Goal: Transaction & Acquisition: Purchase product/service

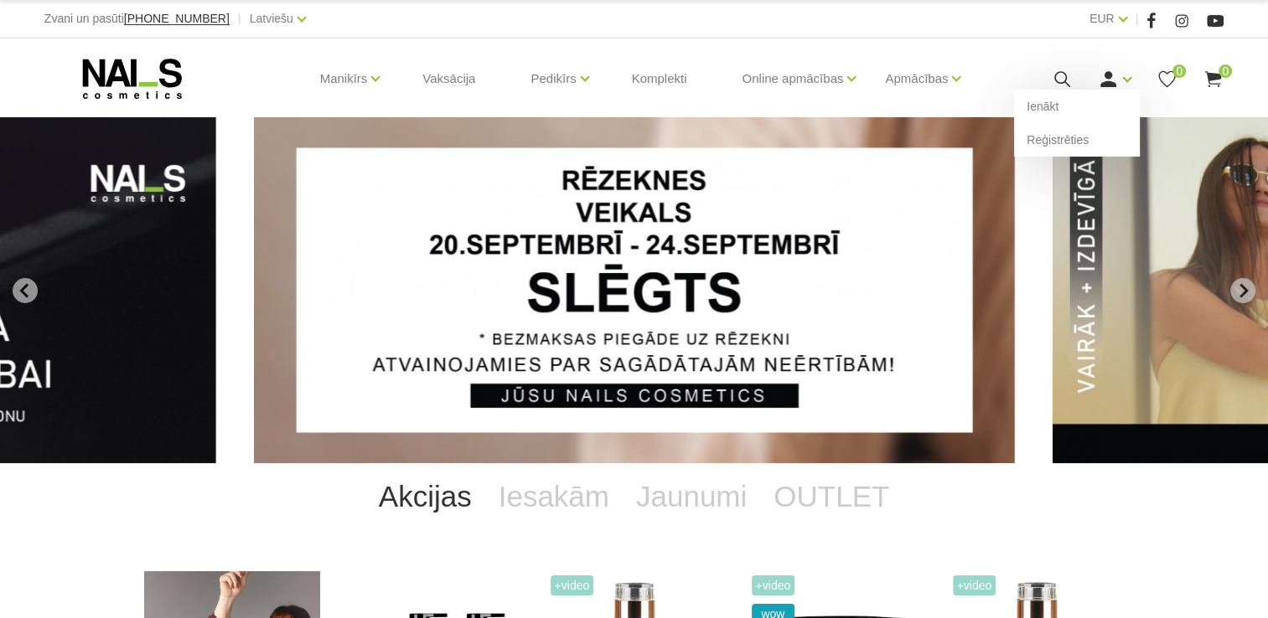
click at [1107, 82] on use at bounding box center [1108, 79] width 16 height 16
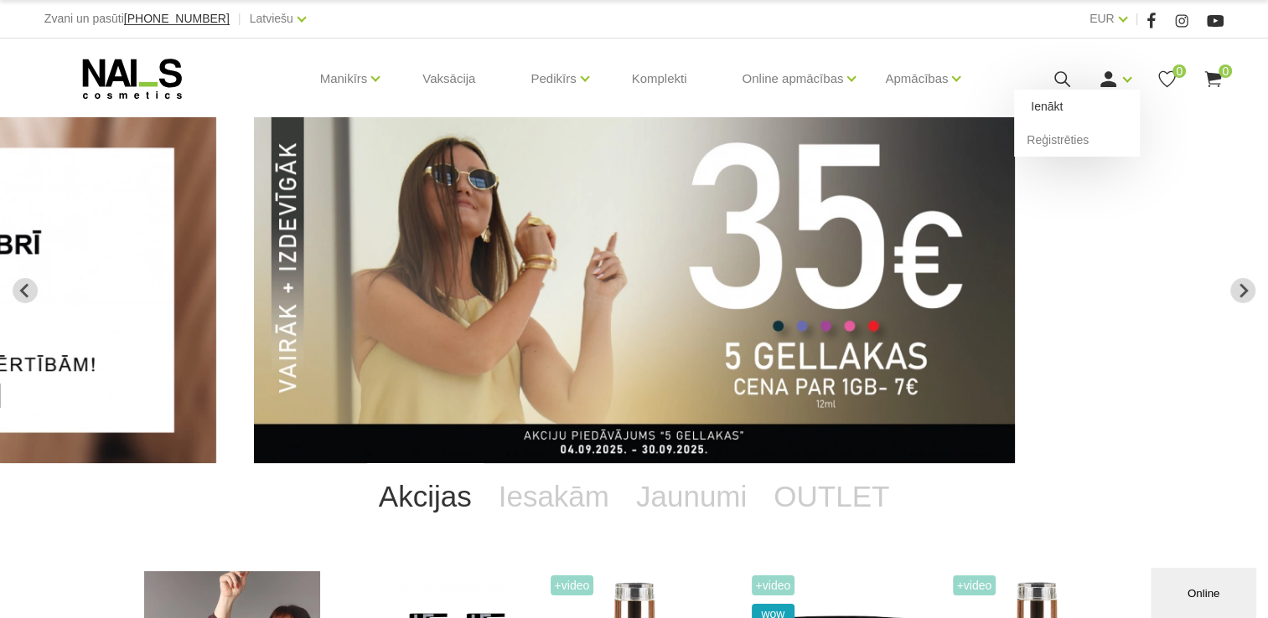
click at [1096, 99] on link "Ienākt" at bounding box center [1077, 107] width 126 height 34
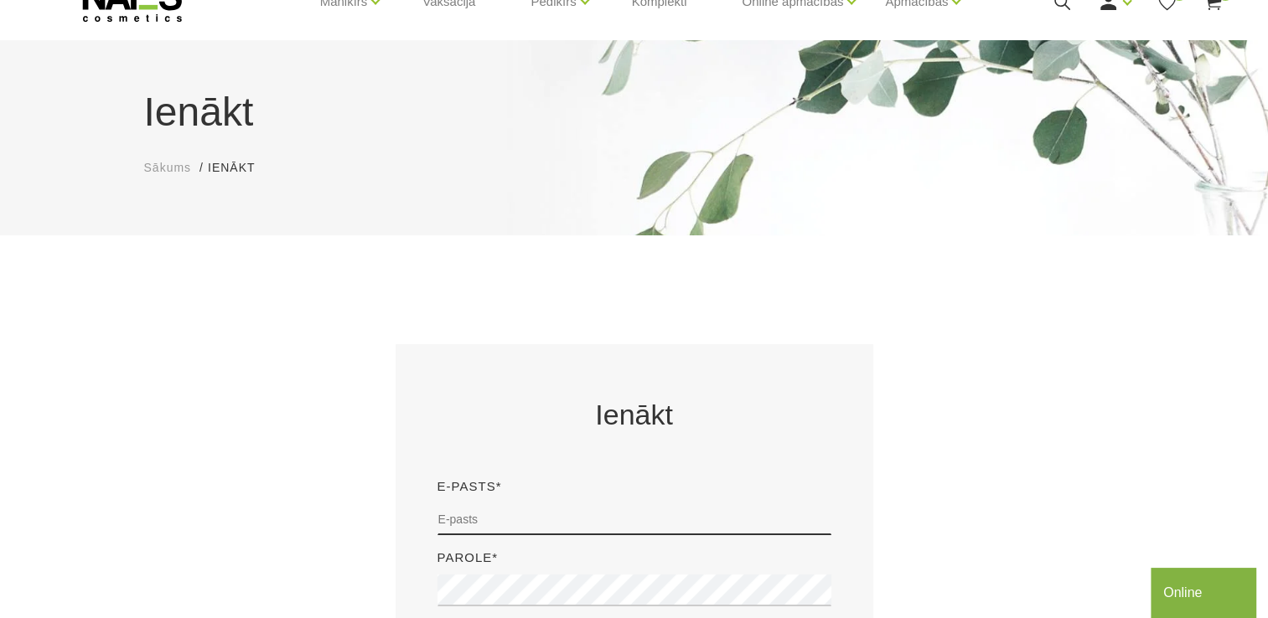
scroll to position [168, 0]
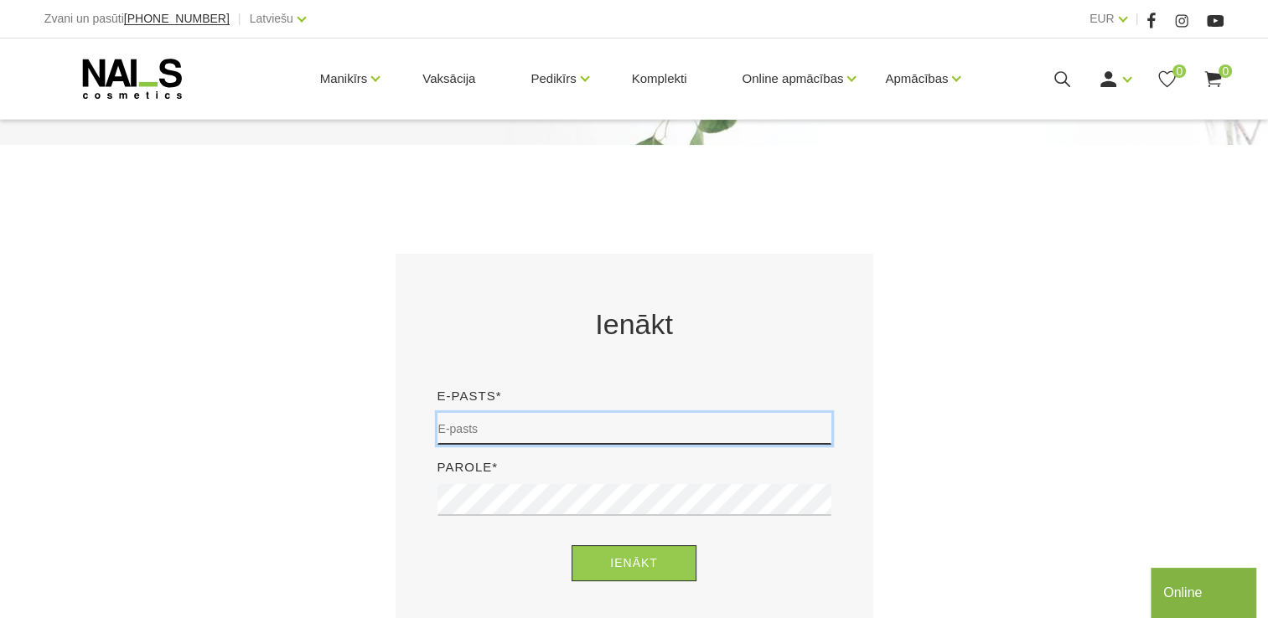
click at [535, 424] on input "email" at bounding box center [634, 429] width 394 height 32
type input "nepovtorimaja222@inbox.lv"
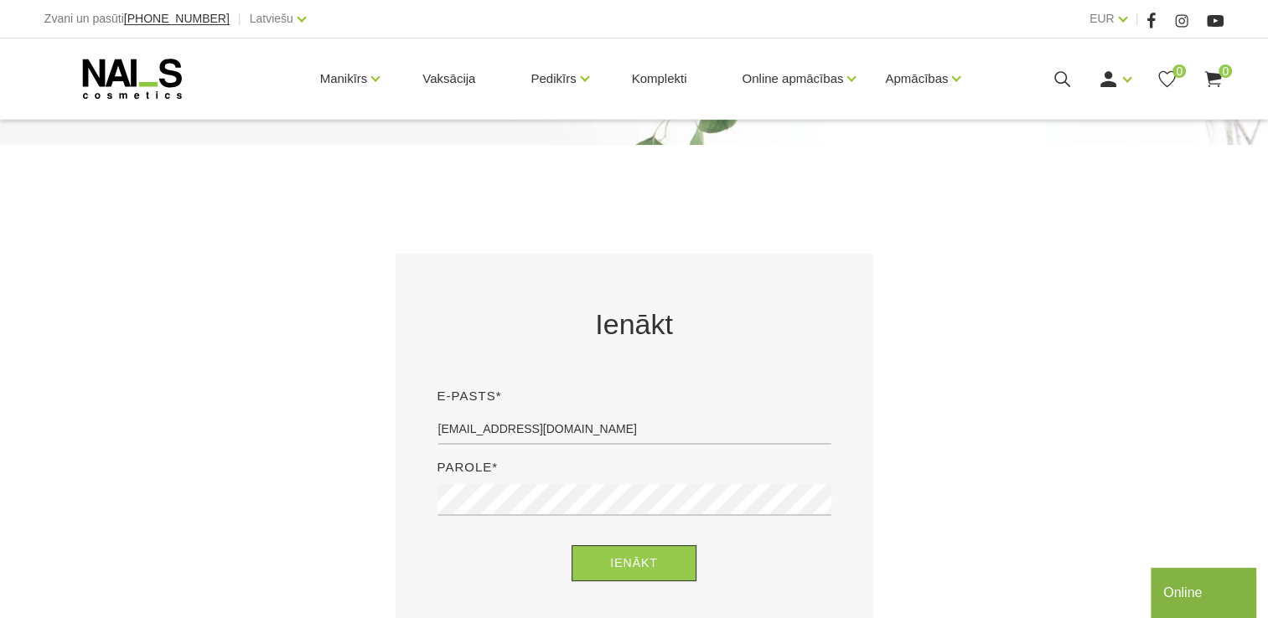
click at [491, 483] on div "Parole*" at bounding box center [634, 493] width 419 height 71
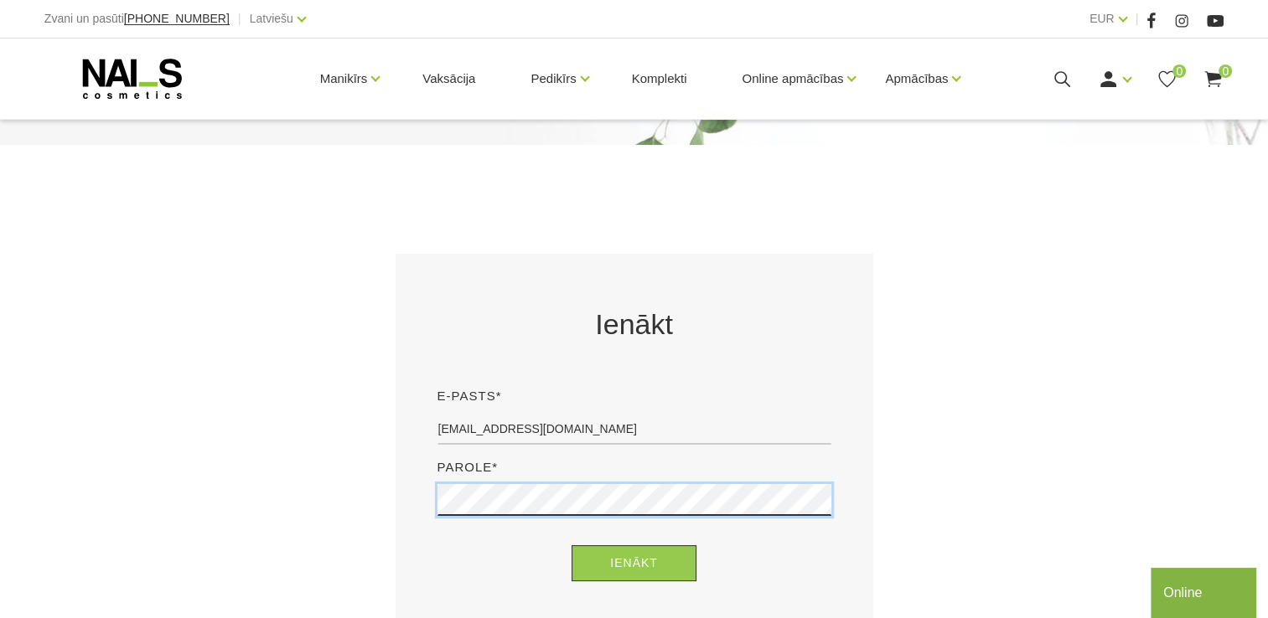
click at [572, 546] on button "Ienākt" at bounding box center [634, 564] width 125 height 36
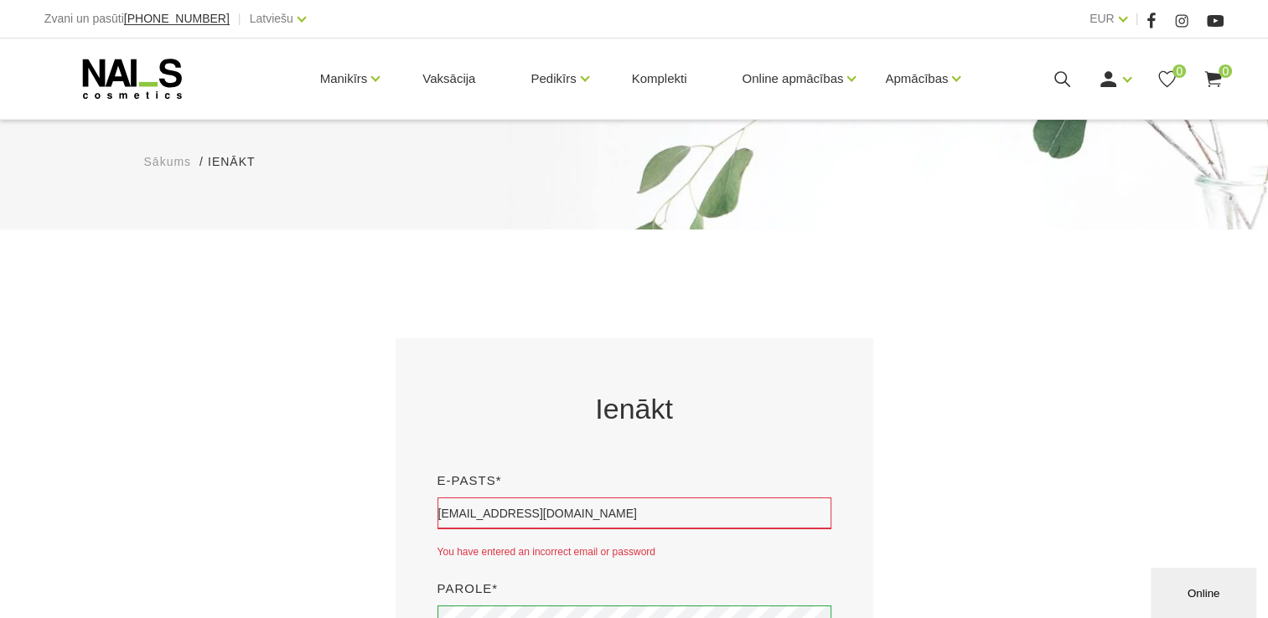
scroll to position [335, 0]
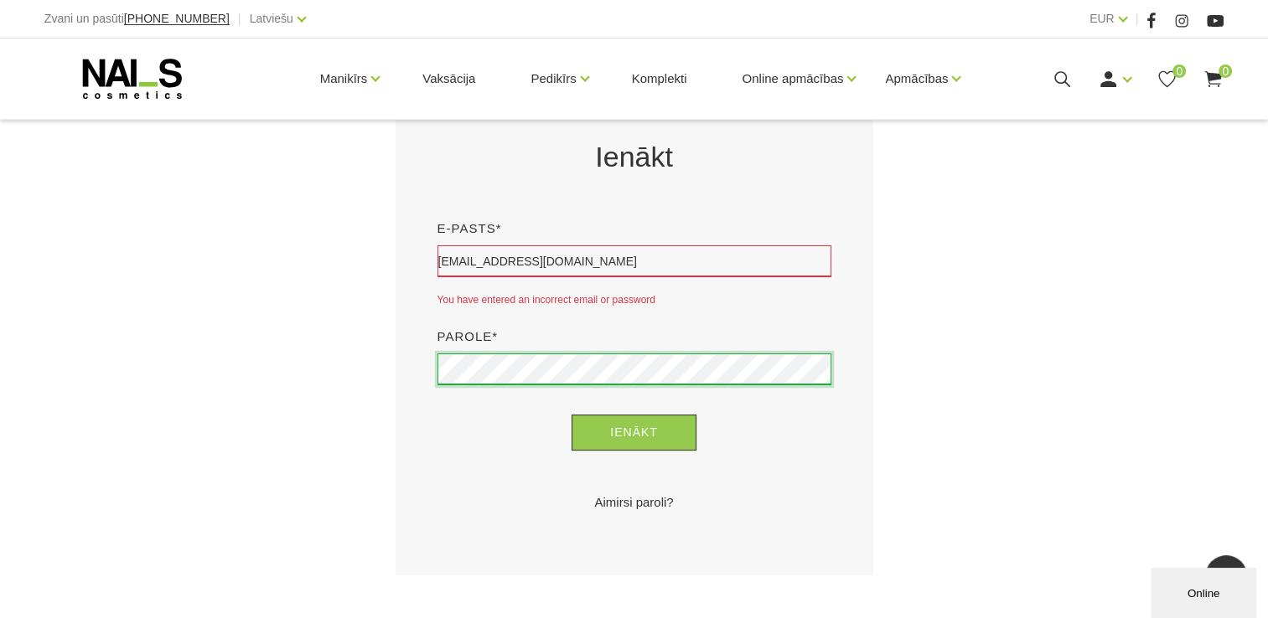
click at [572, 415] on button "Ienākt" at bounding box center [634, 433] width 125 height 36
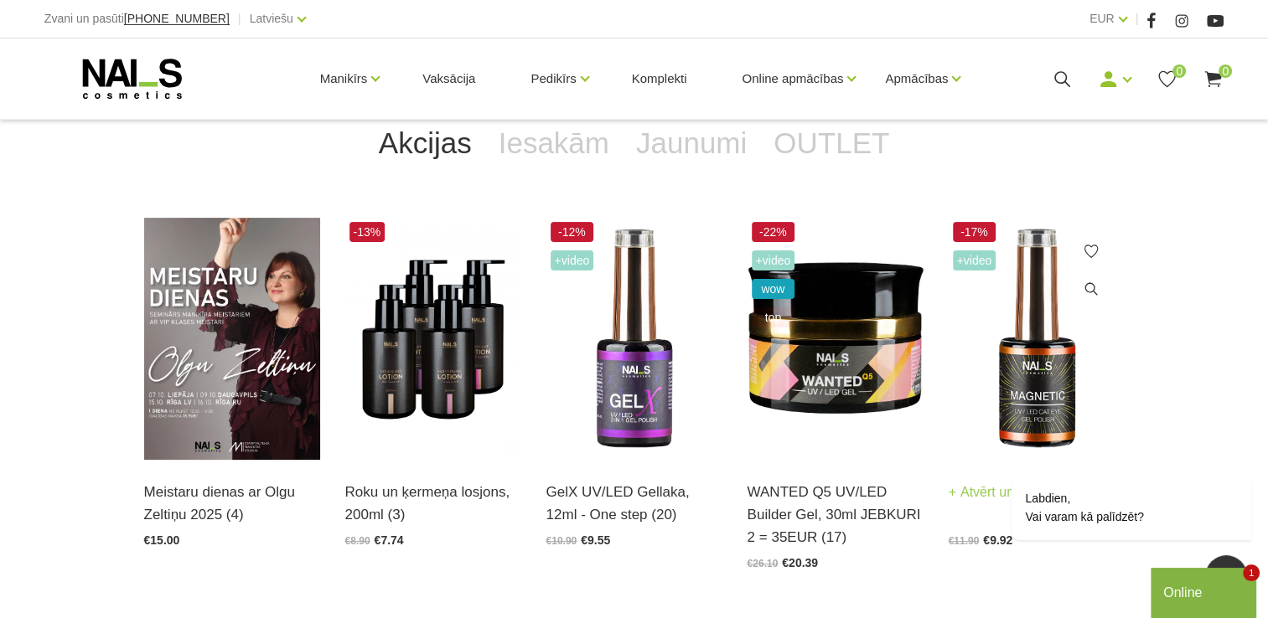
scroll to position [335, 0]
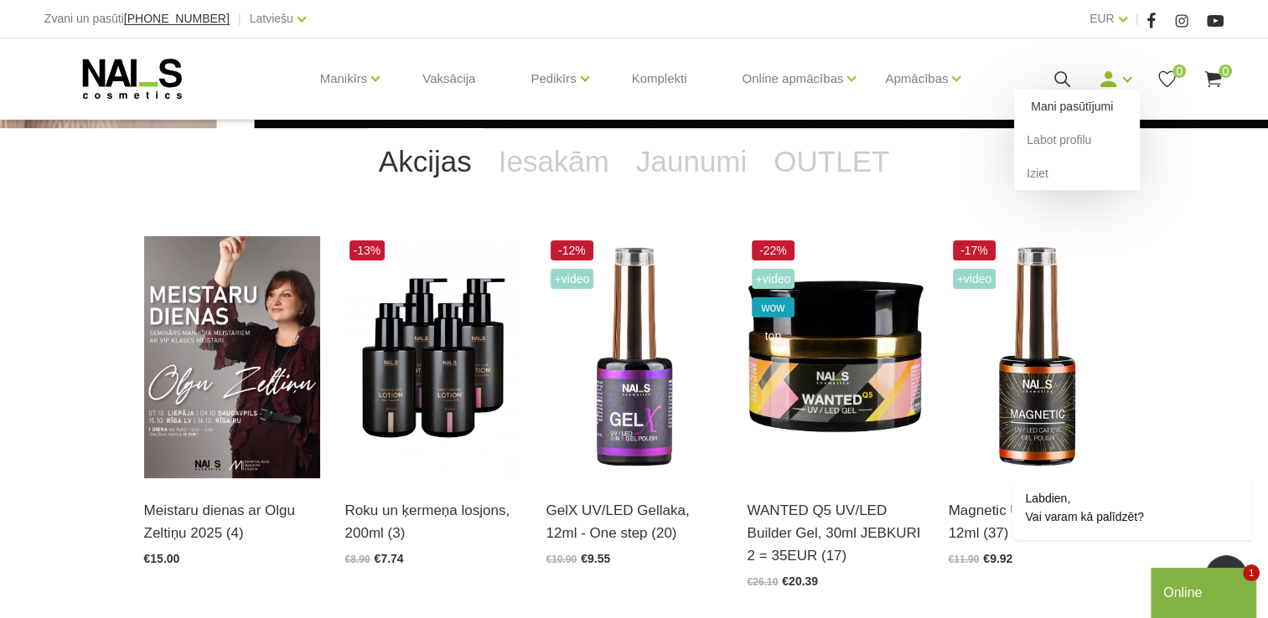
click at [1103, 99] on link "Mani pasūtījumi" at bounding box center [1077, 107] width 126 height 34
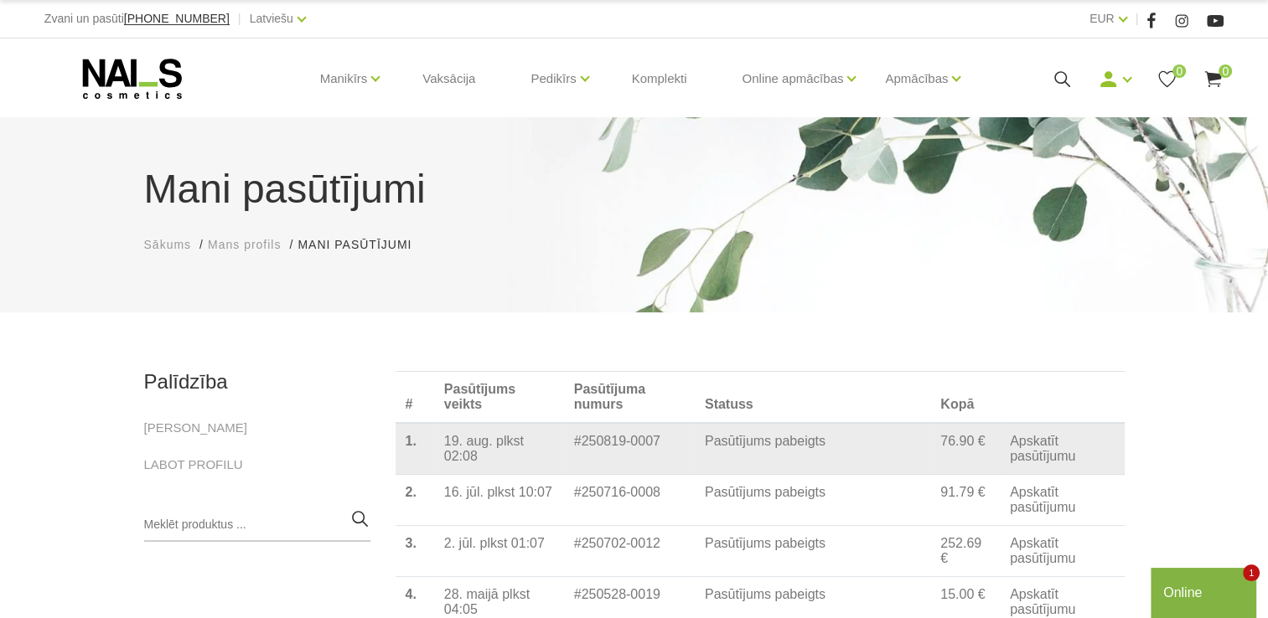
scroll to position [84, 0]
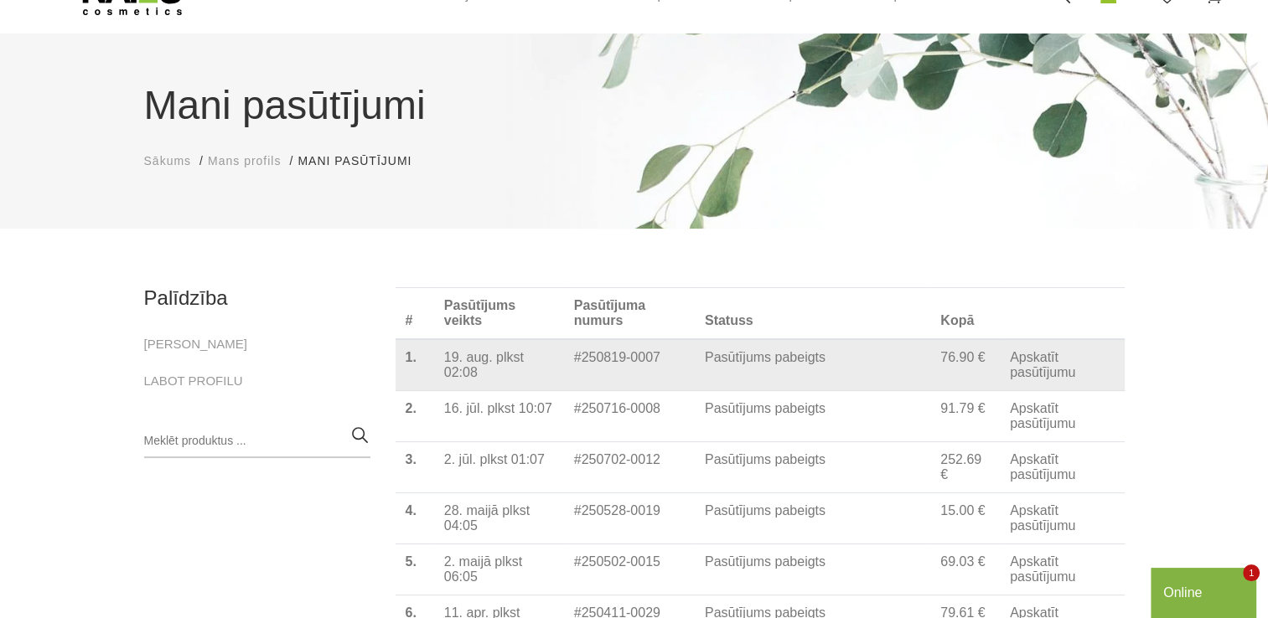
click at [1045, 368] on link "Apskatīt pasūtījumu" at bounding box center [1062, 365] width 105 height 30
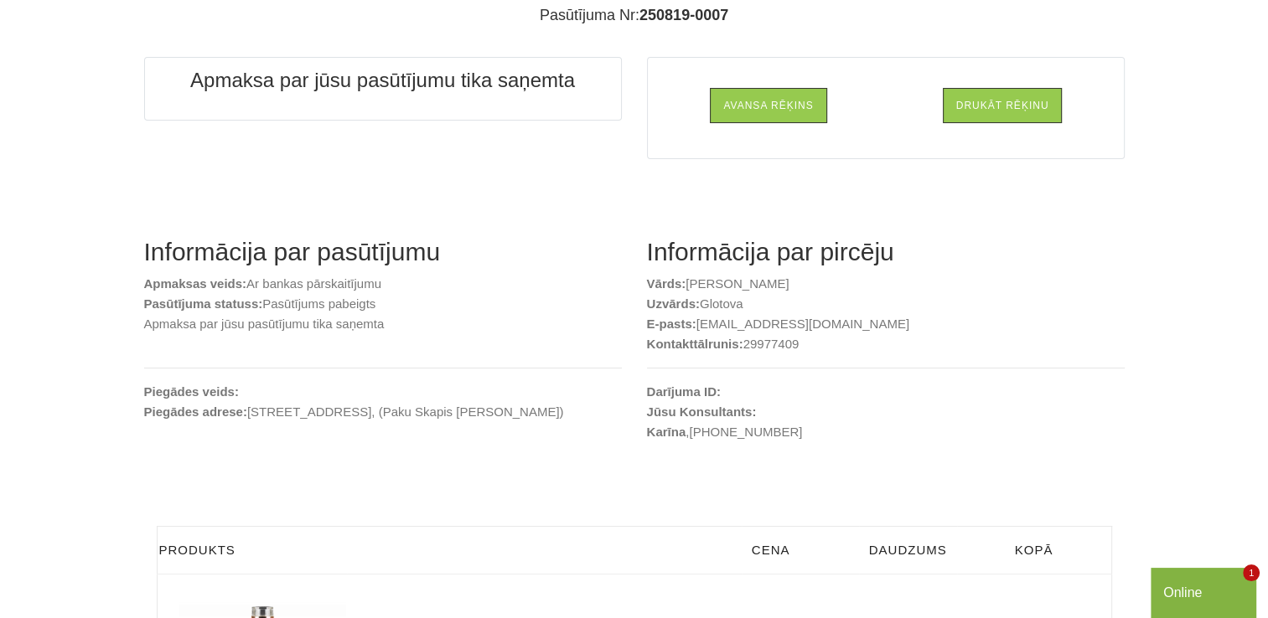
scroll to position [168, 0]
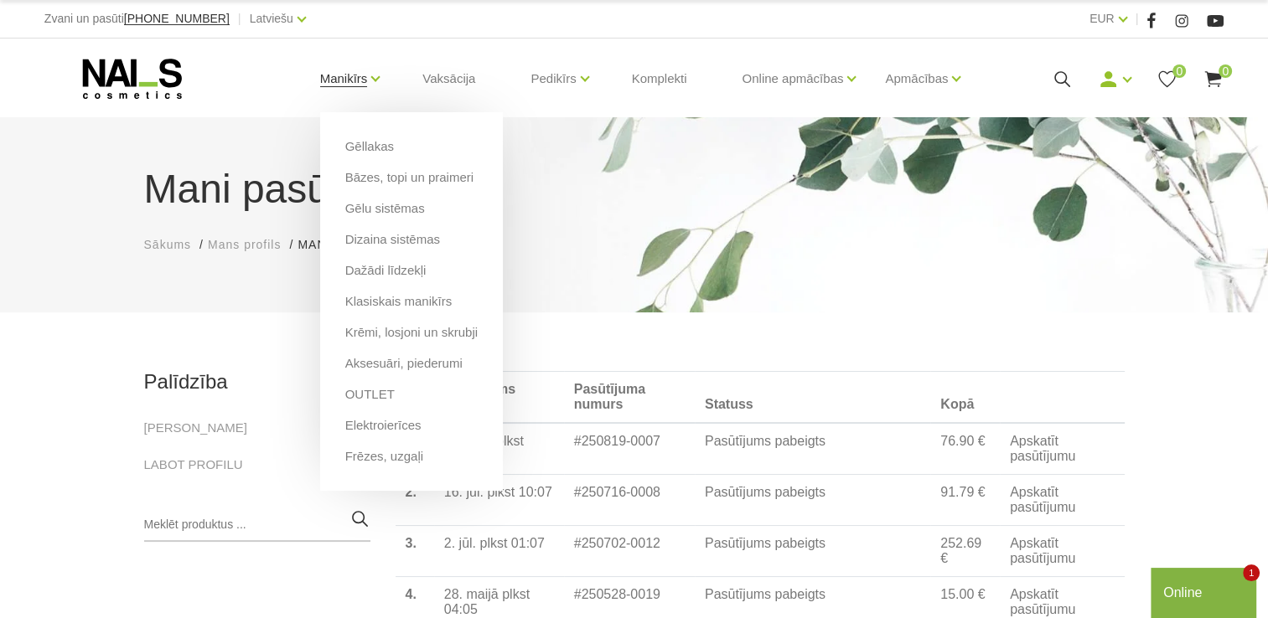
click at [351, 75] on link "Manikīrs" at bounding box center [344, 78] width 48 height 67
click at [354, 79] on link "Manikīrs" at bounding box center [344, 78] width 48 height 67
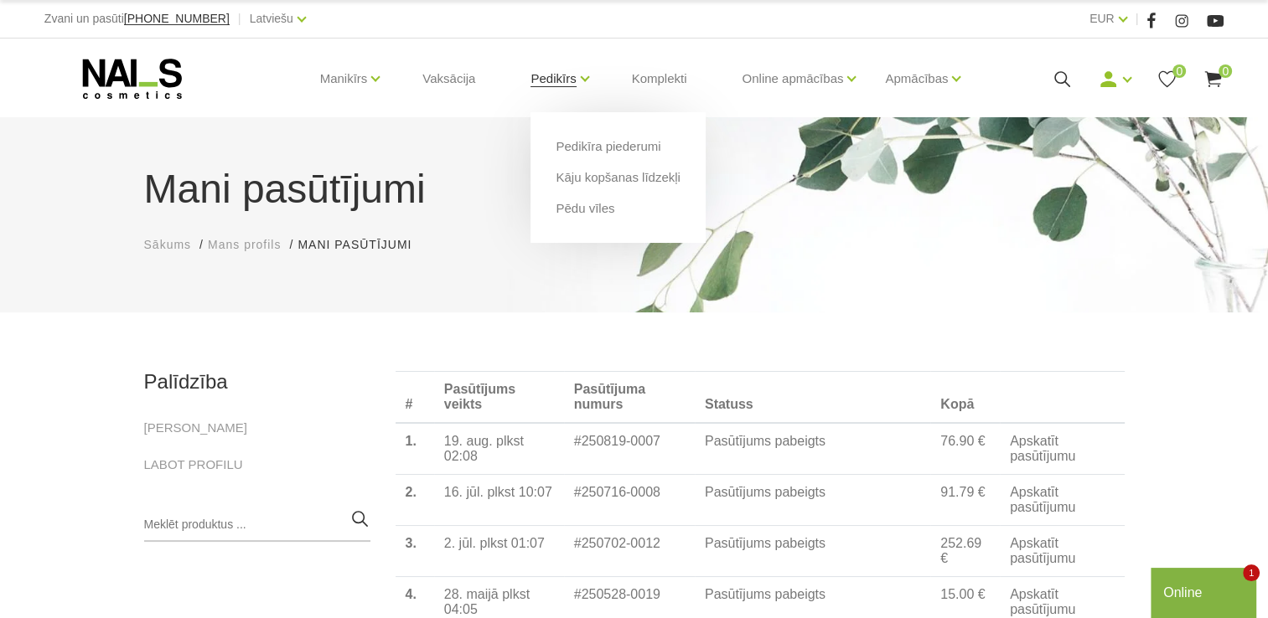
click at [559, 77] on link "Pedikīrs" at bounding box center [552, 78] width 45 height 67
click at [588, 140] on link "Pedikīra piederumi" at bounding box center [608, 146] width 105 height 18
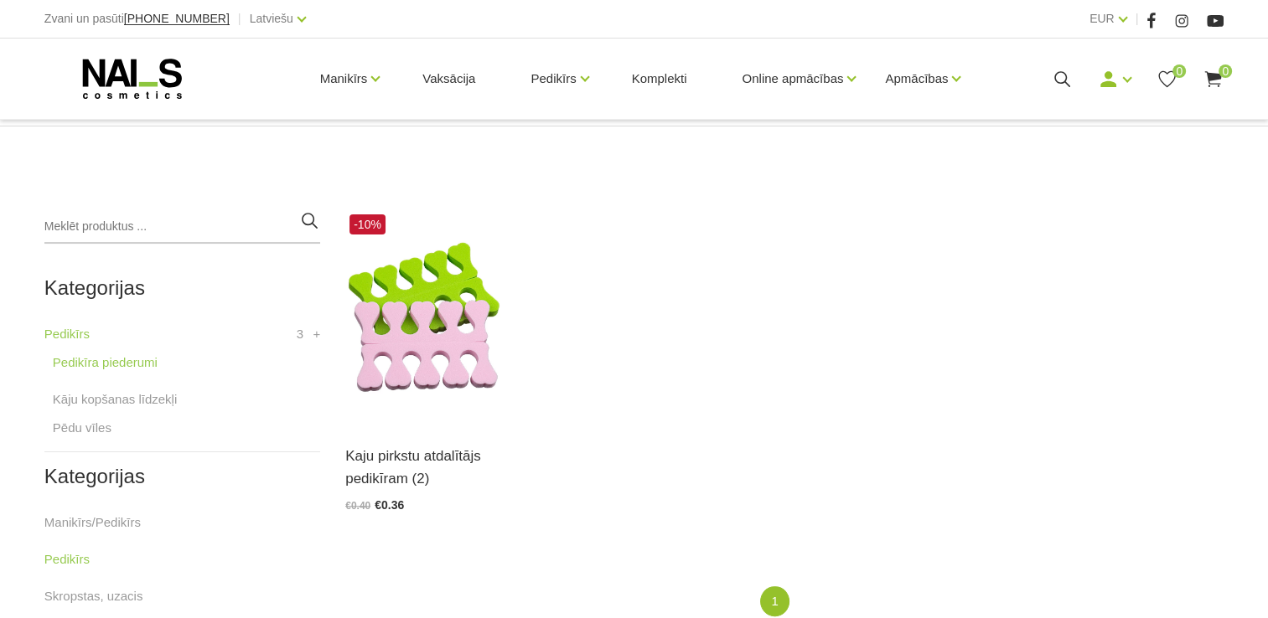
scroll to position [335, 0]
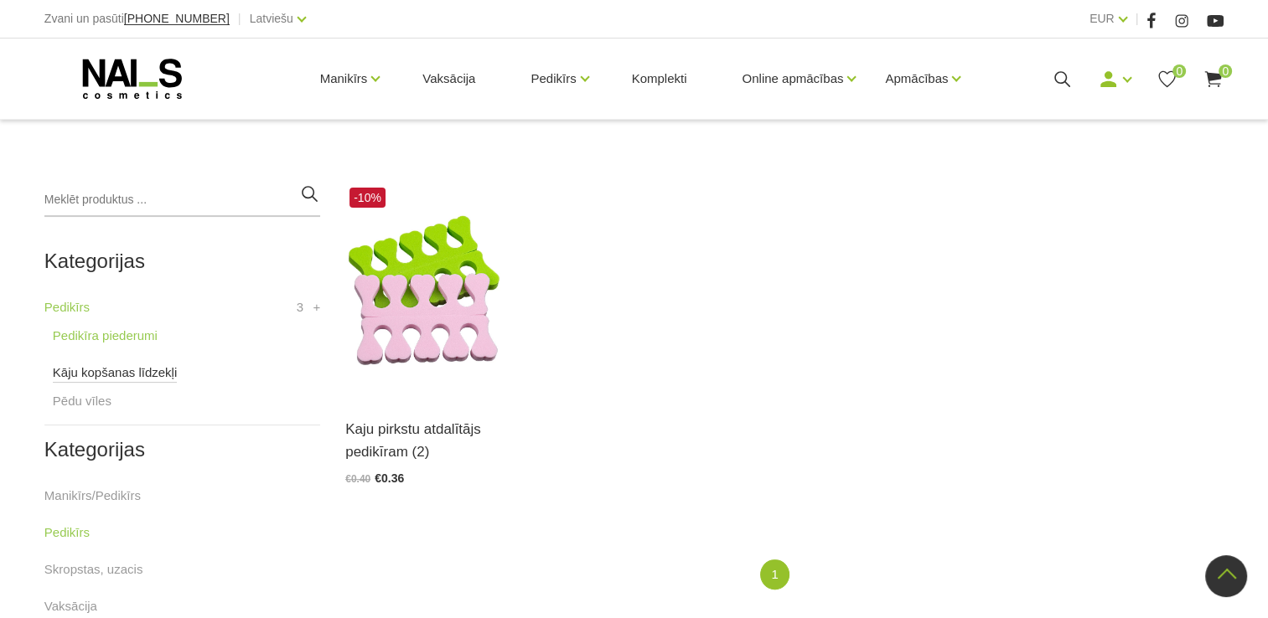
click at [142, 373] on link "Kāju kopšanas līdzekļi" at bounding box center [115, 373] width 124 height 20
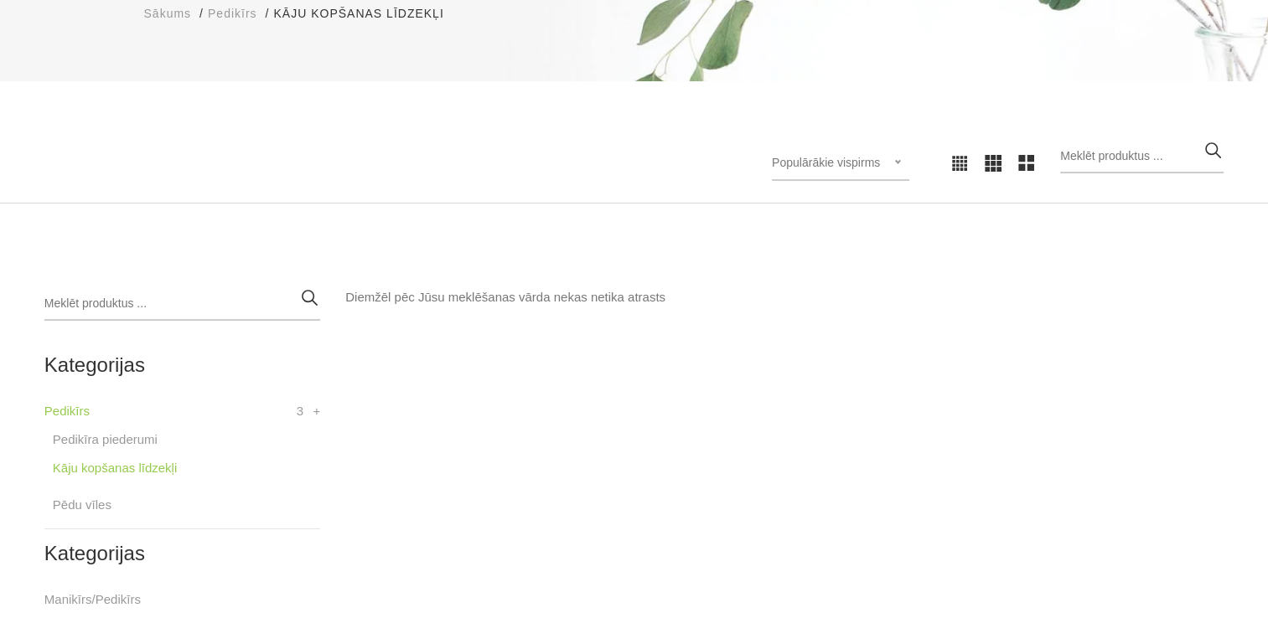
scroll to position [335, 0]
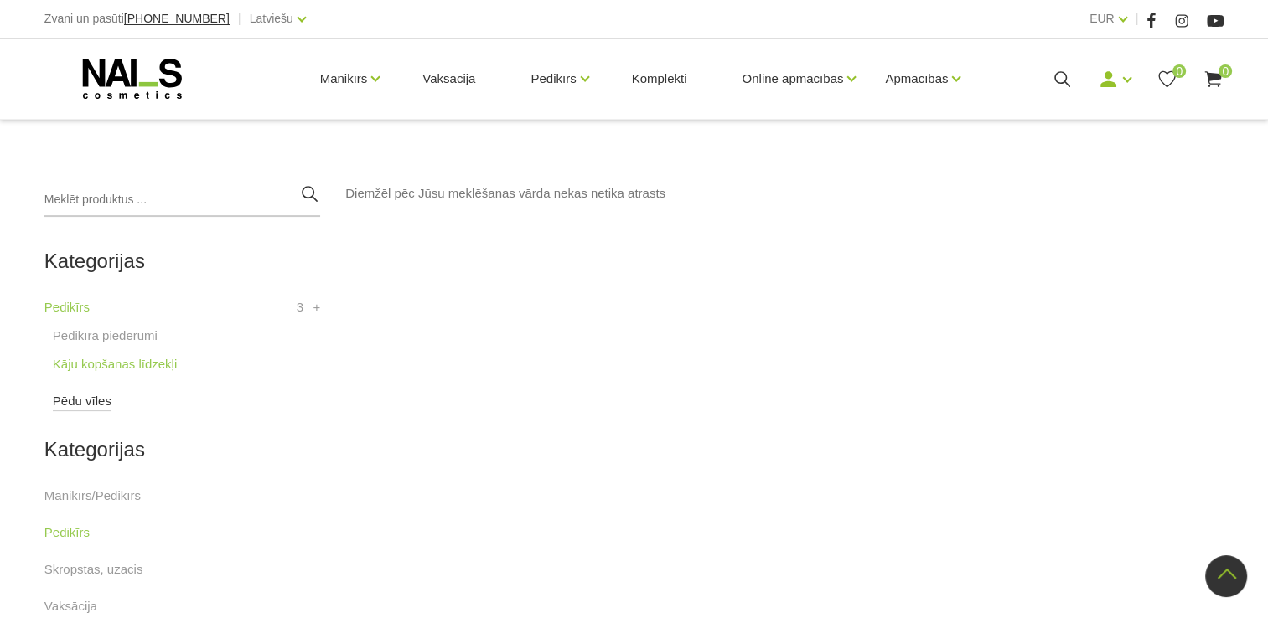
click at [91, 397] on link "Pēdu vīles" at bounding box center [82, 401] width 59 height 20
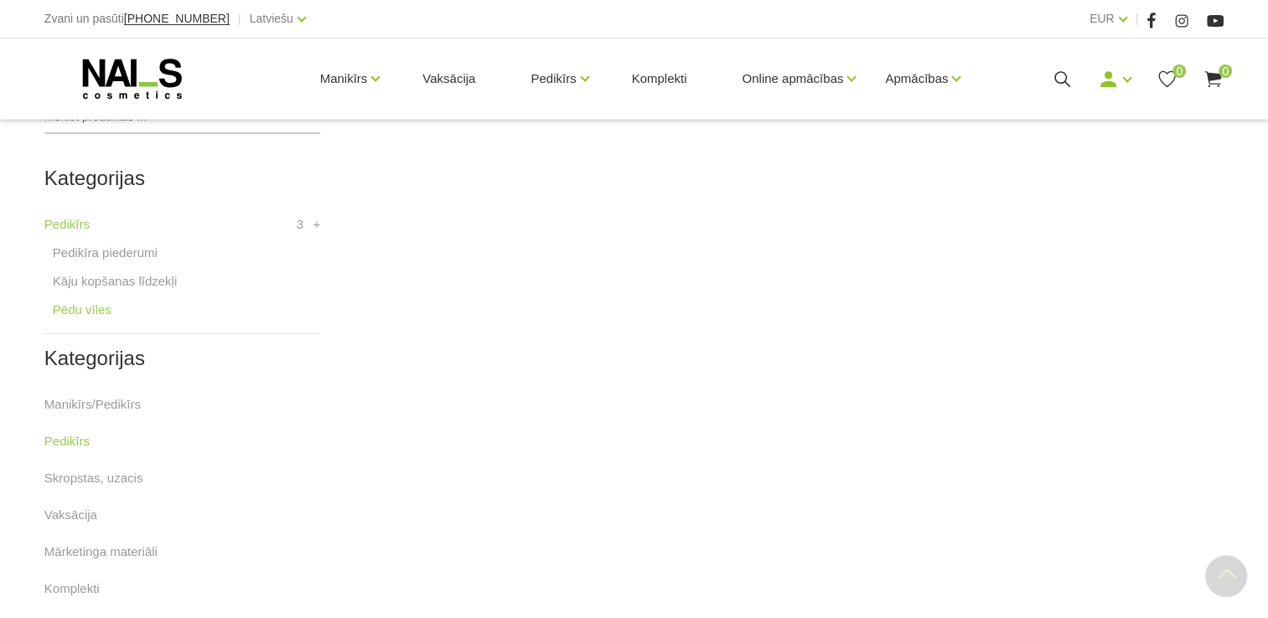
scroll to position [419, 0]
click at [101, 405] on link "Manikīrs/Pedikīrs" at bounding box center [92, 404] width 96 height 20
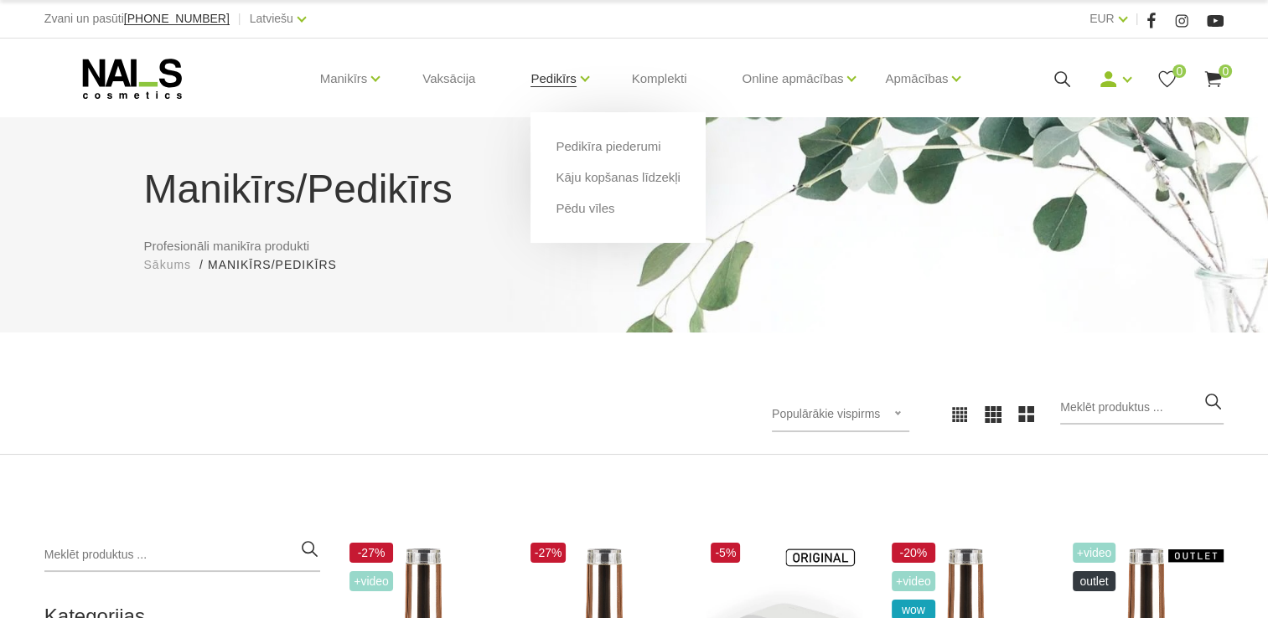
click at [555, 61] on link "Pedikīrs" at bounding box center [552, 78] width 45 height 67
click at [556, 73] on link "Pedikīrs" at bounding box center [552, 78] width 45 height 67
click at [584, 144] on link "Pedikīra piederumi" at bounding box center [608, 146] width 105 height 18
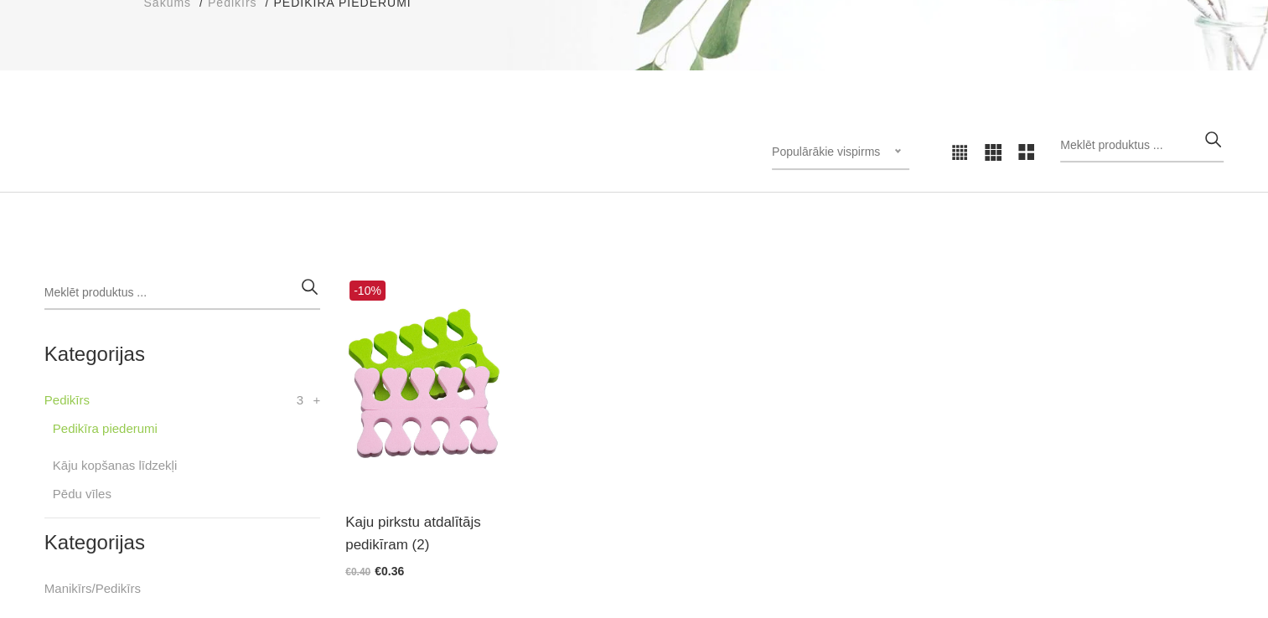
scroll to position [419, 0]
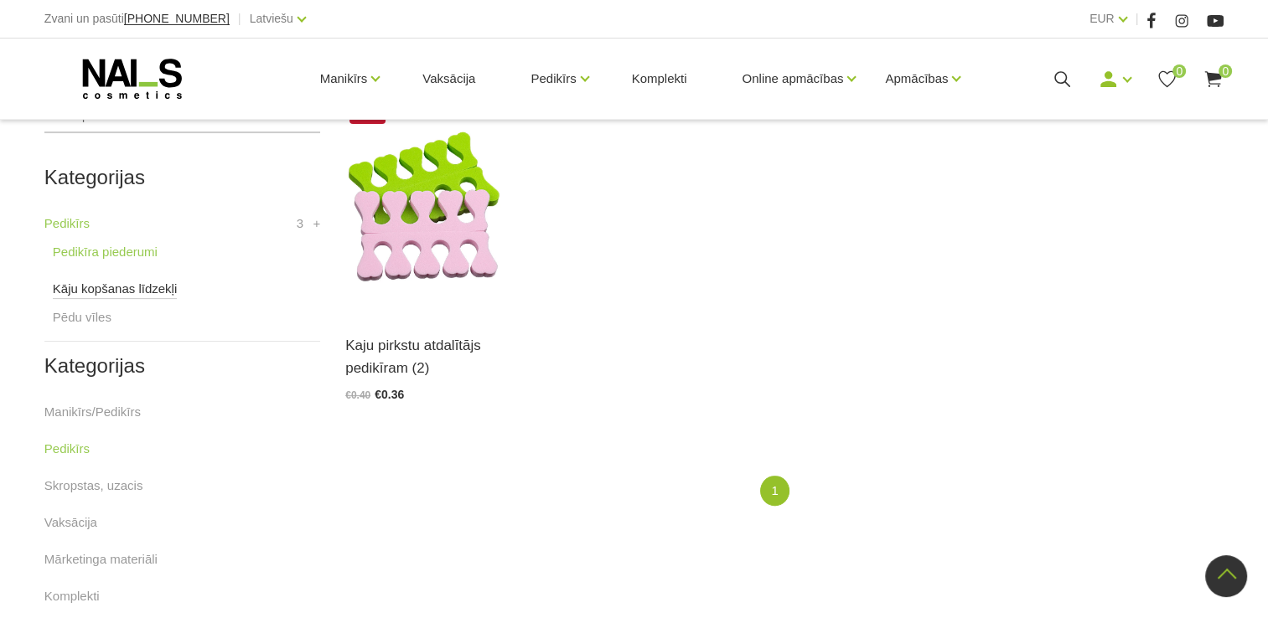
click at [84, 293] on link "Kāju kopšanas līdzekļi" at bounding box center [115, 289] width 124 height 20
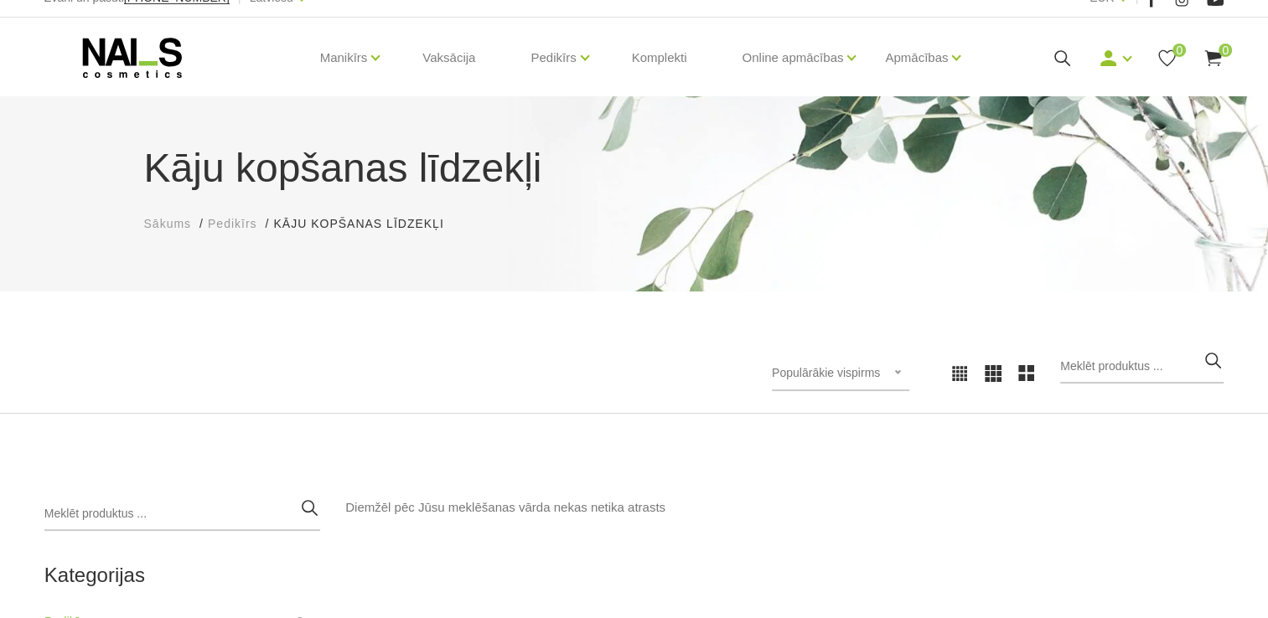
scroll to position [251, 0]
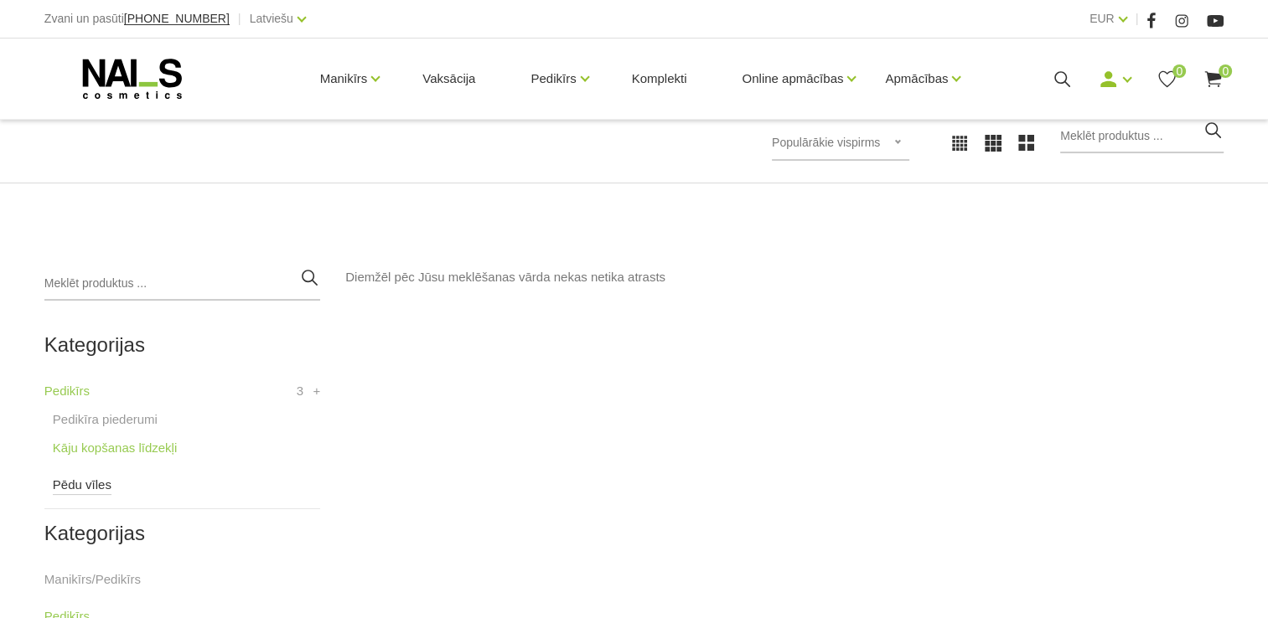
click at [79, 488] on link "Pēdu vīles" at bounding box center [82, 485] width 59 height 20
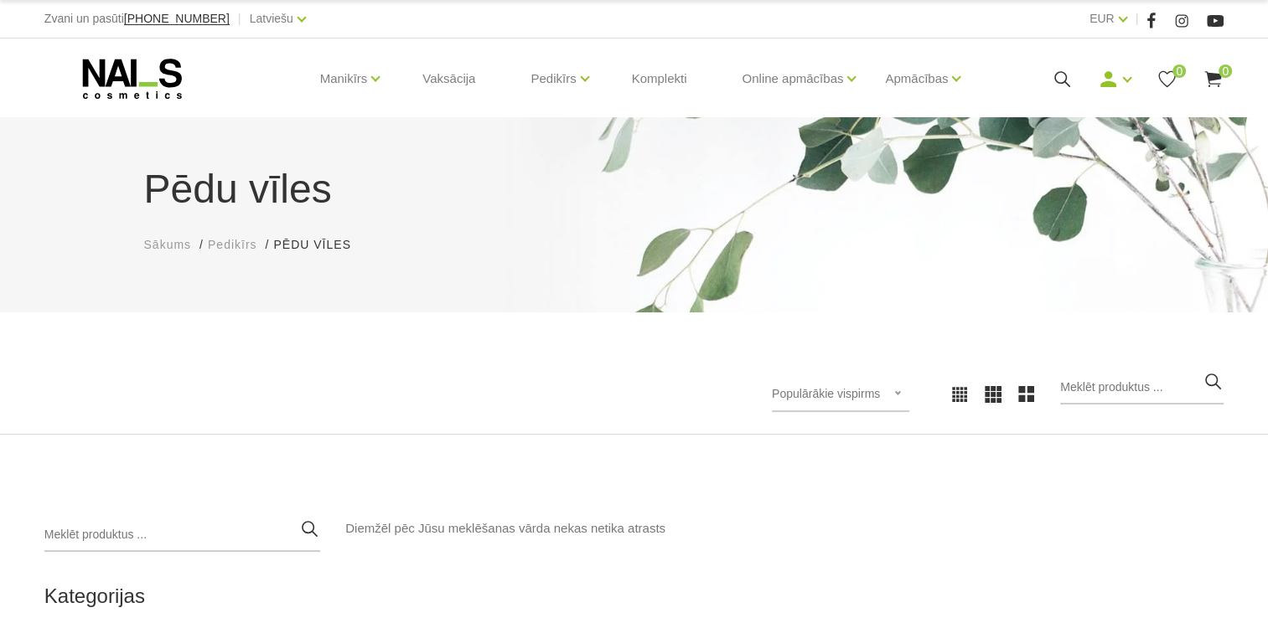
scroll to position [335, 0]
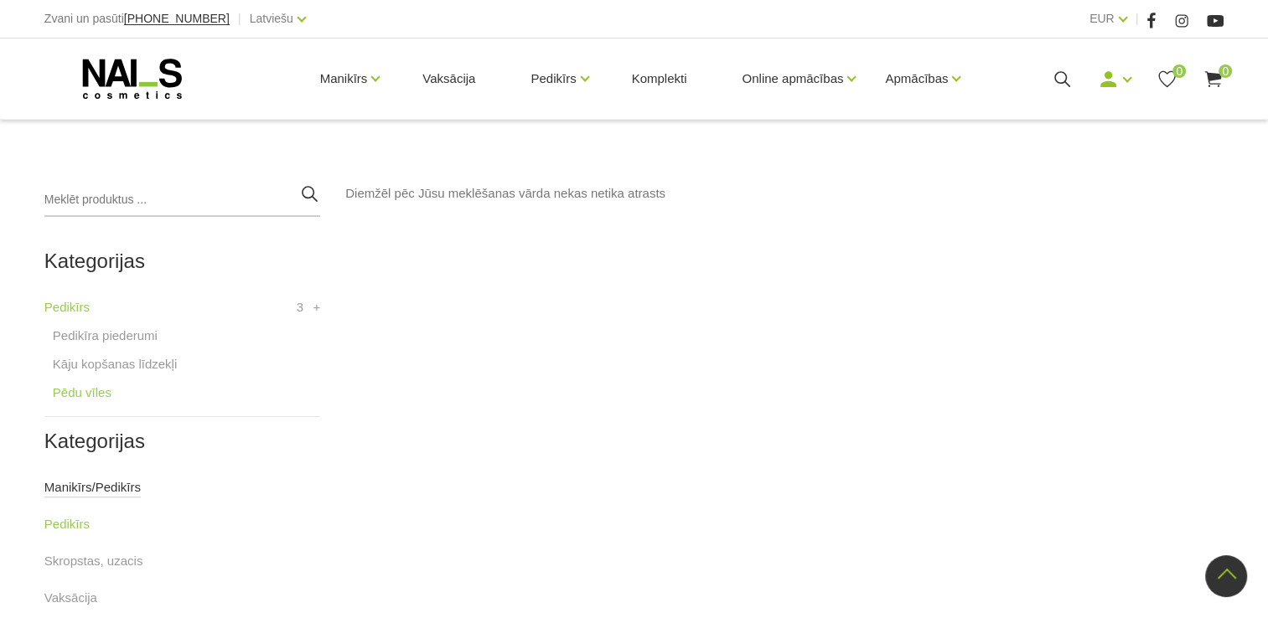
click at [74, 489] on link "Manikīrs/Pedikīrs" at bounding box center [92, 488] width 96 height 20
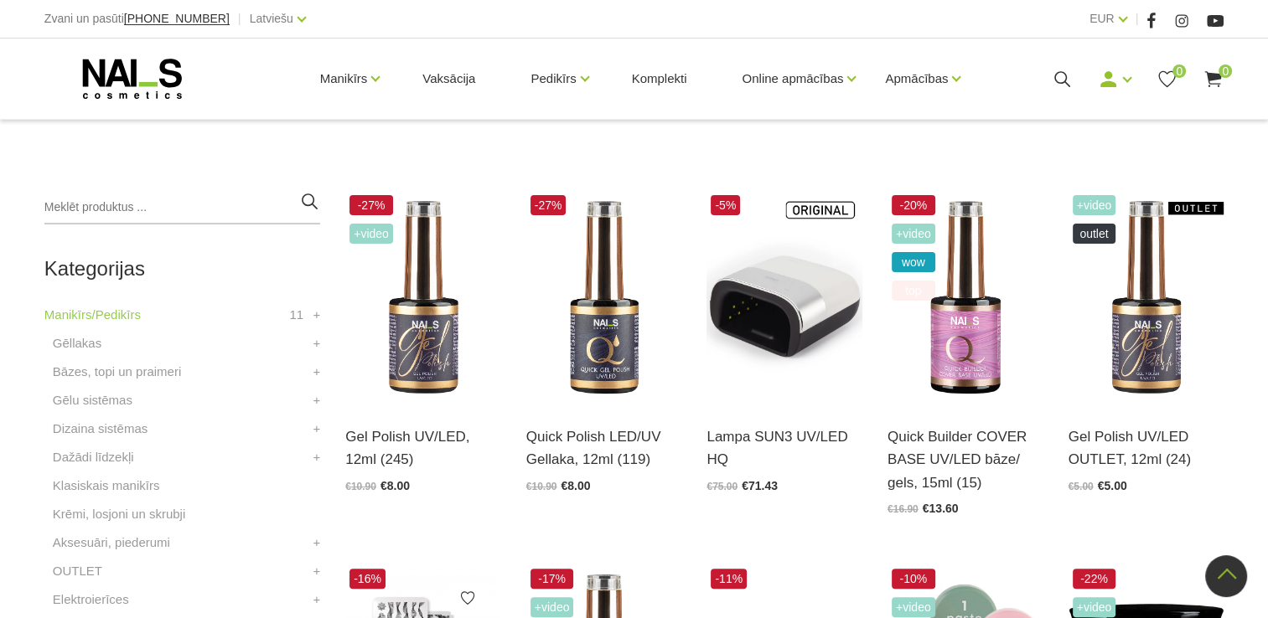
scroll to position [335, 0]
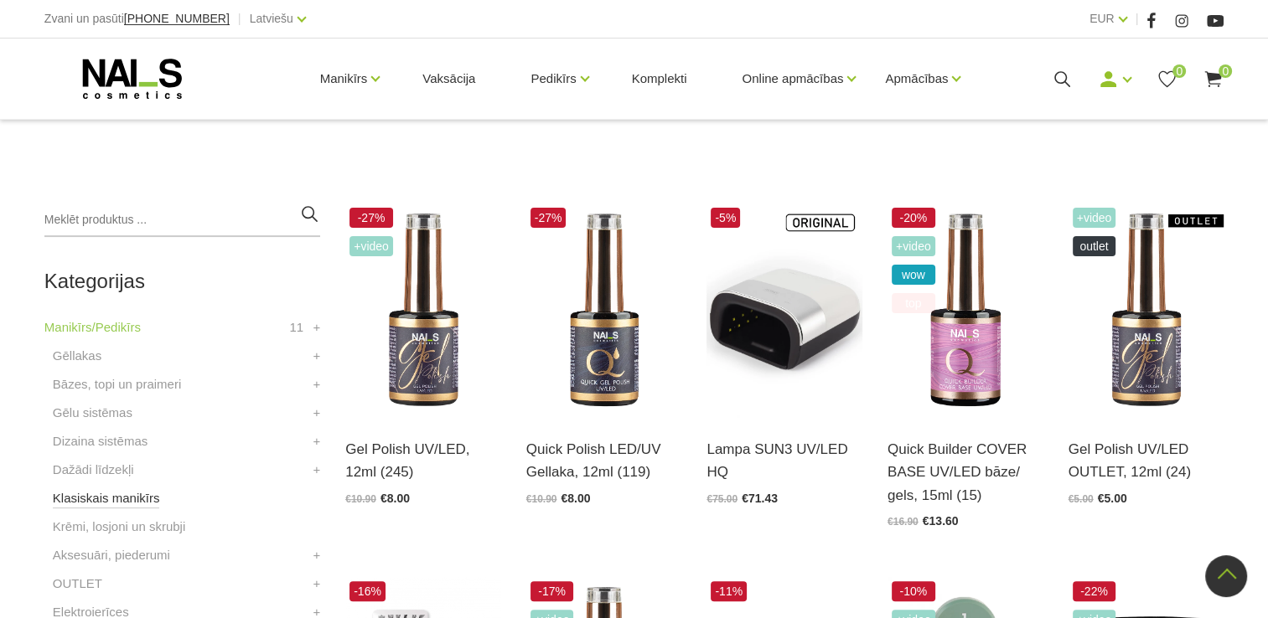
click at [92, 490] on link "Klasiskais manikīrs" at bounding box center [106, 499] width 107 height 20
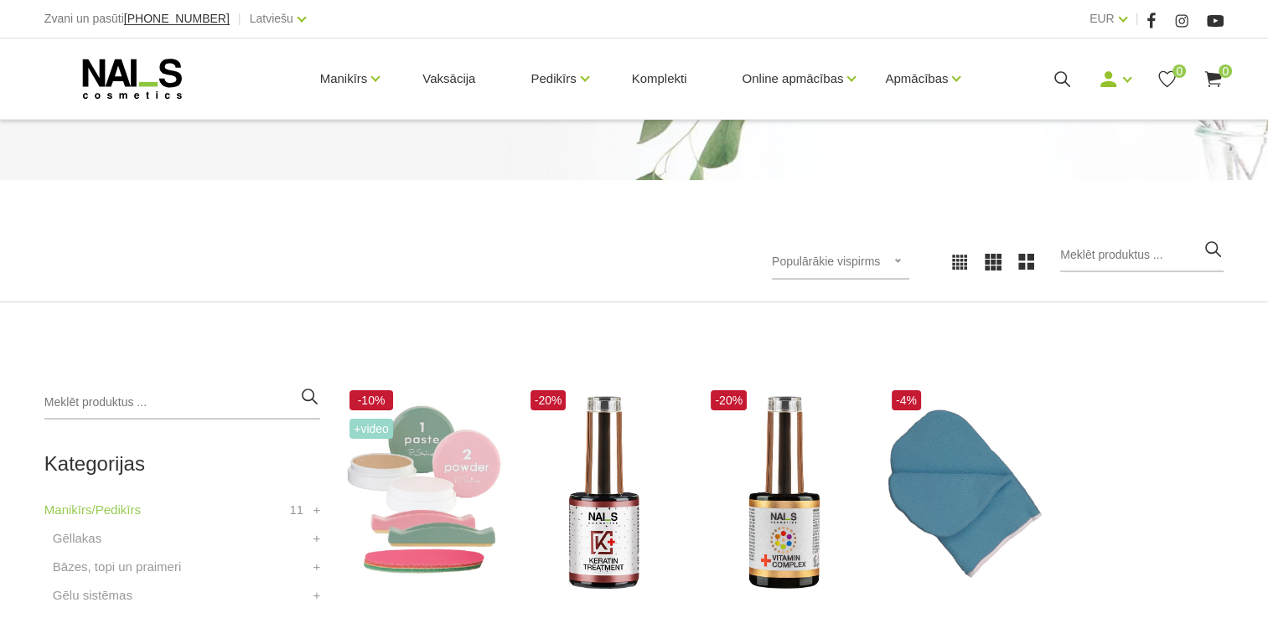
scroll to position [335, 0]
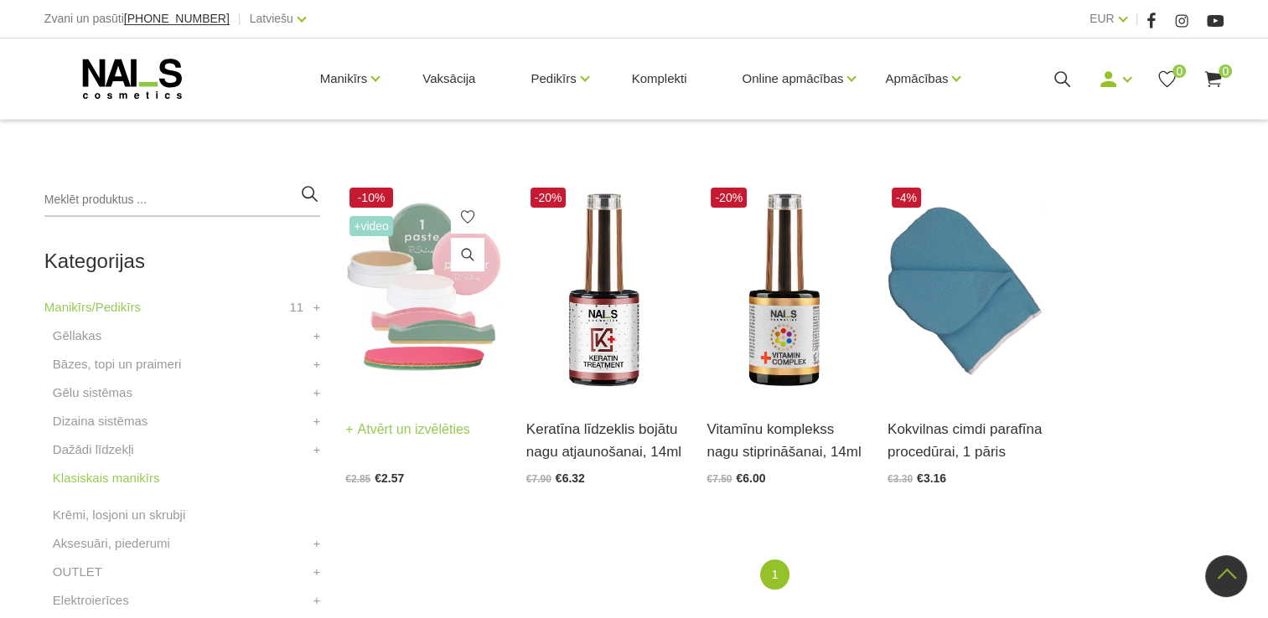
click at [446, 346] on img at bounding box center [423, 291] width 156 height 214
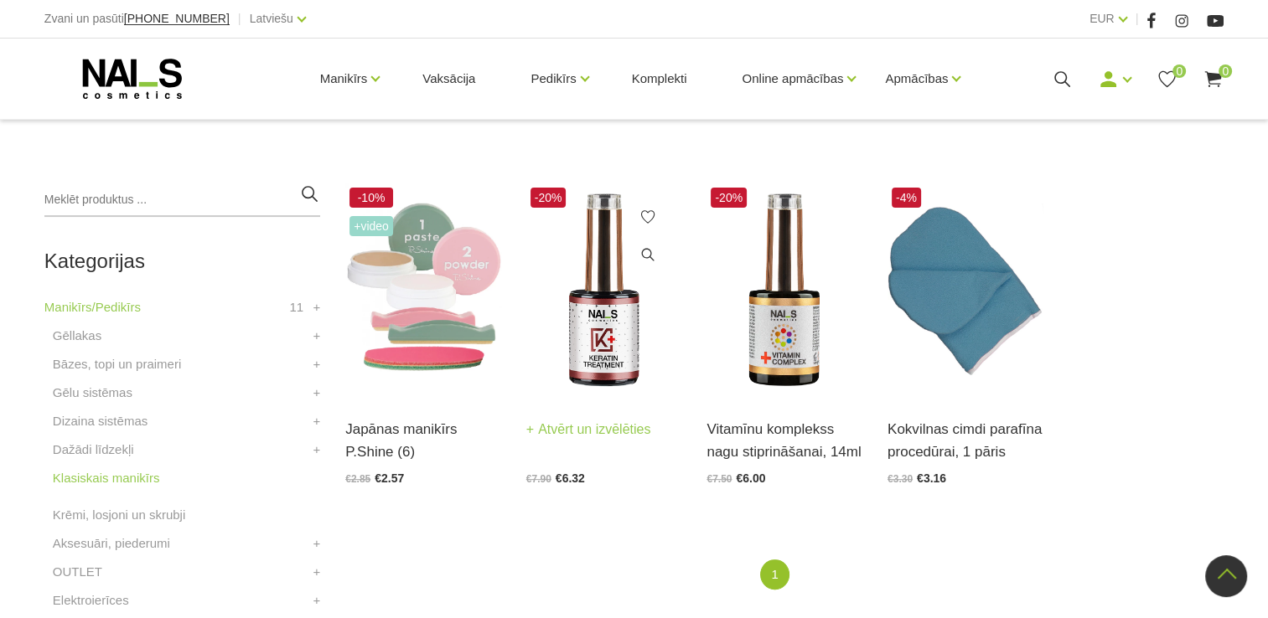
click at [602, 374] on img at bounding box center [604, 291] width 156 height 214
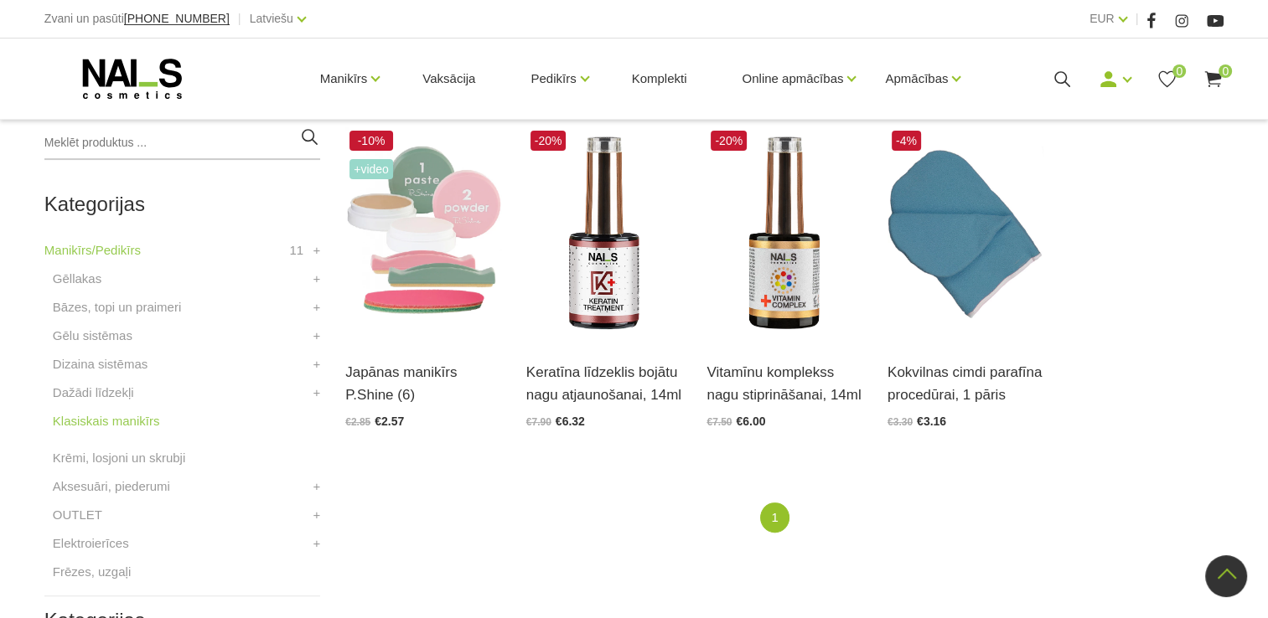
scroll to position [419, 0]
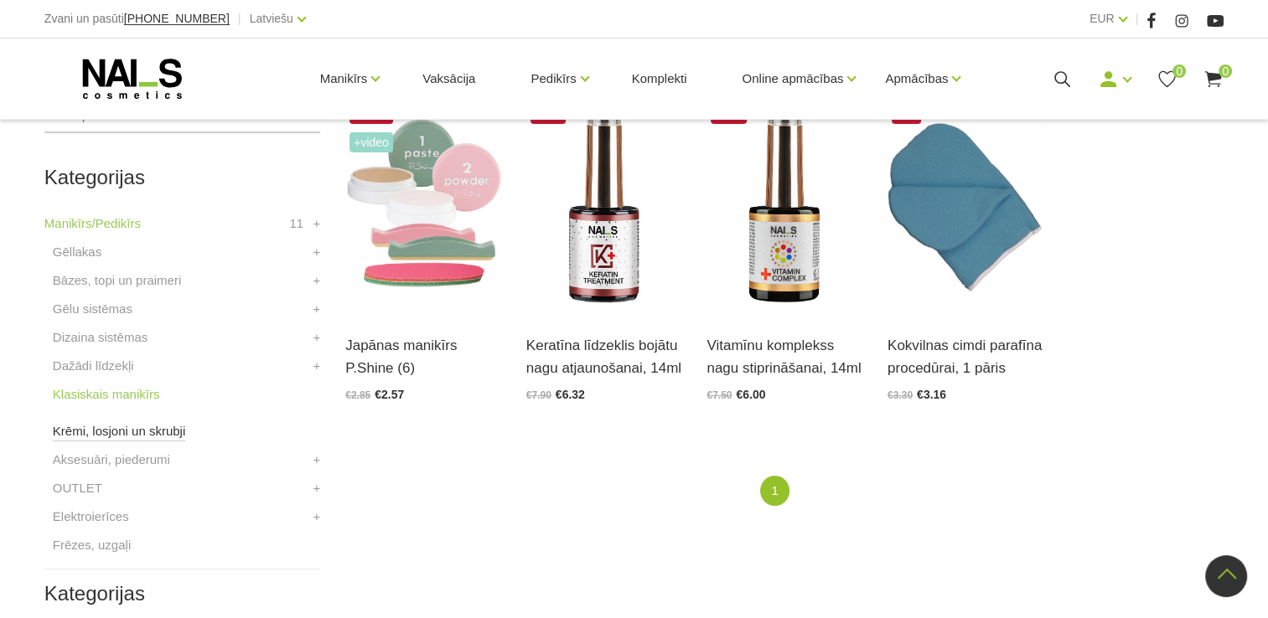
click at [138, 422] on link "Krēmi, losjoni un skrubji" at bounding box center [119, 432] width 132 height 20
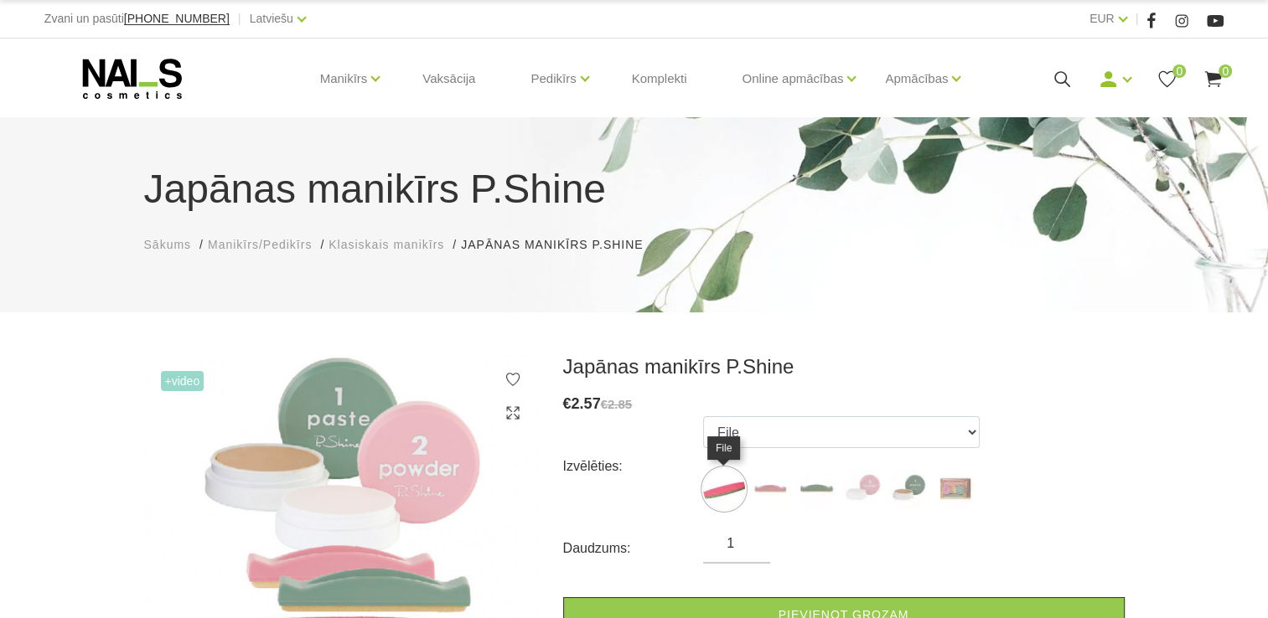
click at [725, 494] on img at bounding box center [724, 489] width 42 height 42
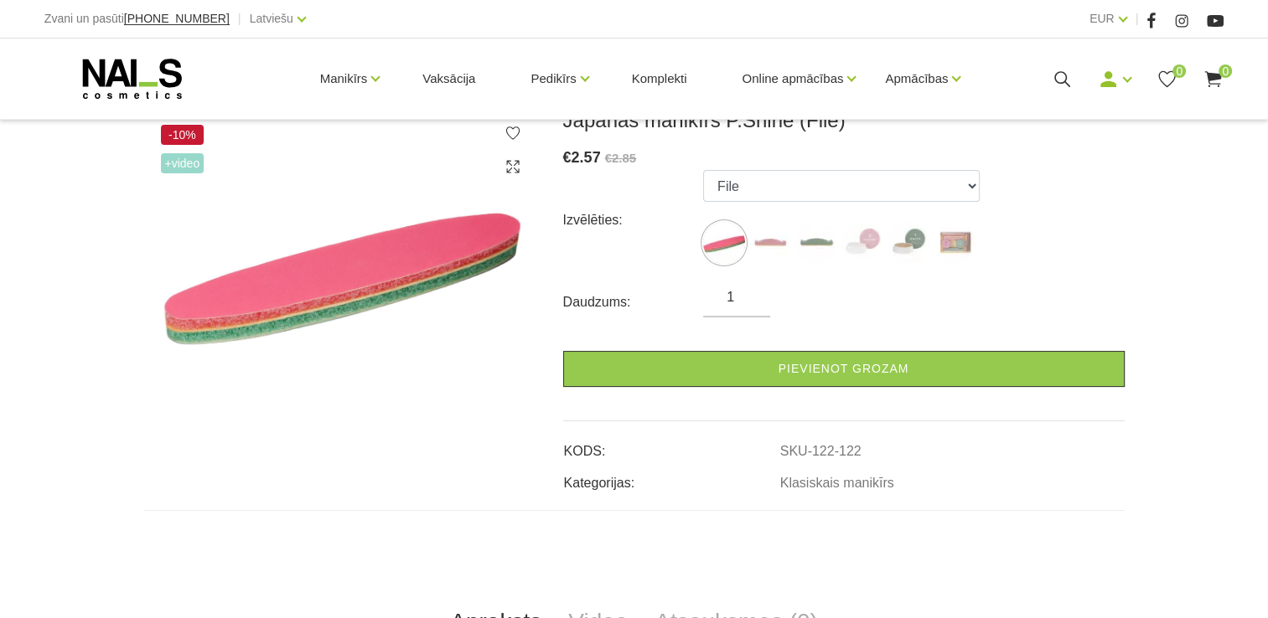
scroll to position [251, 0]
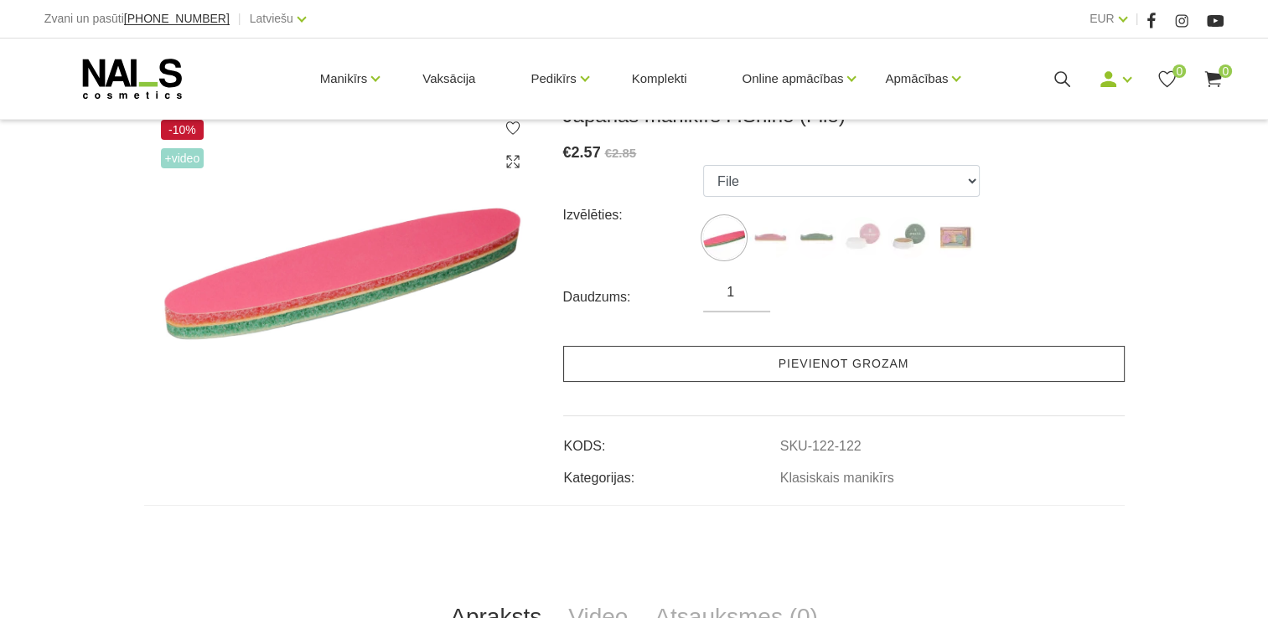
click at [777, 375] on link "Pievienot grozam" at bounding box center [843, 364] width 561 height 36
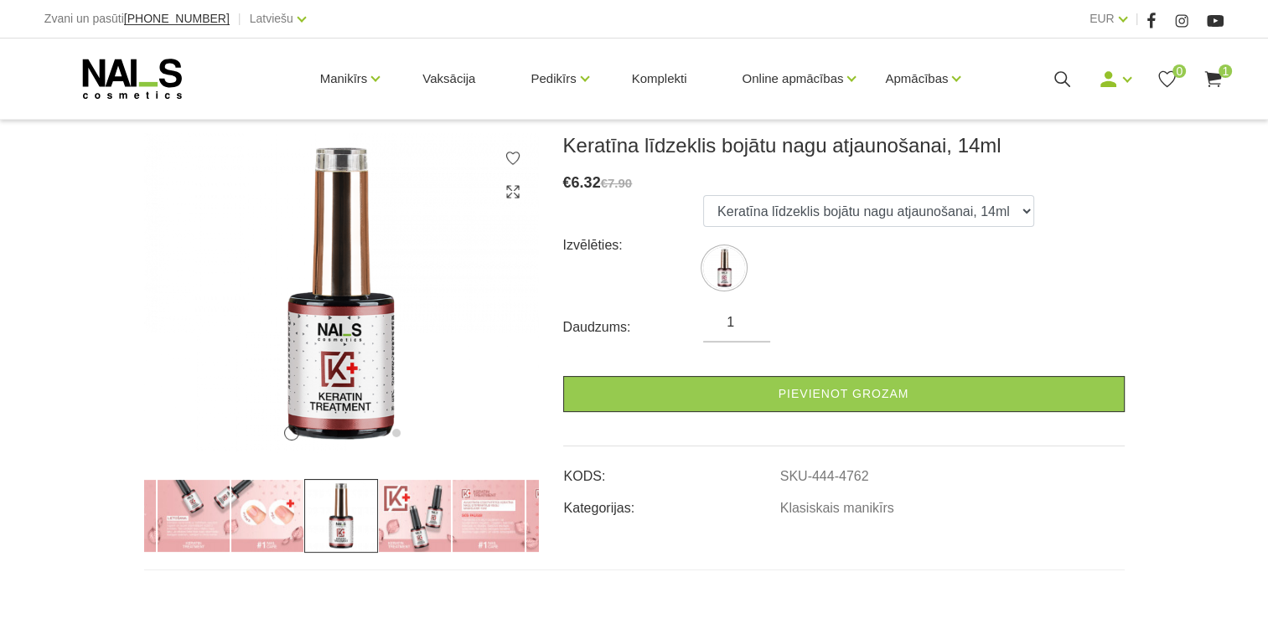
scroll to position [251, 0]
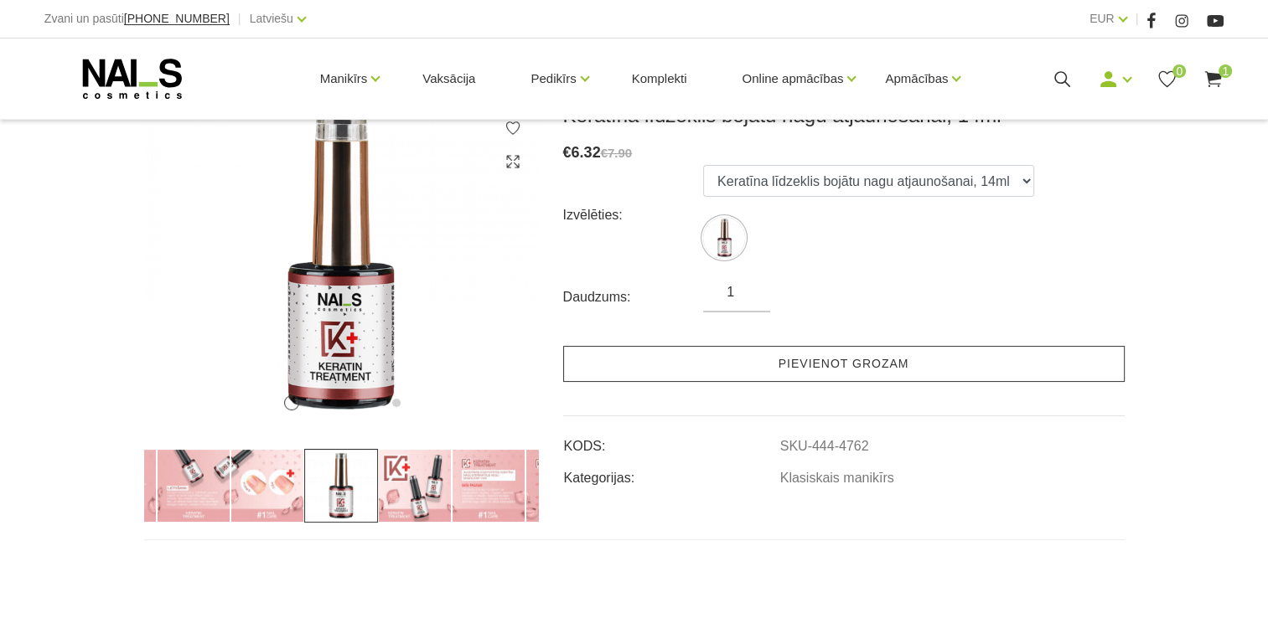
click at [815, 360] on link "Pievienot grozam" at bounding box center [843, 364] width 561 height 36
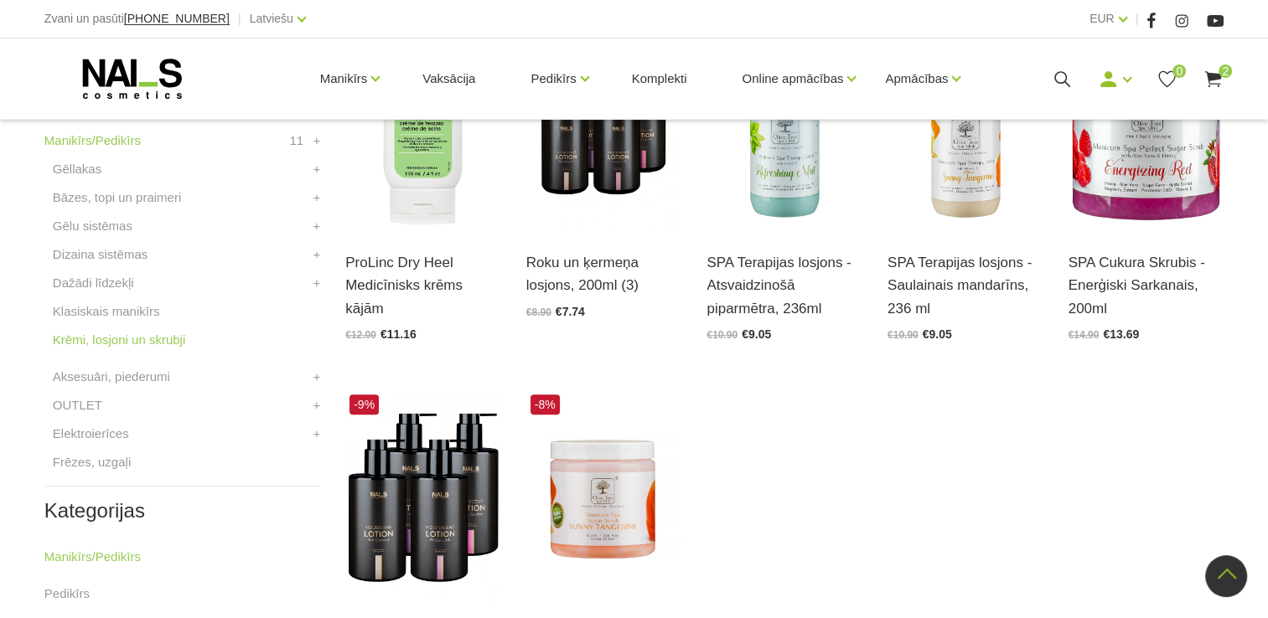
scroll to position [503, 0]
click at [125, 376] on link "Aksesuāri, piederumi" at bounding box center [111, 376] width 117 height 20
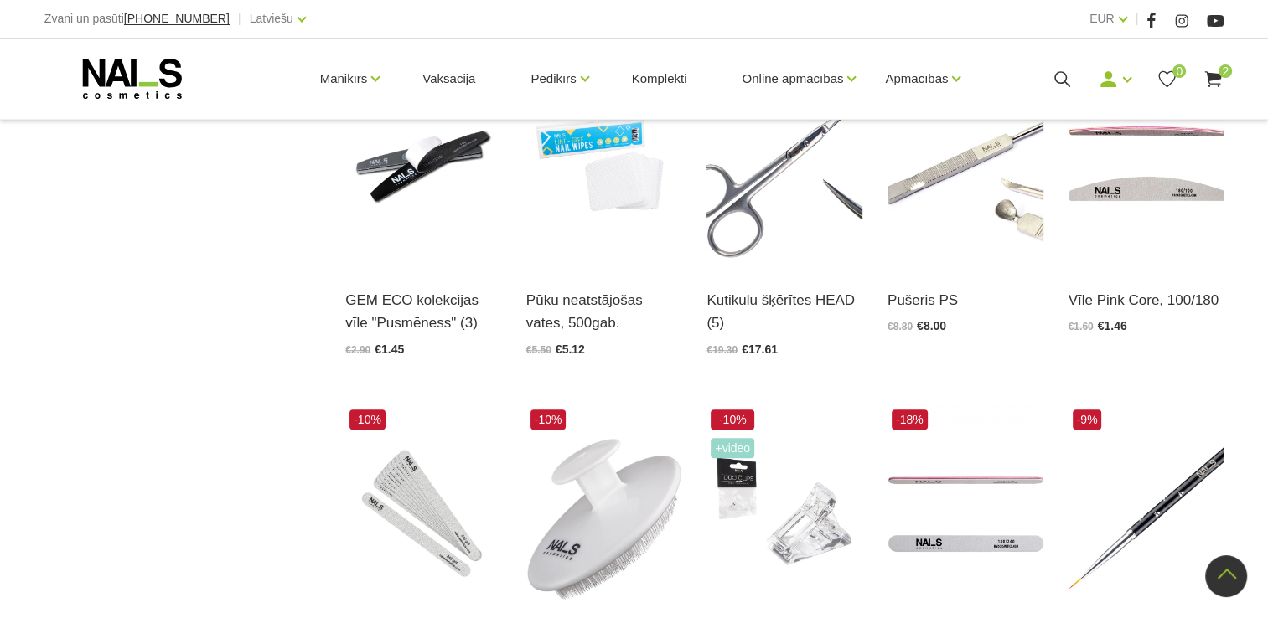
scroll to position [1425, 0]
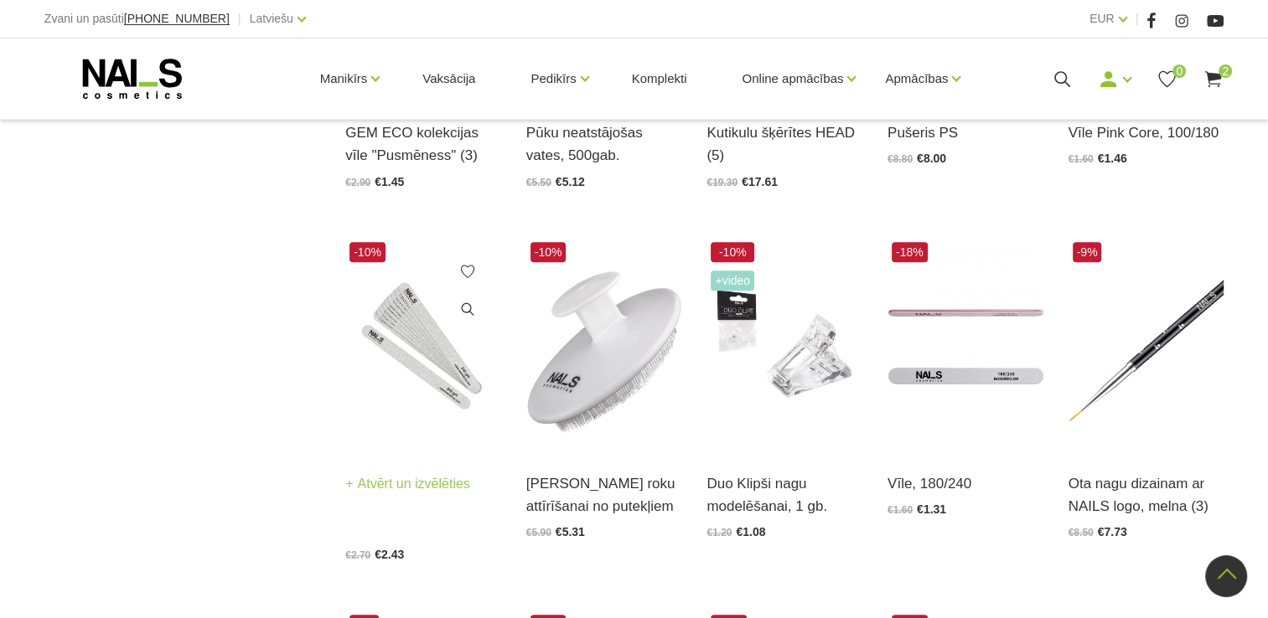
click at [418, 340] on img at bounding box center [423, 345] width 156 height 214
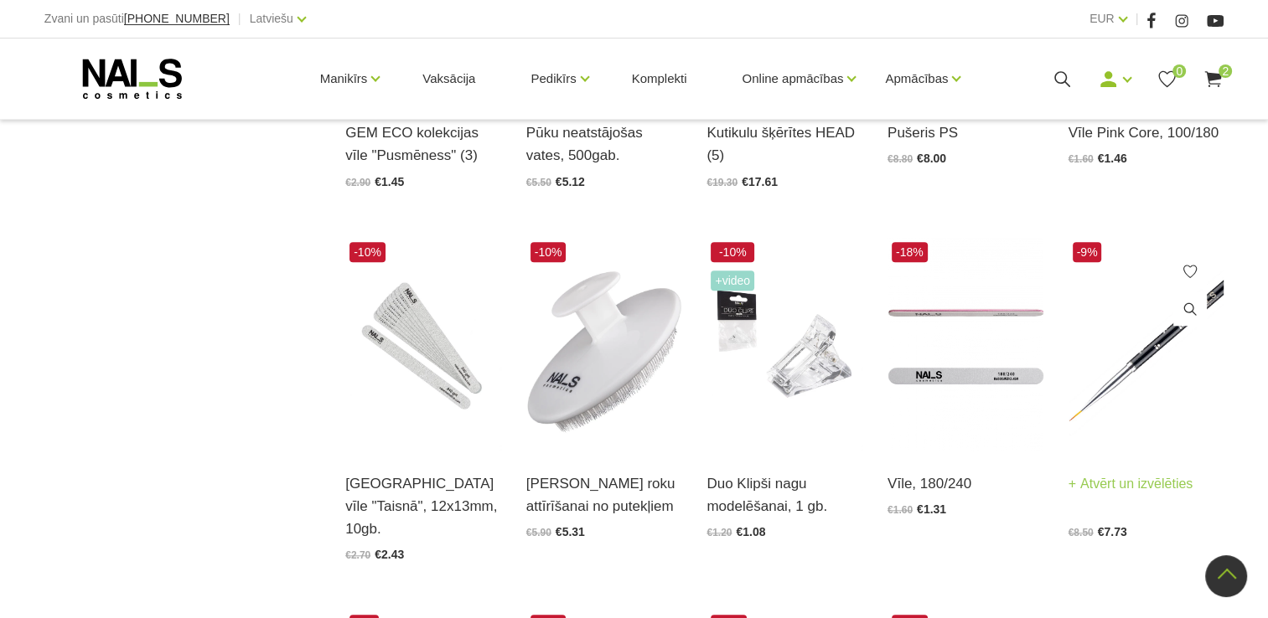
click at [1162, 298] on img at bounding box center [1147, 345] width 156 height 214
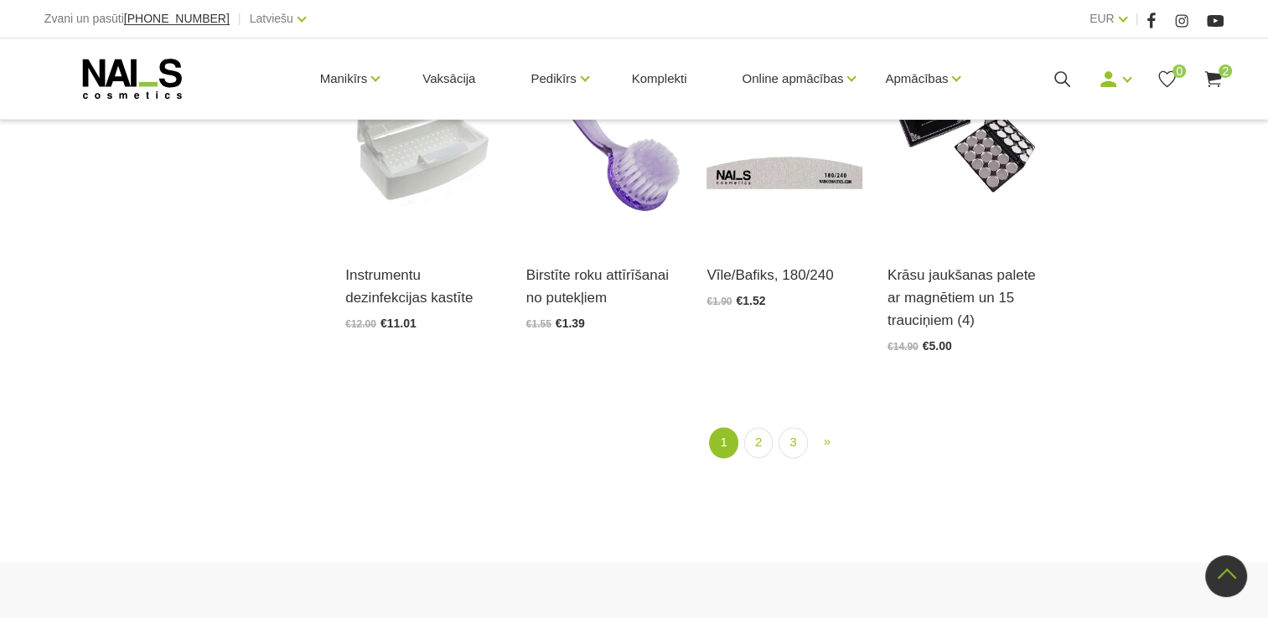
scroll to position [2011, 0]
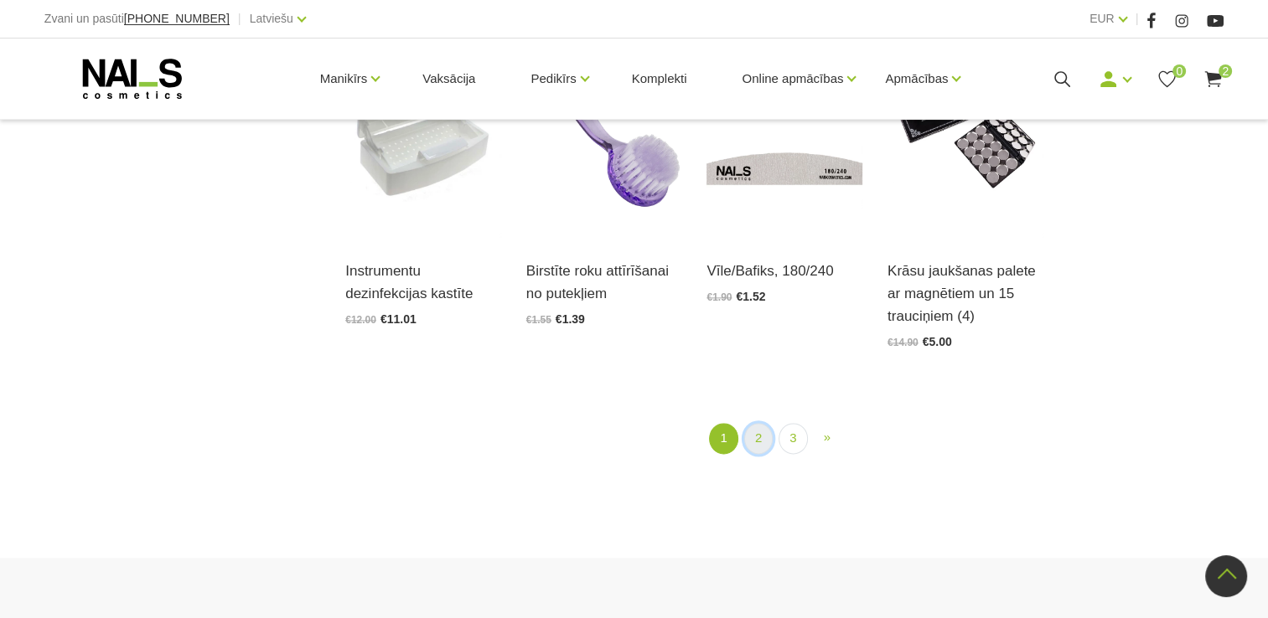
click at [764, 423] on link "2" at bounding box center [758, 438] width 28 height 31
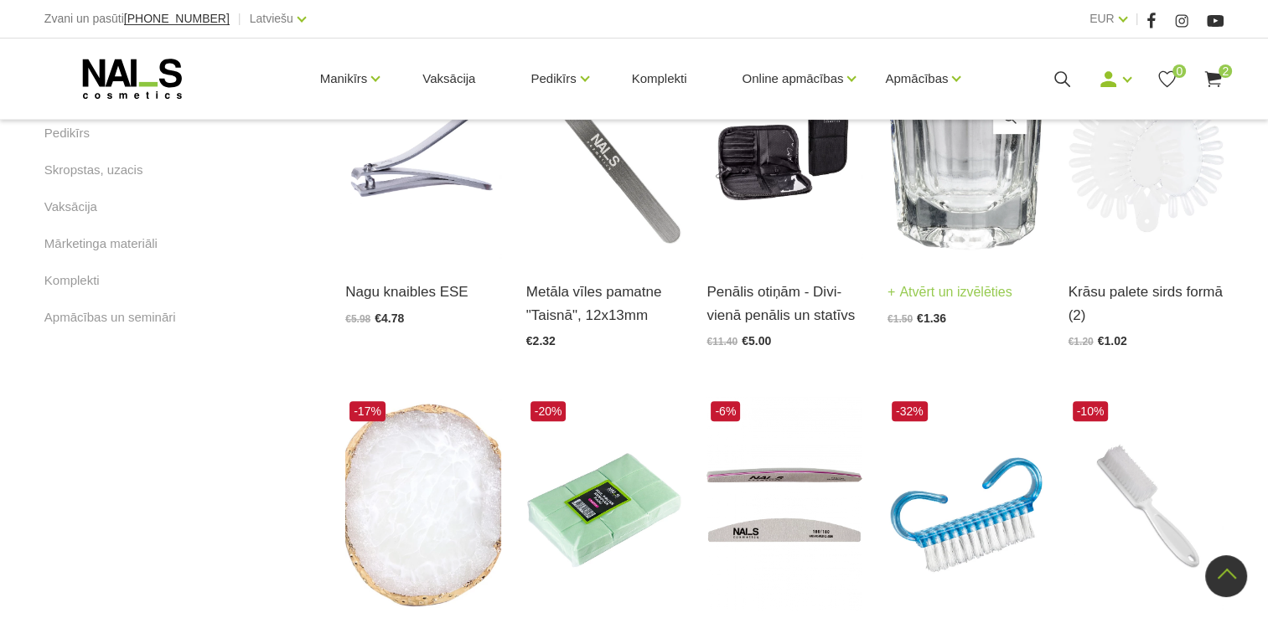
scroll to position [1012, 0]
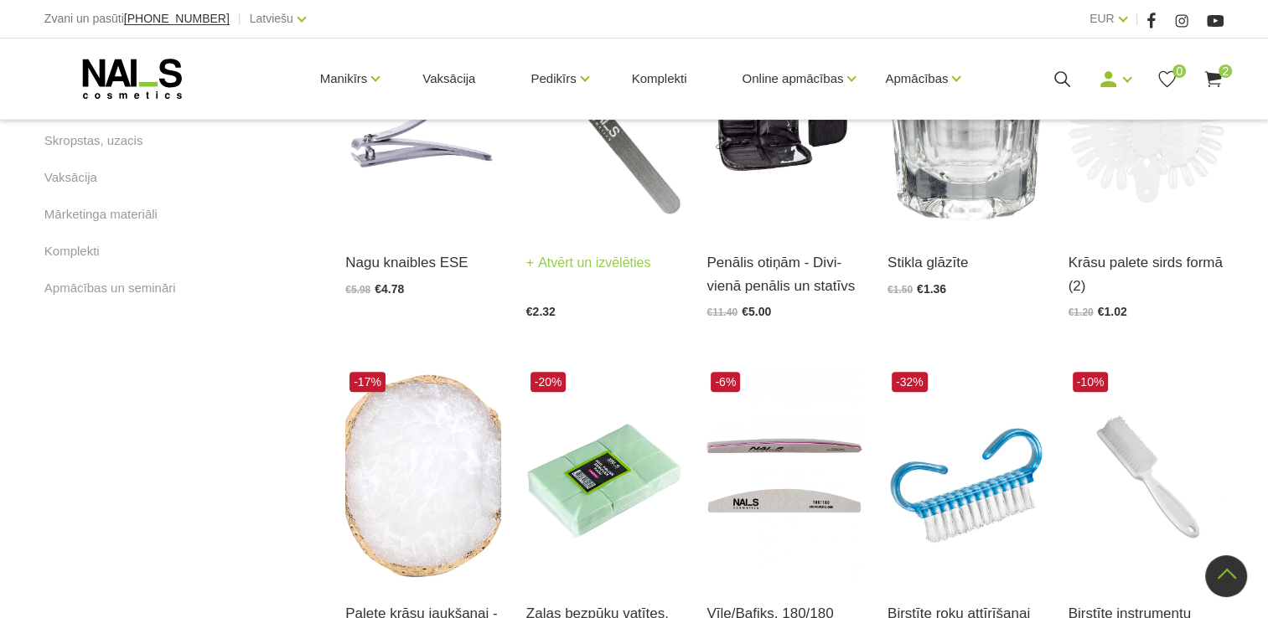
click at [607, 230] on img at bounding box center [604, 124] width 156 height 214
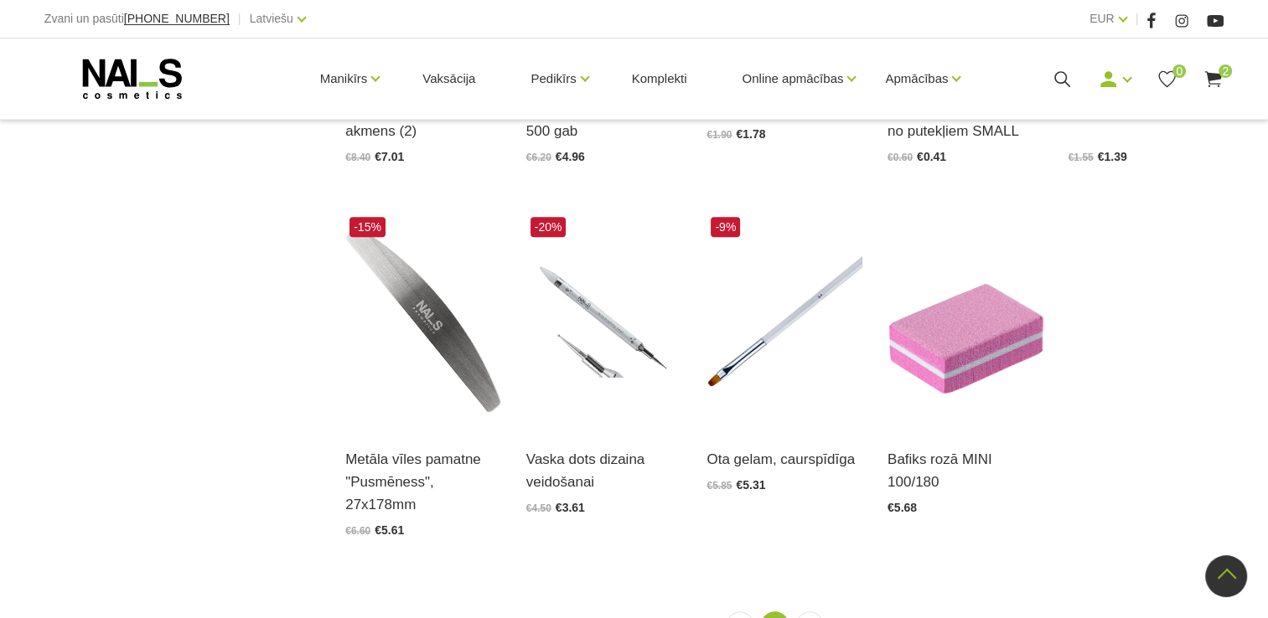
scroll to position [1180, 0]
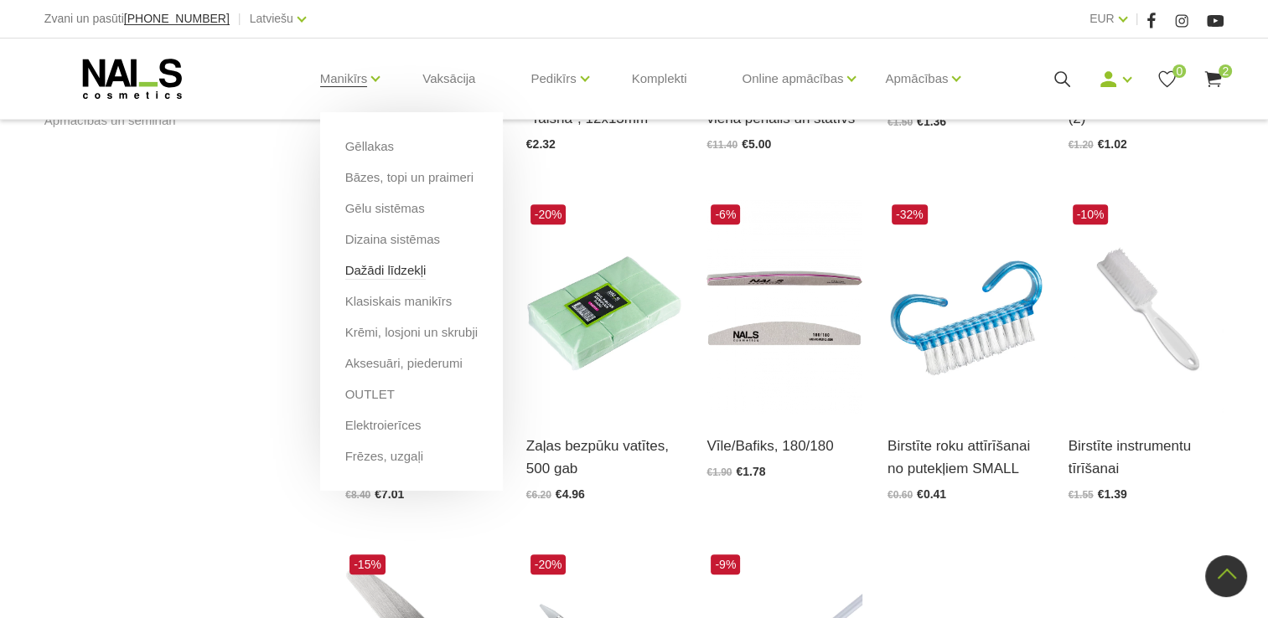
click at [396, 270] on link "Dažādi līdzekļi" at bounding box center [385, 270] width 81 height 18
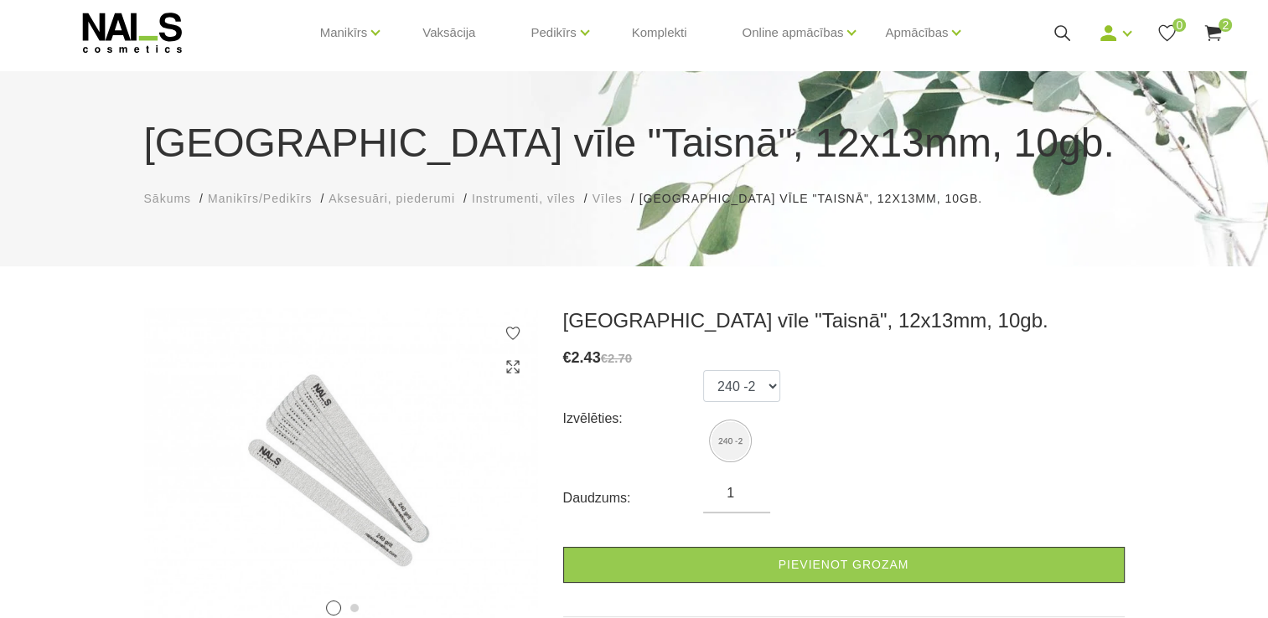
scroll to position [168, 0]
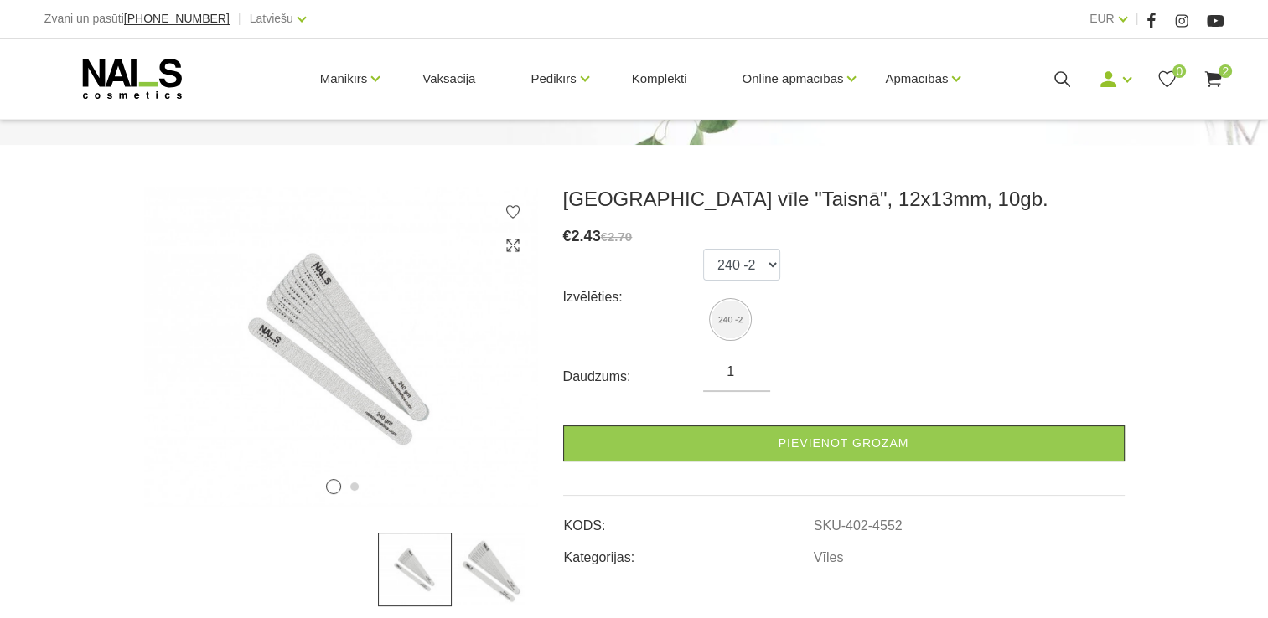
click at [499, 572] on img at bounding box center [489, 570] width 74 height 74
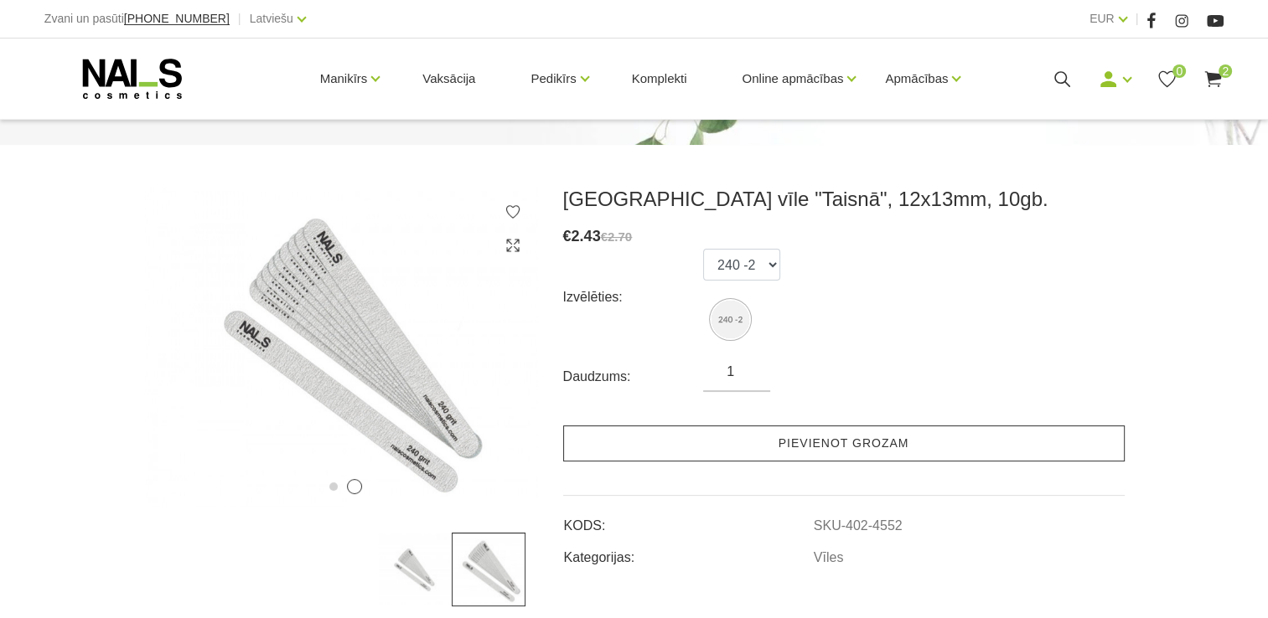
click at [779, 437] on link "Pievienot grozam" at bounding box center [843, 444] width 561 height 36
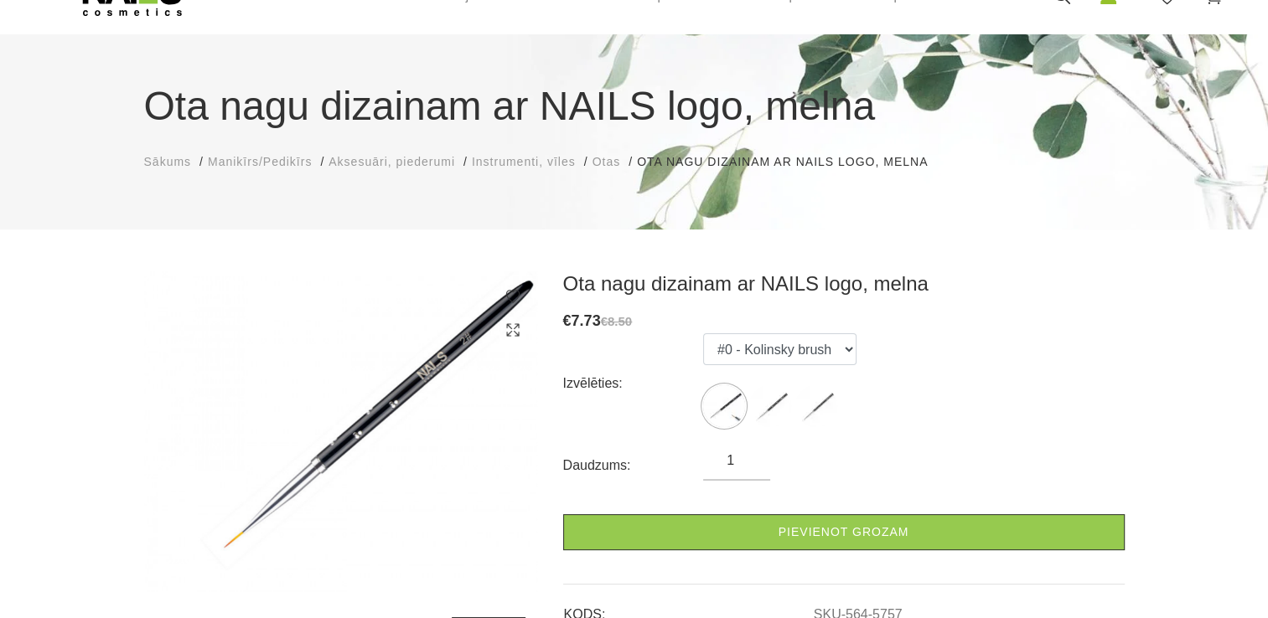
scroll to position [84, 0]
click at [420, 397] on img at bounding box center [341, 431] width 394 height 321
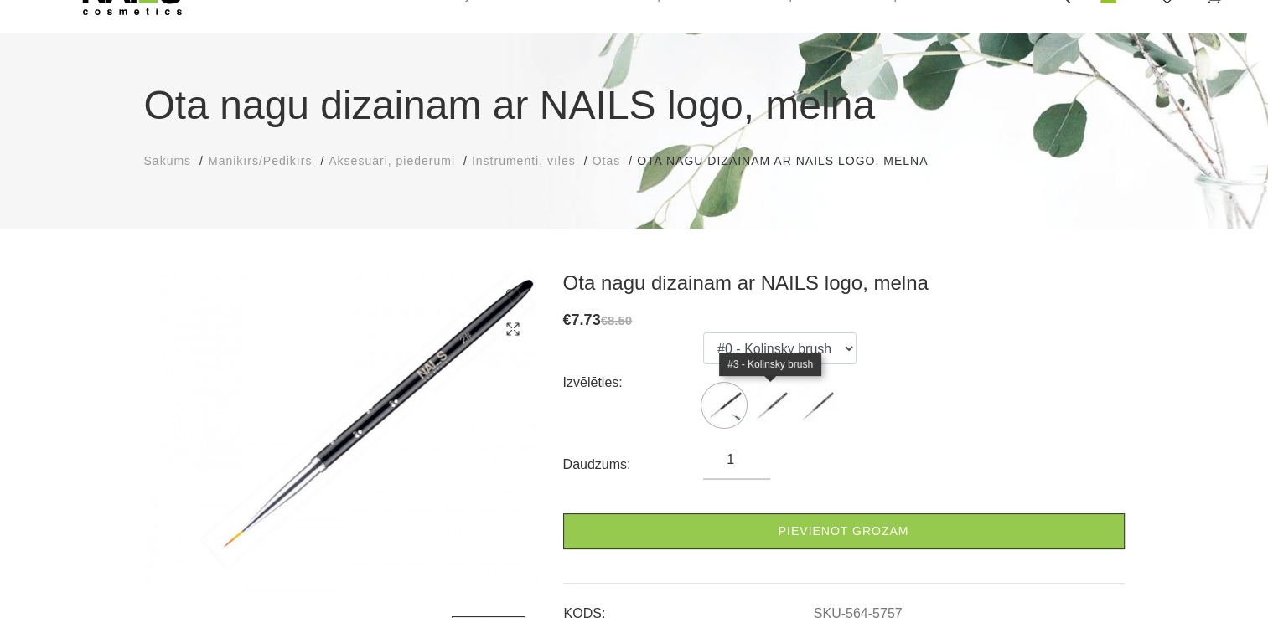
click at [788, 405] on img at bounding box center [770, 406] width 42 height 42
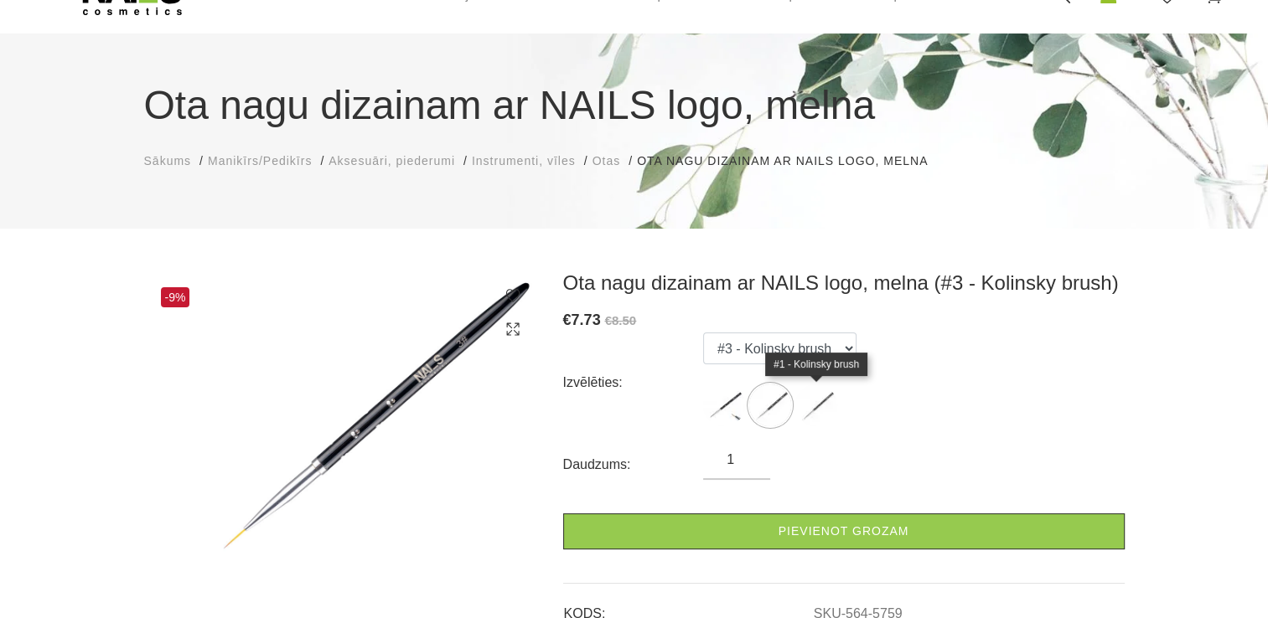
click at [821, 405] on img at bounding box center [816, 406] width 42 height 42
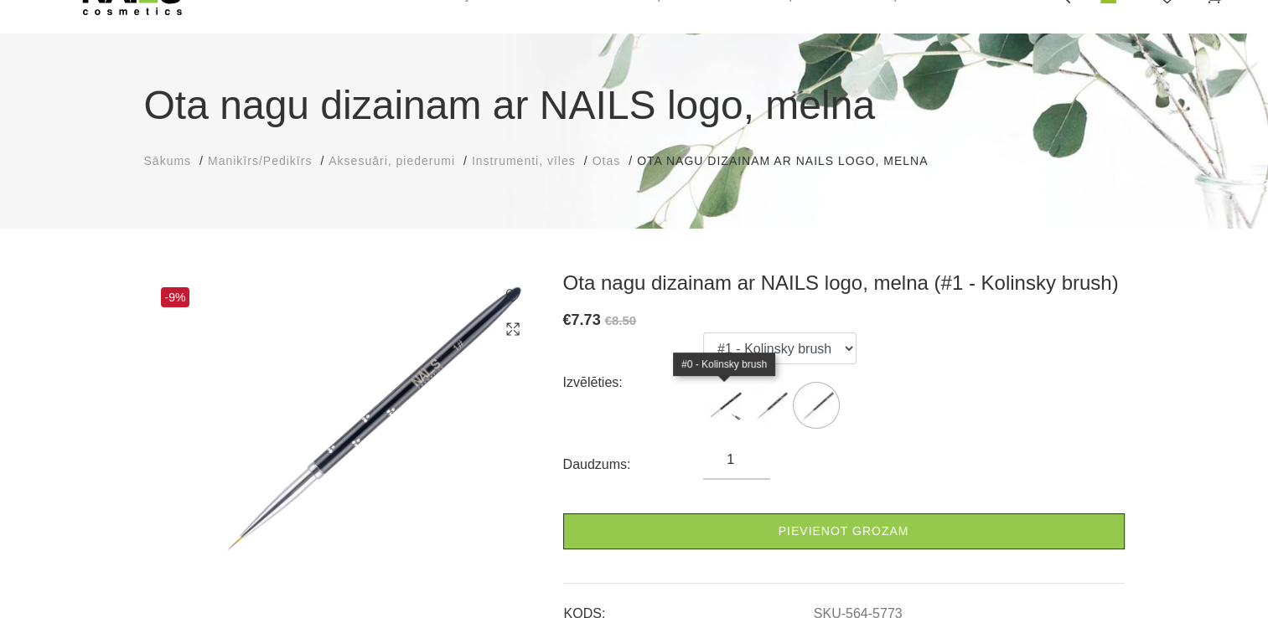
click at [717, 404] on img at bounding box center [724, 406] width 42 height 42
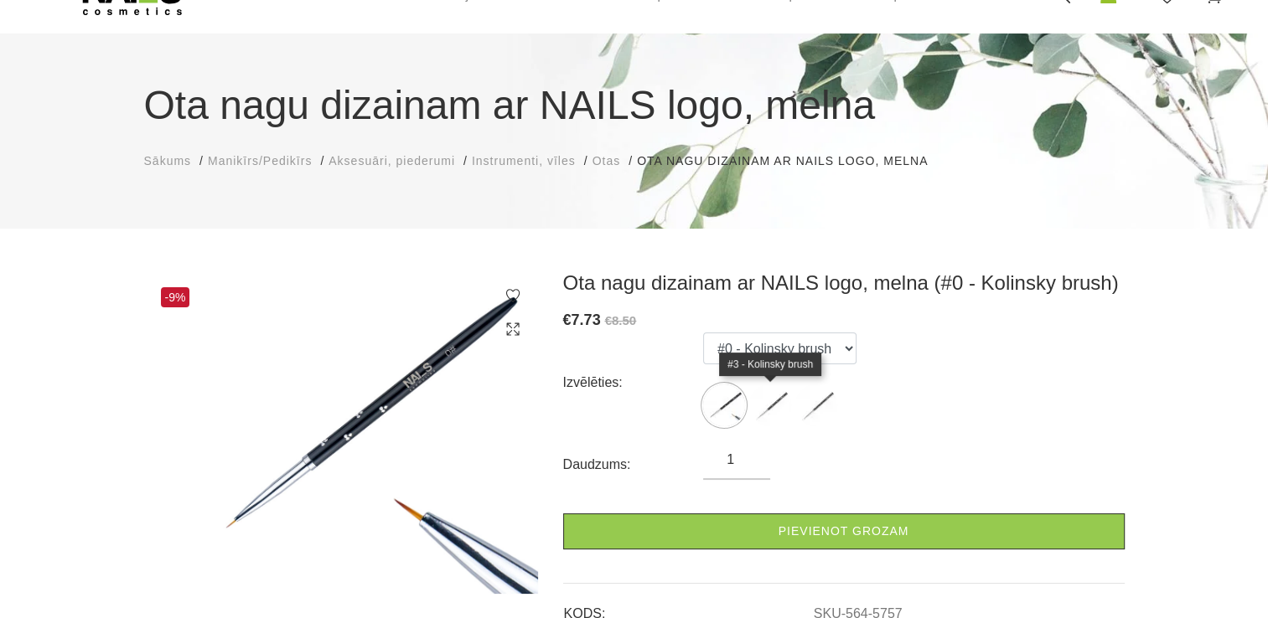
click at [769, 404] on img at bounding box center [770, 406] width 42 height 42
select select "5759"
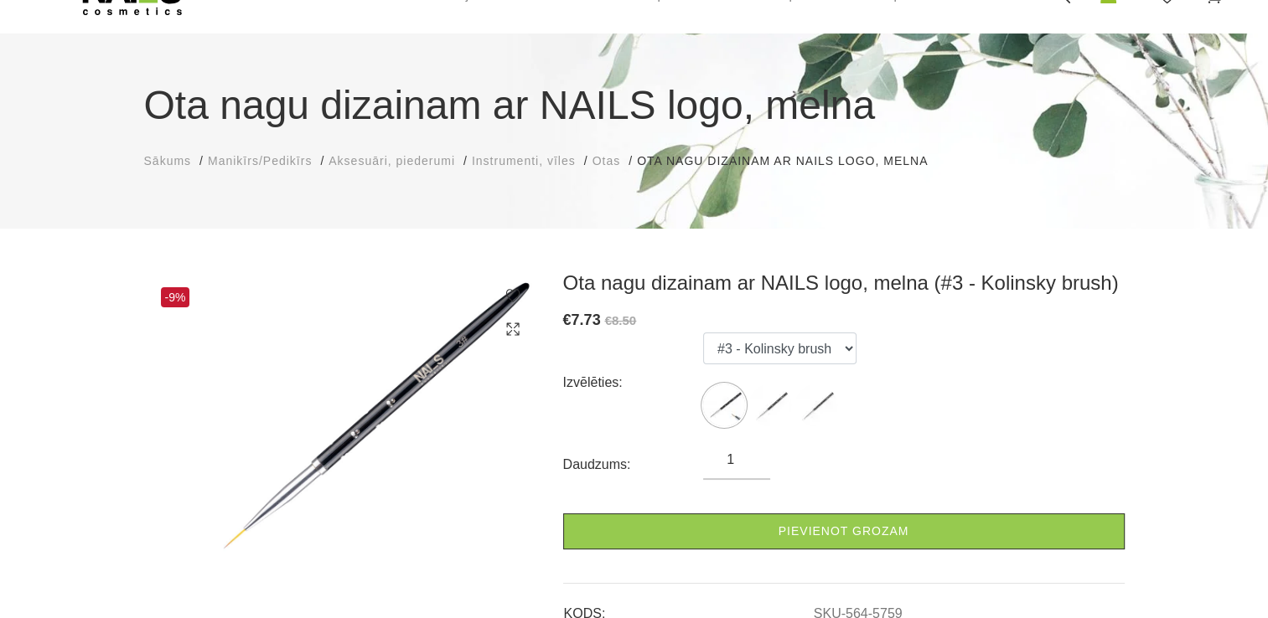
click at [792, 406] on ul "#0 - Kolinsky brush #3 - Kolinsky brush #1 - Kolinsky brush" at bounding box center [779, 383] width 153 height 101
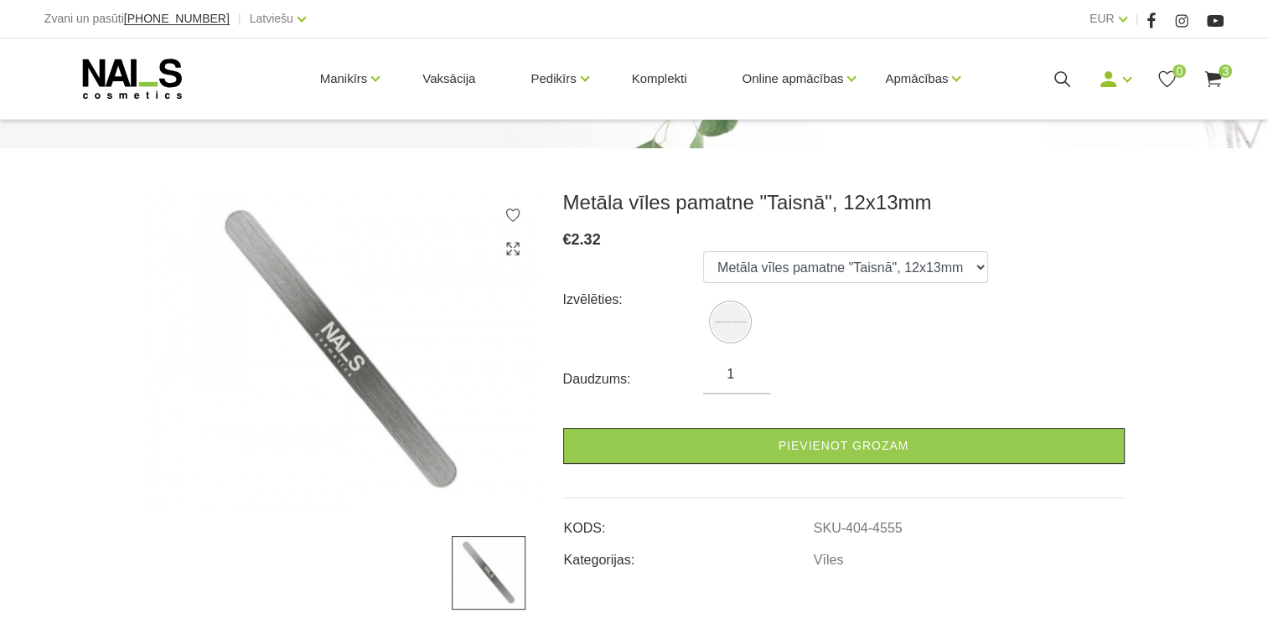
scroll to position [168, 0]
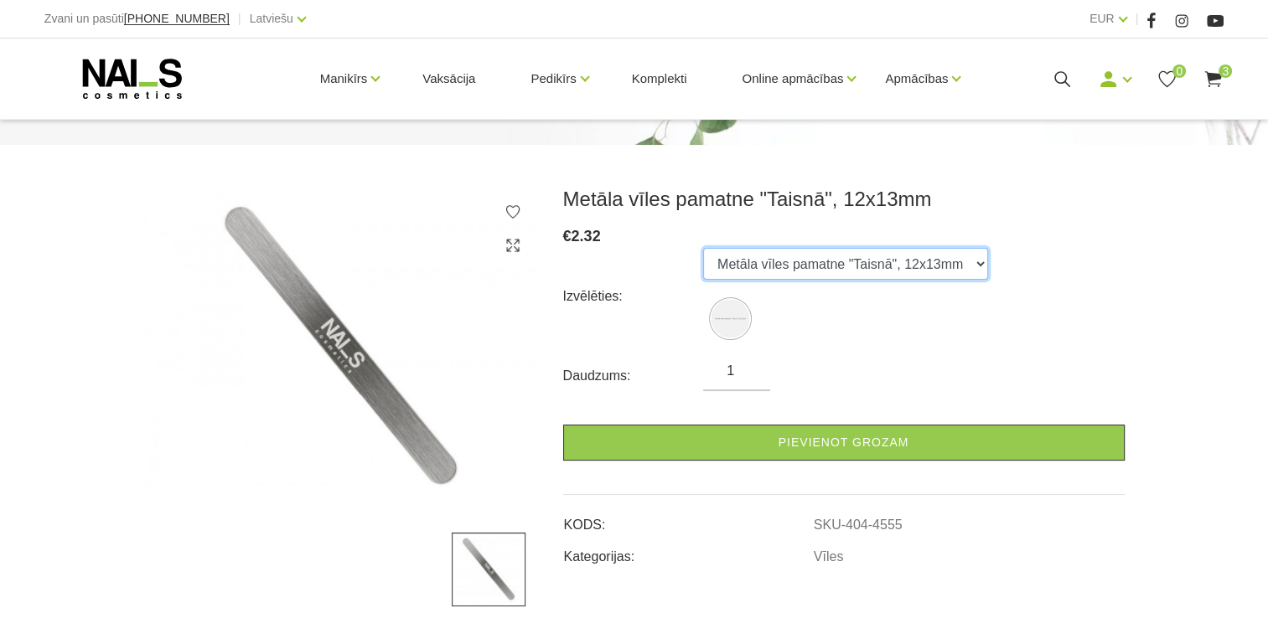
click at [965, 273] on select "Metāla vīles pamatne "Taisnā", 12x13mm" at bounding box center [845, 264] width 285 height 32
click at [703, 248] on select "Metāla vīles pamatne "Taisnā", 12x13mm" at bounding box center [845, 264] width 285 height 32
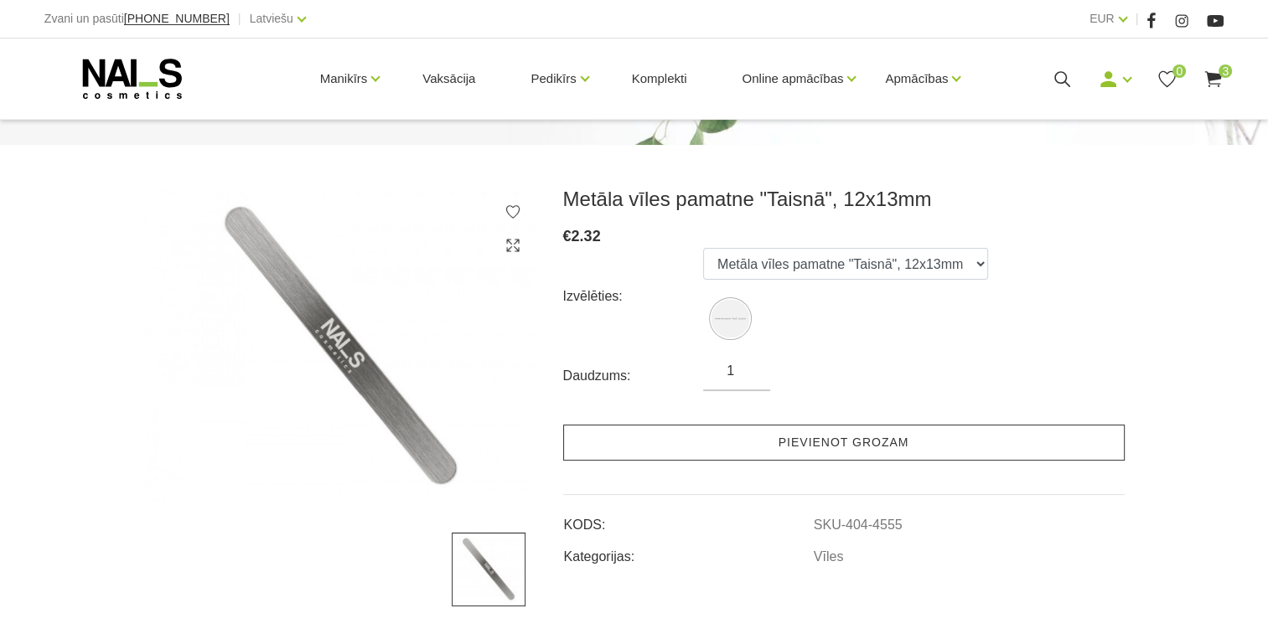
click at [960, 442] on link "Pievienot grozam" at bounding box center [843, 443] width 561 height 36
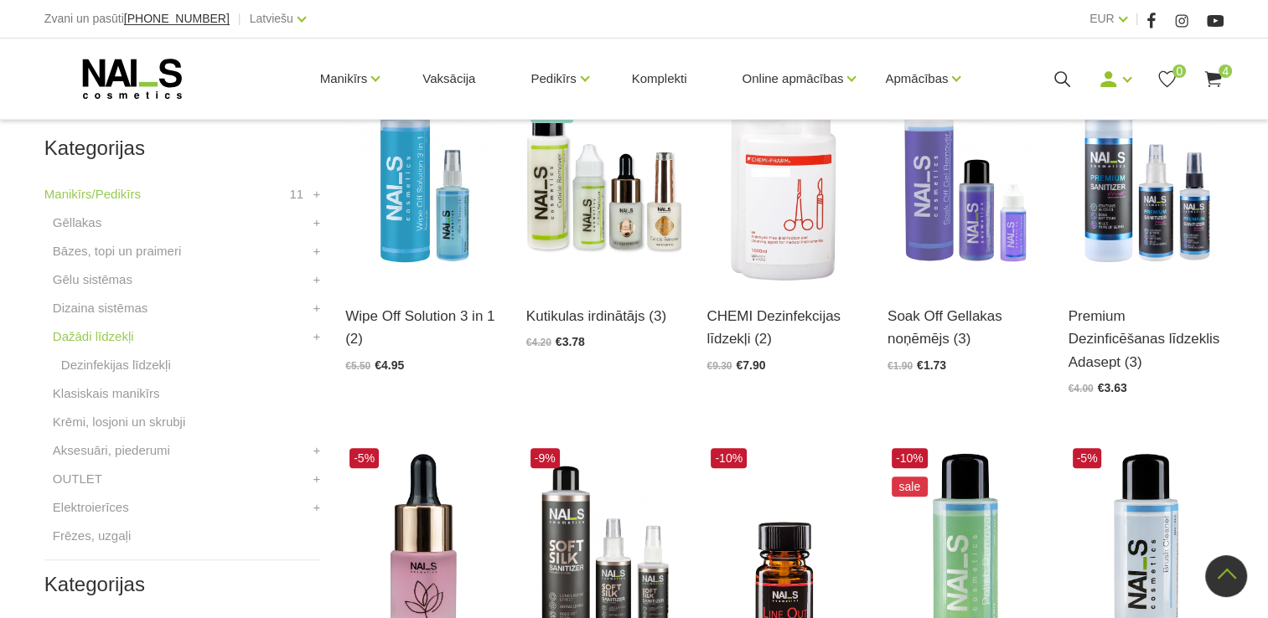
scroll to position [419, 0]
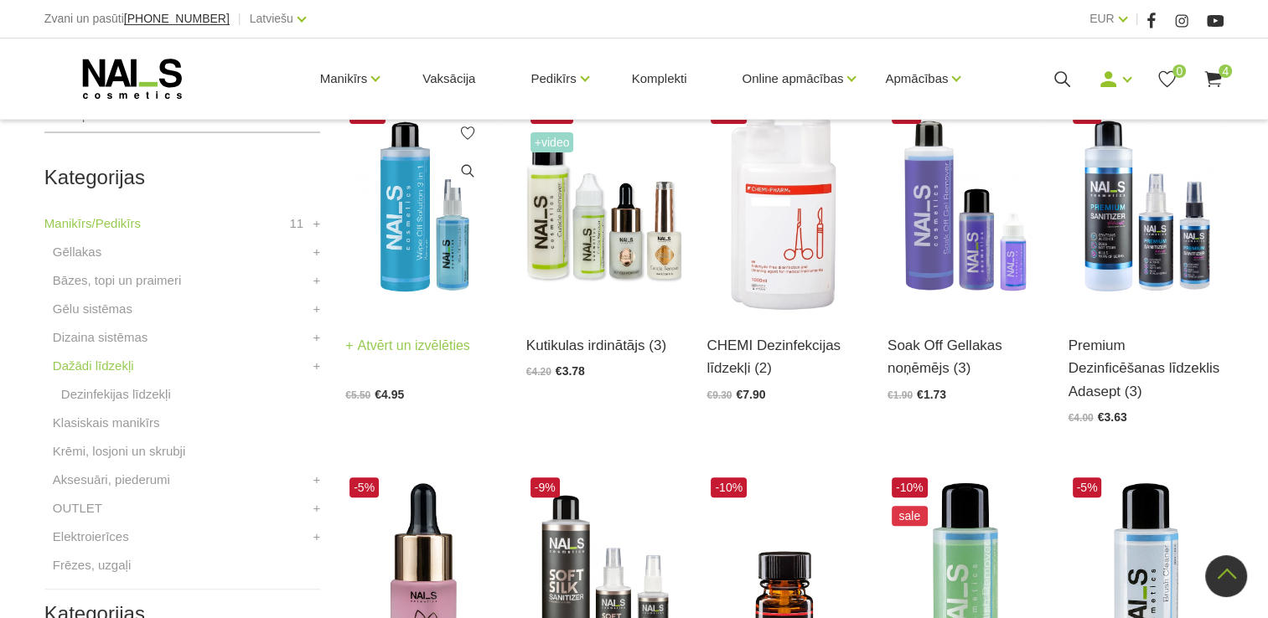
click at [411, 243] on img at bounding box center [423, 207] width 156 height 214
click at [569, 230] on img at bounding box center [604, 207] width 156 height 214
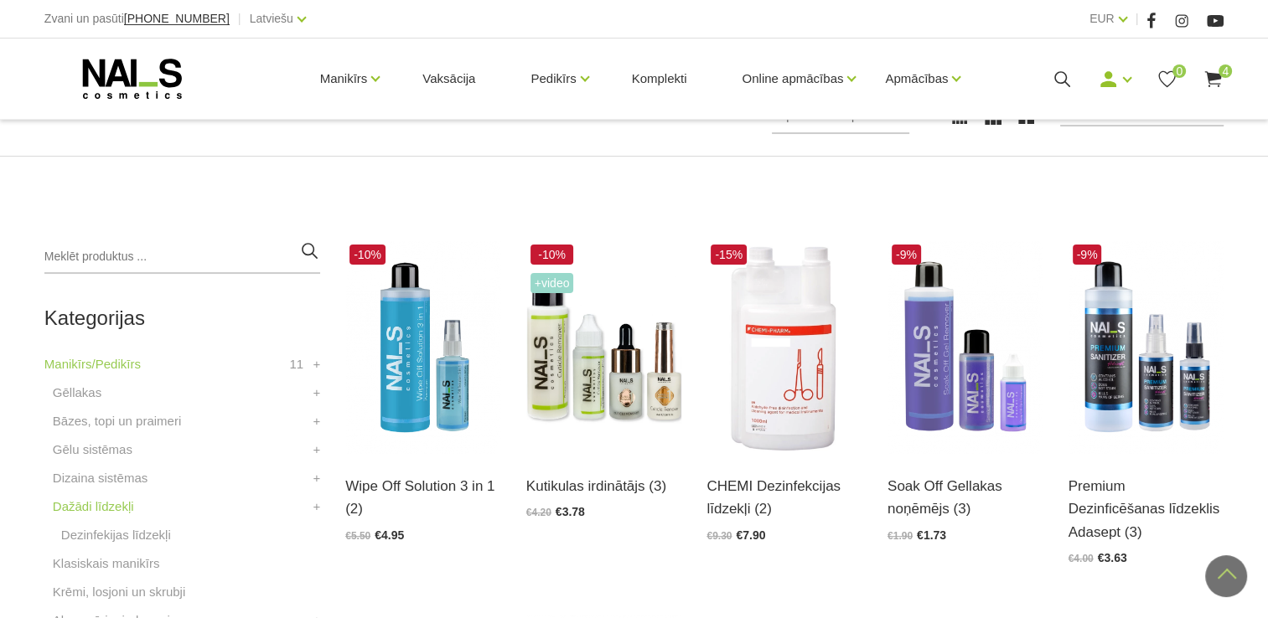
scroll to position [251, 0]
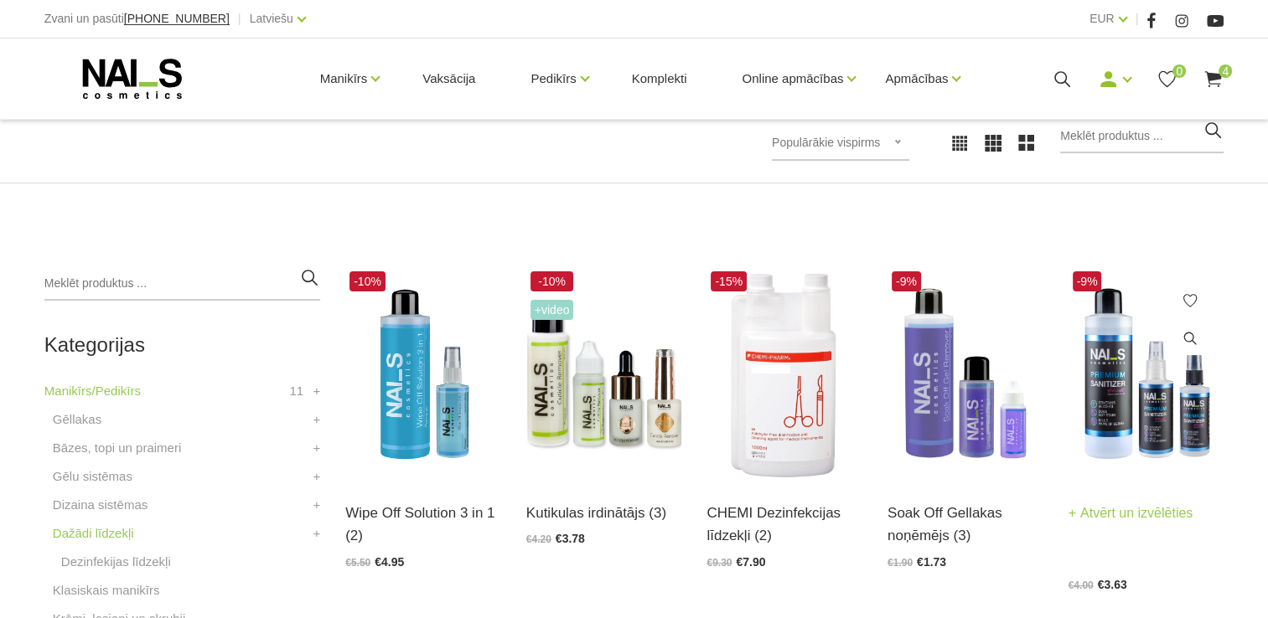
click at [1115, 391] on img at bounding box center [1147, 374] width 156 height 214
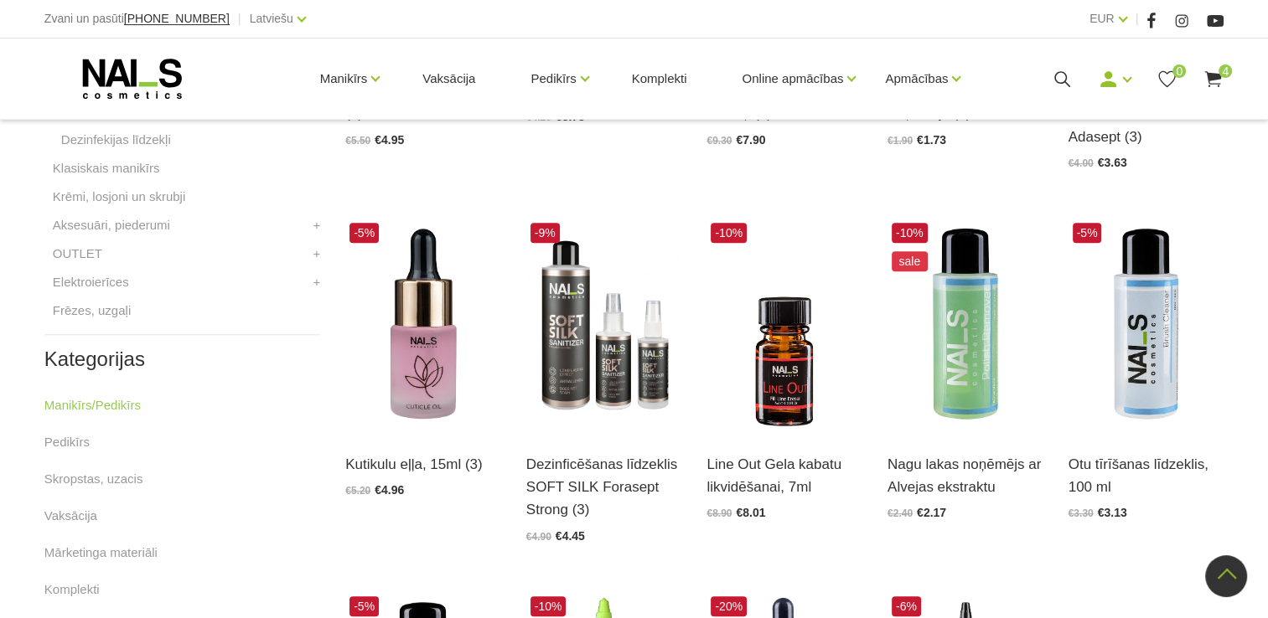
scroll to position [670, 0]
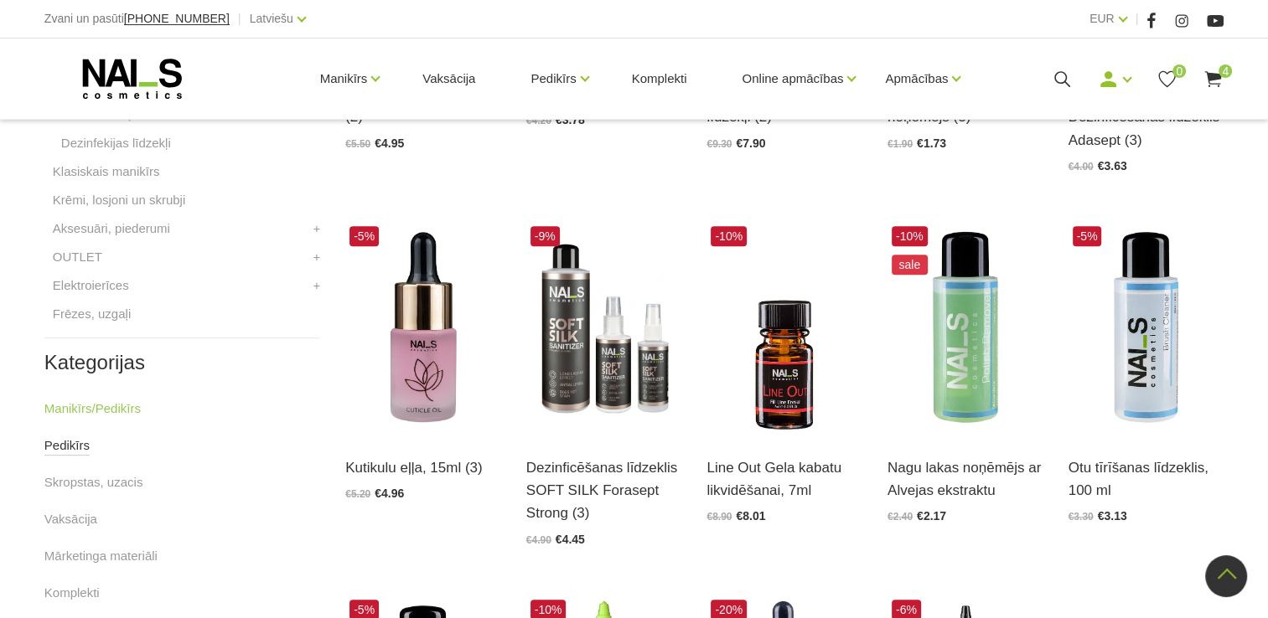
click at [60, 449] on link "Pedikīrs" at bounding box center [66, 446] width 45 height 20
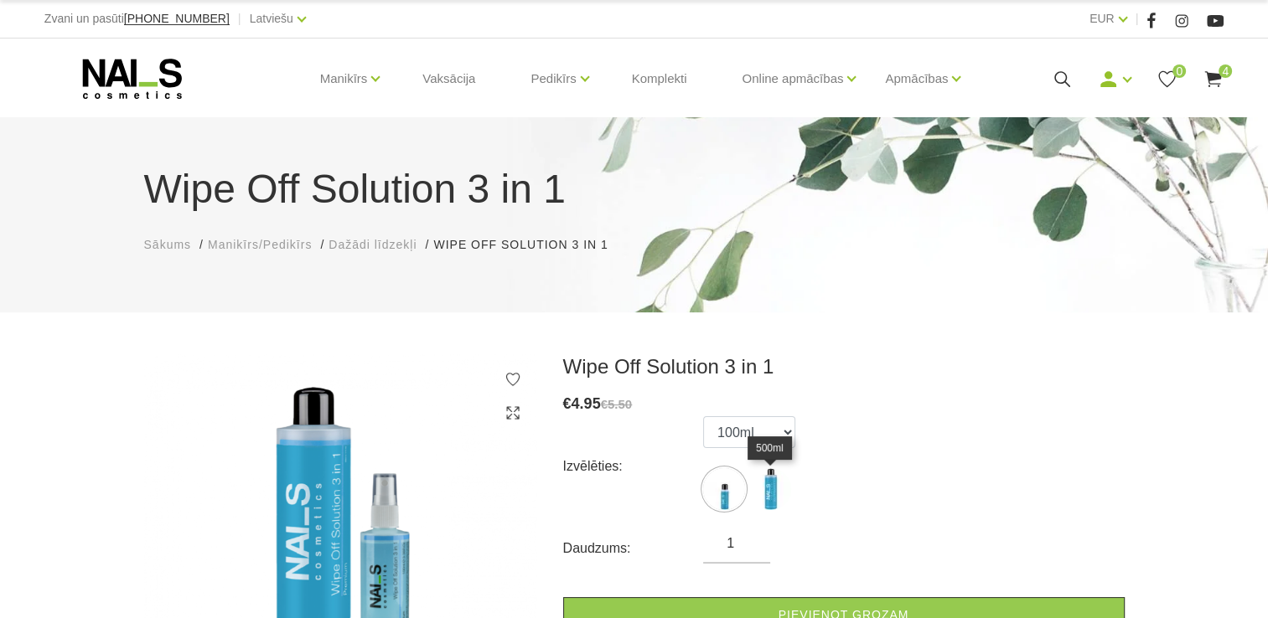
click at [773, 478] on img at bounding box center [770, 489] width 42 height 42
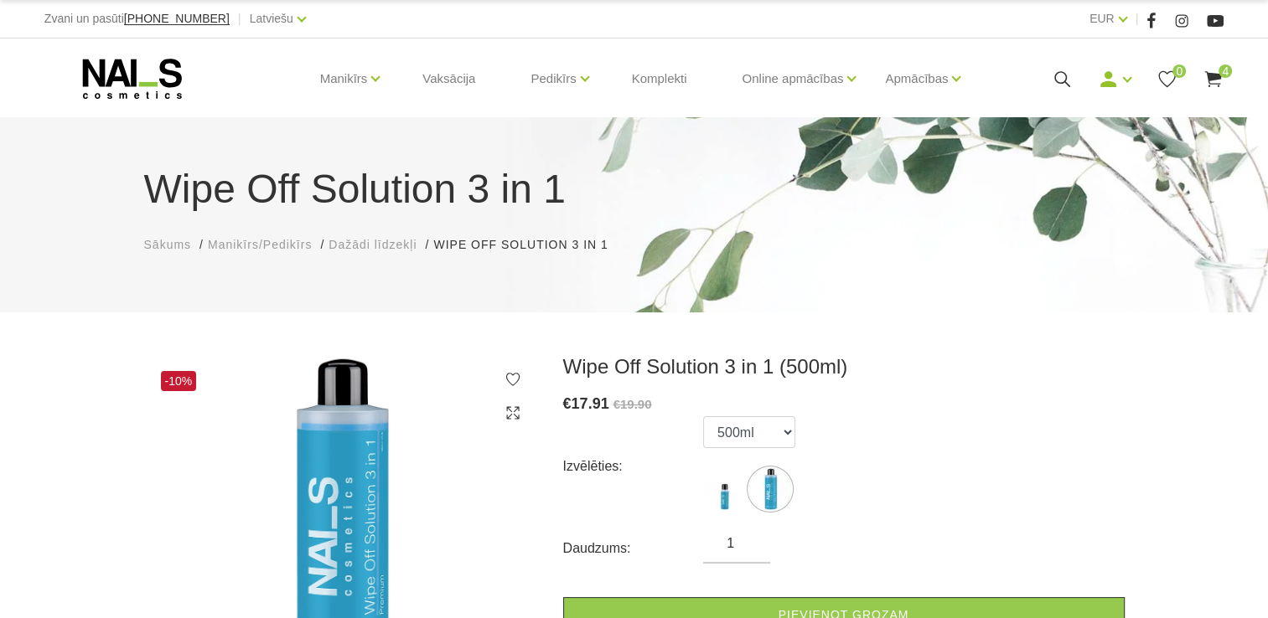
scroll to position [168, 0]
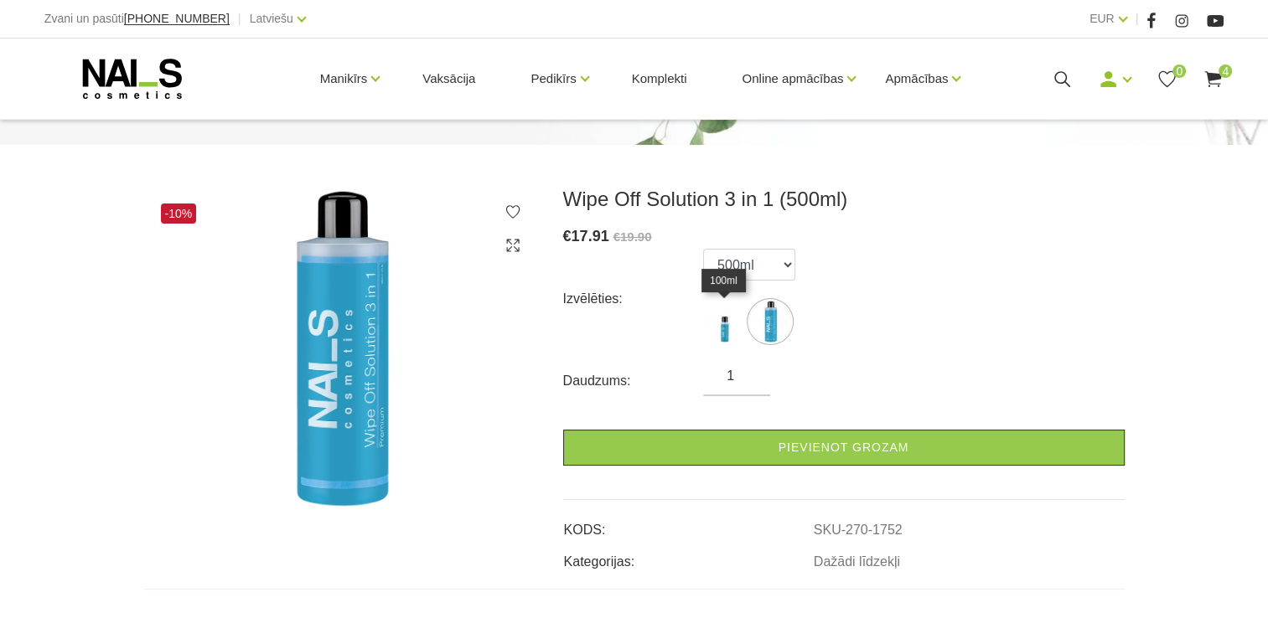
click at [717, 329] on img at bounding box center [724, 322] width 42 height 42
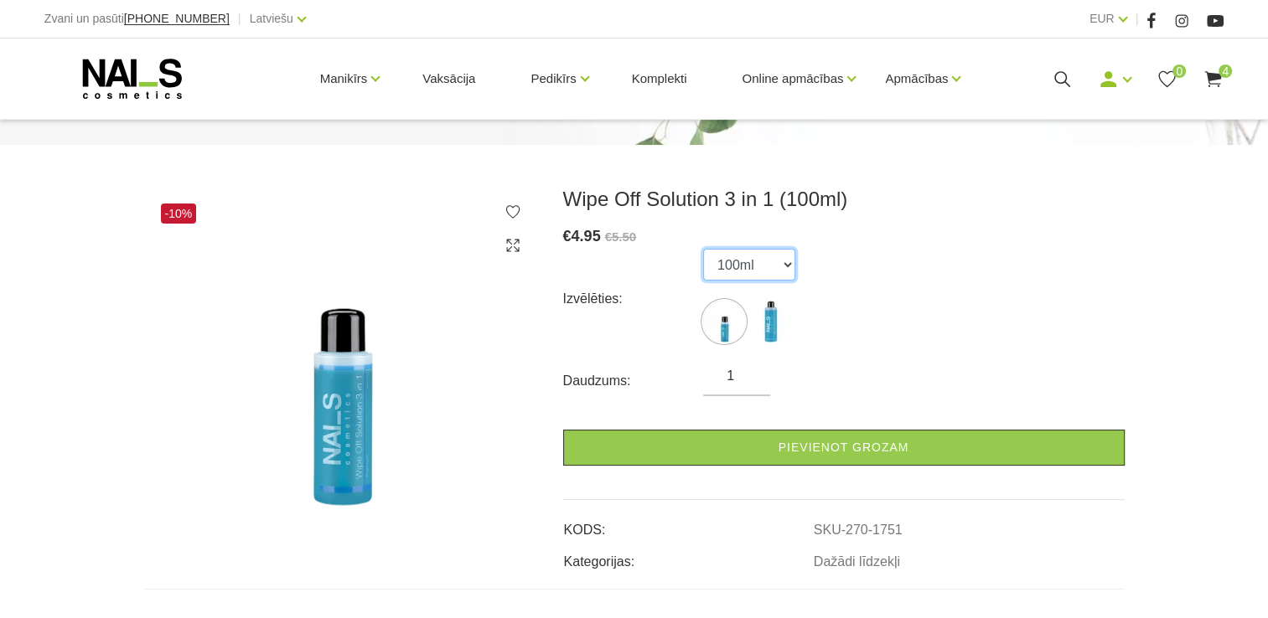
click at [788, 273] on select "100ml 500ml" at bounding box center [749, 265] width 92 height 32
click at [703, 249] on select "100ml 500ml" at bounding box center [749, 265] width 92 height 32
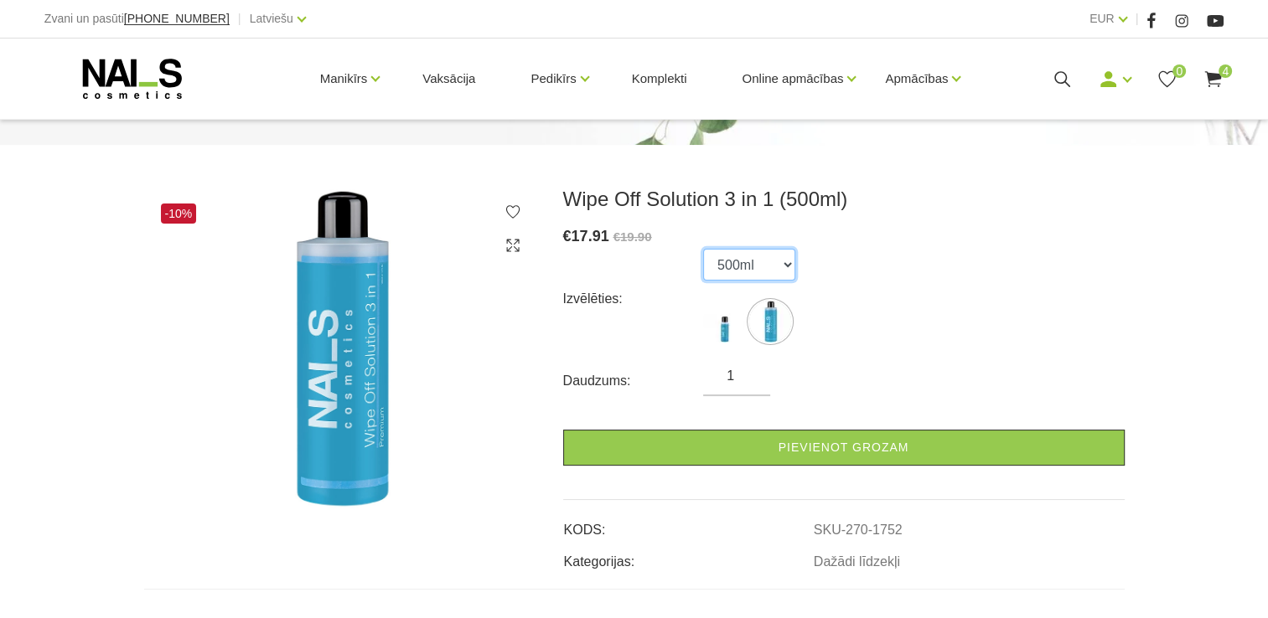
scroll to position [84, 0]
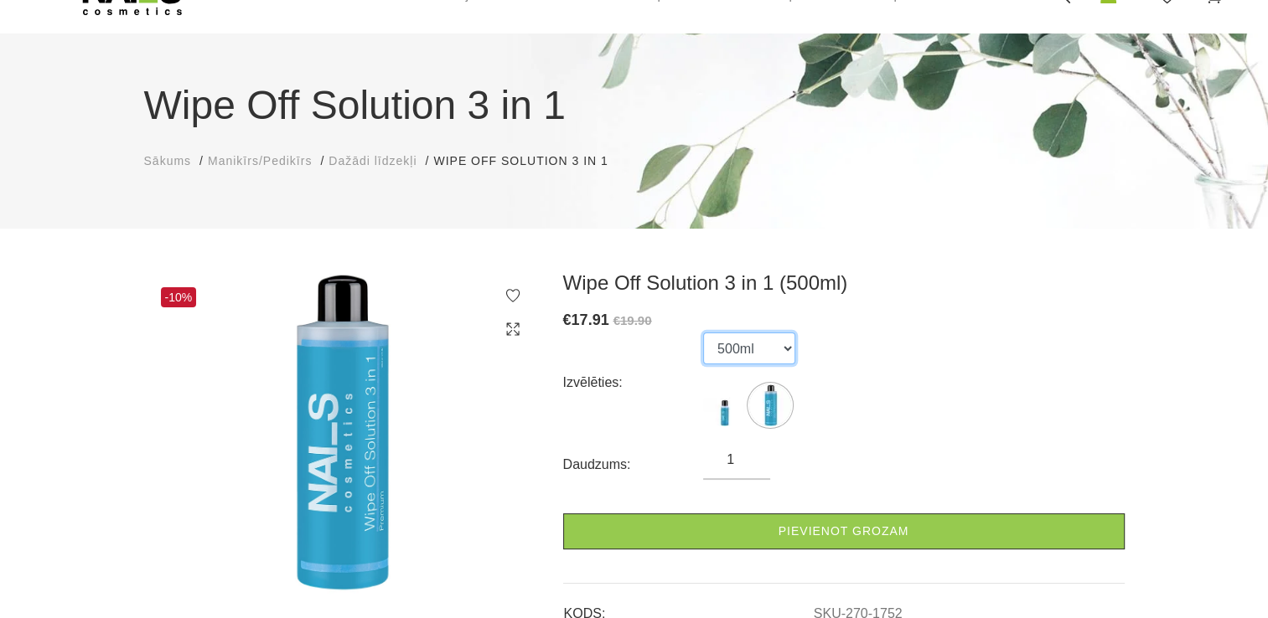
click at [788, 347] on select "100ml 500ml" at bounding box center [749, 349] width 92 height 32
click at [703, 333] on select "100ml 500ml" at bounding box center [749, 349] width 92 height 32
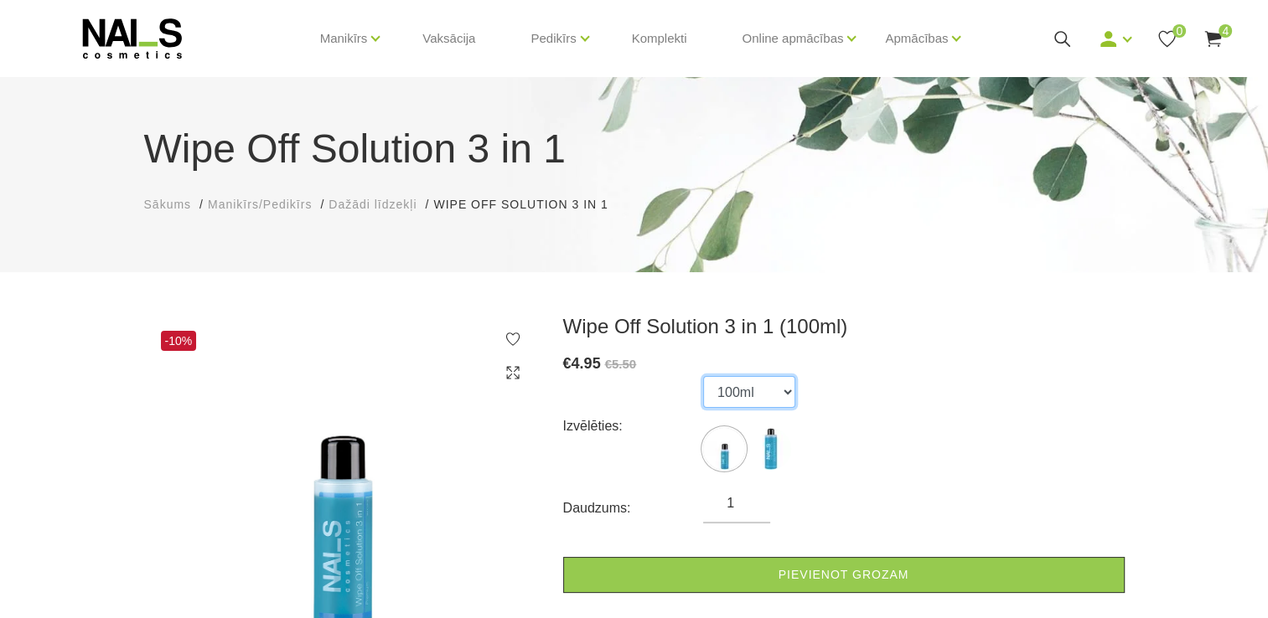
scroll to position [0, 0]
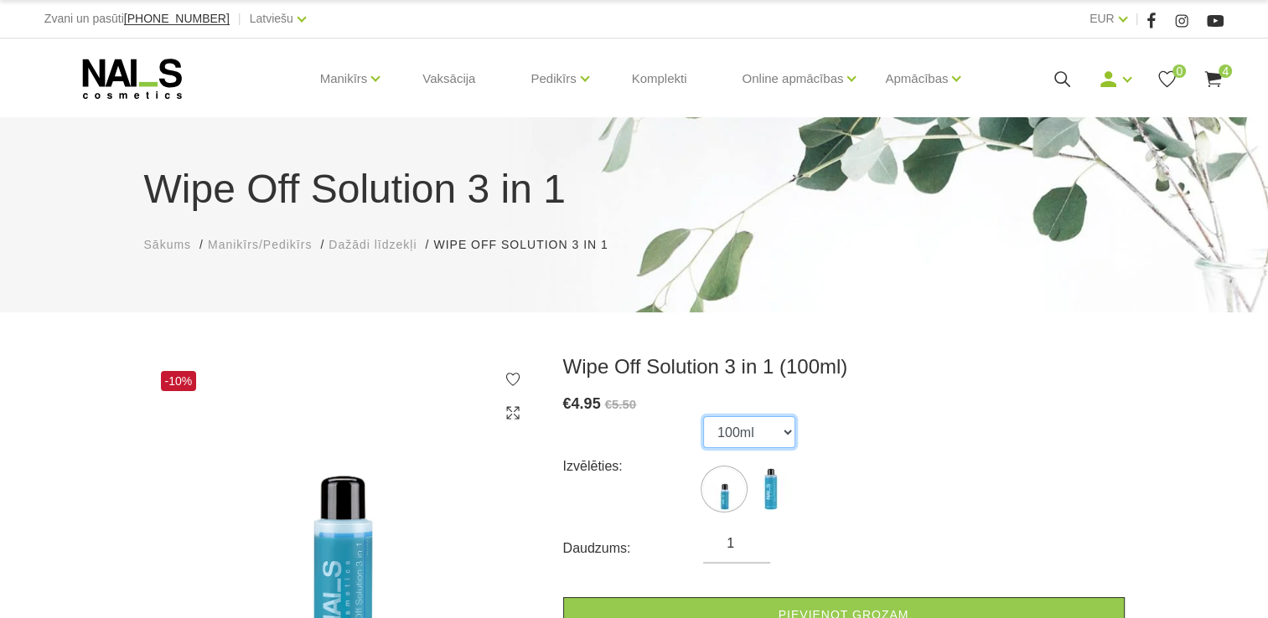
click at [788, 432] on select "100ml 500ml" at bounding box center [749, 433] width 92 height 32
select select "1752"
click at [703, 417] on select "100ml 500ml" at bounding box center [749, 433] width 92 height 32
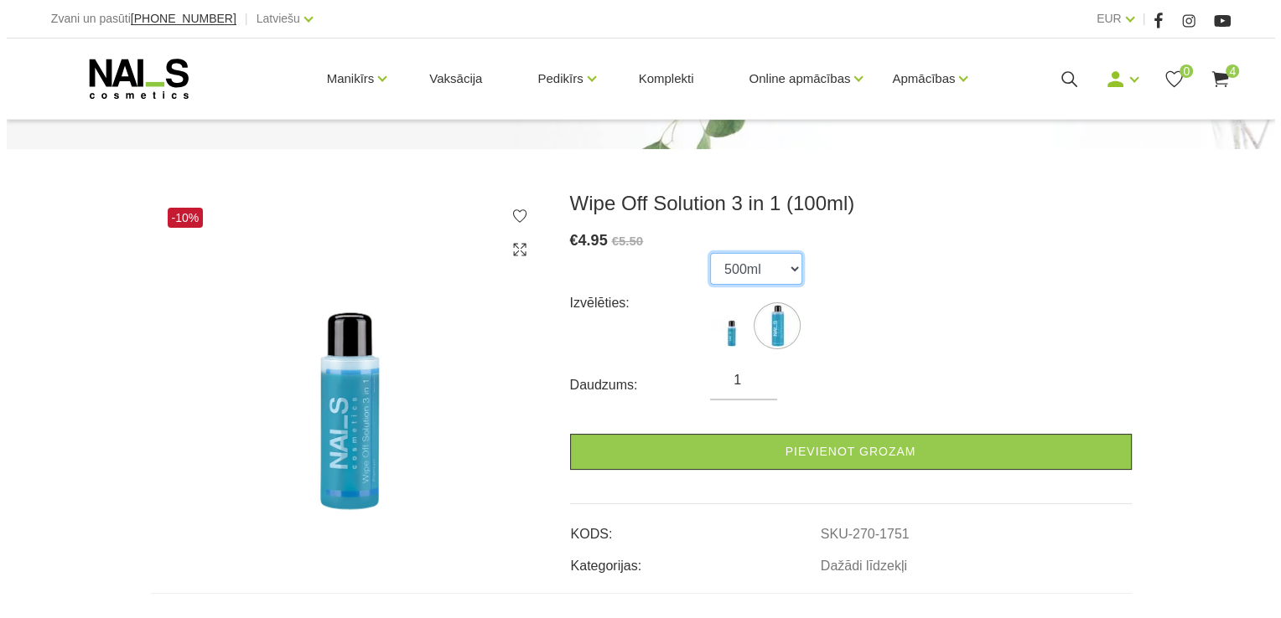
scroll to position [251, 0]
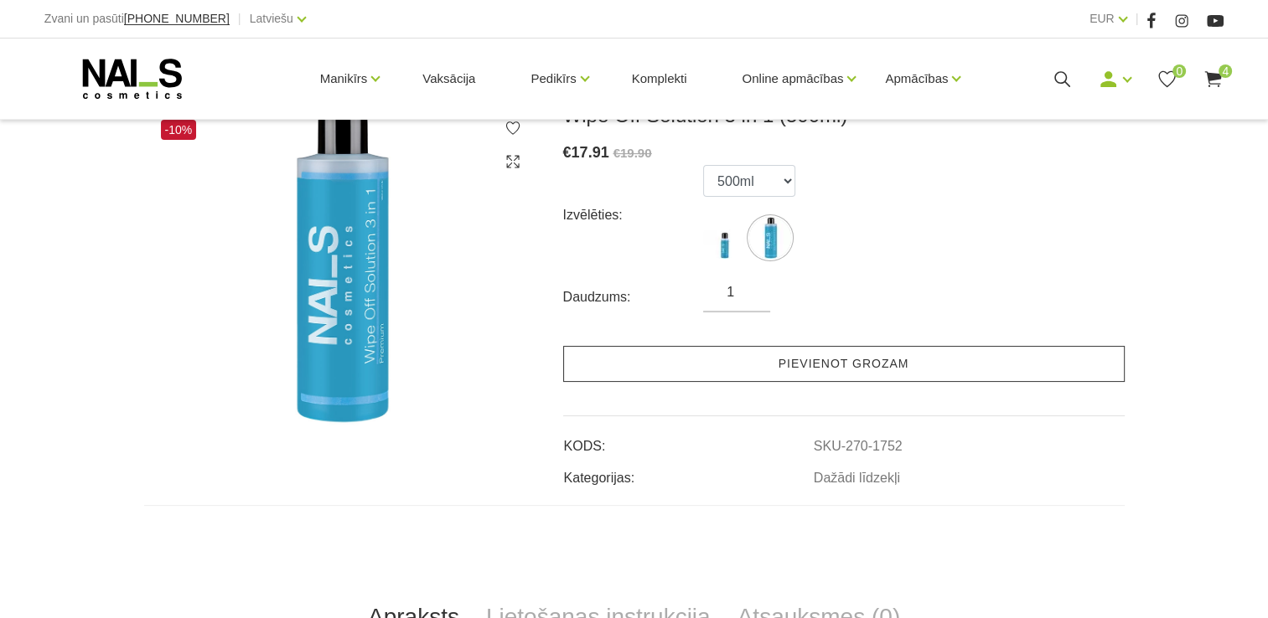
click at [913, 370] on link "Pievienot grozam" at bounding box center [843, 364] width 561 height 36
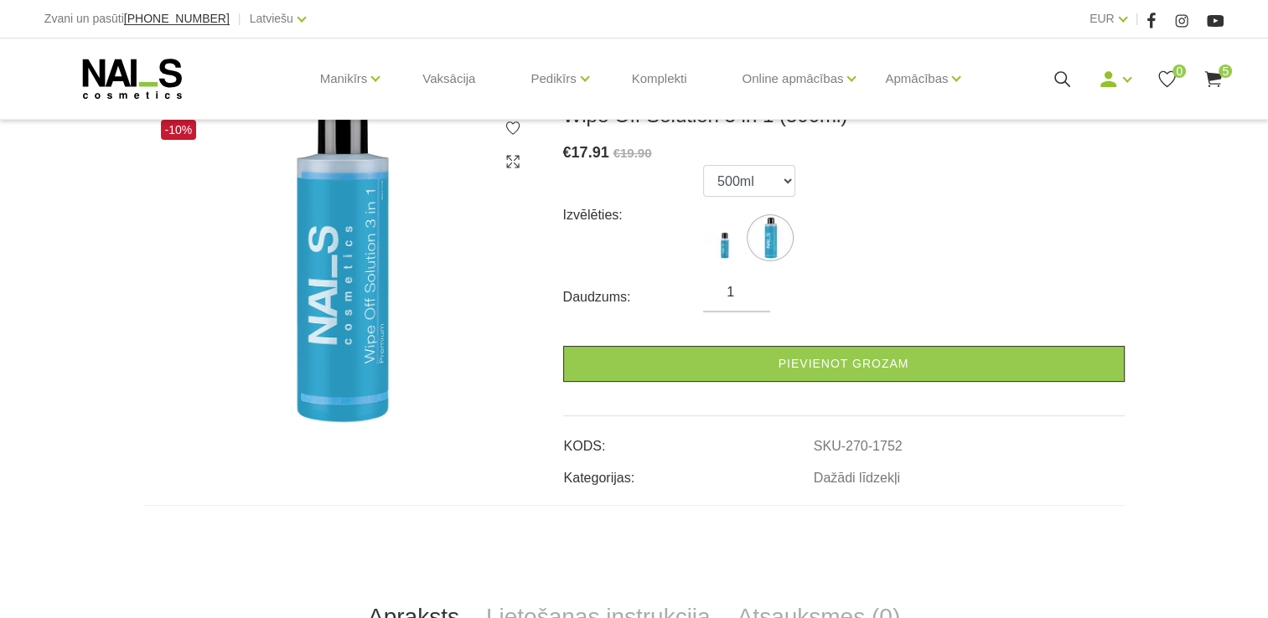
click at [1224, 74] on span "5" at bounding box center [1225, 71] width 13 height 13
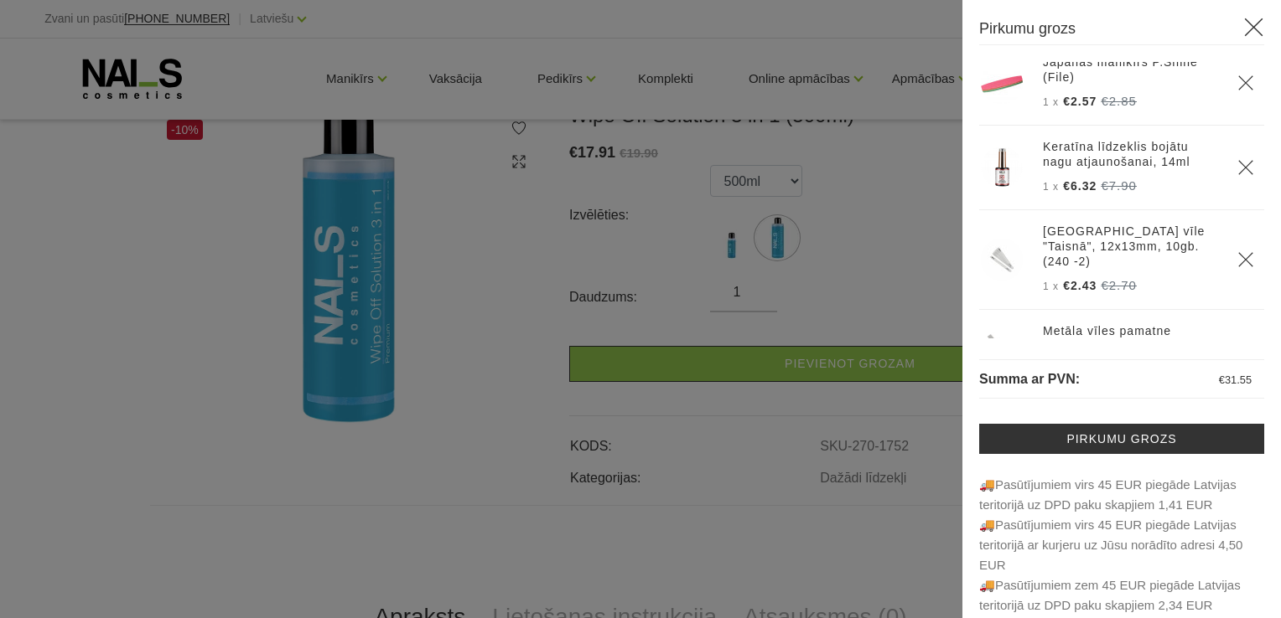
scroll to position [0, 0]
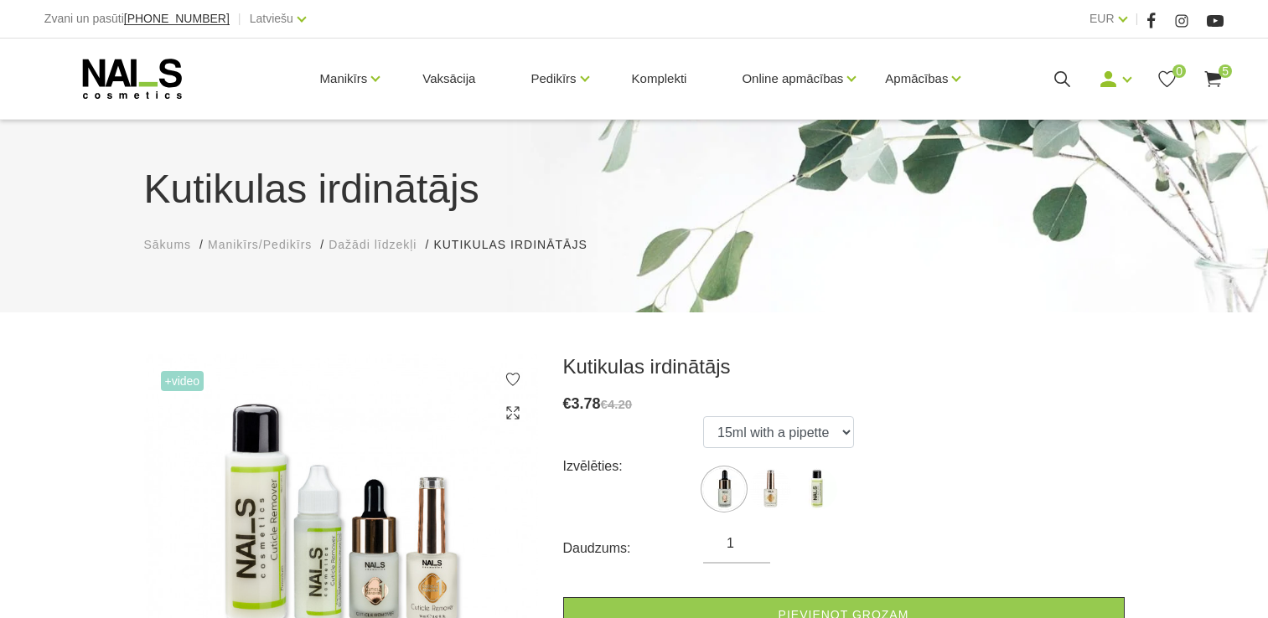
scroll to position [168, 0]
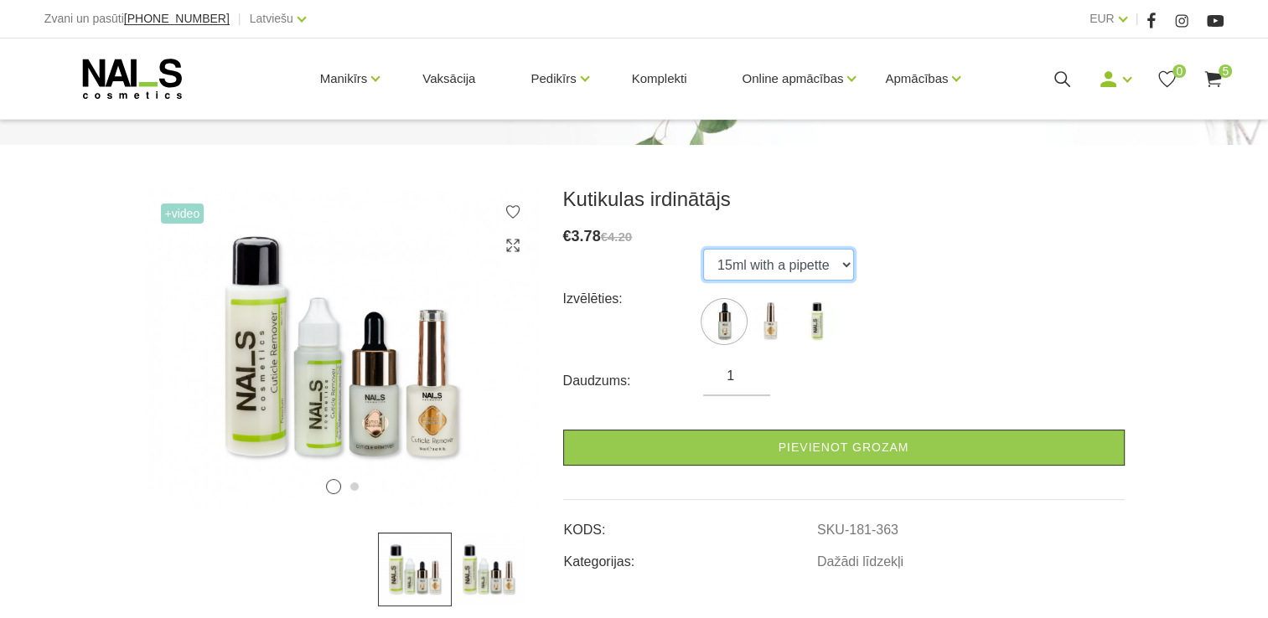
click at [847, 268] on select "15ml with a pipette 15ml with a brush 100ml" at bounding box center [778, 265] width 151 height 32
click at [703, 249] on select "15ml with a pipette 15ml with a brush 100ml" at bounding box center [778, 265] width 151 height 32
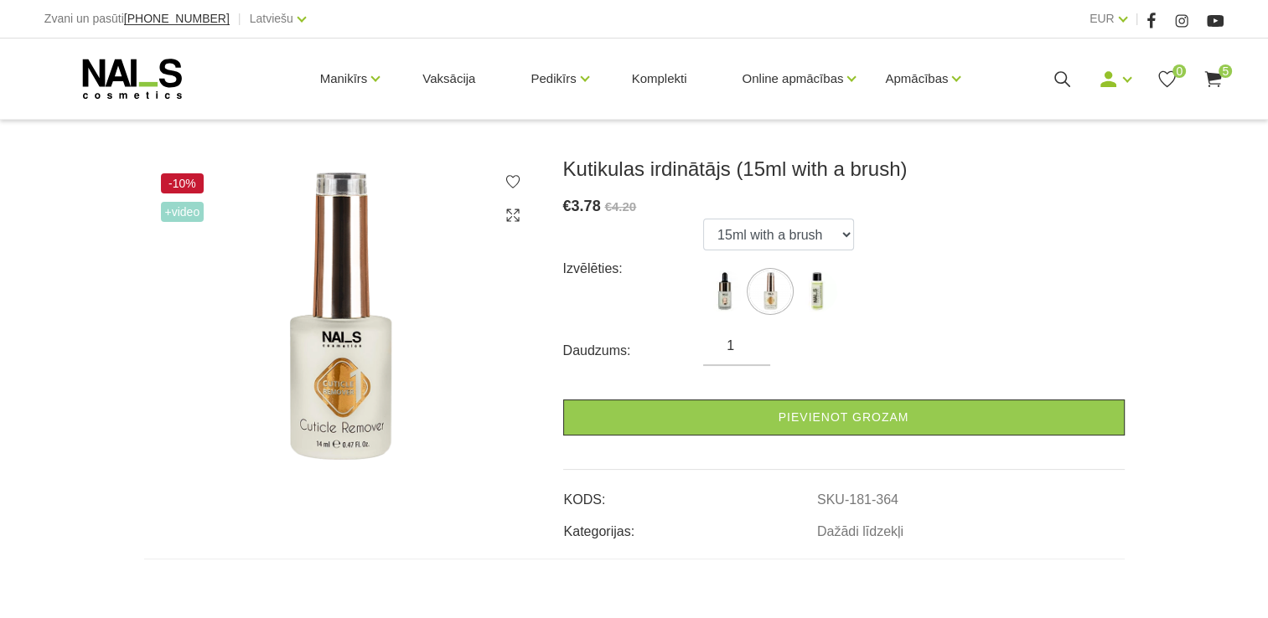
scroll to position [193, 0]
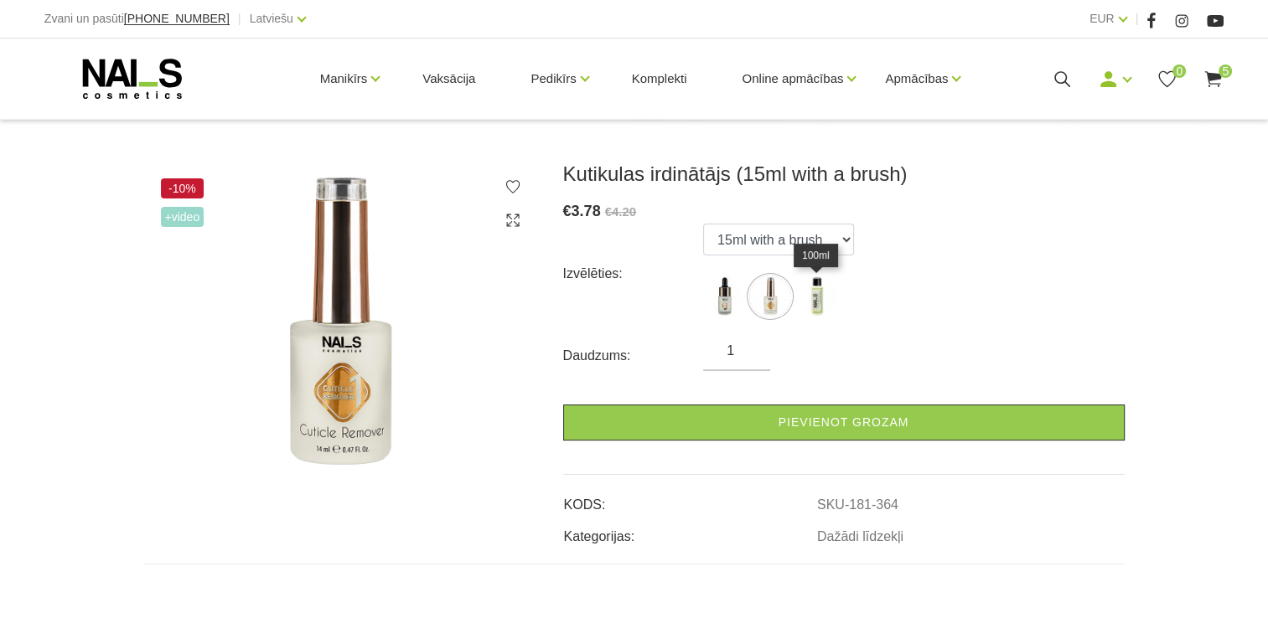
click at [815, 293] on img at bounding box center [816, 297] width 42 height 42
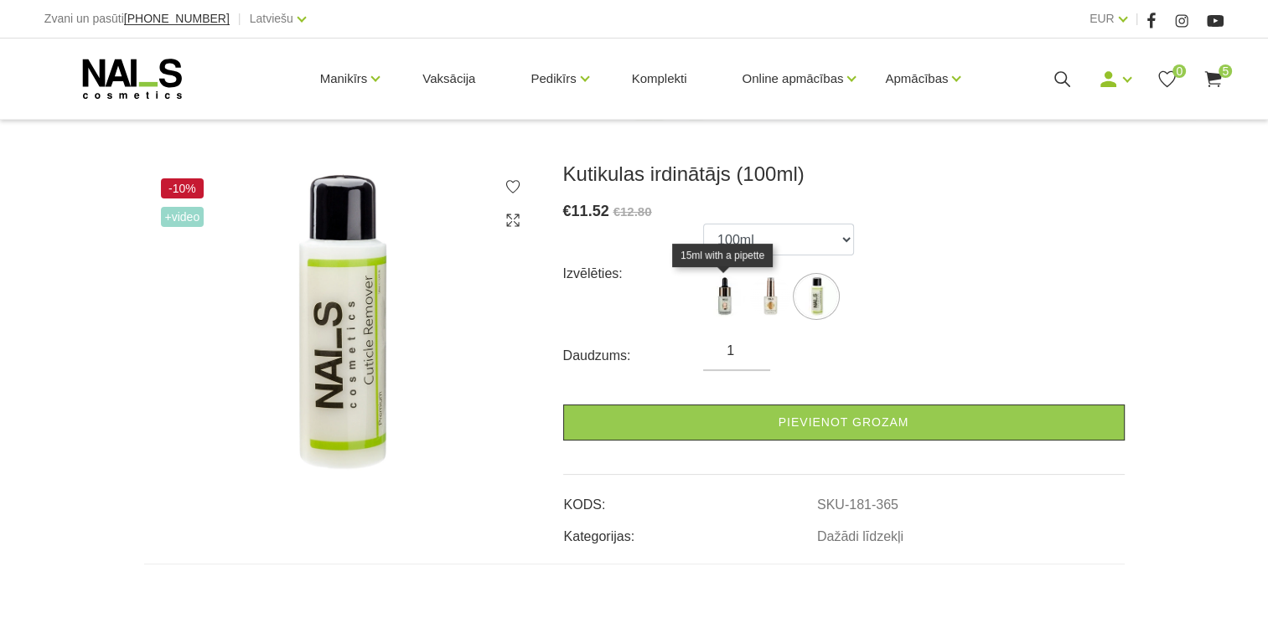
click at [722, 293] on img at bounding box center [724, 297] width 42 height 42
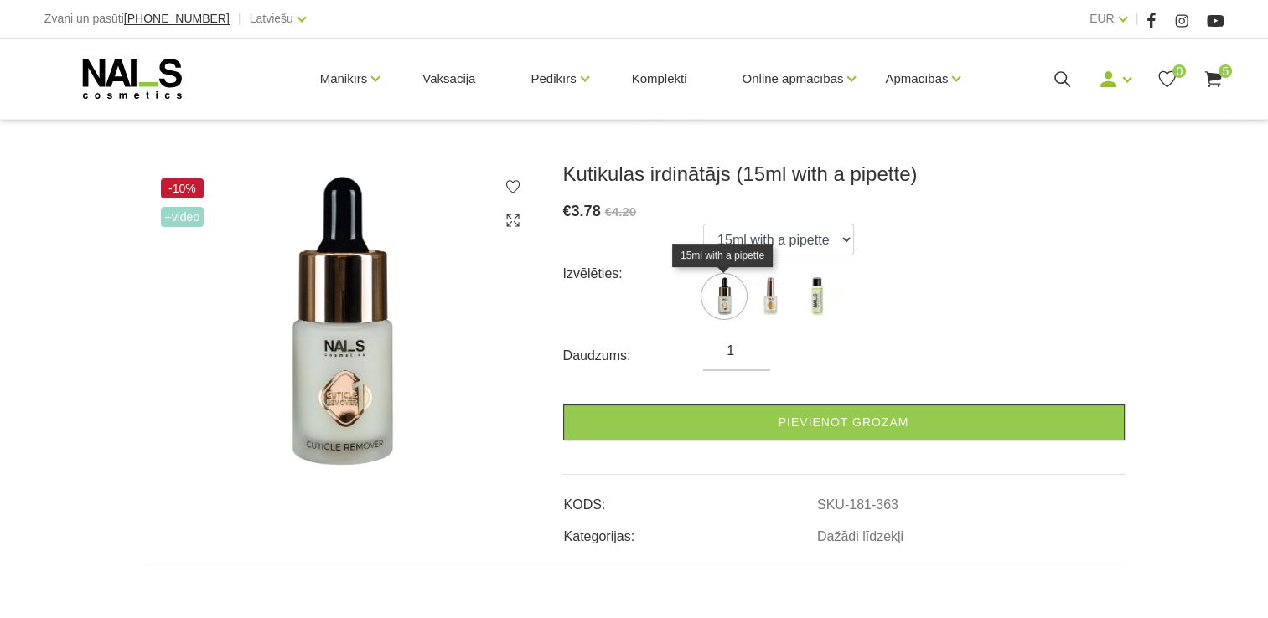
click at [738, 293] on img at bounding box center [724, 297] width 42 height 42
click at [759, 296] on img at bounding box center [770, 297] width 42 height 42
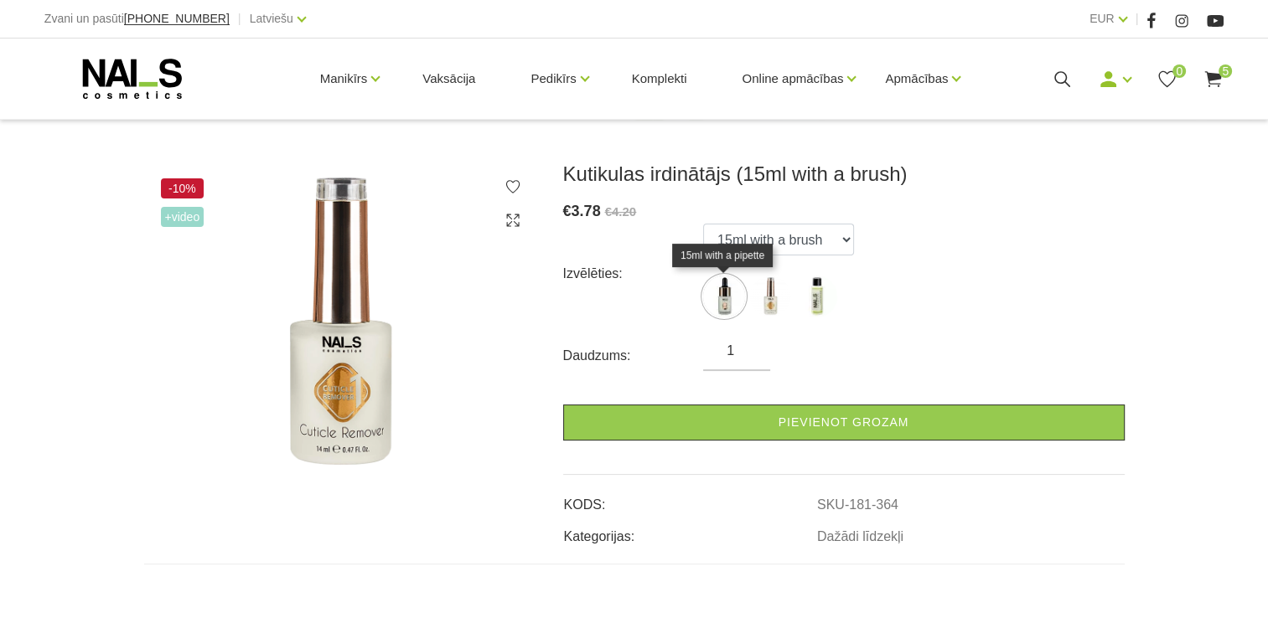
click at [730, 295] on img at bounding box center [724, 297] width 42 height 42
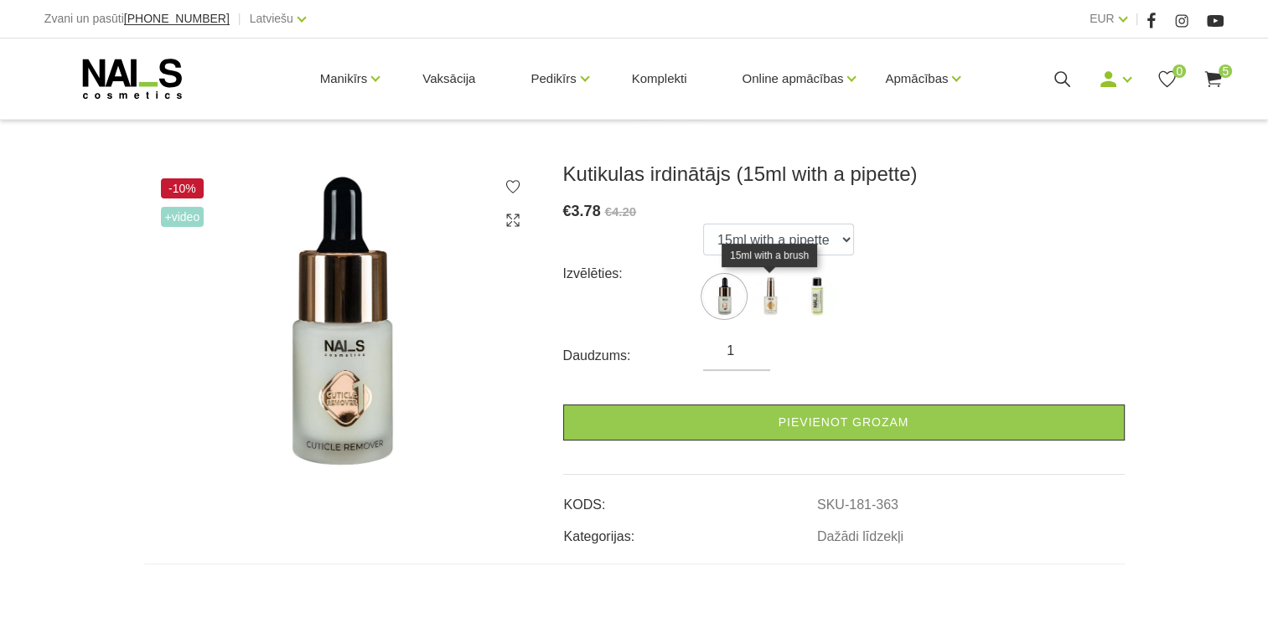
click at [760, 293] on img at bounding box center [770, 297] width 42 height 42
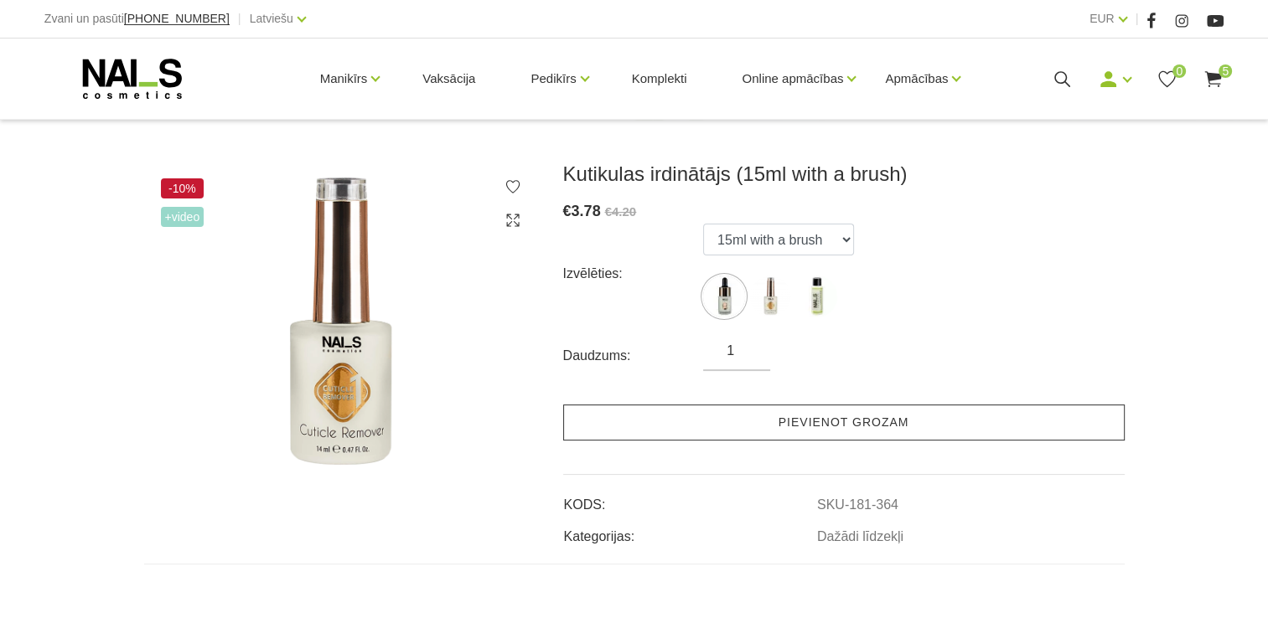
click at [943, 419] on link "Pievienot grozam" at bounding box center [843, 423] width 561 height 36
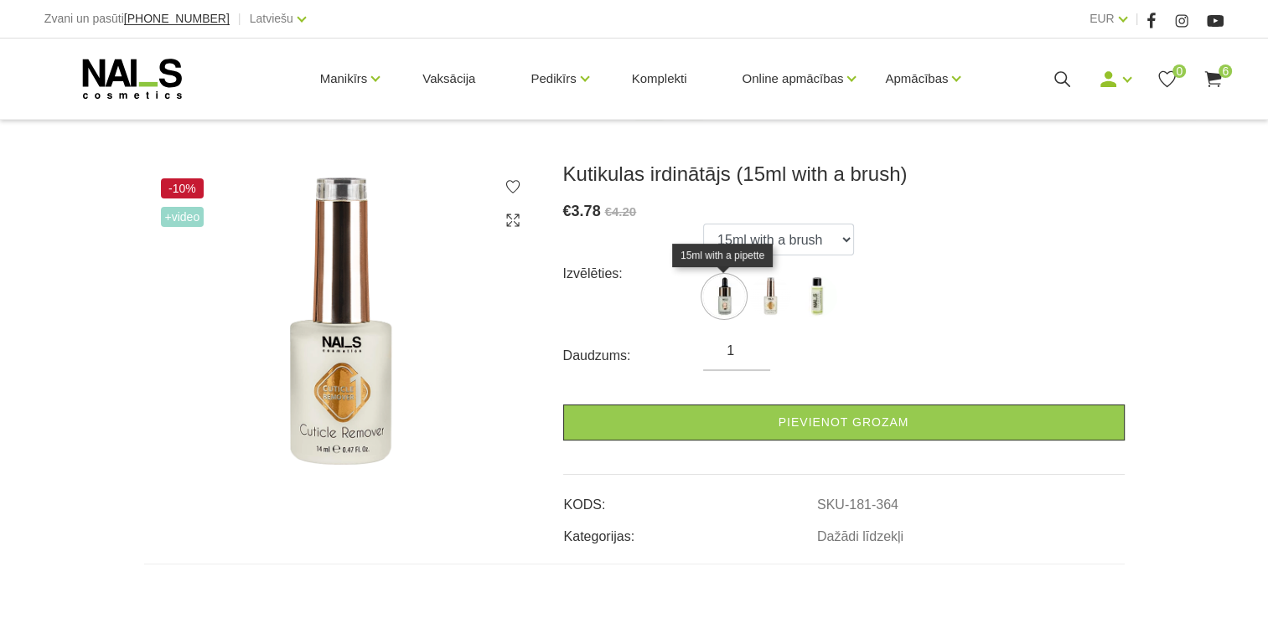
click at [718, 291] on img at bounding box center [724, 297] width 42 height 42
select select "363"
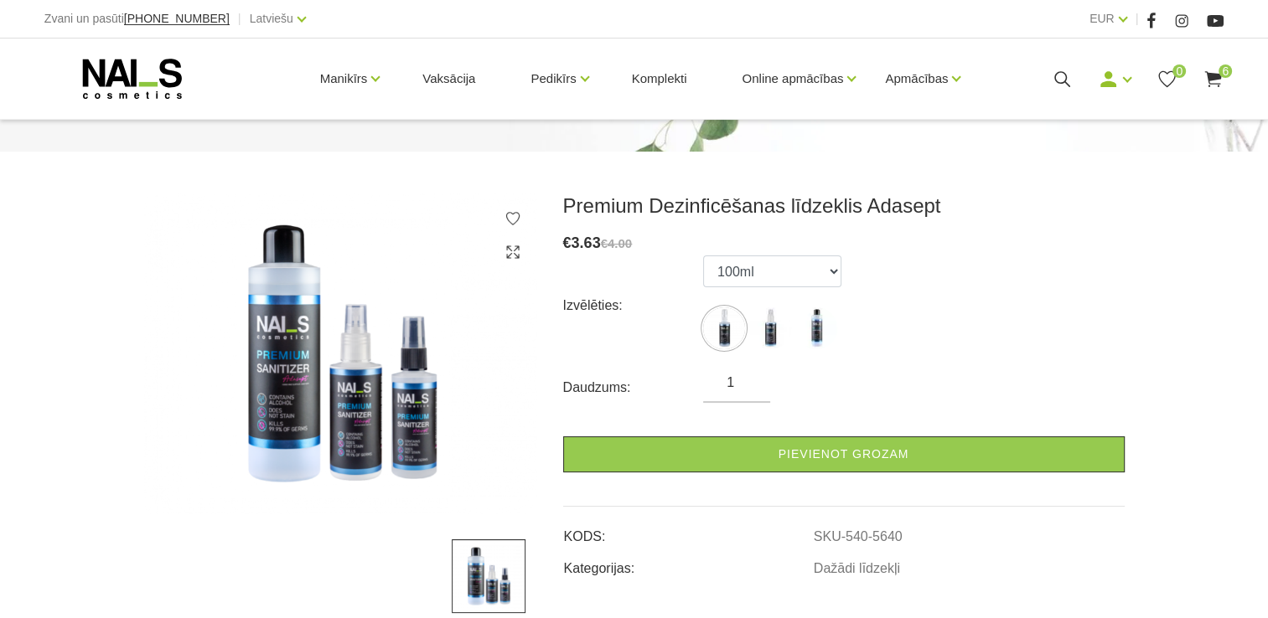
scroll to position [168, 0]
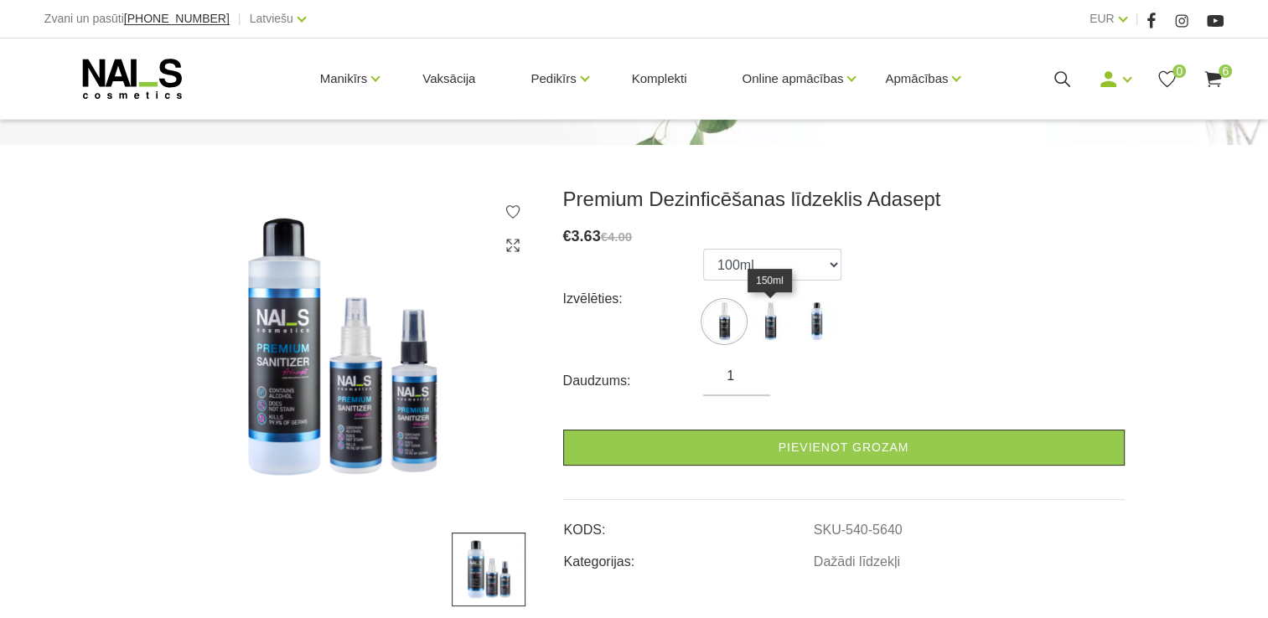
click at [772, 320] on img at bounding box center [770, 322] width 42 height 42
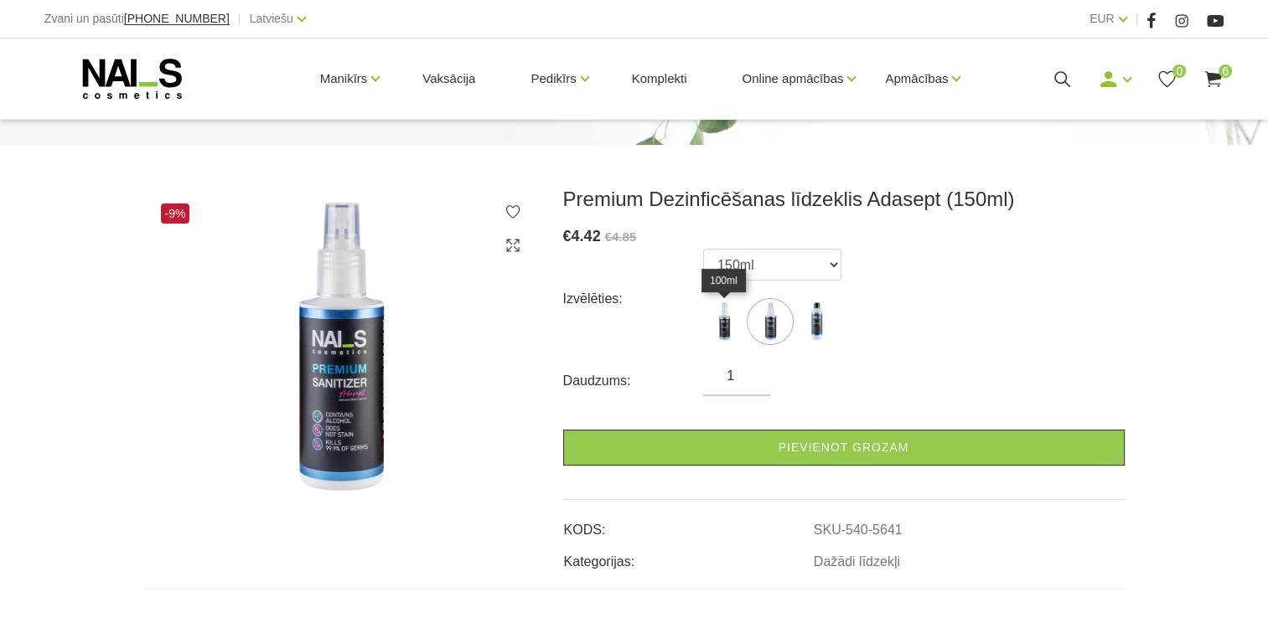
click at [721, 327] on img at bounding box center [724, 322] width 42 height 42
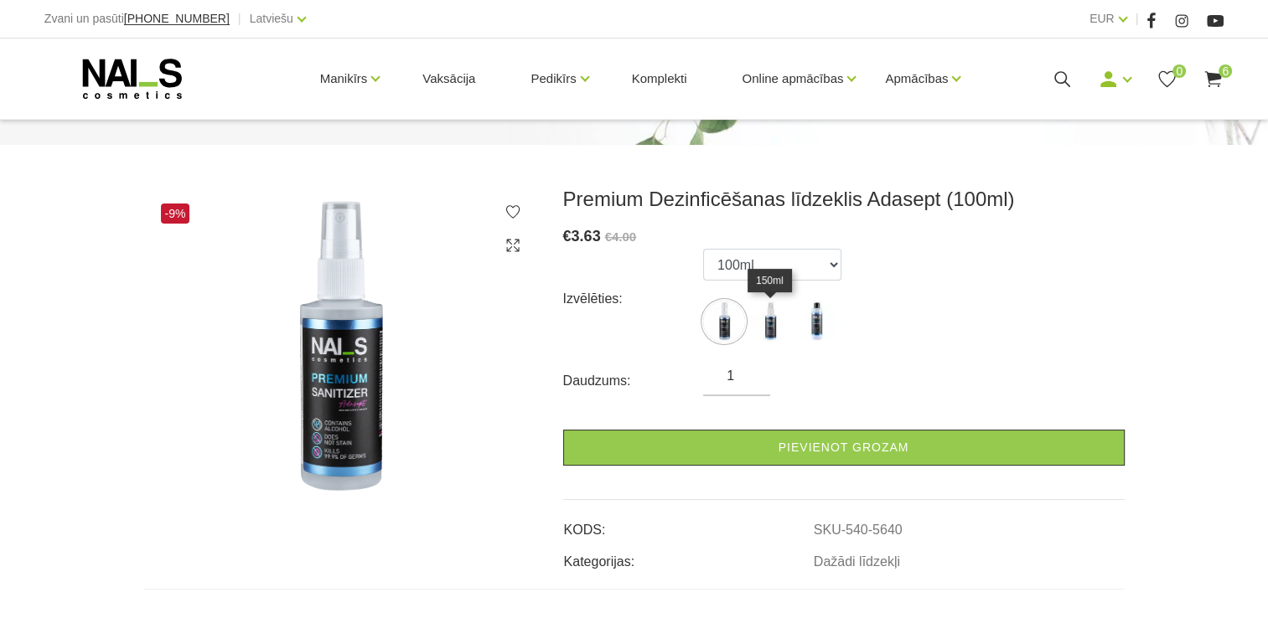
click at [768, 327] on img at bounding box center [770, 322] width 42 height 42
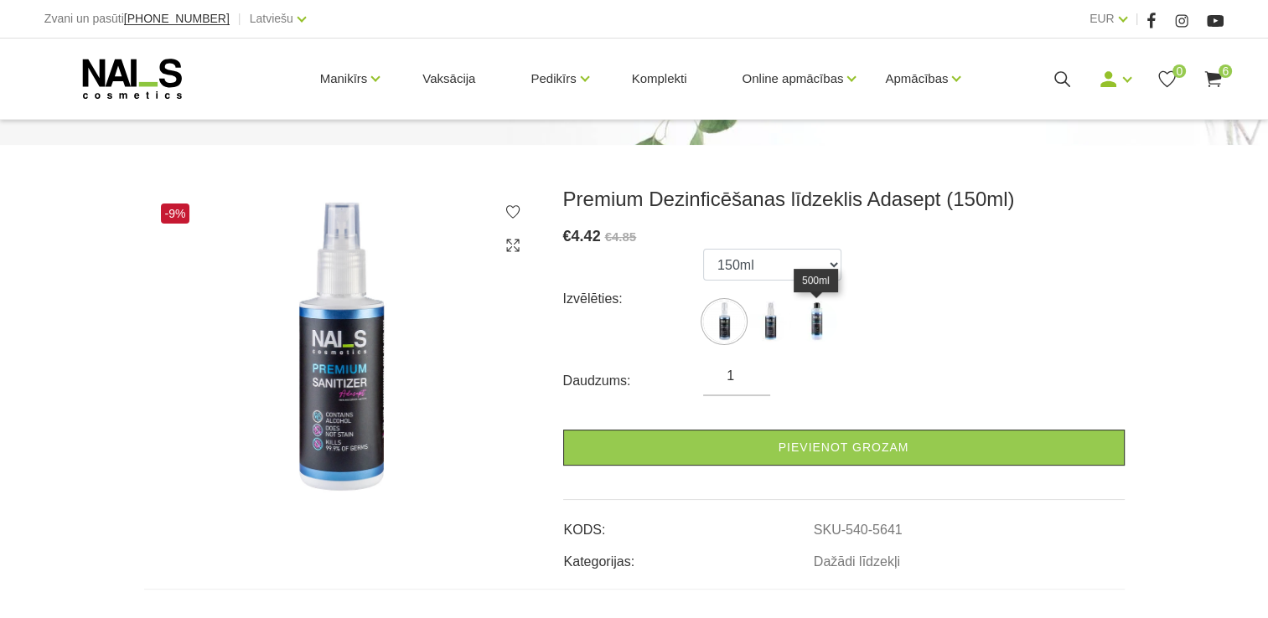
click at [811, 324] on img at bounding box center [816, 322] width 42 height 42
select select "5583"
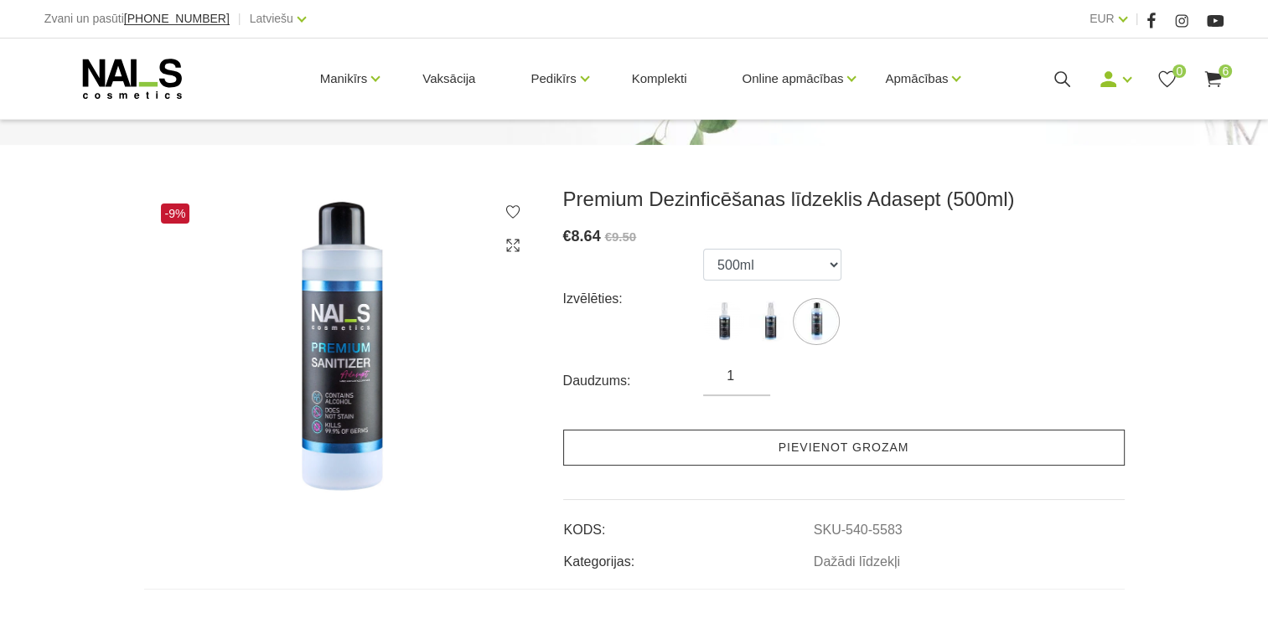
click at [902, 444] on link "Pievienot grozam" at bounding box center [843, 448] width 561 height 36
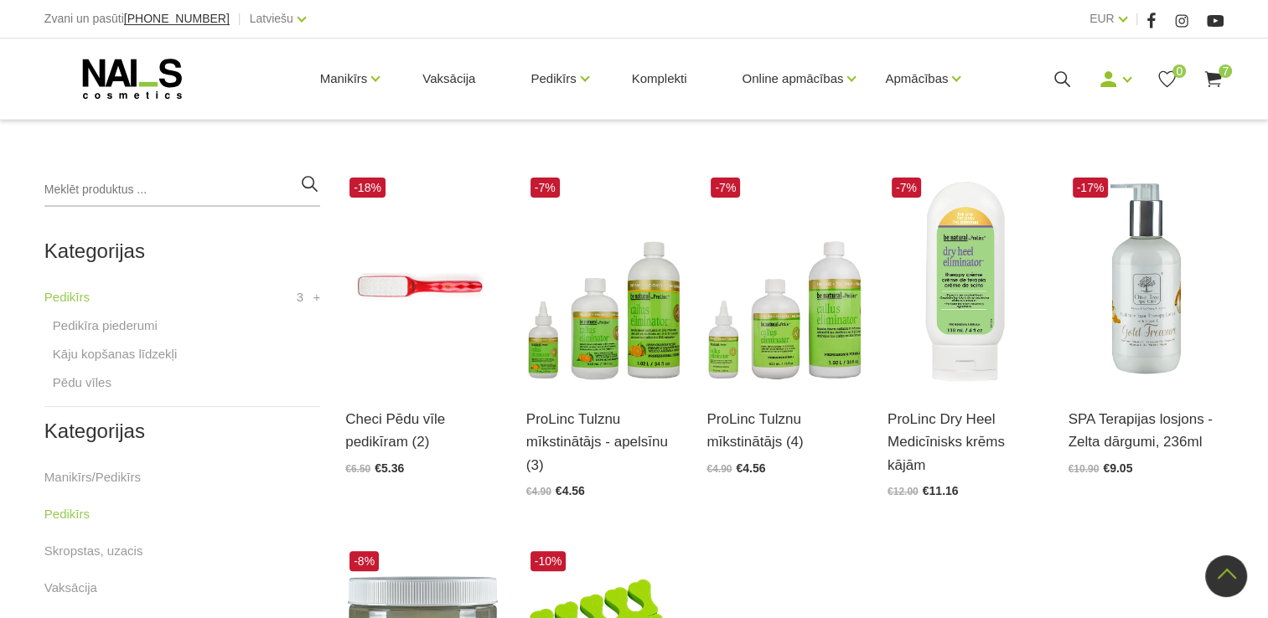
scroll to position [335, 0]
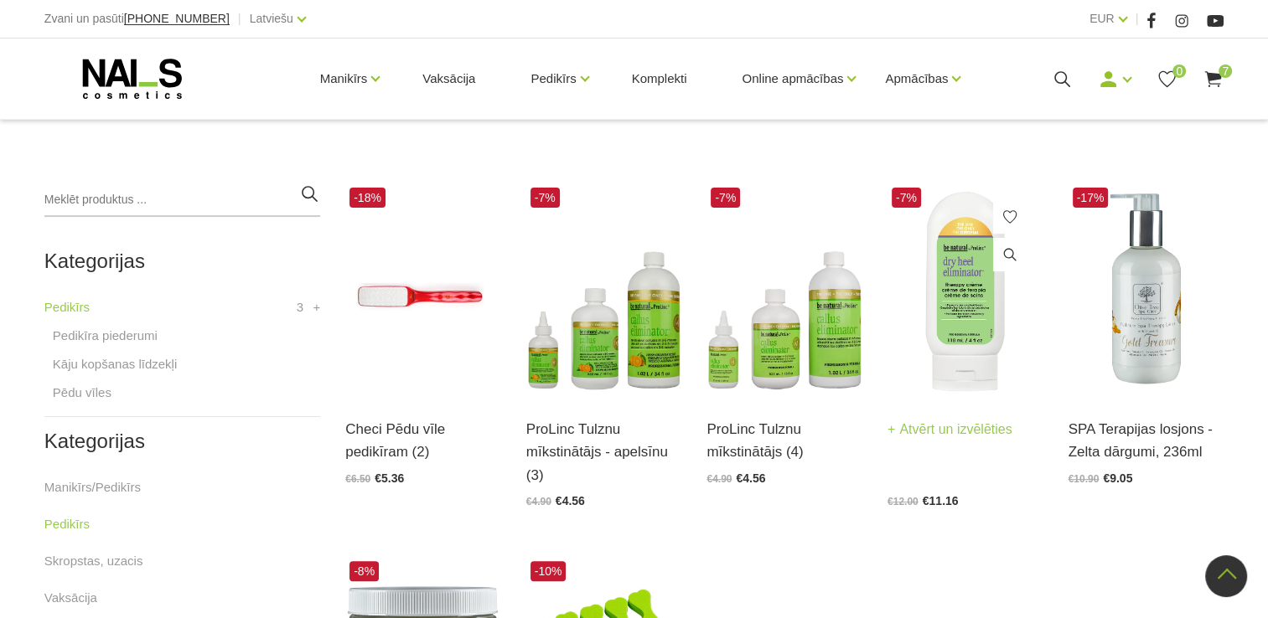
click at [981, 320] on img at bounding box center [965, 291] width 156 height 214
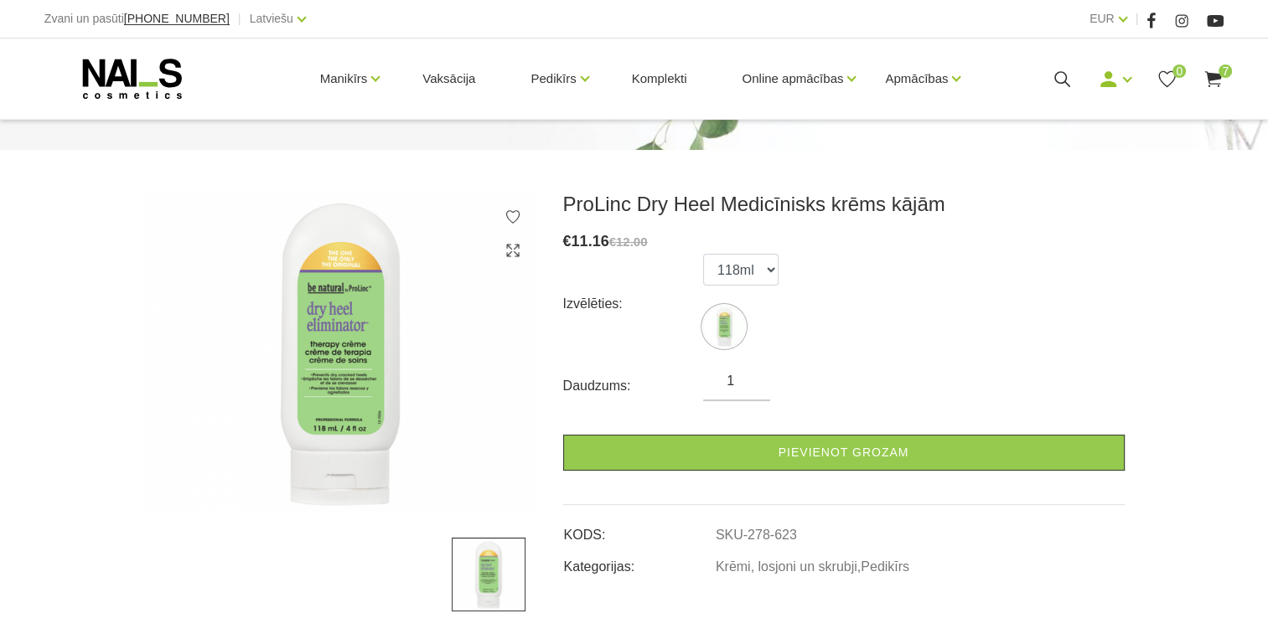
scroll to position [268, 0]
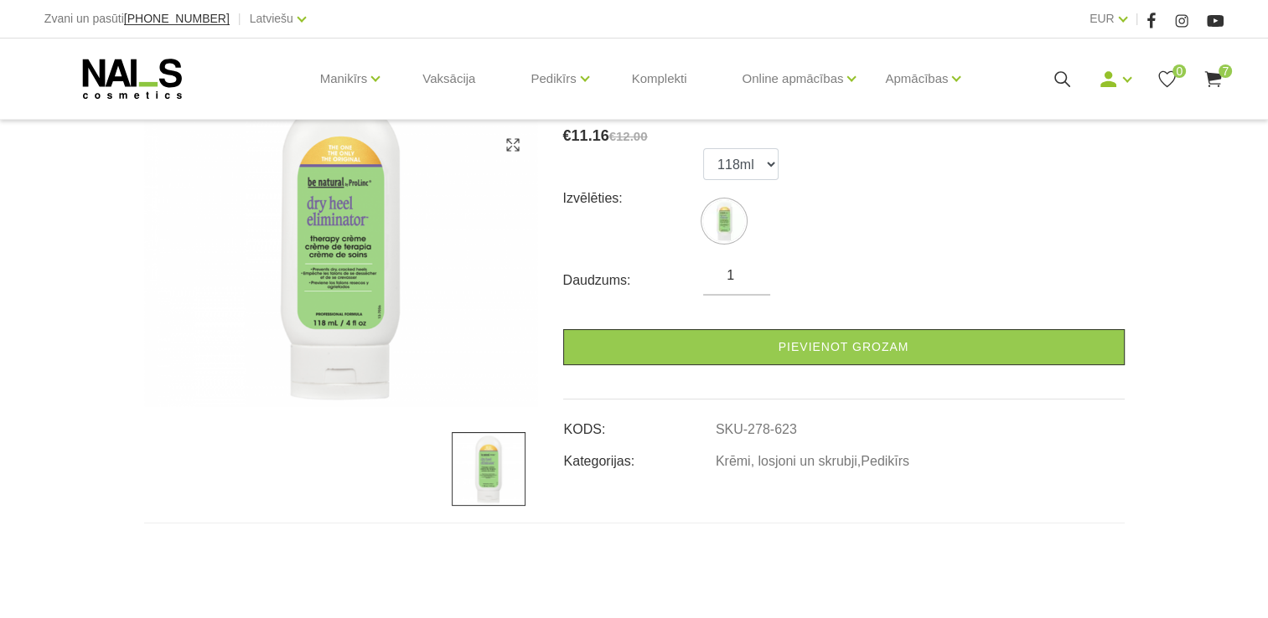
click at [1219, 76] on use at bounding box center [1213, 79] width 17 height 16
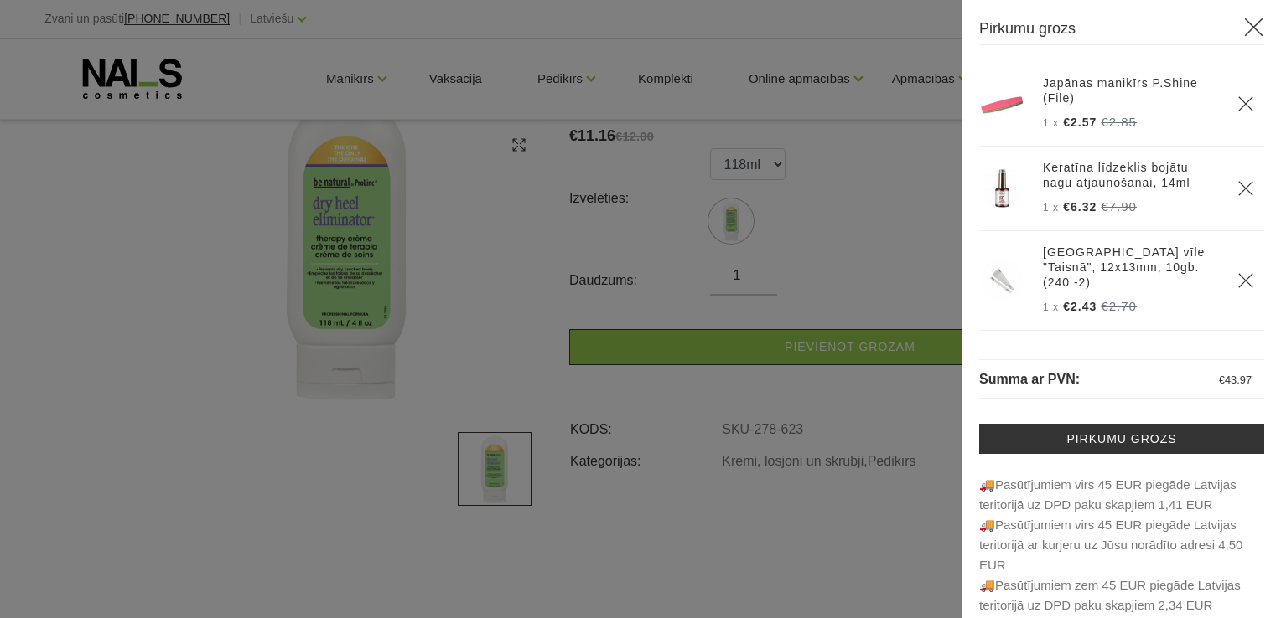
click at [199, 413] on div at bounding box center [640, 309] width 1281 height 618
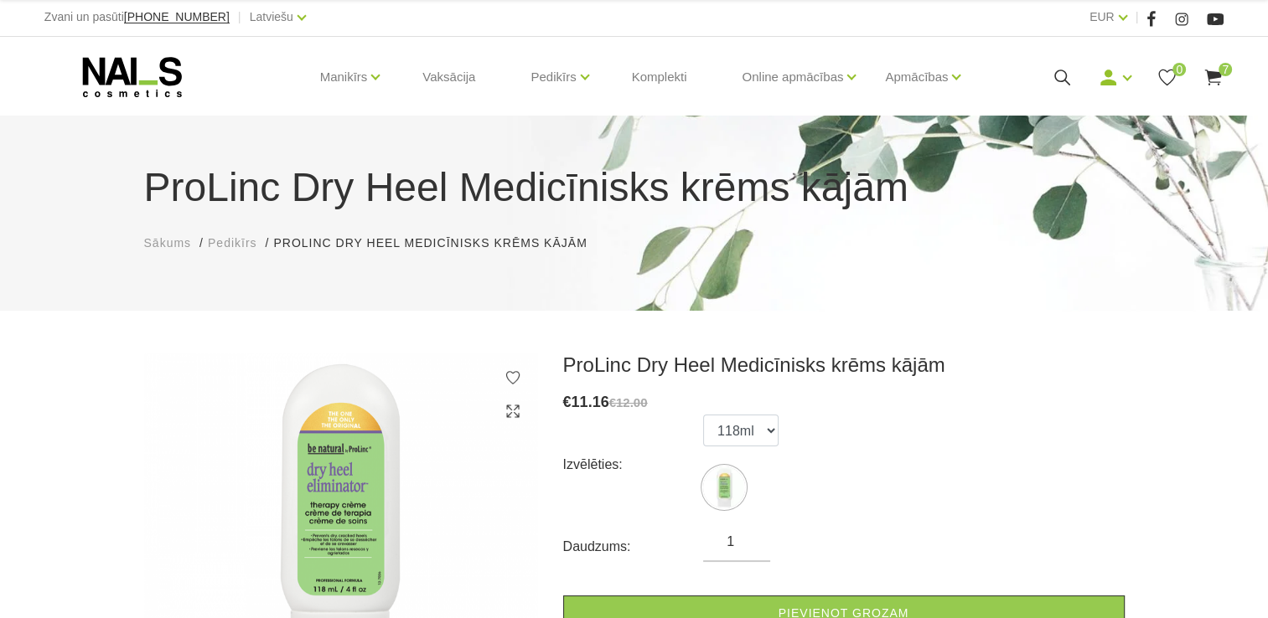
scroll to position [0, 0]
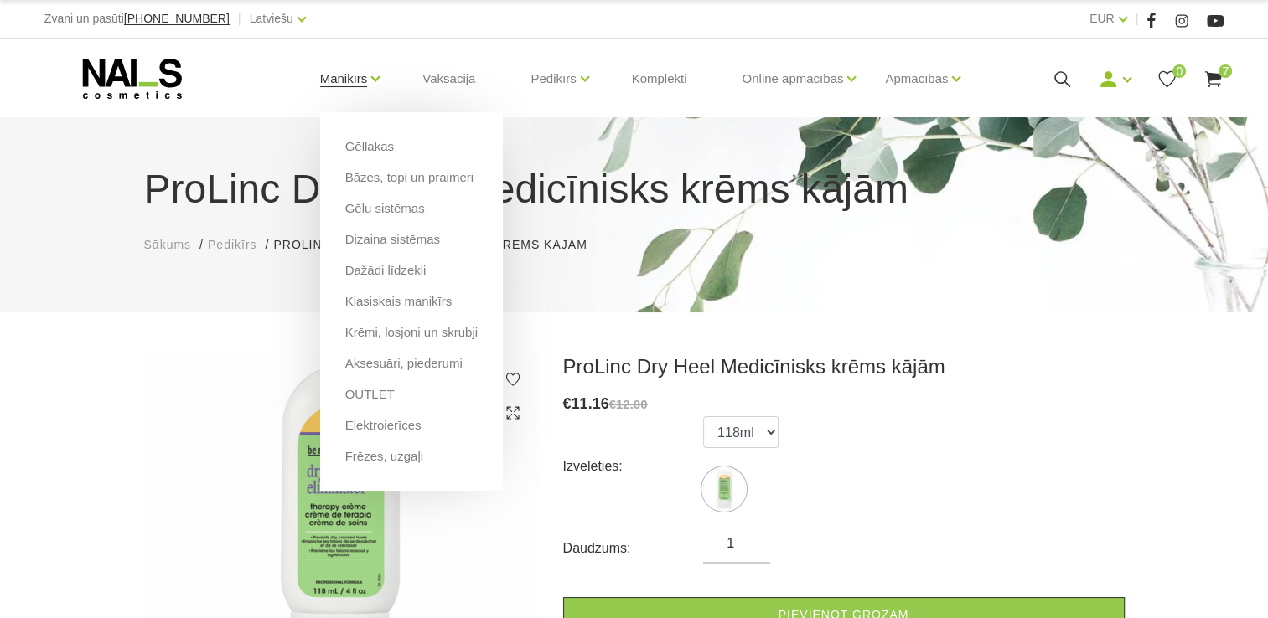
click at [352, 75] on link "Manikīrs" at bounding box center [344, 78] width 48 height 67
click at [389, 385] on li "Aksesuāri, piederumi" at bounding box center [411, 369] width 132 height 31
click at [381, 394] on link "OUTLET" at bounding box center [369, 394] width 49 height 18
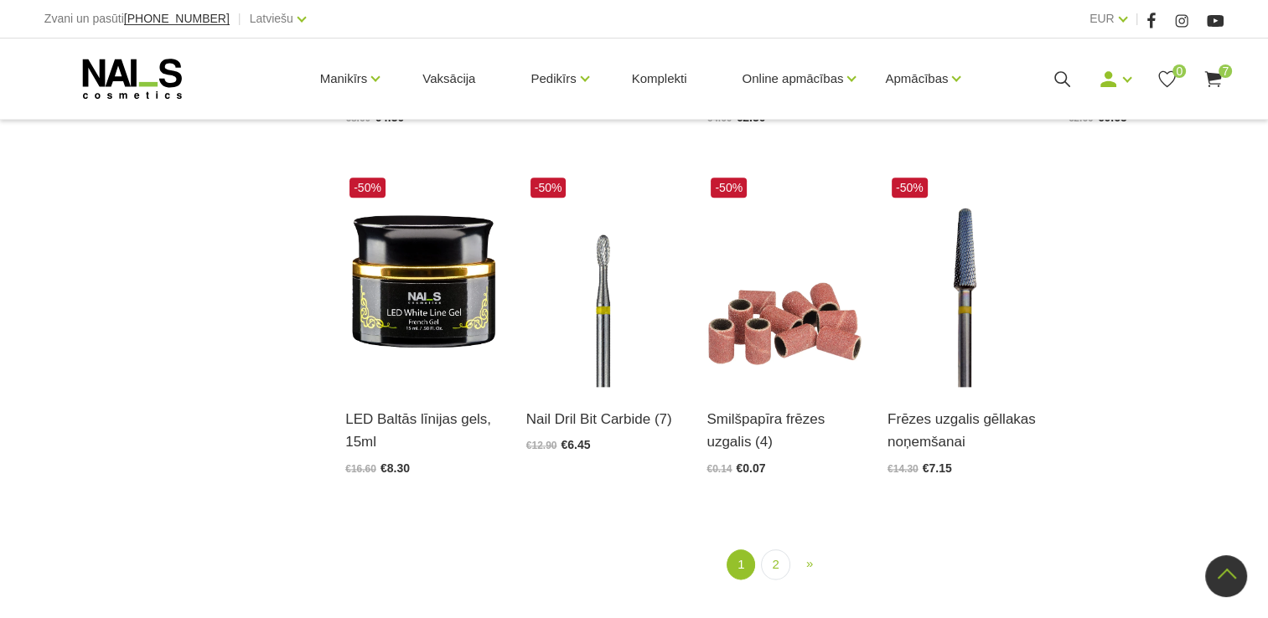
scroll to position [1844, 0]
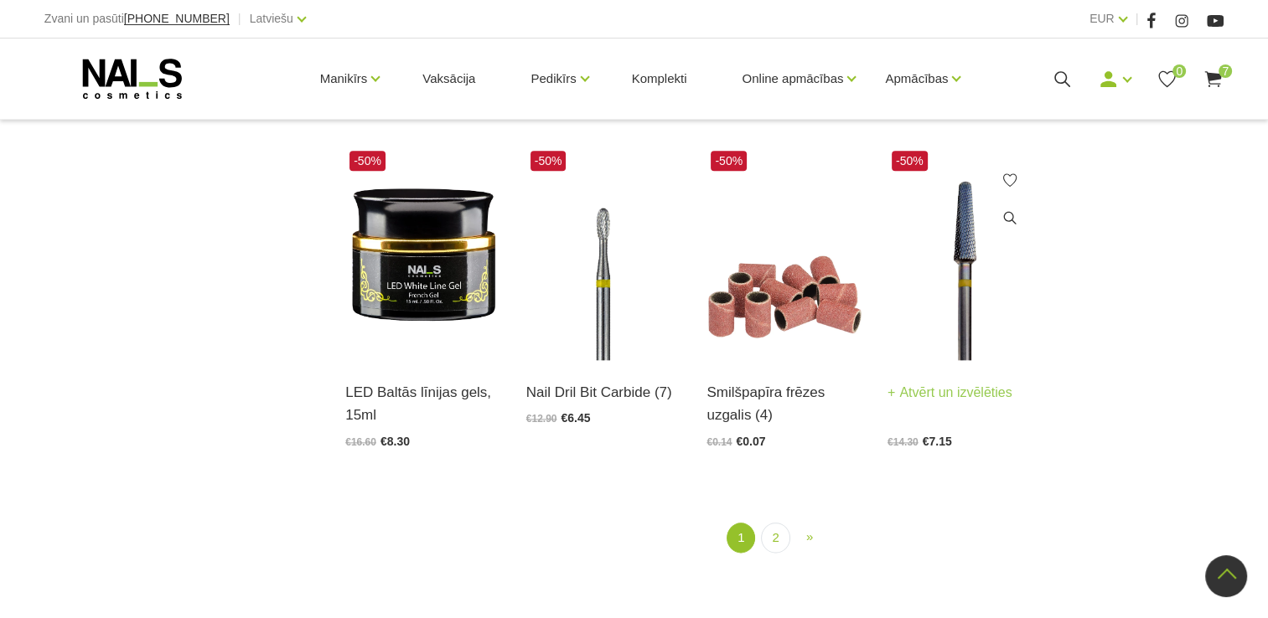
click at [958, 296] on img at bounding box center [965, 254] width 156 height 214
click at [773, 537] on link "2" at bounding box center [775, 538] width 28 height 31
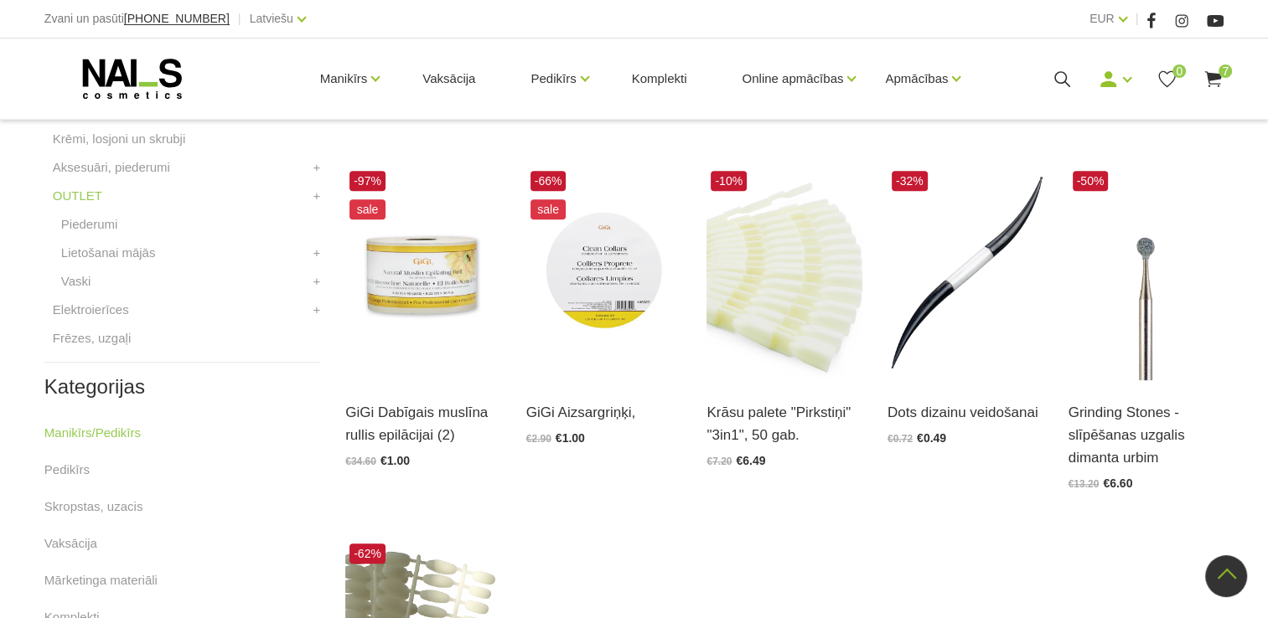
scroll to position [677, 0]
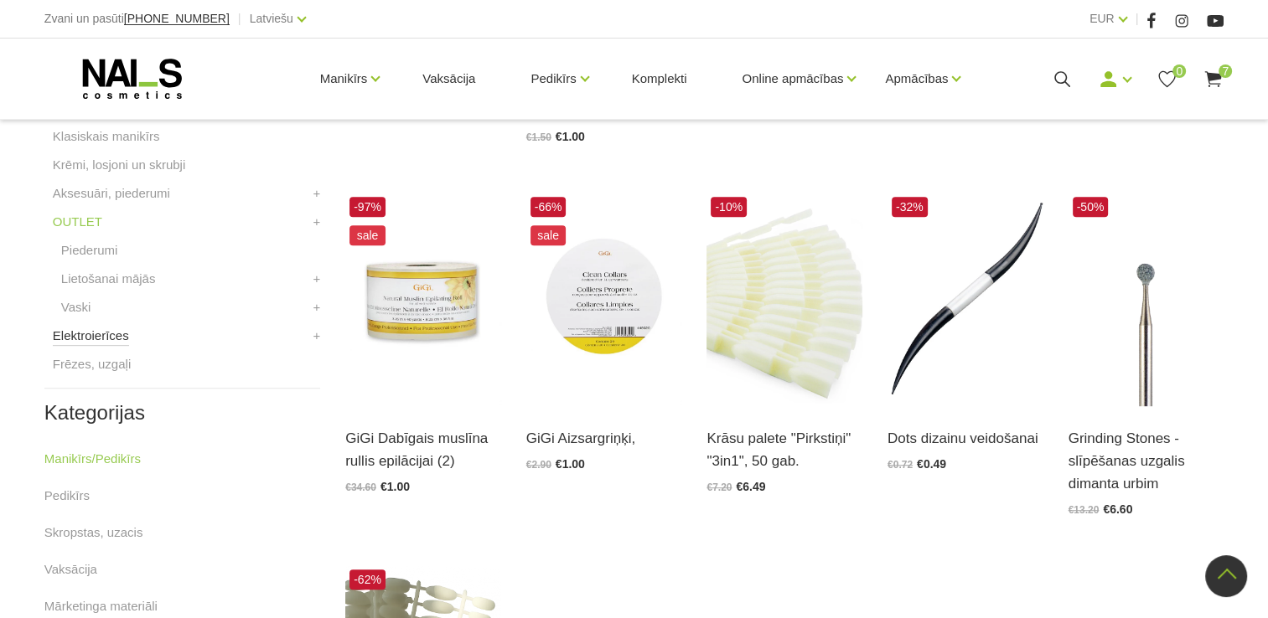
click at [113, 330] on link "Elektroierīces" at bounding box center [91, 336] width 76 height 20
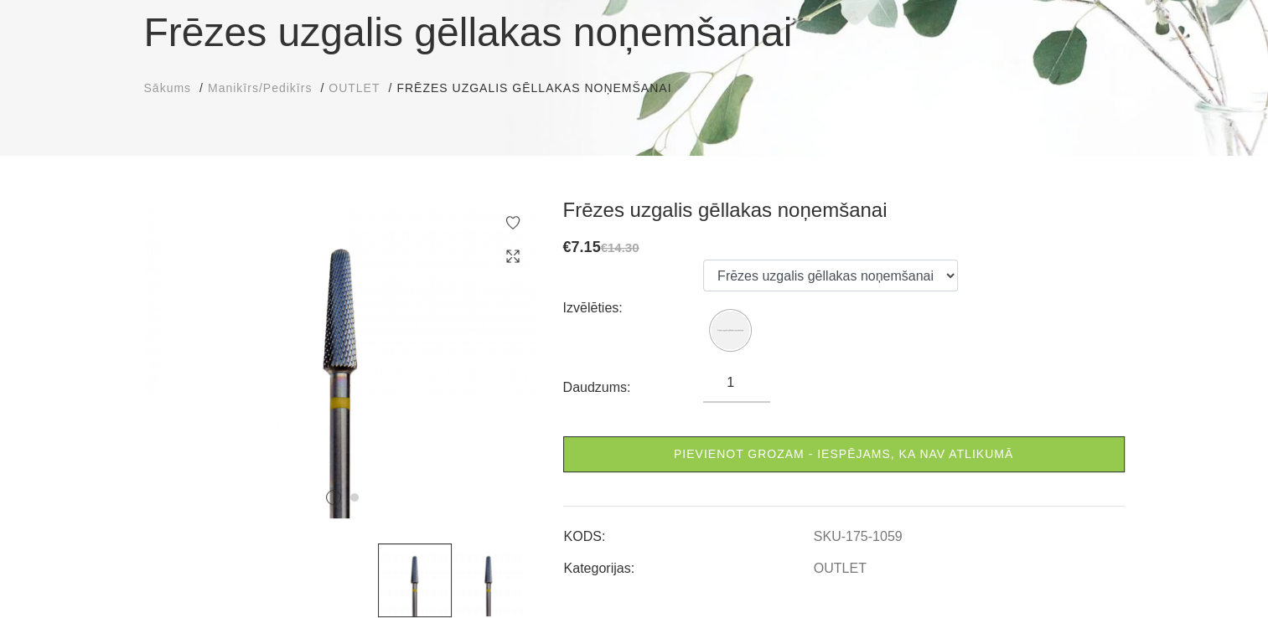
scroll to position [168, 0]
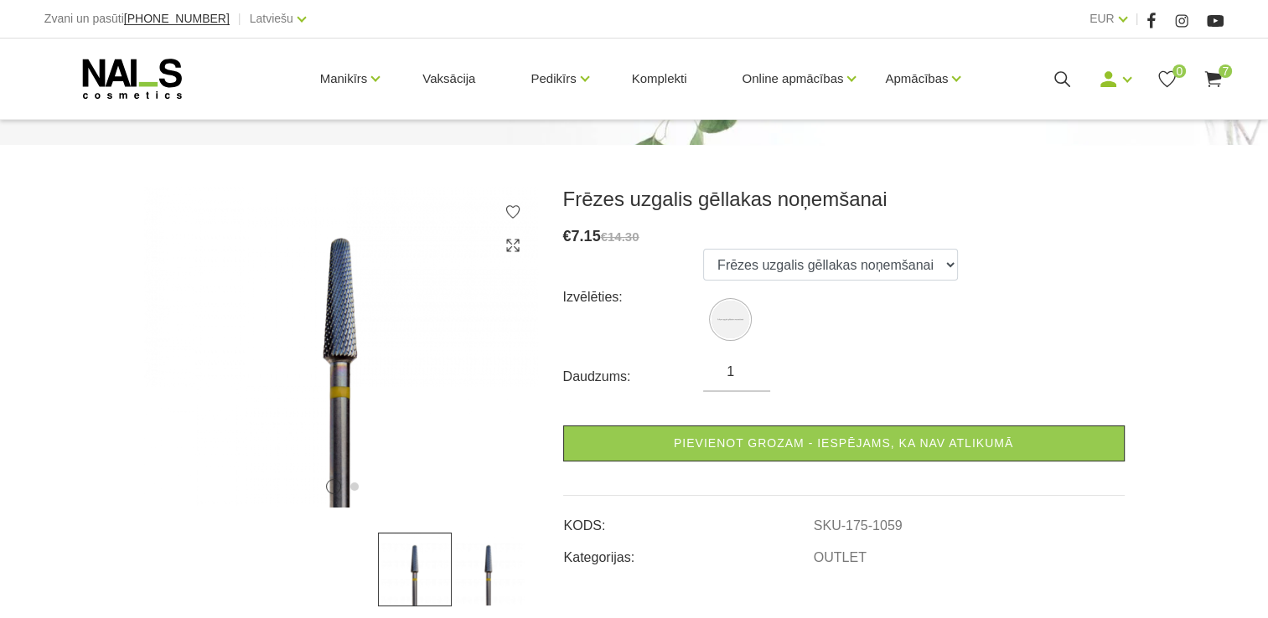
click at [483, 566] on img at bounding box center [489, 570] width 74 height 74
click at [409, 568] on img at bounding box center [415, 570] width 74 height 74
click at [417, 568] on img at bounding box center [415, 570] width 74 height 74
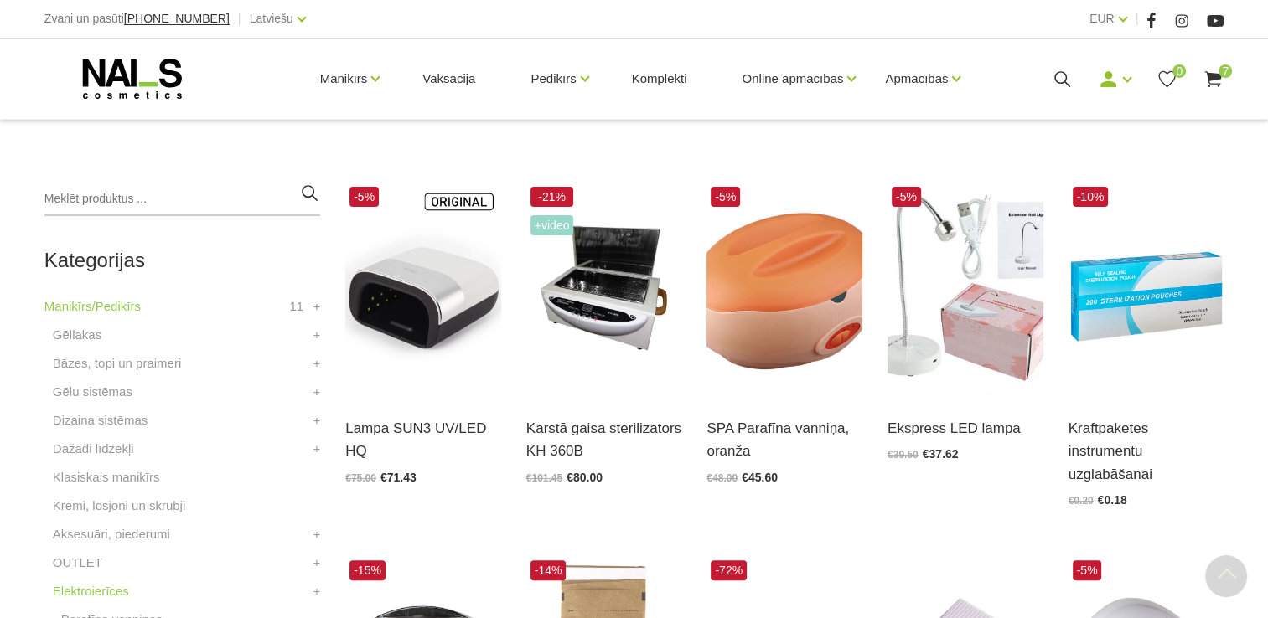
scroll to position [419, 0]
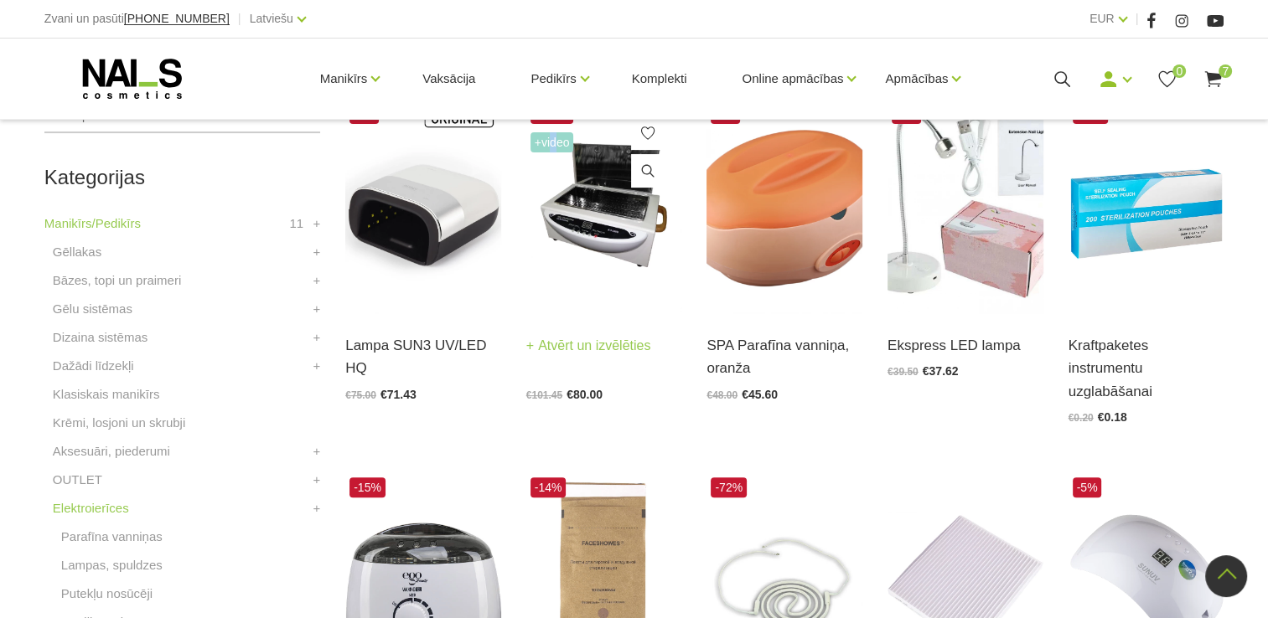
click at [554, 143] on span "+Video" at bounding box center [552, 142] width 44 height 20
click at [587, 196] on img at bounding box center [604, 207] width 156 height 214
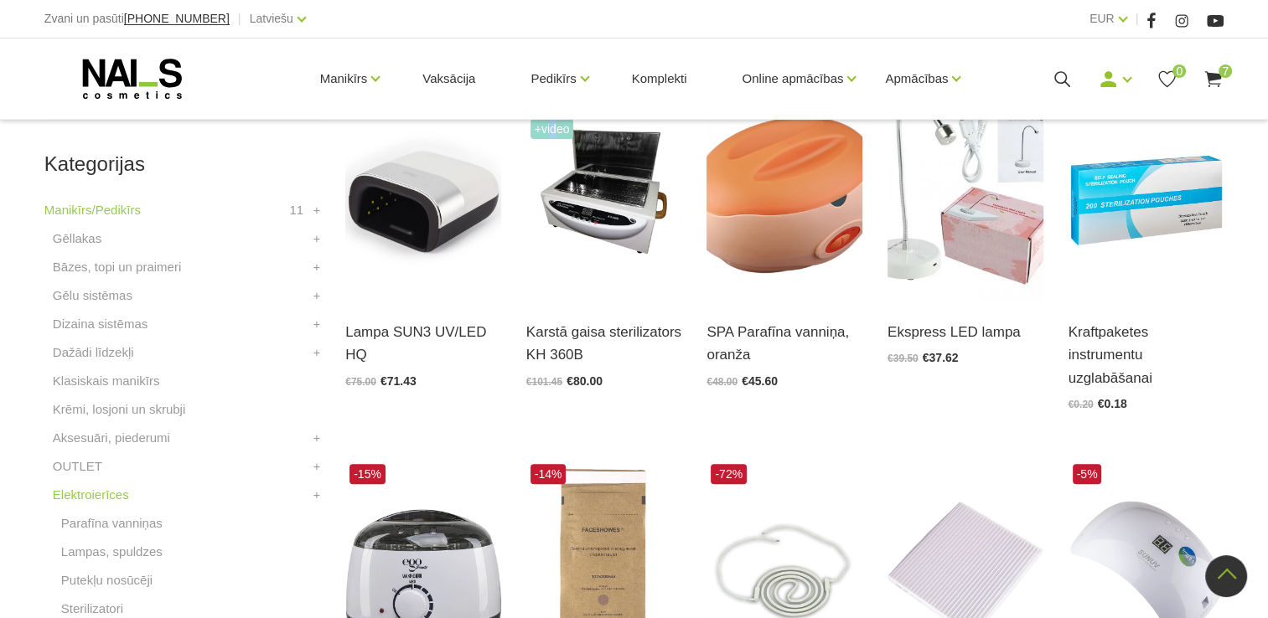
scroll to position [335, 0]
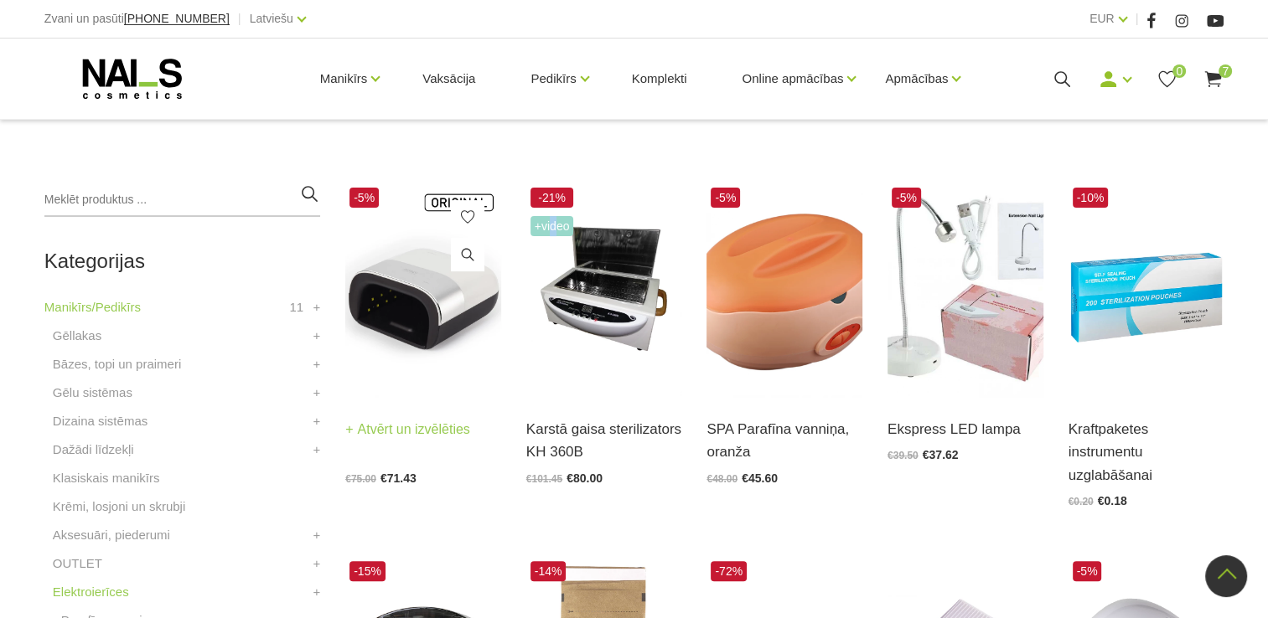
click at [431, 286] on img at bounding box center [423, 291] width 156 height 214
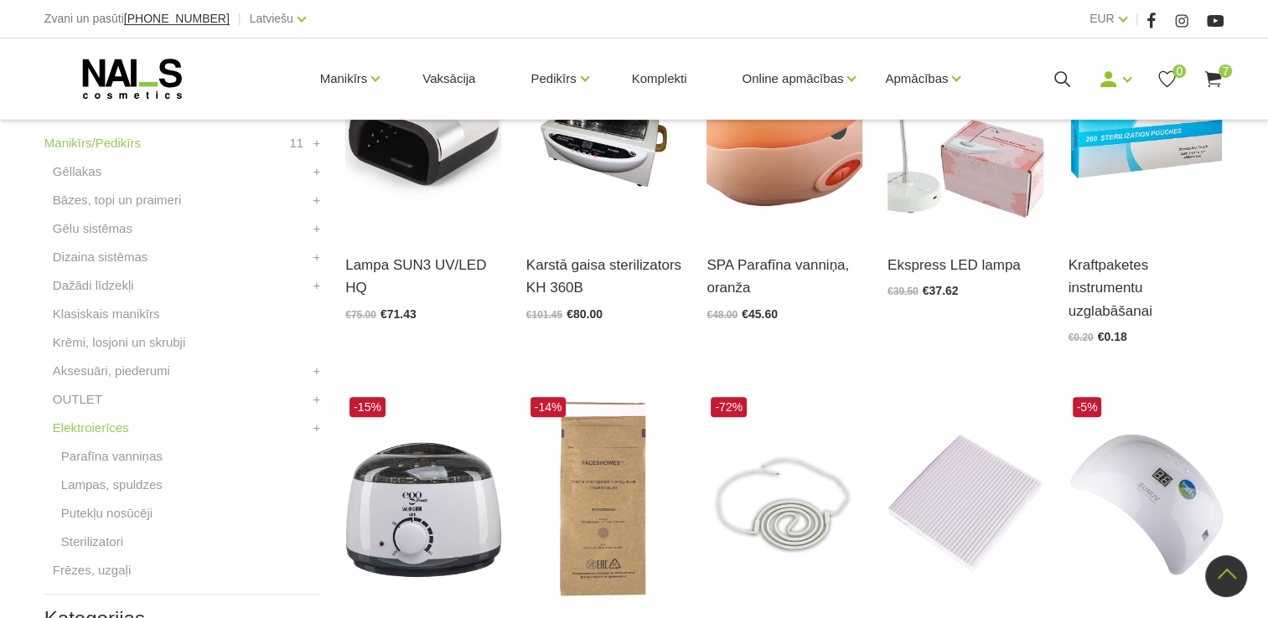
scroll to position [503, 0]
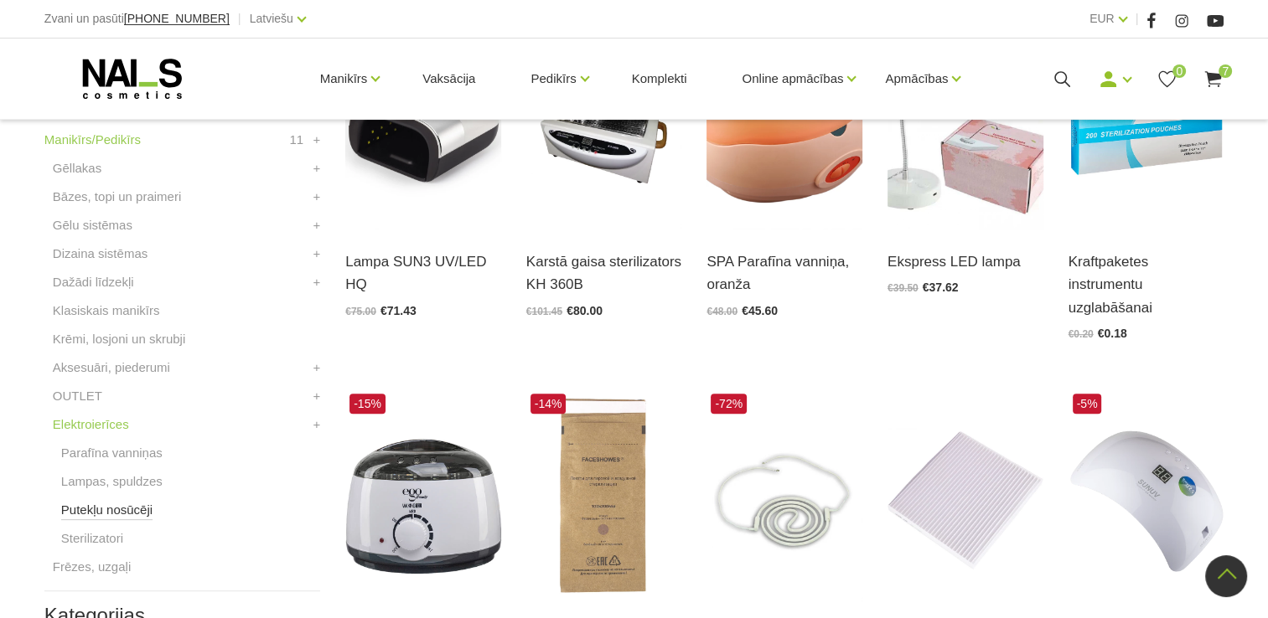
click at [138, 512] on link "Putekļu nosūcēji" at bounding box center [106, 510] width 91 height 20
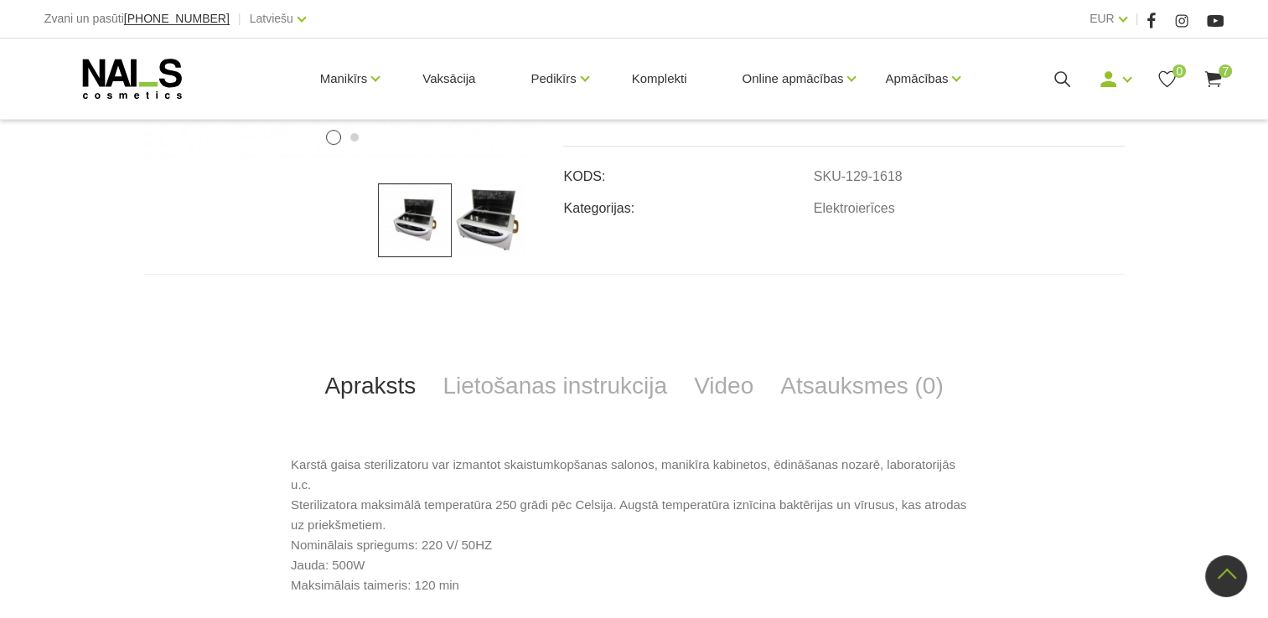
scroll to position [503, 0]
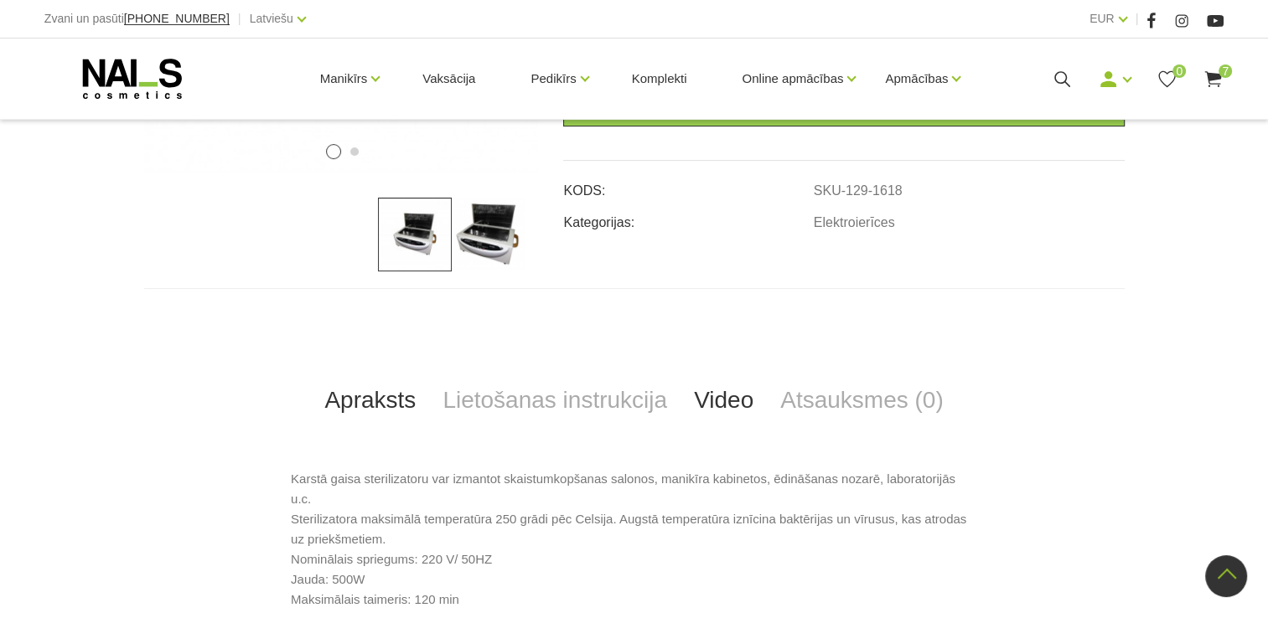
click at [731, 394] on link "Video" at bounding box center [723, 400] width 86 height 55
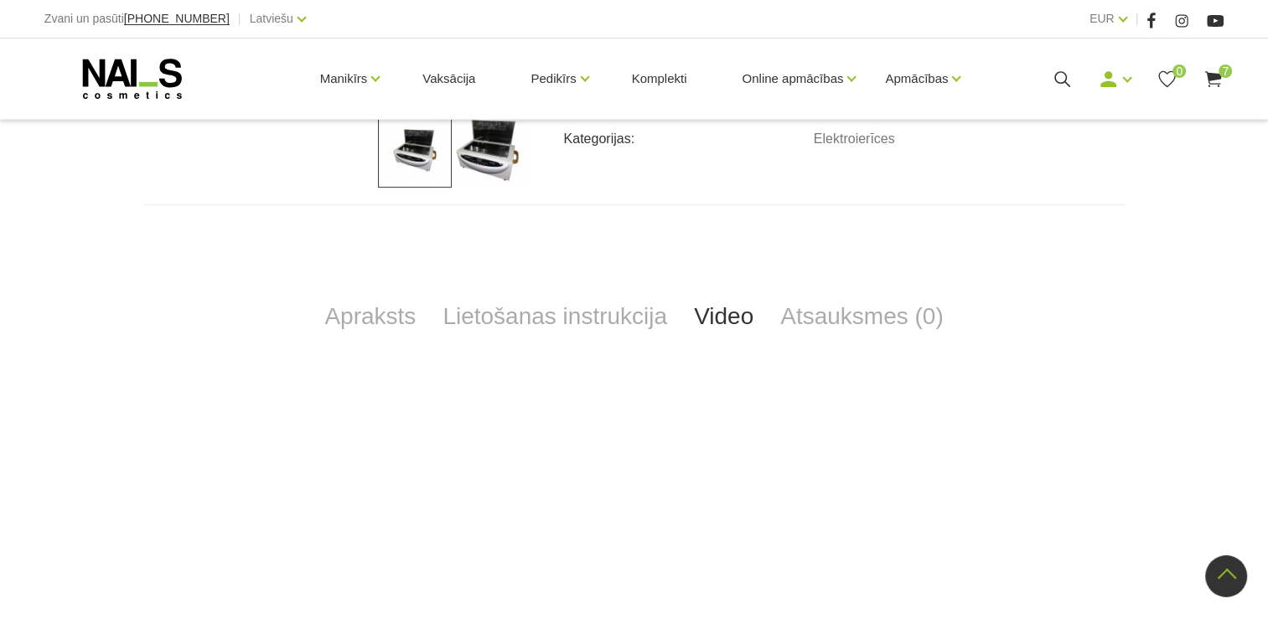
scroll to position [587, 0]
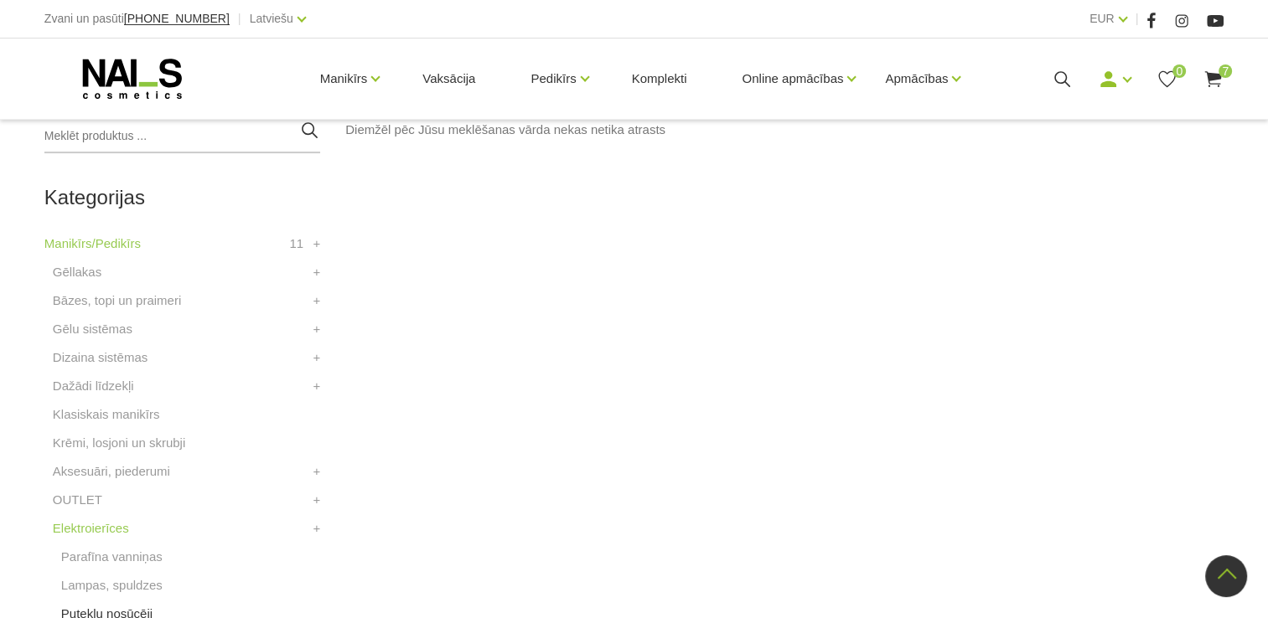
scroll to position [503, 0]
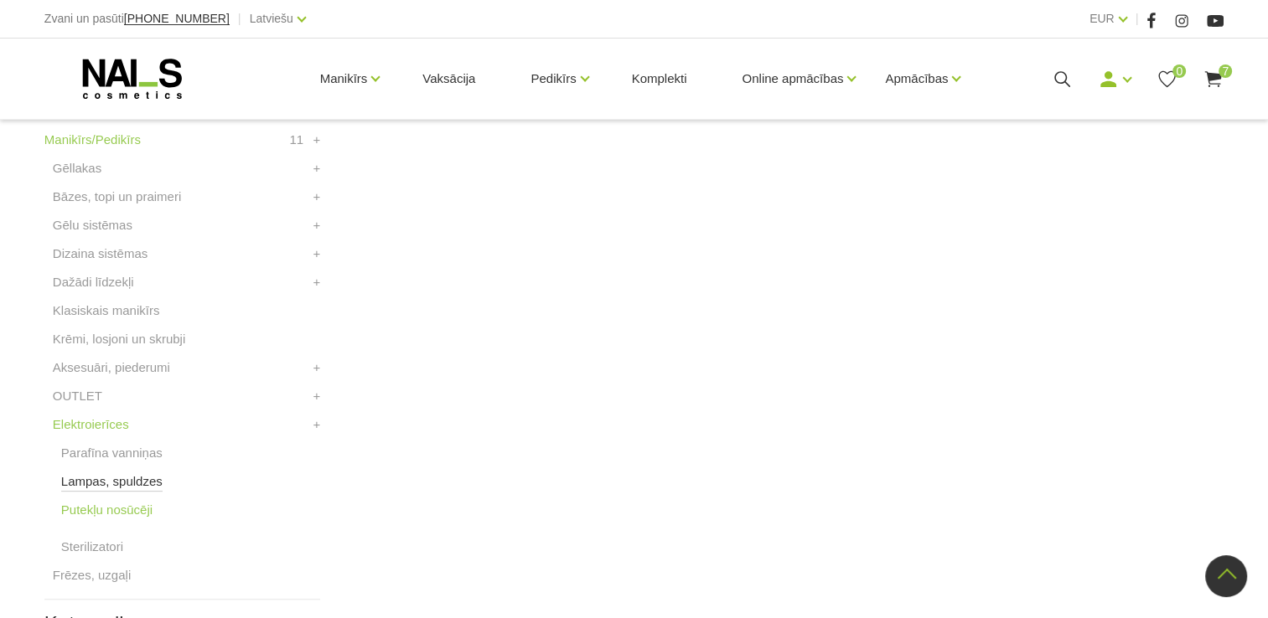
click at [142, 484] on link "Lampas, spuldzes" at bounding box center [111, 482] width 101 height 20
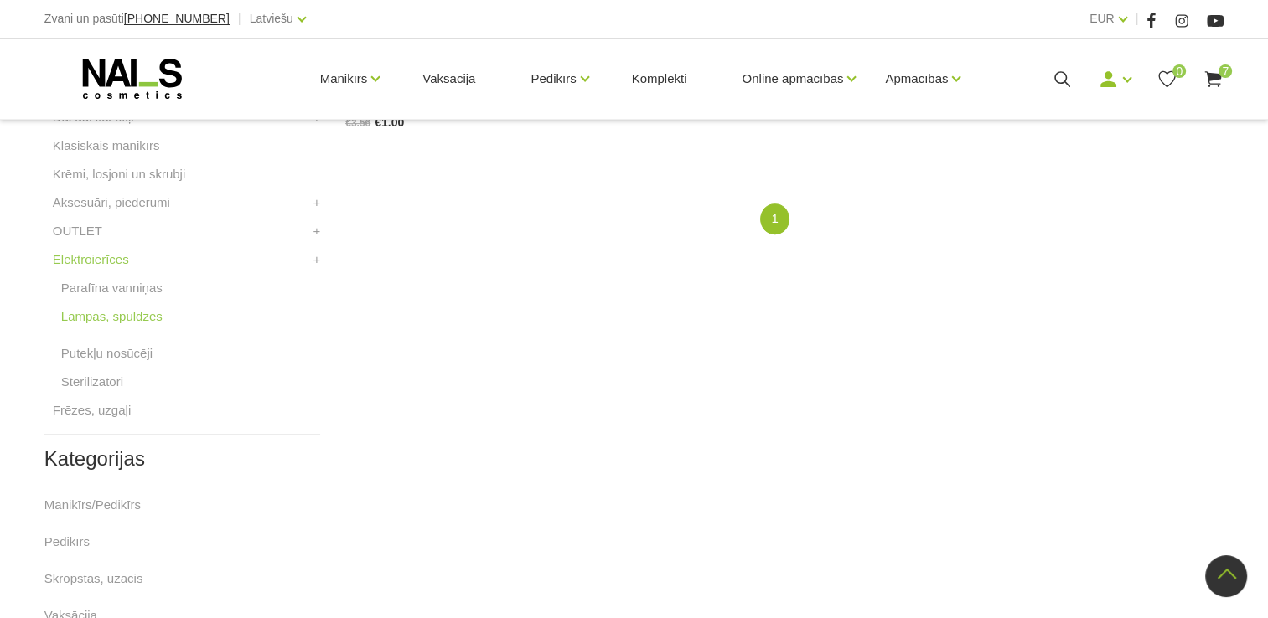
scroll to position [670, 0]
click at [105, 384] on link "Sterilizatori" at bounding box center [92, 380] width 62 height 20
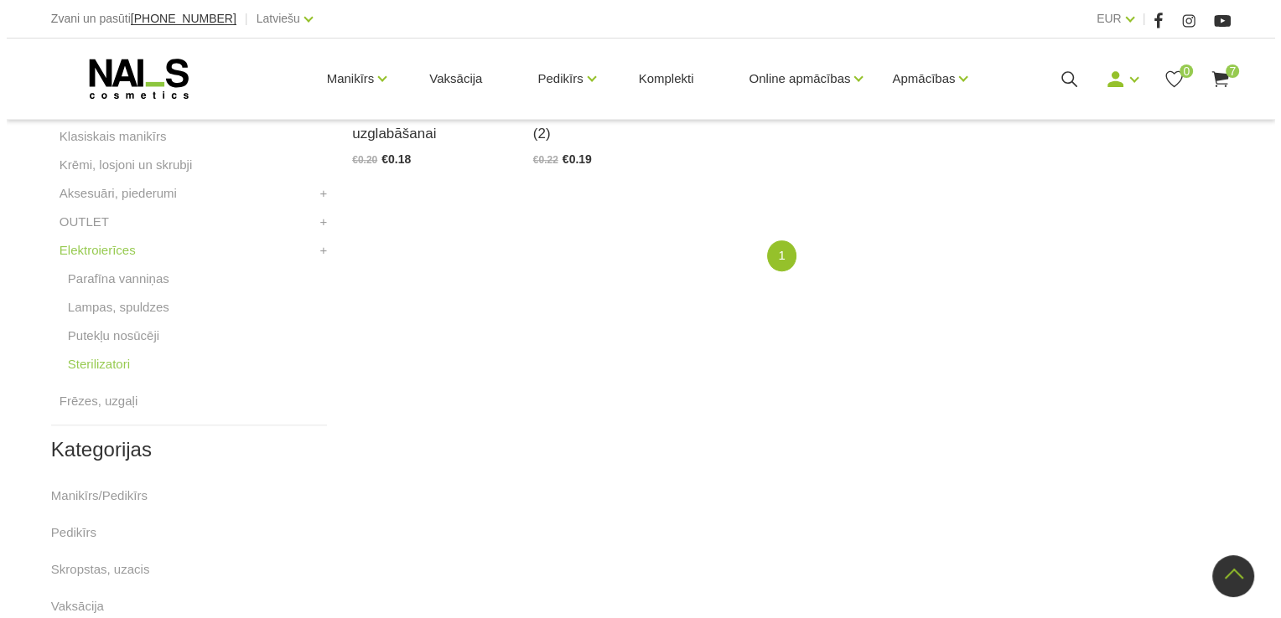
scroll to position [335, 0]
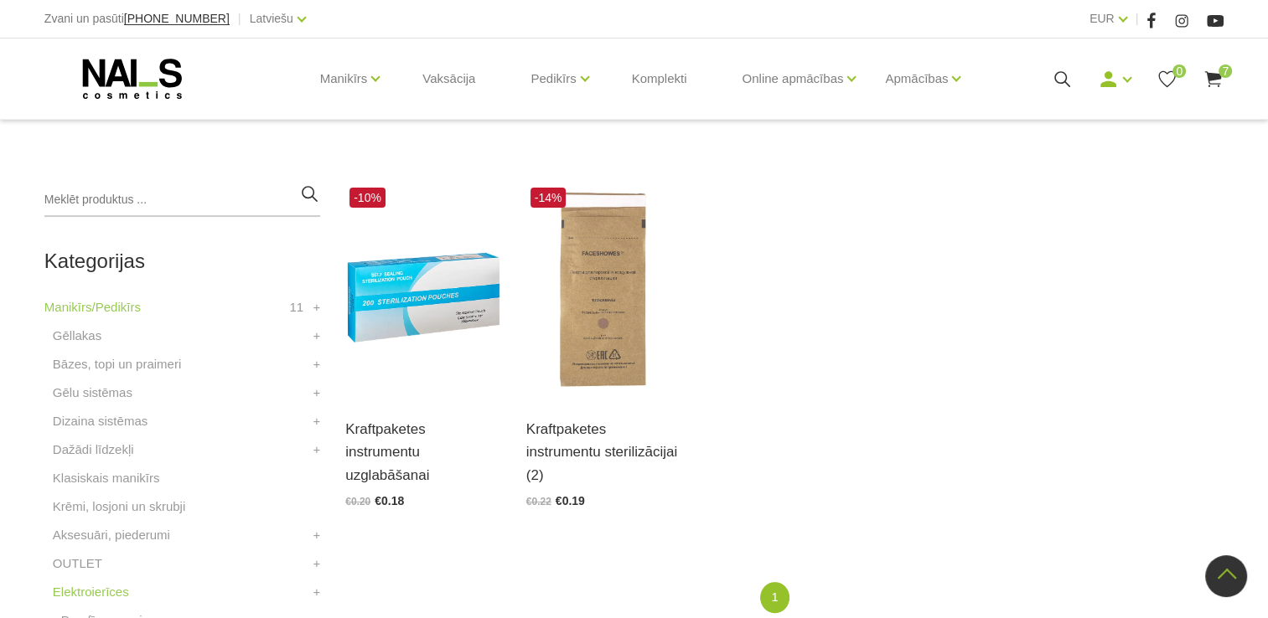
click at [1219, 75] on use at bounding box center [1213, 79] width 17 height 16
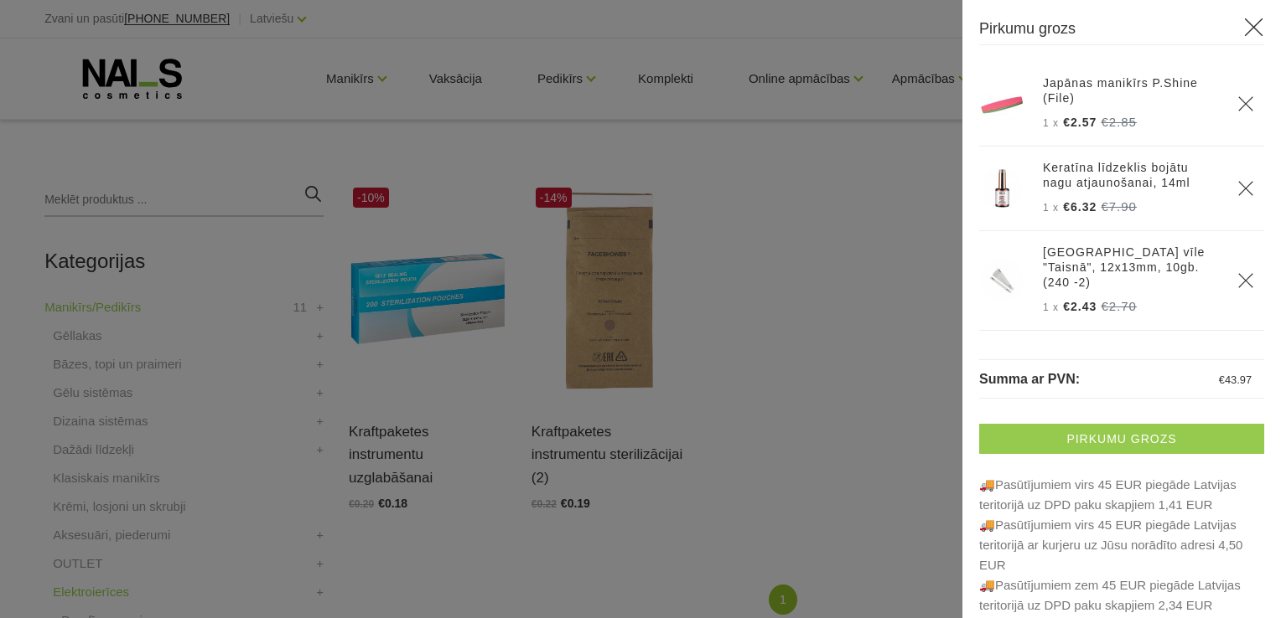
click at [1143, 440] on link "Pirkumu grozs" at bounding box center [1121, 439] width 285 height 30
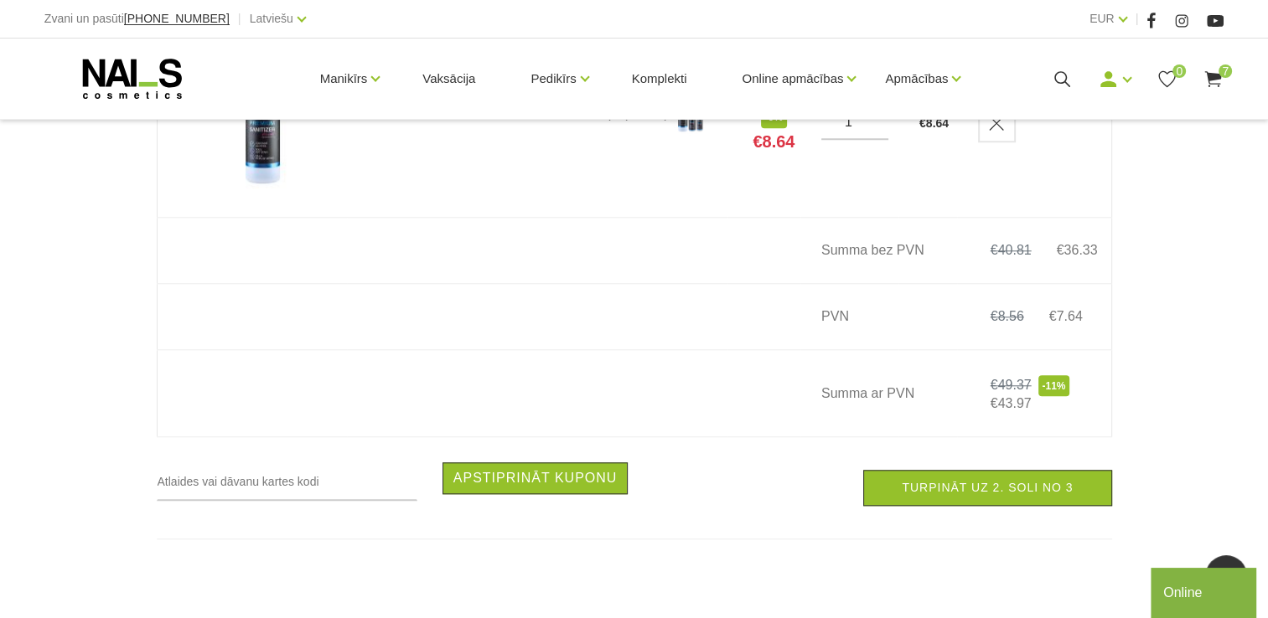
scroll to position [1508, 0]
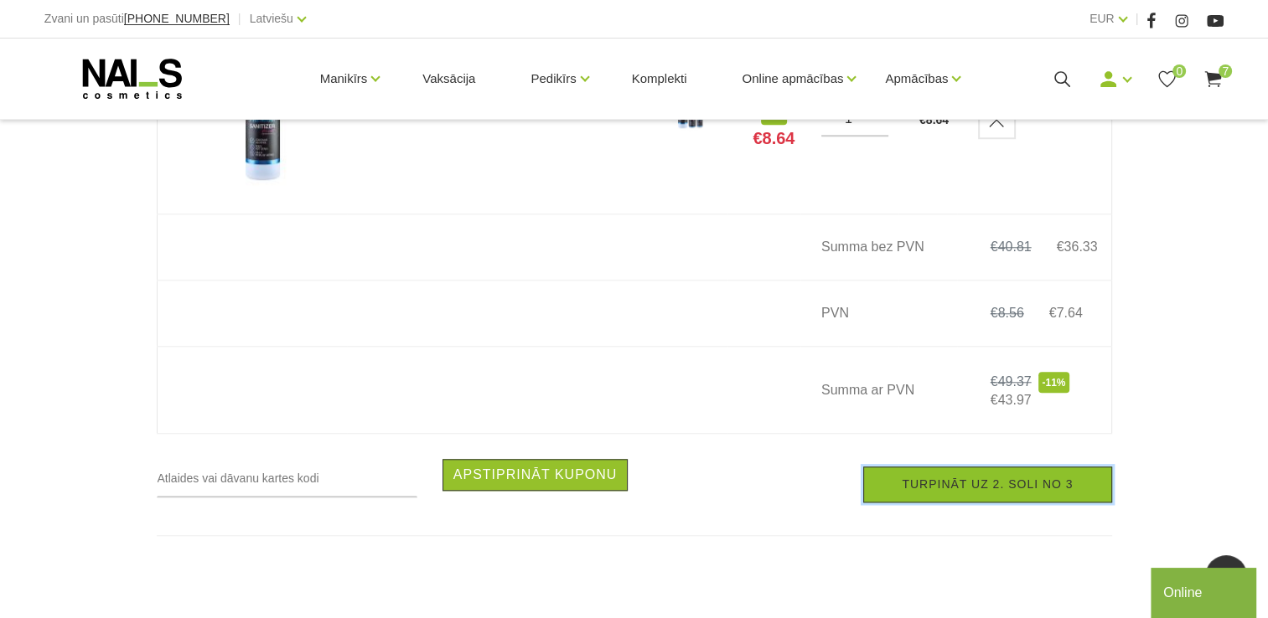
click at [1069, 489] on link "Turpināt uz 2. soli no 3" at bounding box center [987, 485] width 248 height 36
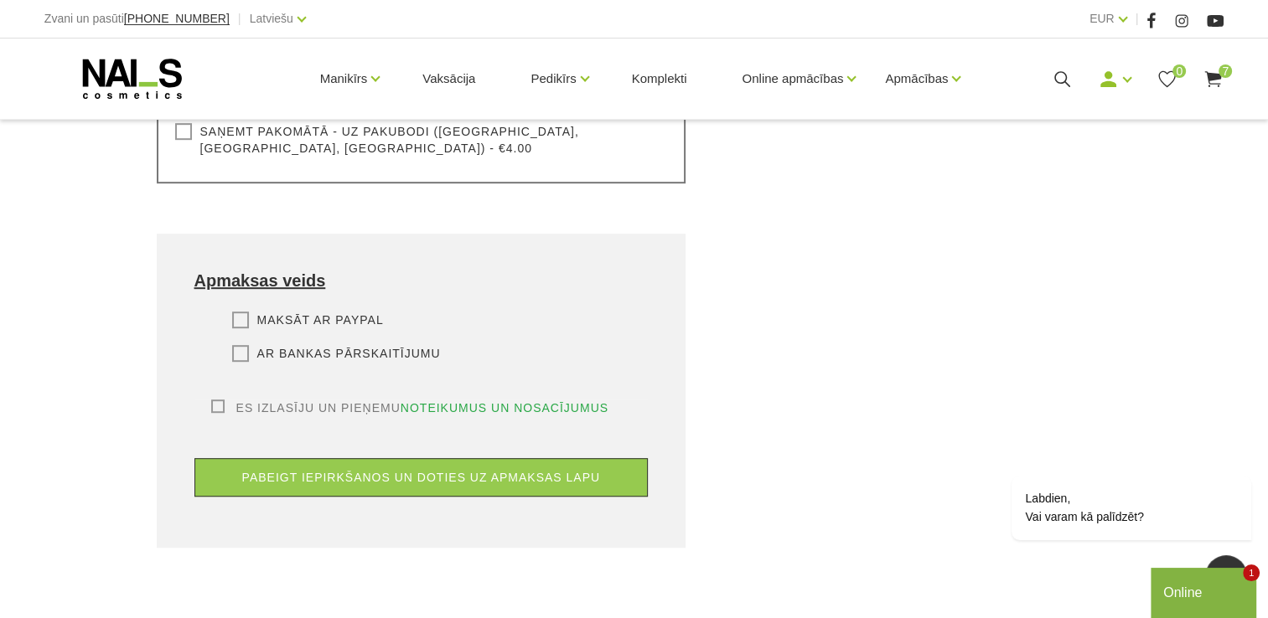
scroll to position [922, 0]
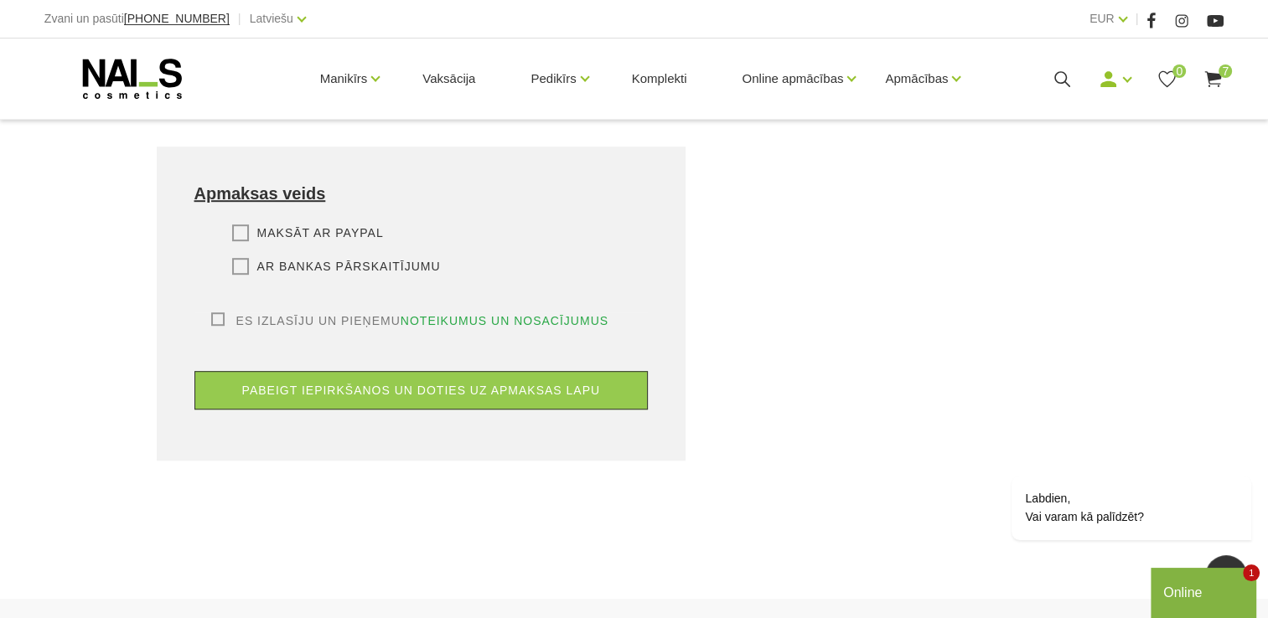
click at [215, 313] on label "Es izlasīju un pieņemu noteikumus un nosacījumus" at bounding box center [410, 321] width 398 height 17
click at [0, 0] on input "Es izlasīju un pieņemu noteikumus un nosacījumus" at bounding box center [0, 0] width 0 height 0
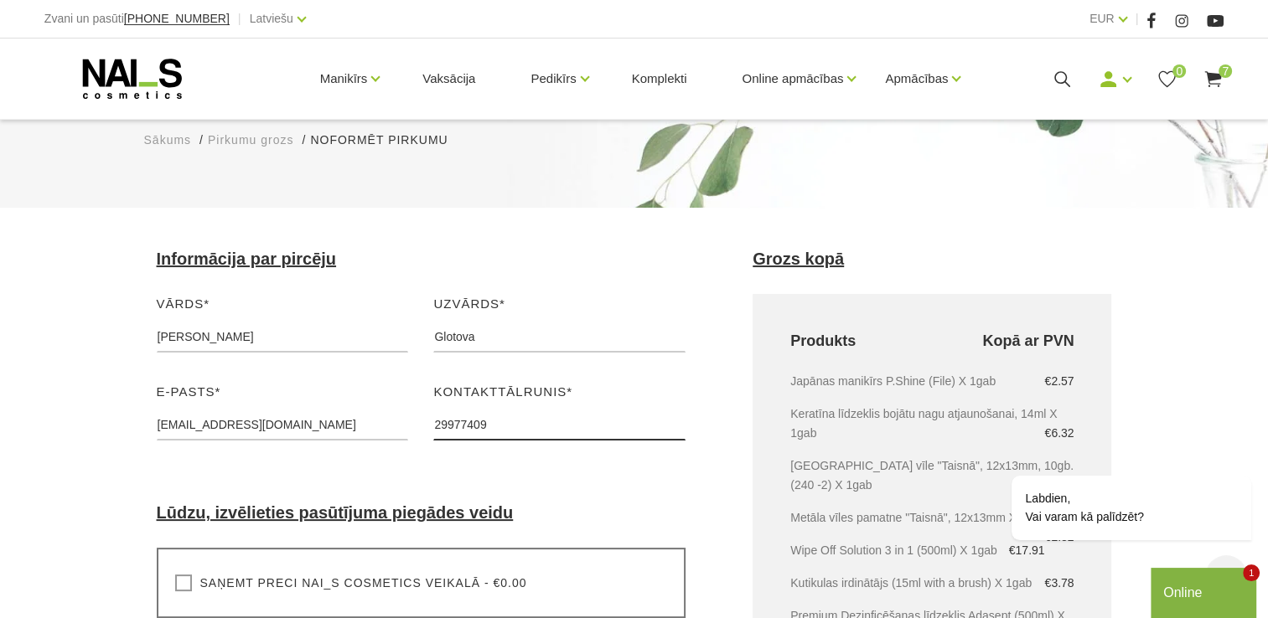
scroll to position [84, 0]
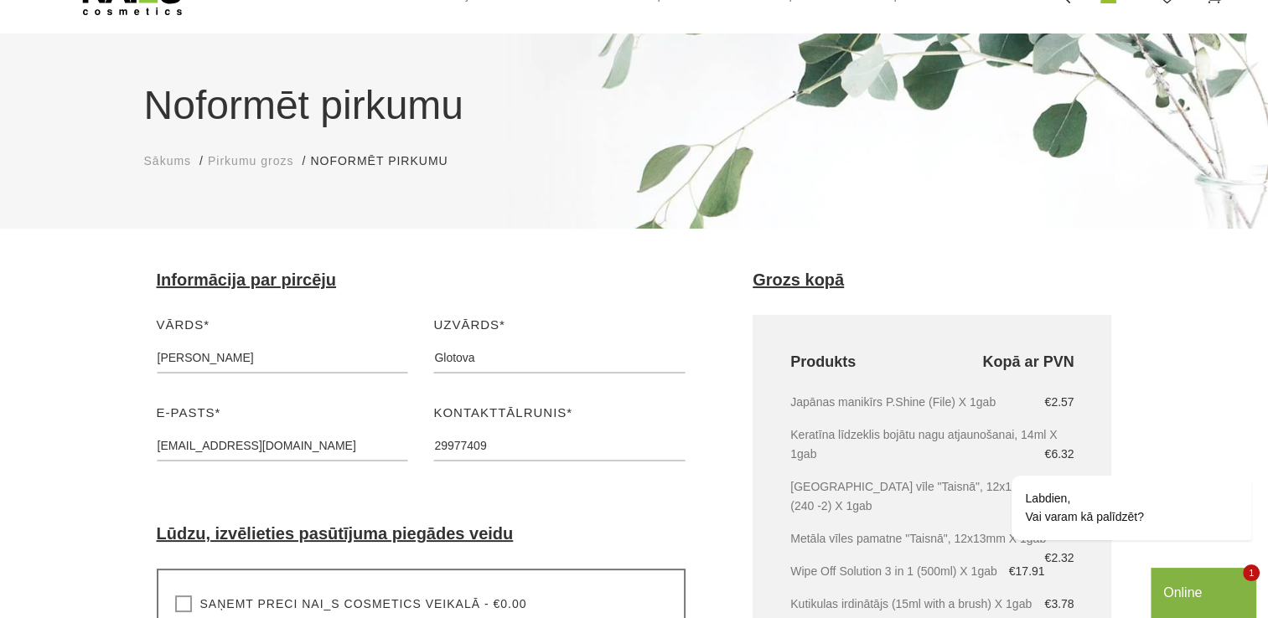
click at [264, 159] on span "Pirkumu grozs" at bounding box center [250, 160] width 85 height 13
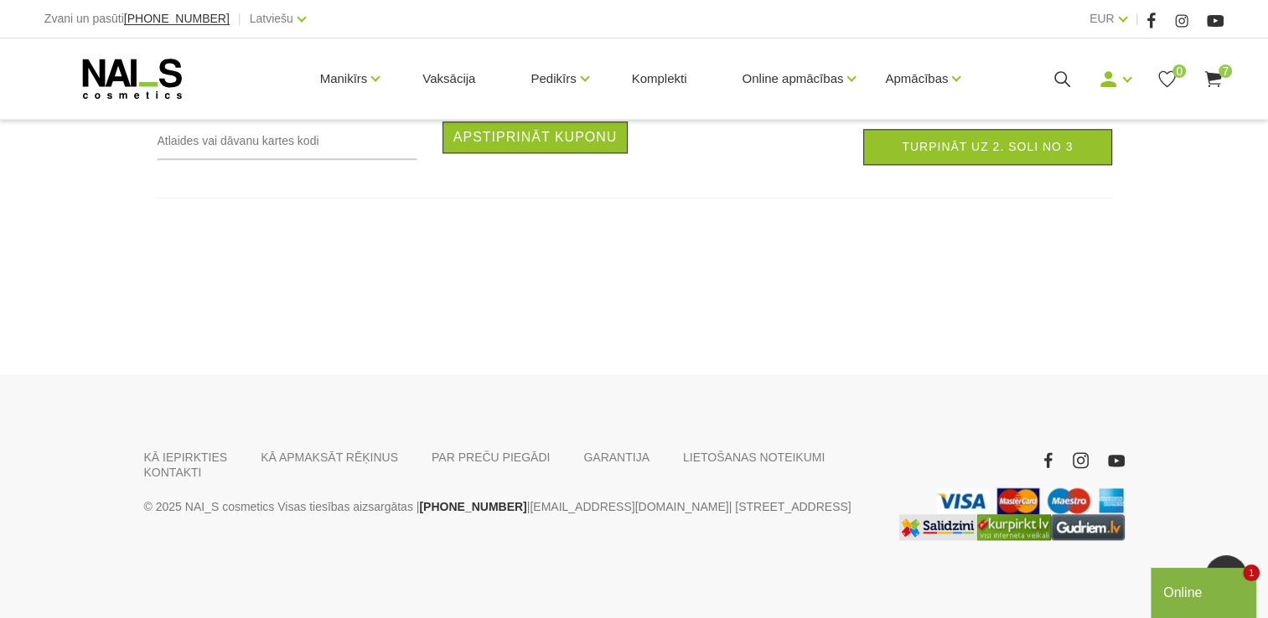
scroll to position [1859, 0]
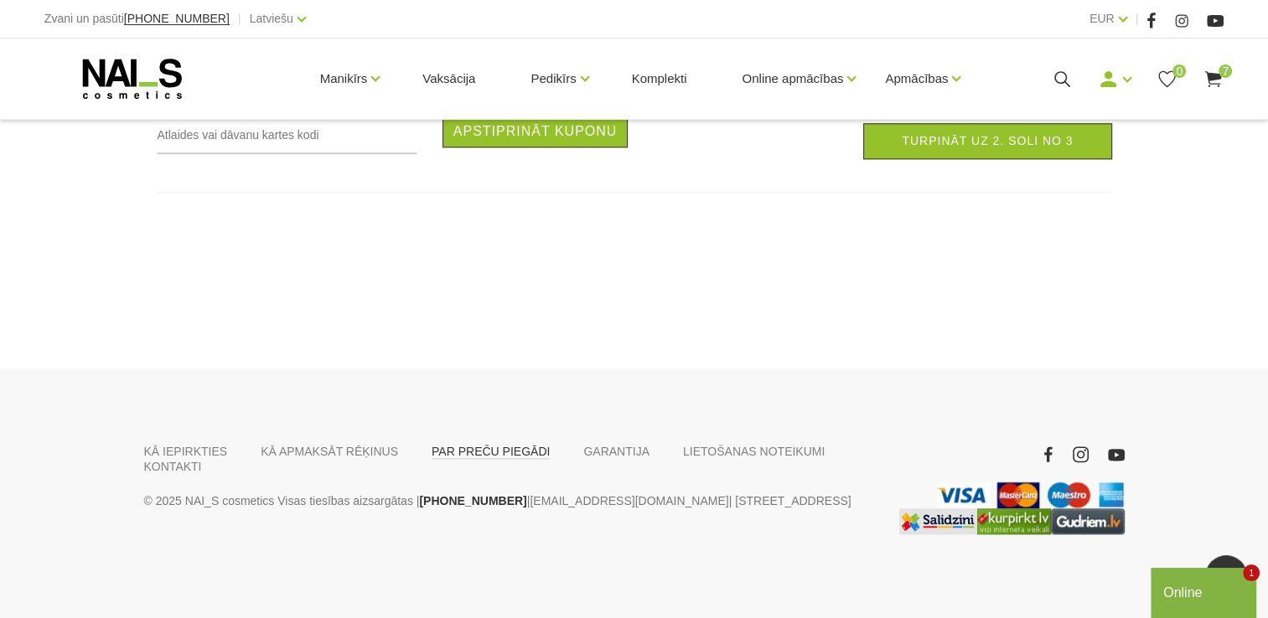
click at [488, 454] on link "PAR PREČU PIEGĀDI" at bounding box center [491, 451] width 118 height 15
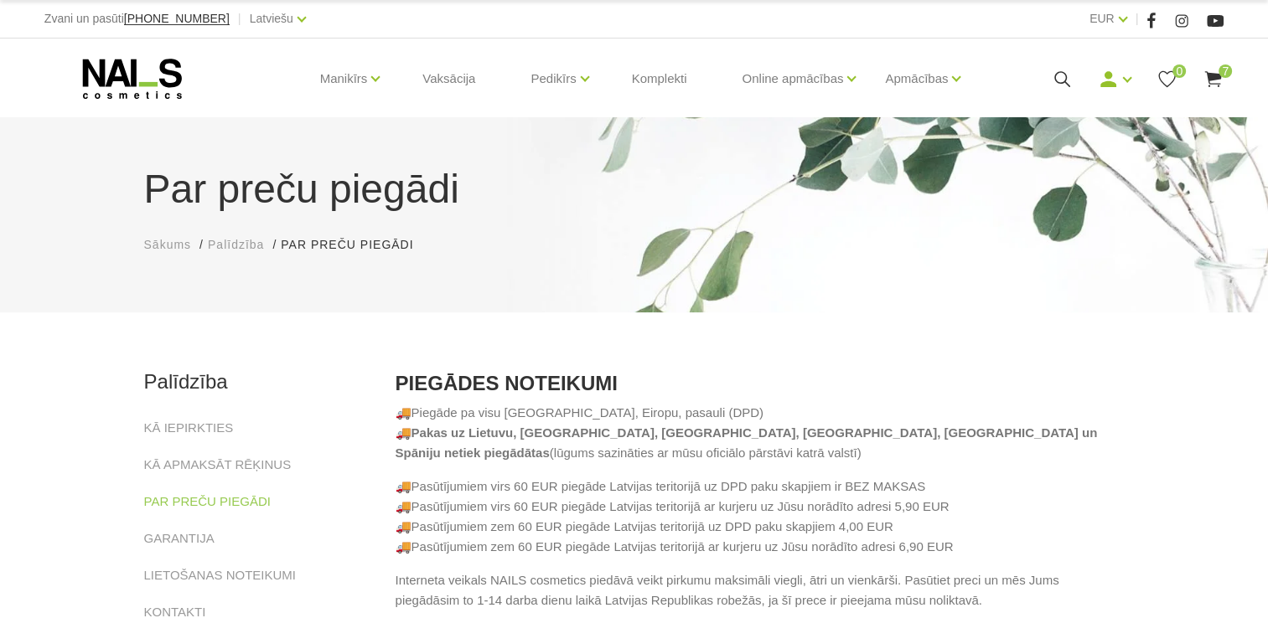
click at [1218, 79] on use at bounding box center [1213, 79] width 17 height 16
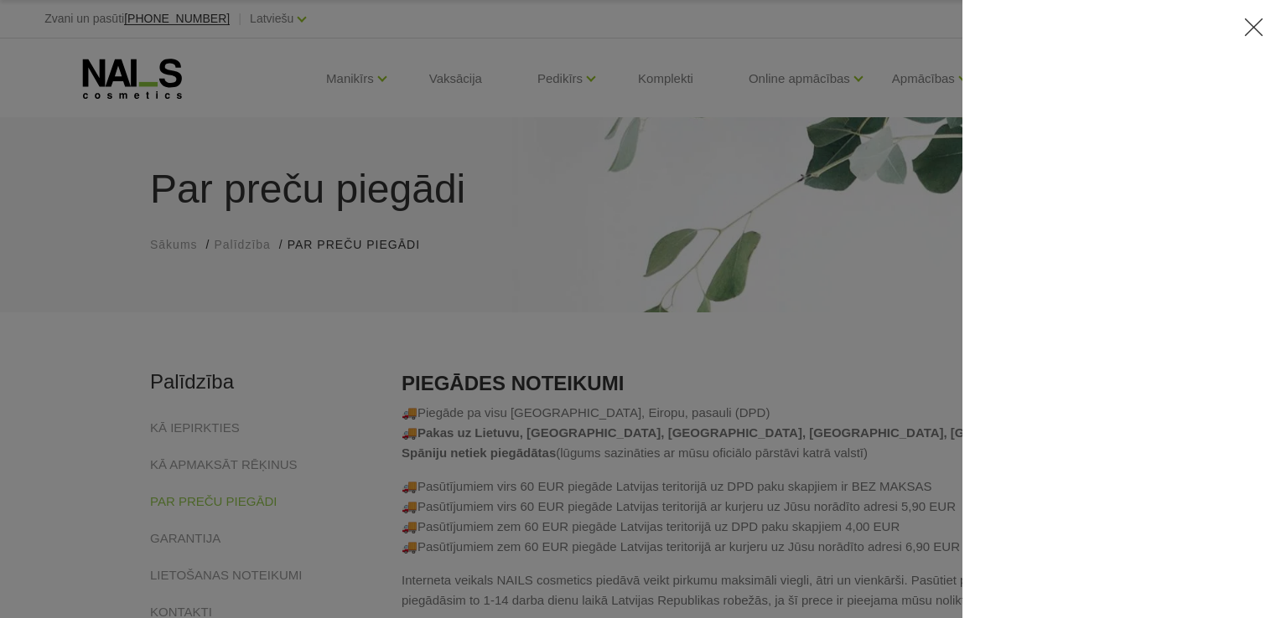
click at [835, 277] on div at bounding box center [640, 309] width 1281 height 618
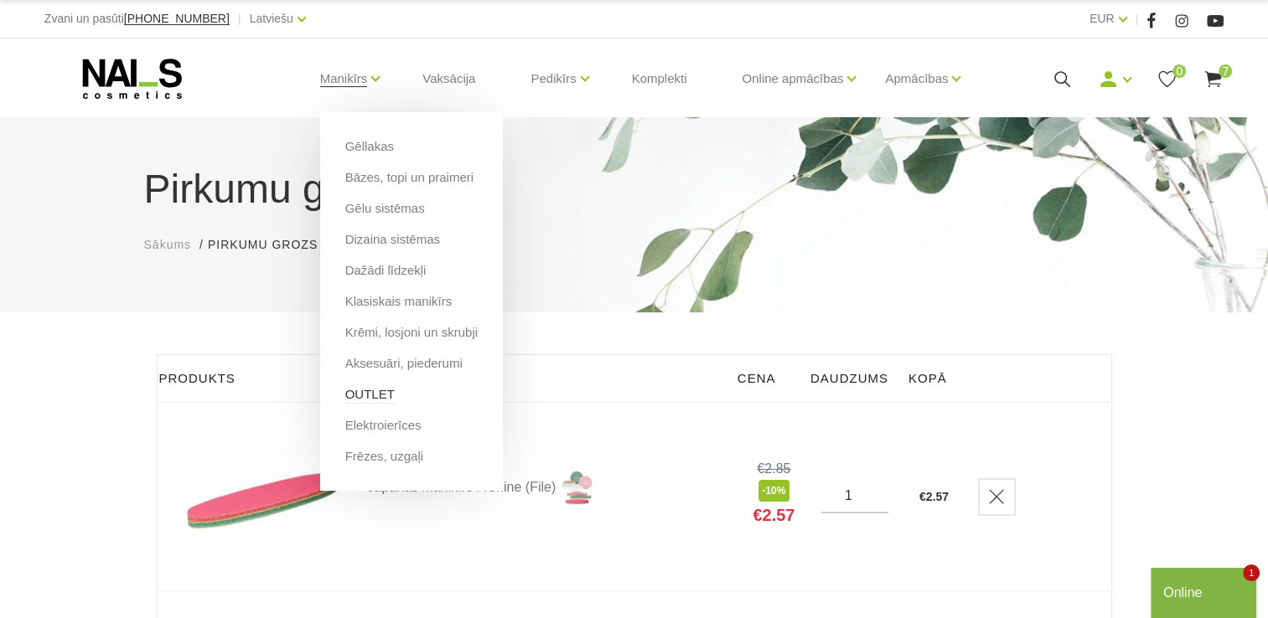
click at [379, 396] on link "OUTLET" at bounding box center [369, 394] width 49 height 18
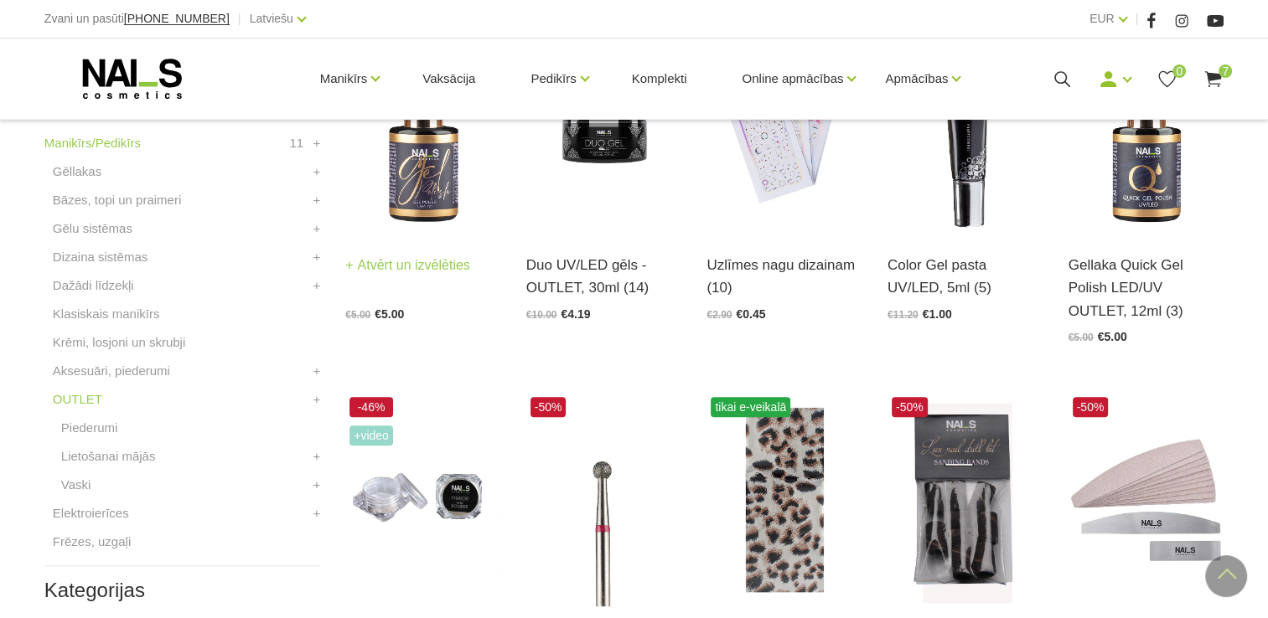
scroll to position [670, 0]
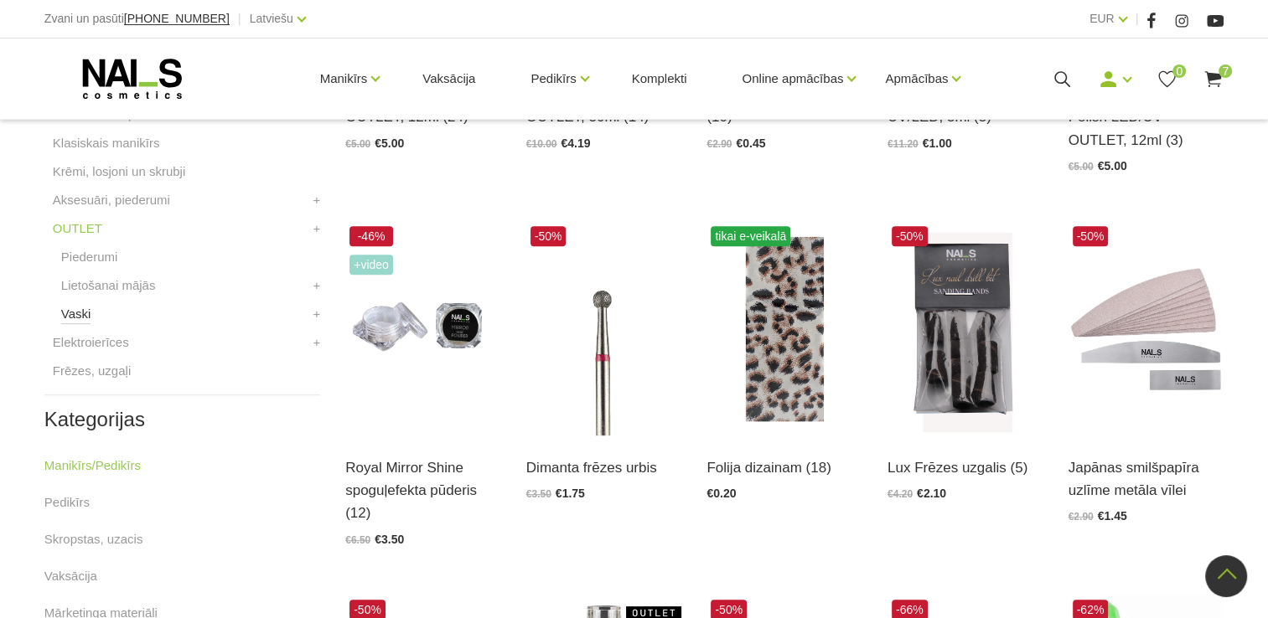
click at [70, 313] on link "Vaski" at bounding box center [76, 314] width 30 height 20
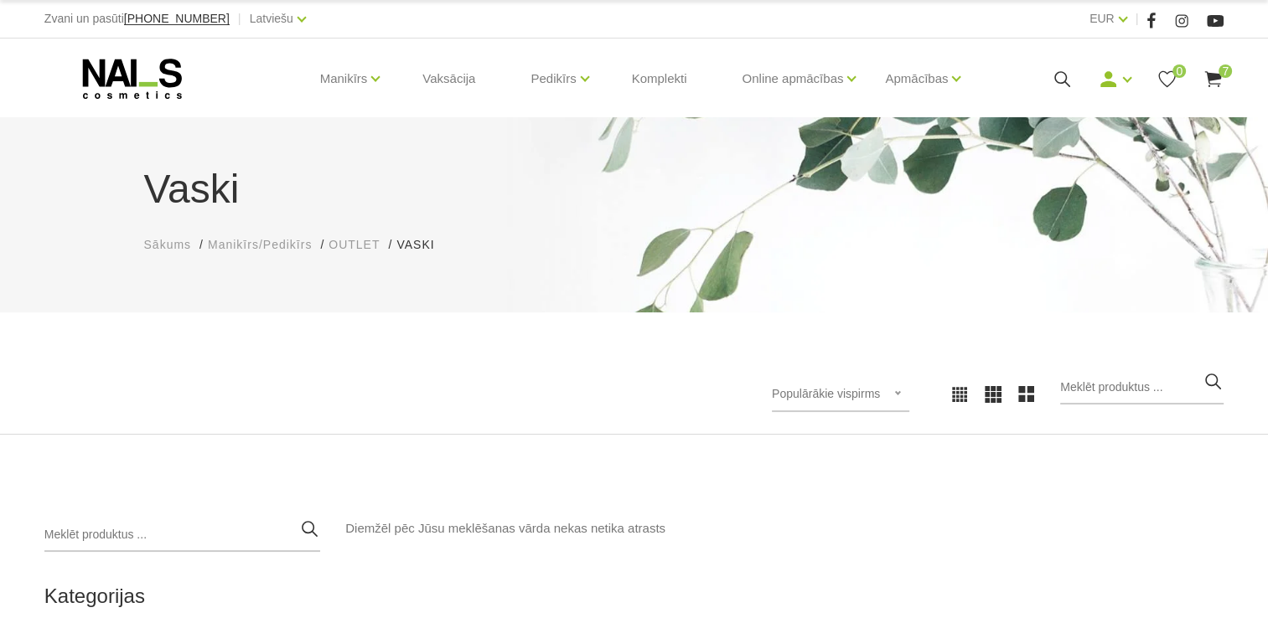
click at [1216, 75] on use at bounding box center [1213, 79] width 17 height 16
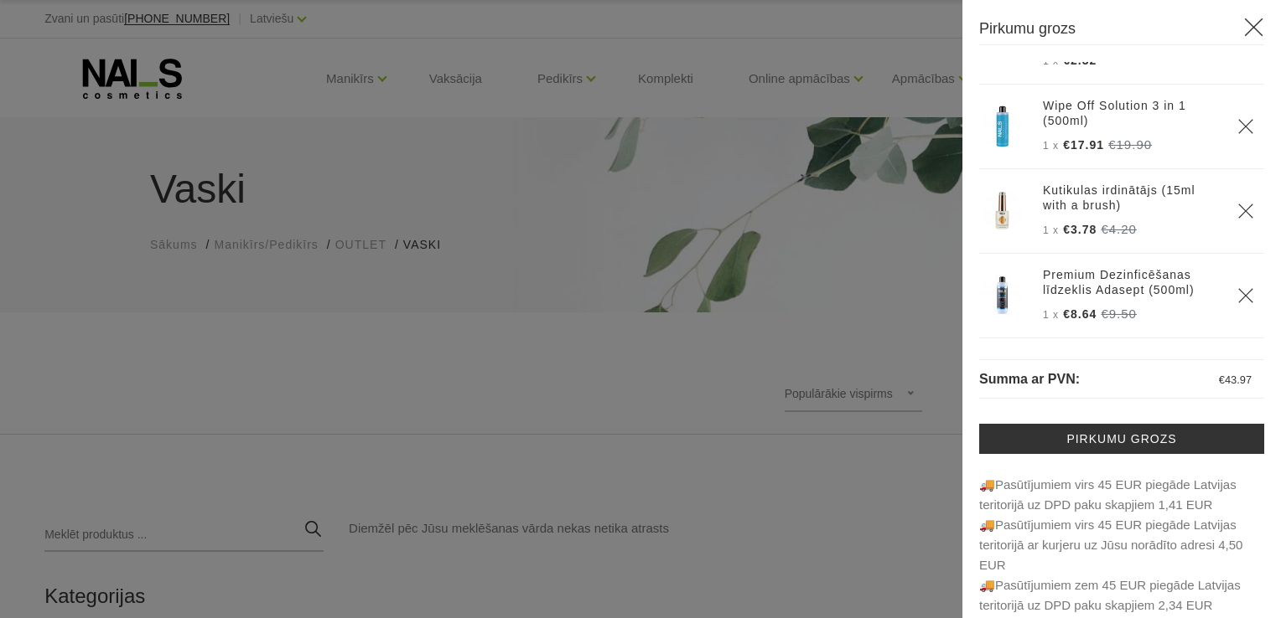
scroll to position [74, 0]
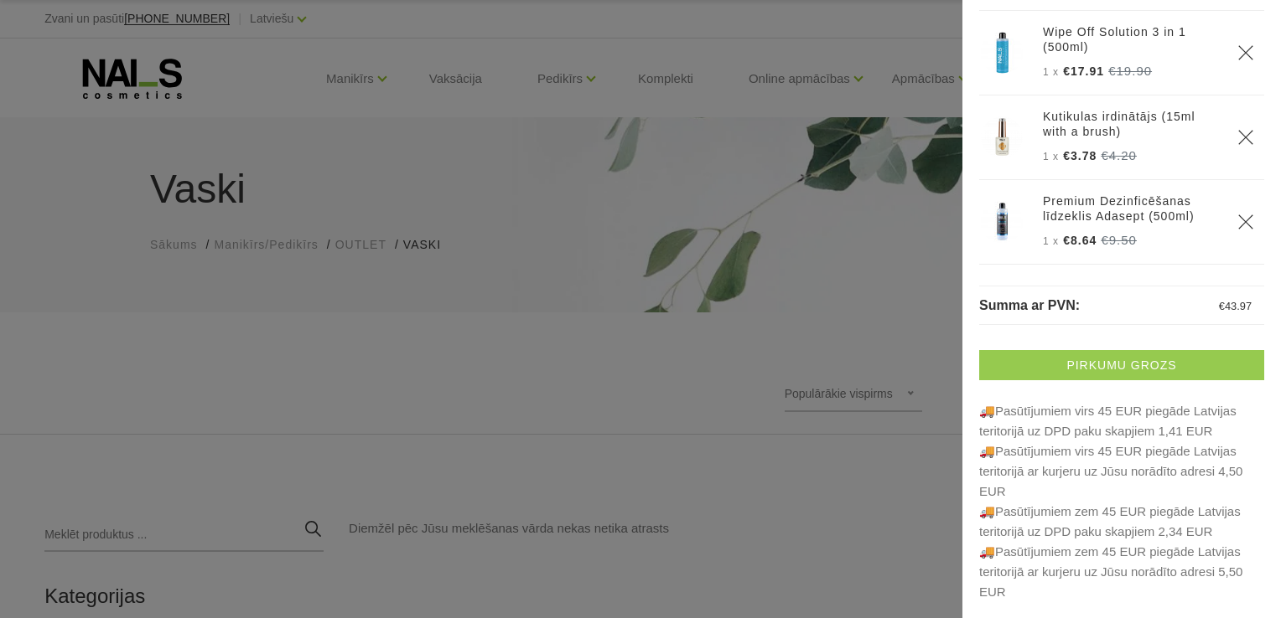
click at [1122, 365] on link "Pirkumu grozs" at bounding box center [1121, 365] width 285 height 30
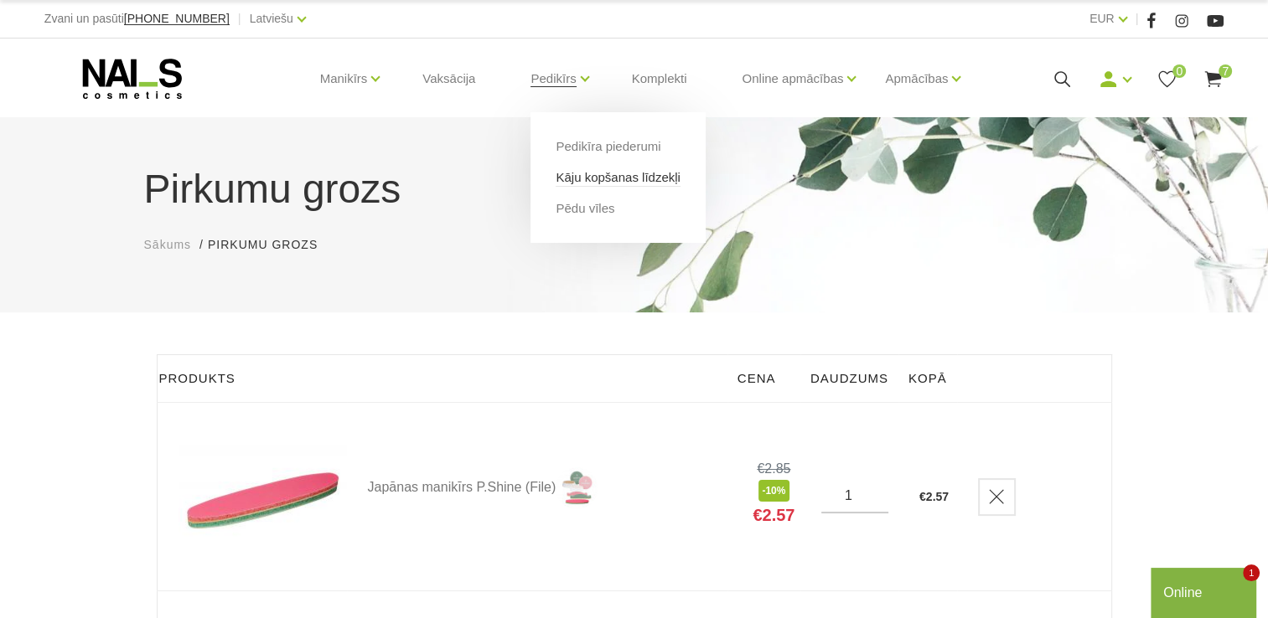
click at [584, 175] on link "Kāju kopšanas līdzekļi" at bounding box center [618, 177] width 124 height 18
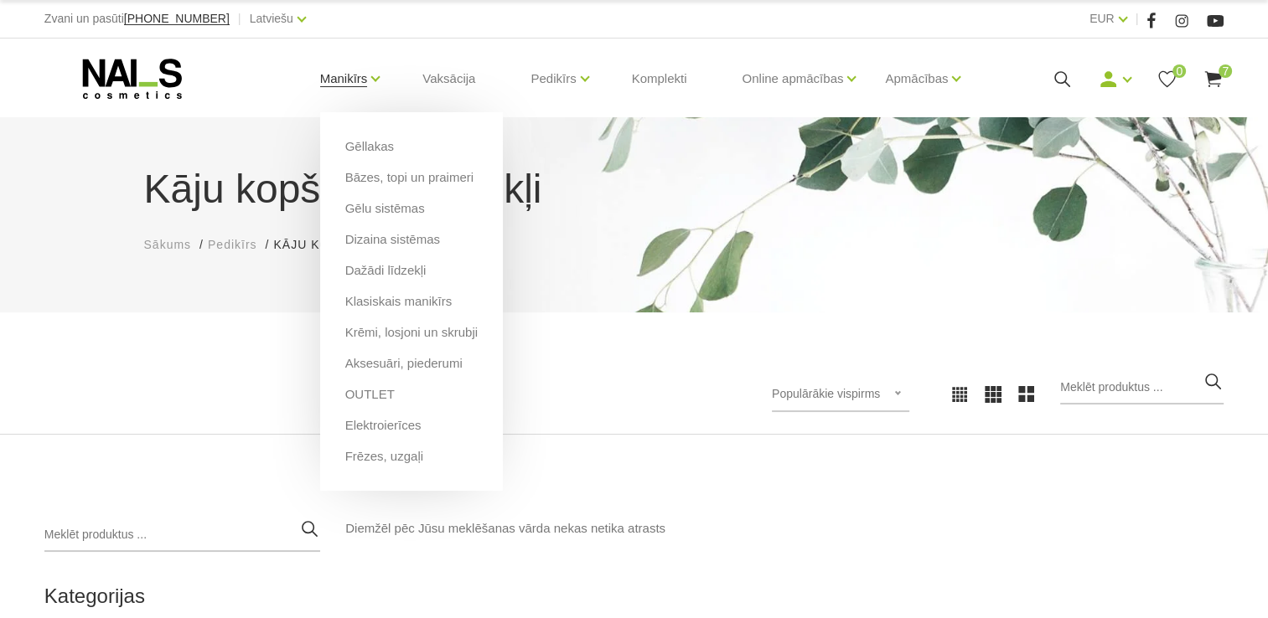
click at [332, 76] on link "Manikīrs" at bounding box center [344, 78] width 48 height 67
click at [392, 331] on link "Krēmi, losjoni un skrubji" at bounding box center [411, 332] width 132 height 18
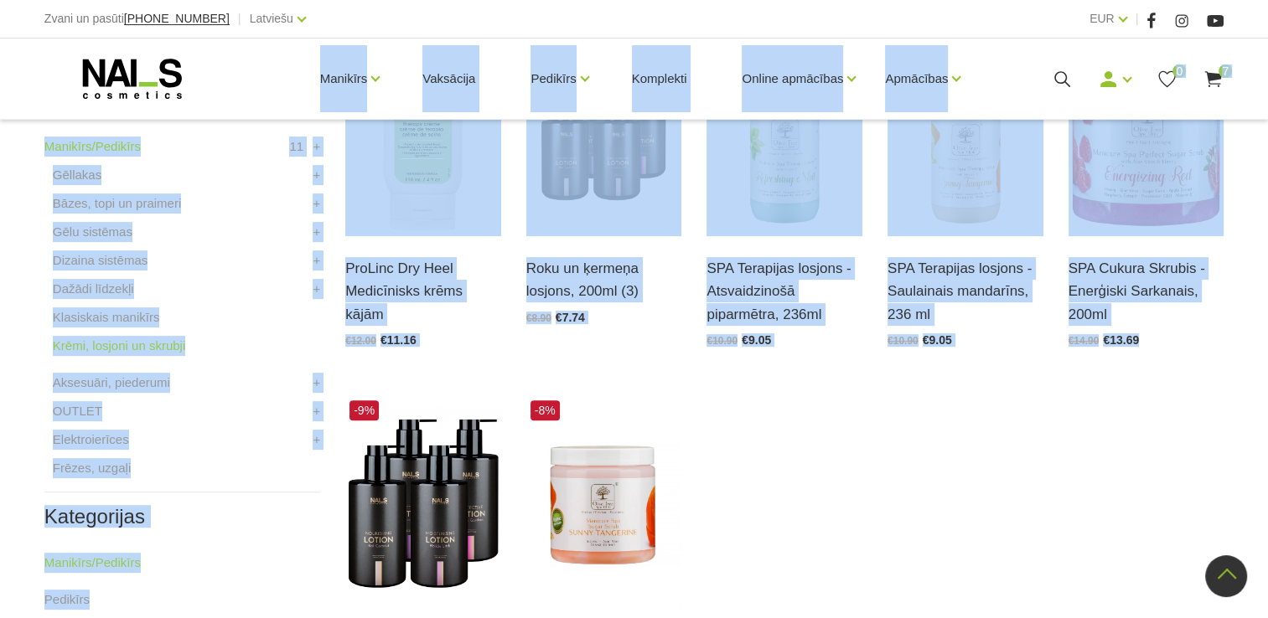
scroll to position [1056, 0]
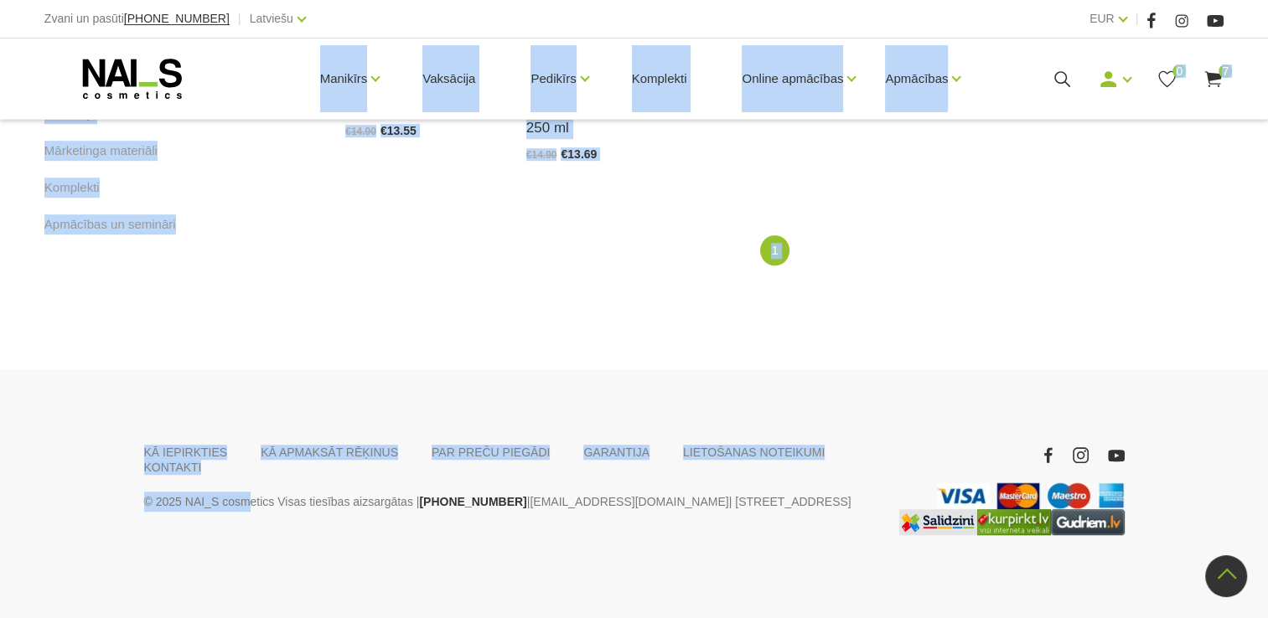
drag, startPoint x: 0, startPoint y: 80, endPoint x: 238, endPoint y: 459, distance: 447.4
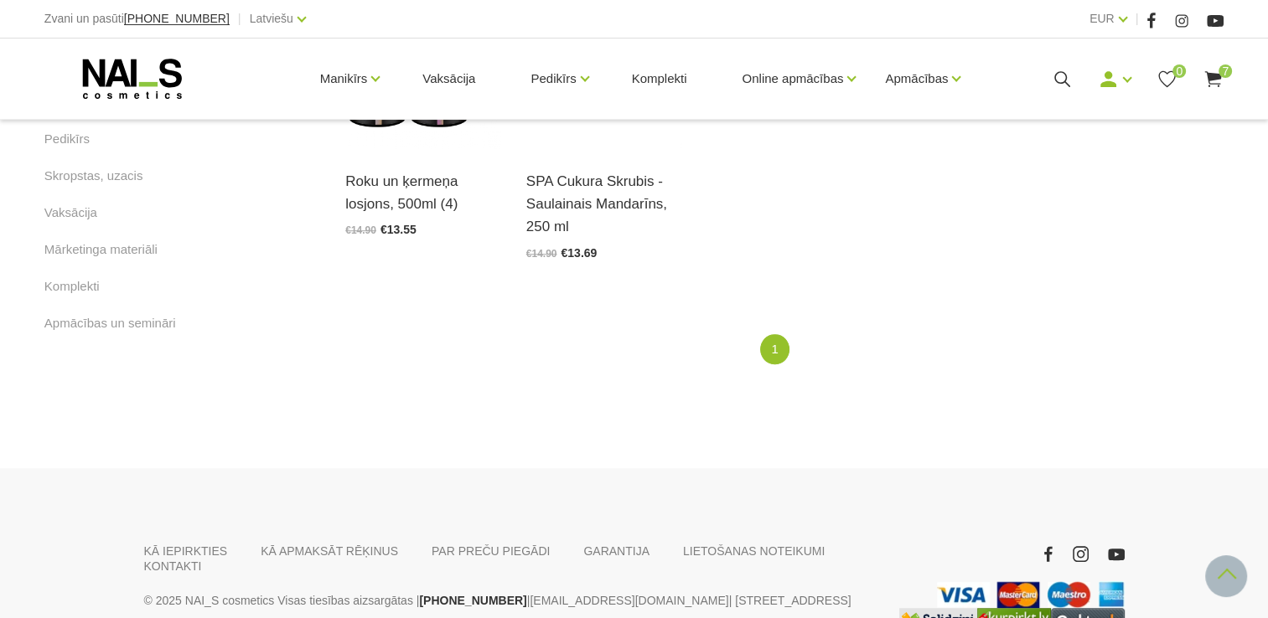
scroll to position [956, 0]
drag, startPoint x: 1280, startPoint y: 608, endPoint x: 1229, endPoint y: 581, distance: 57.0
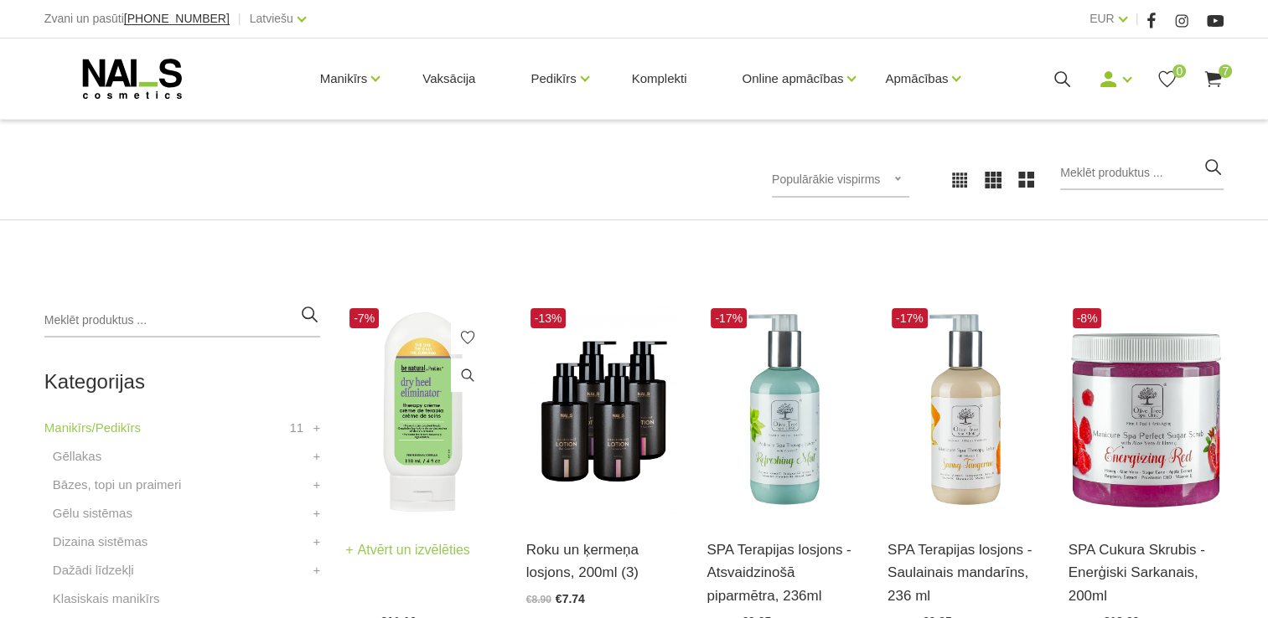
scroll to position [251, 0]
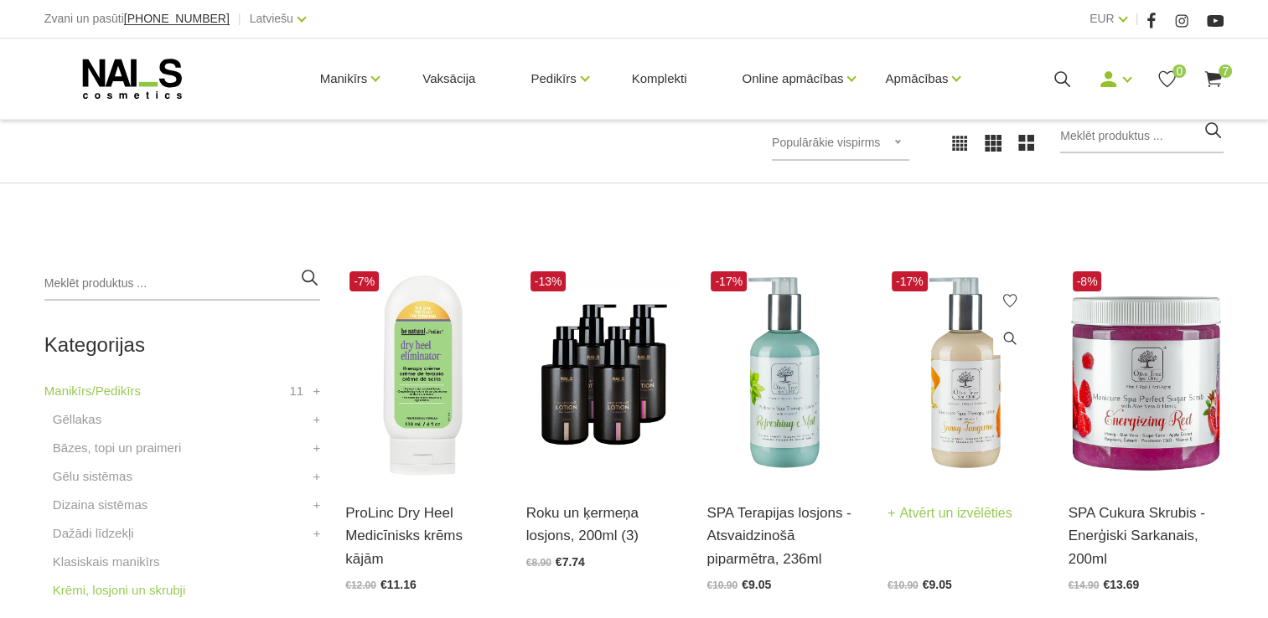
click at [951, 401] on img at bounding box center [965, 374] width 156 height 214
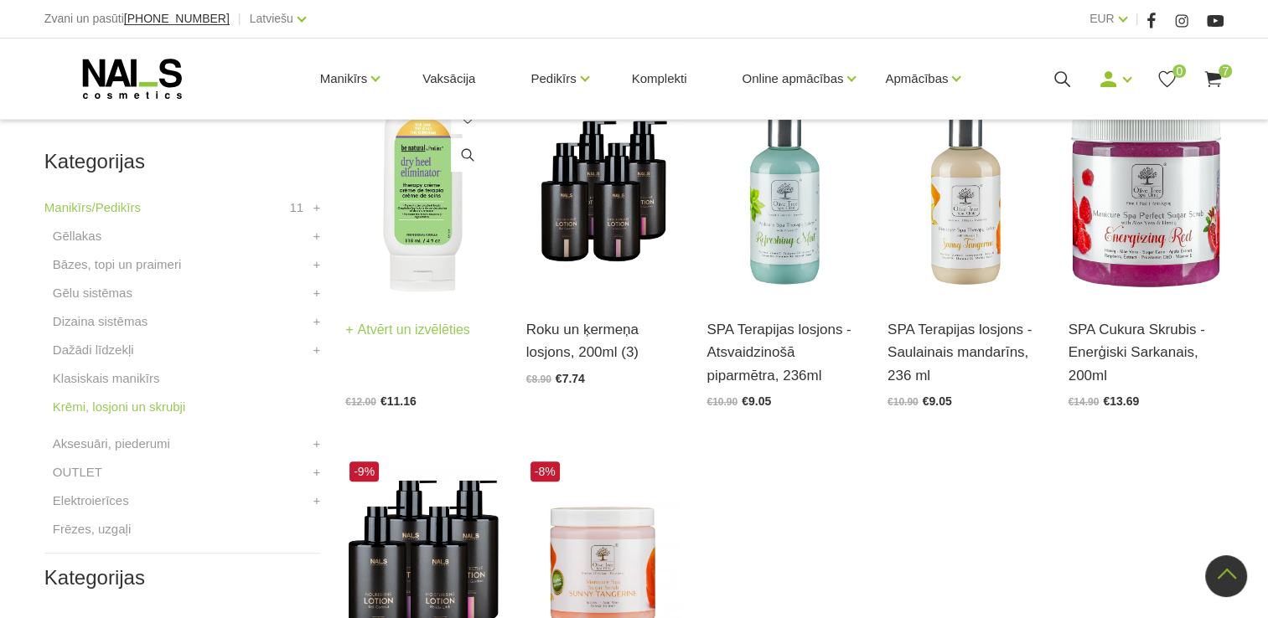
scroll to position [419, 0]
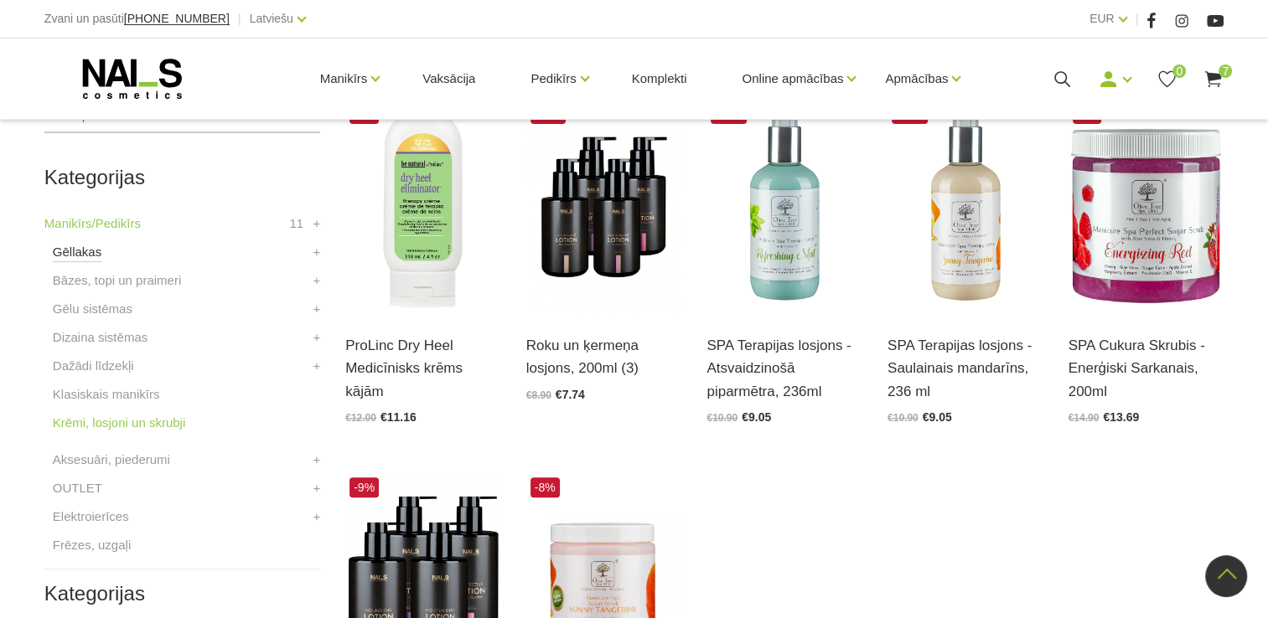
click at [77, 256] on link "Gēllakas" at bounding box center [77, 252] width 49 height 20
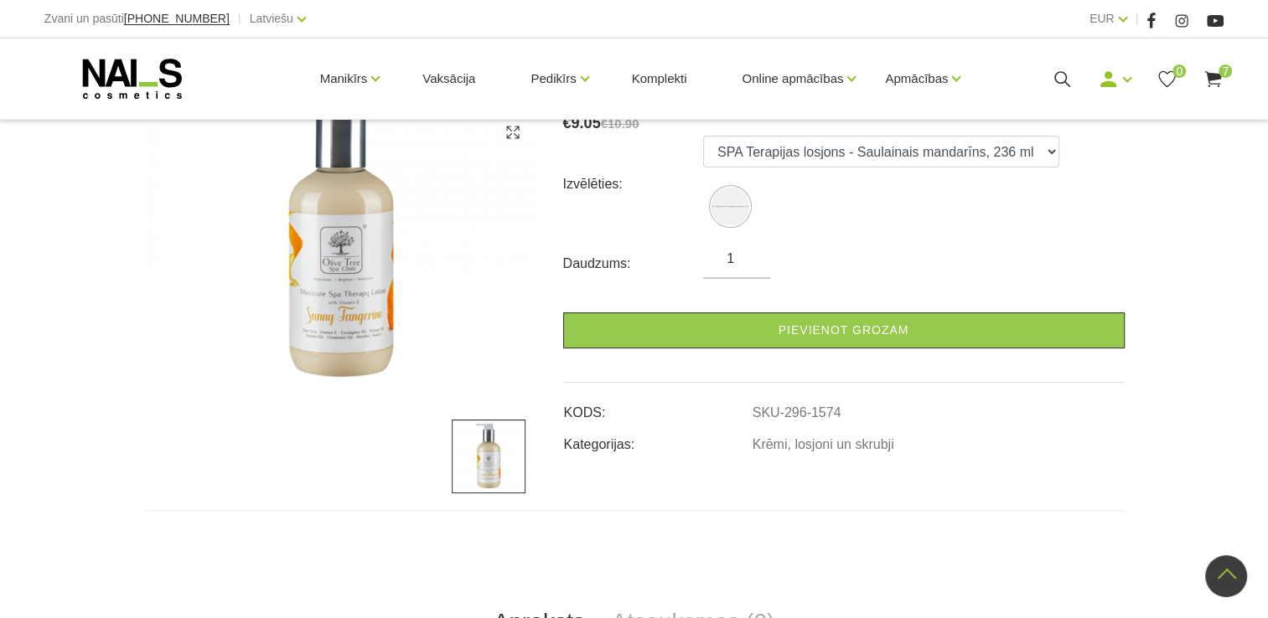
scroll to position [168, 0]
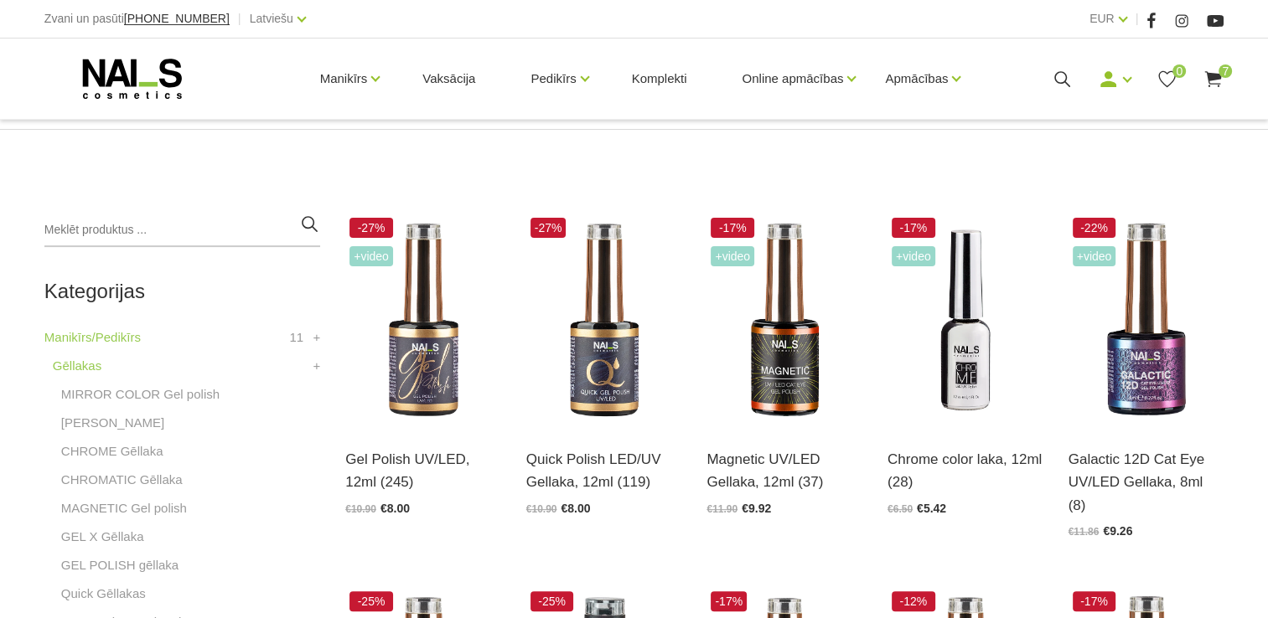
scroll to position [335, 0]
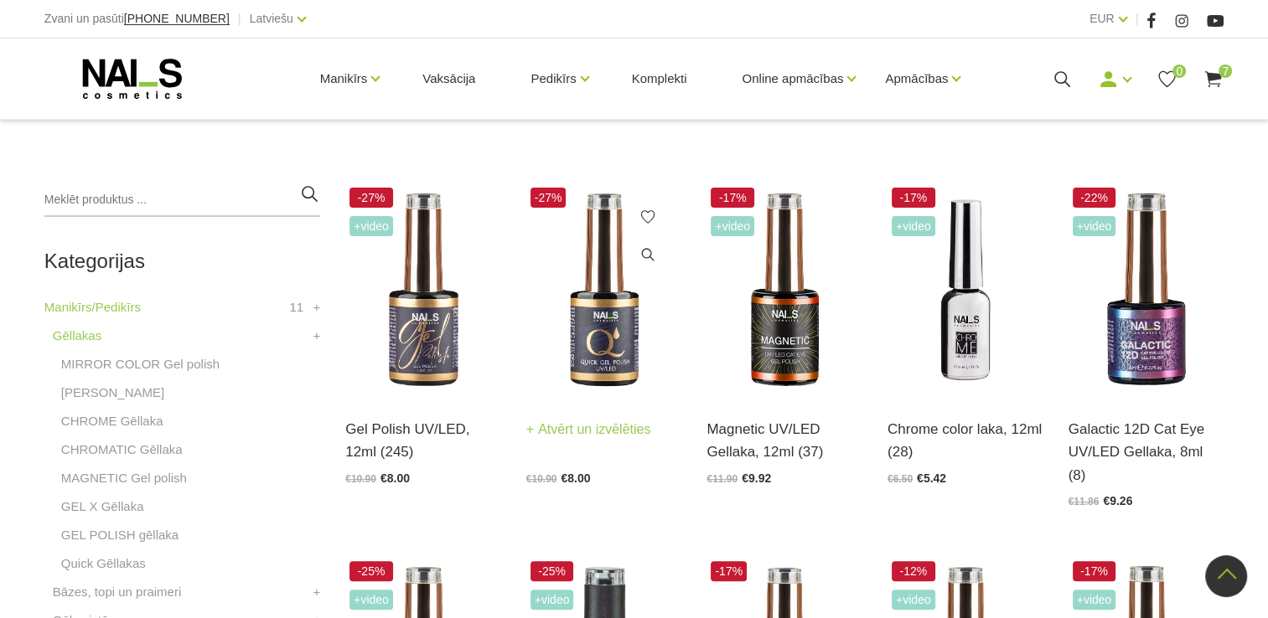
click at [565, 344] on img at bounding box center [604, 291] width 156 height 214
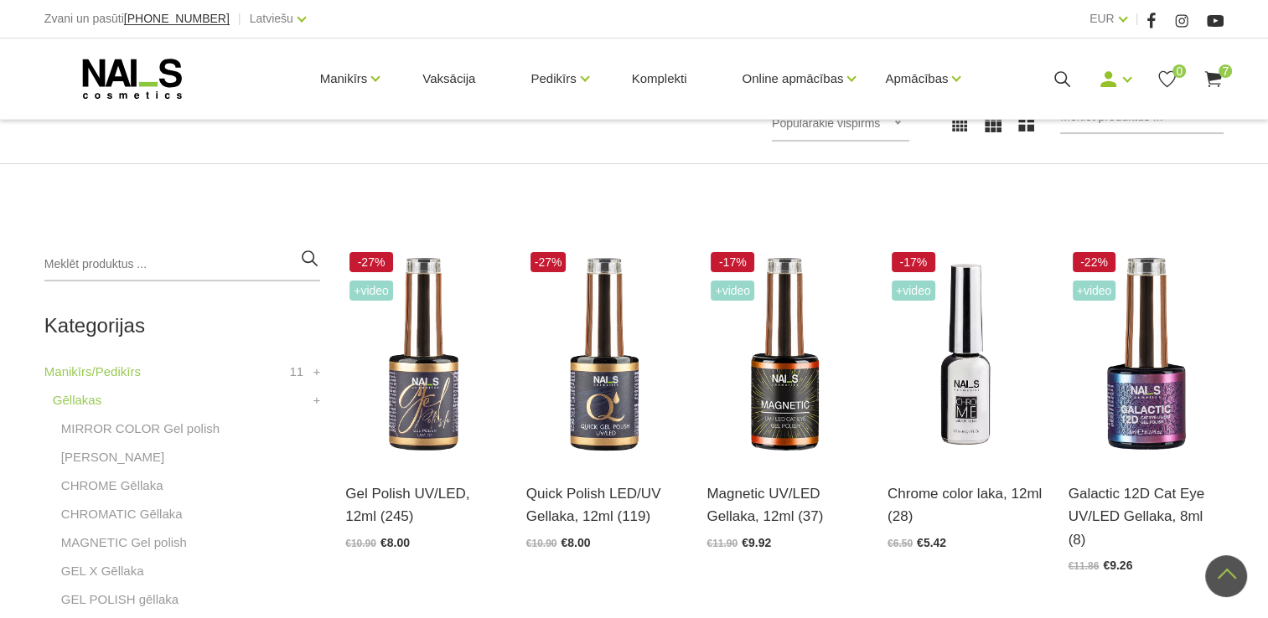
scroll to position [168, 0]
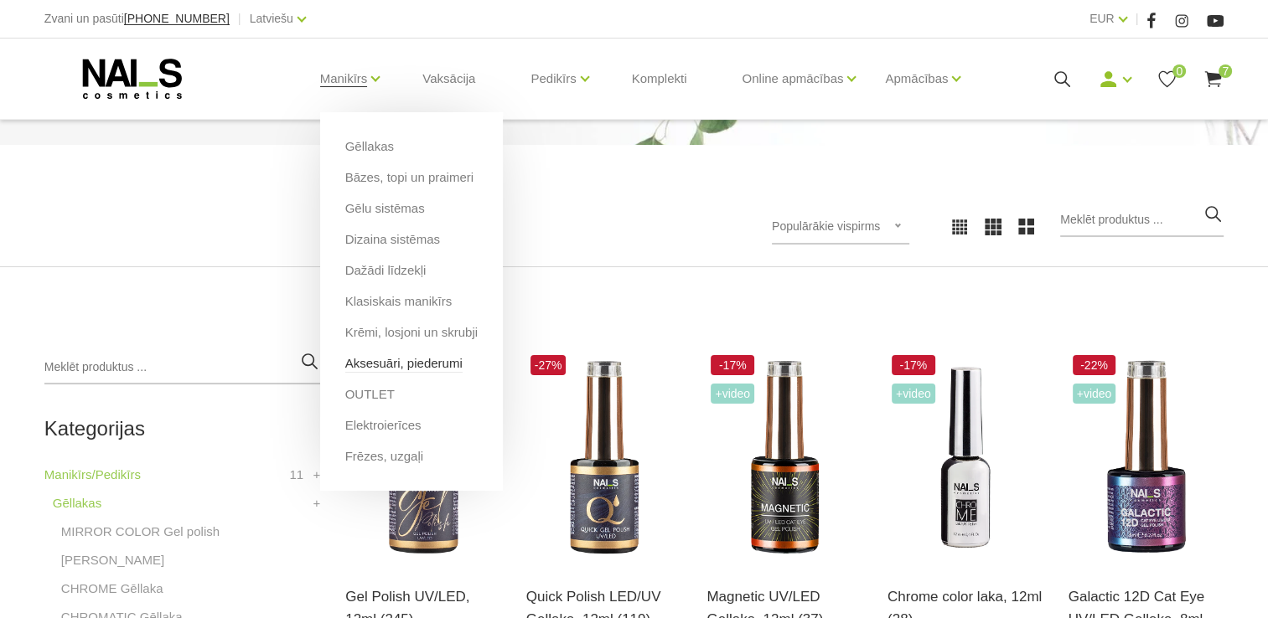
click at [406, 369] on link "Aksesuāri, piederumi" at bounding box center [403, 363] width 117 height 18
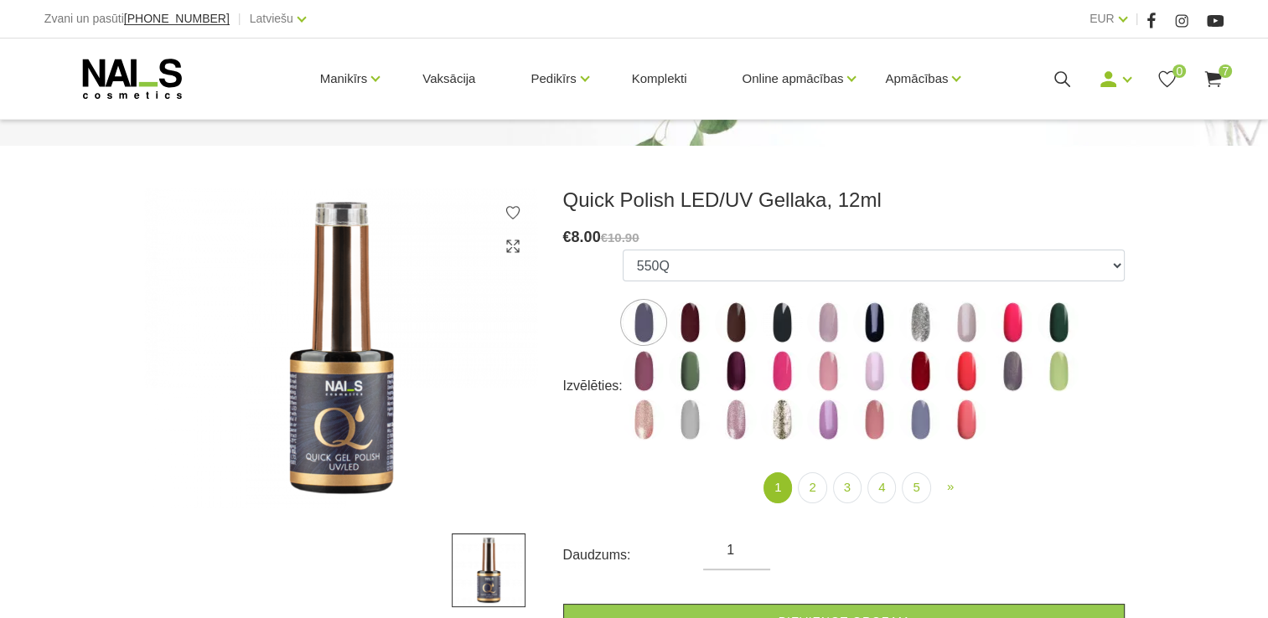
scroll to position [168, 0]
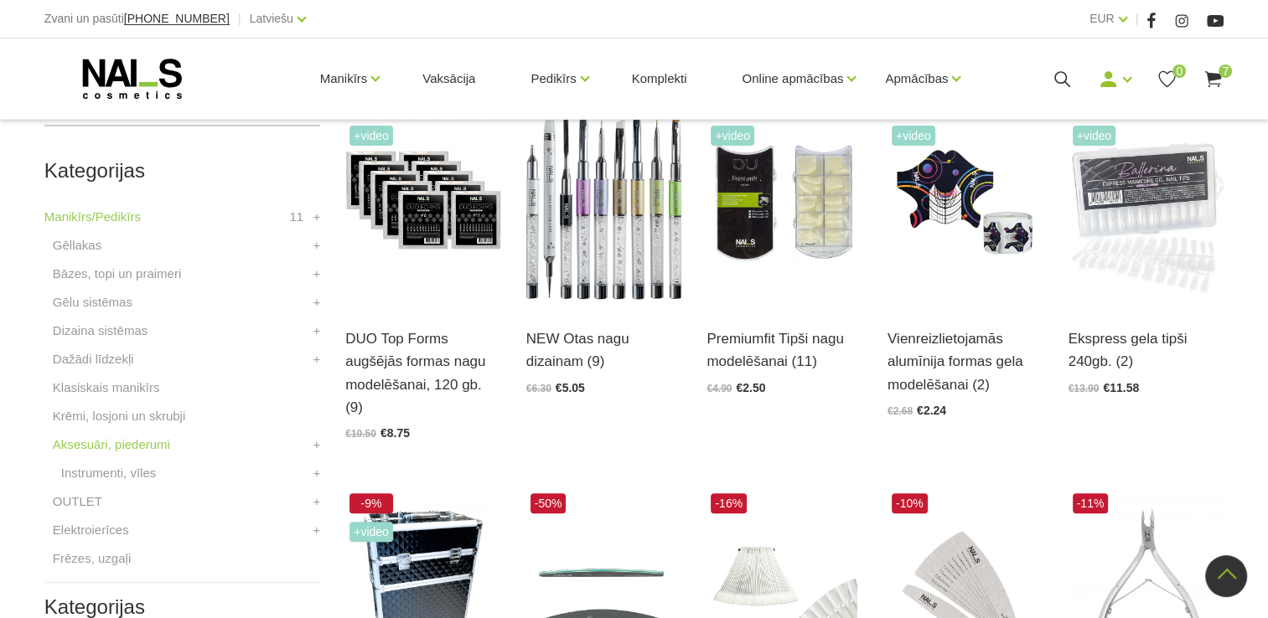
scroll to position [251, 0]
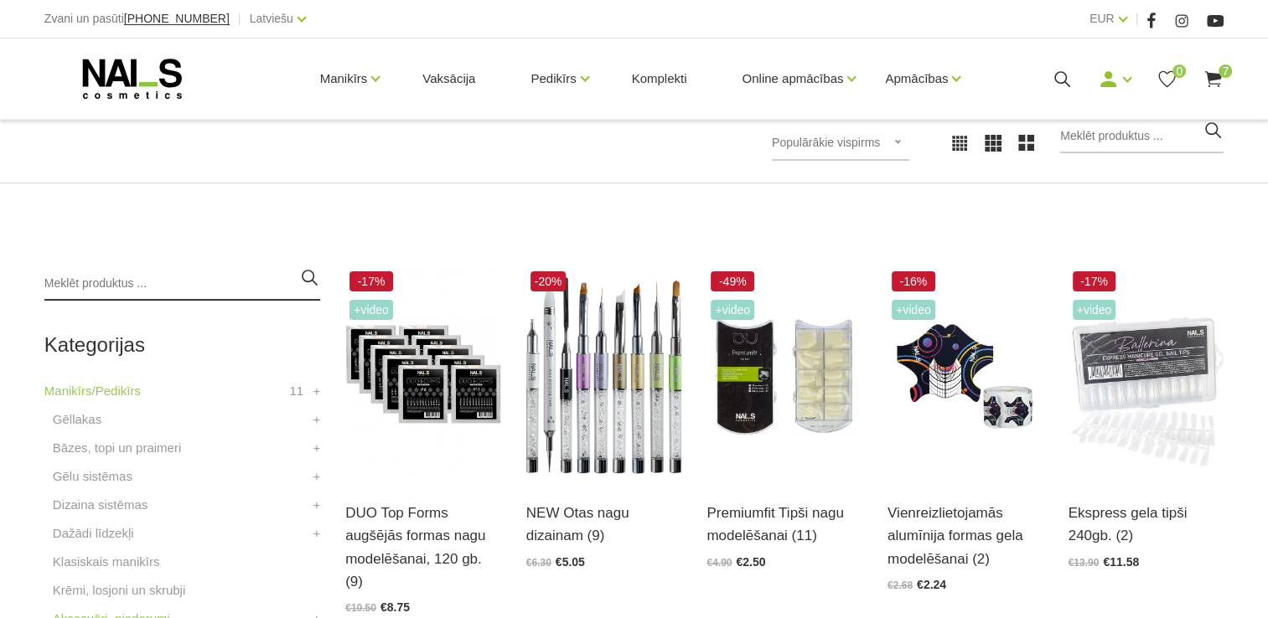
click at [175, 277] on input "search" at bounding box center [182, 284] width 276 height 34
click at [250, 411] on li "Gēllakas MIRROR COLOR Gel polish ROSE Gēllakas CHROME Gēllaka CHROMATIC Gēllaka…" at bounding box center [182, 424] width 276 height 28
click at [95, 283] on input "eļ" at bounding box center [182, 284] width 276 height 34
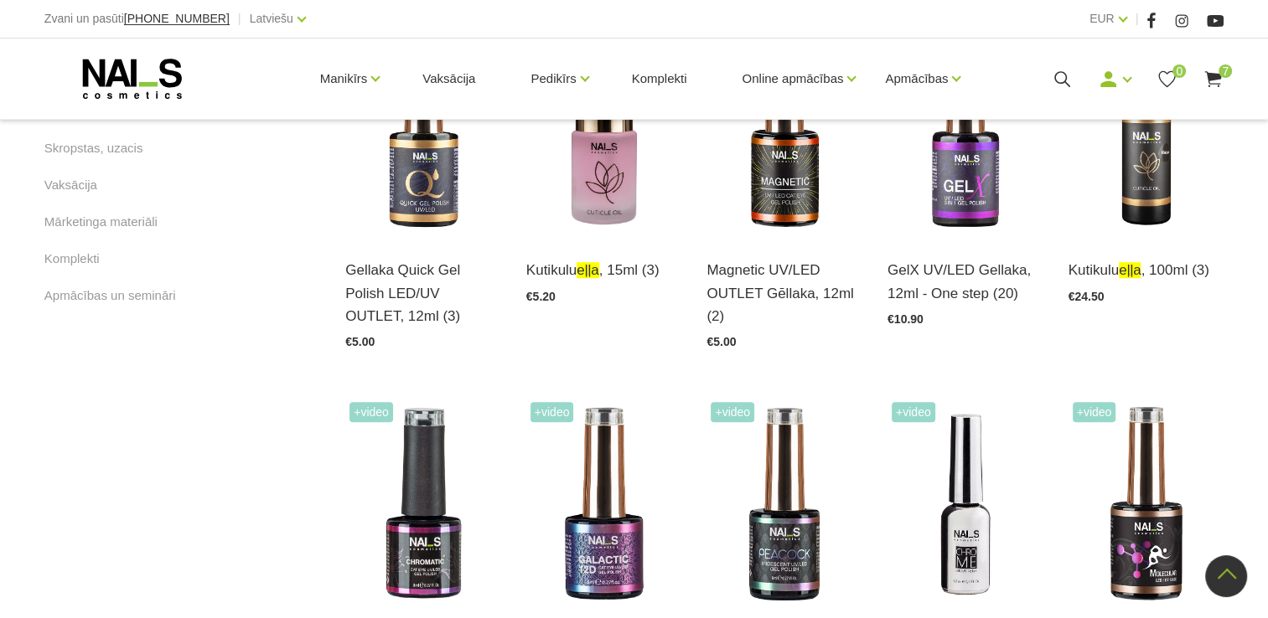
scroll to position [1006, 0]
type input "eļļa"
click at [603, 237] on img at bounding box center [604, 130] width 156 height 214
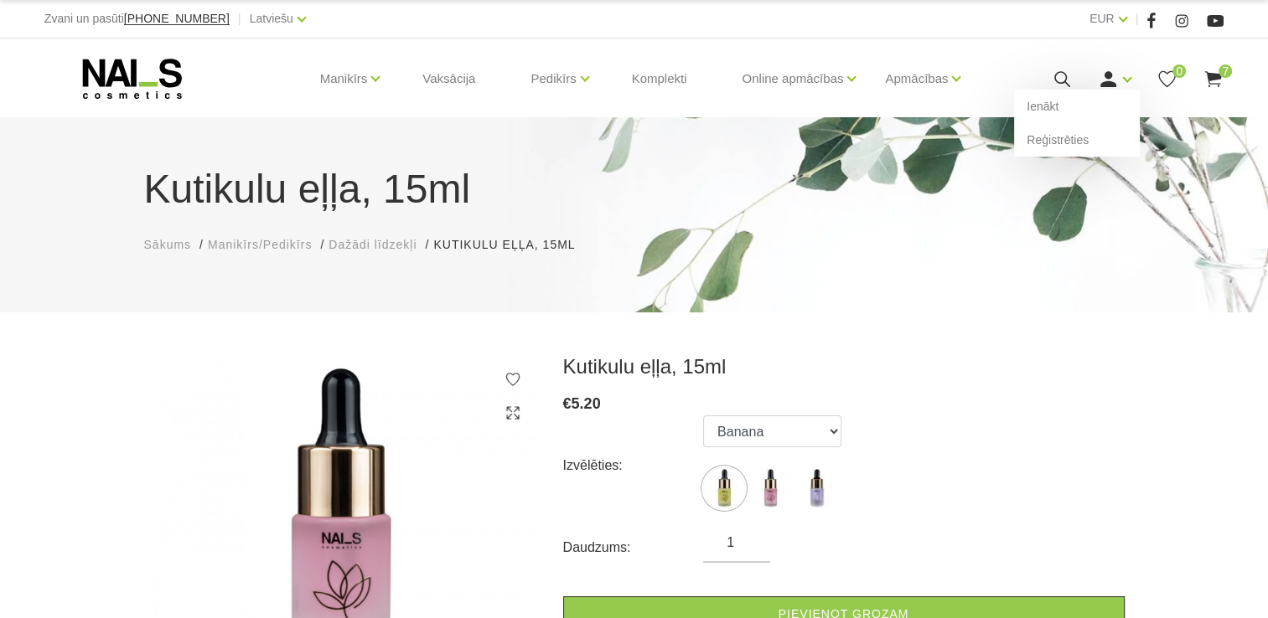
click at [1115, 79] on icon at bounding box center [1108, 79] width 21 height 21
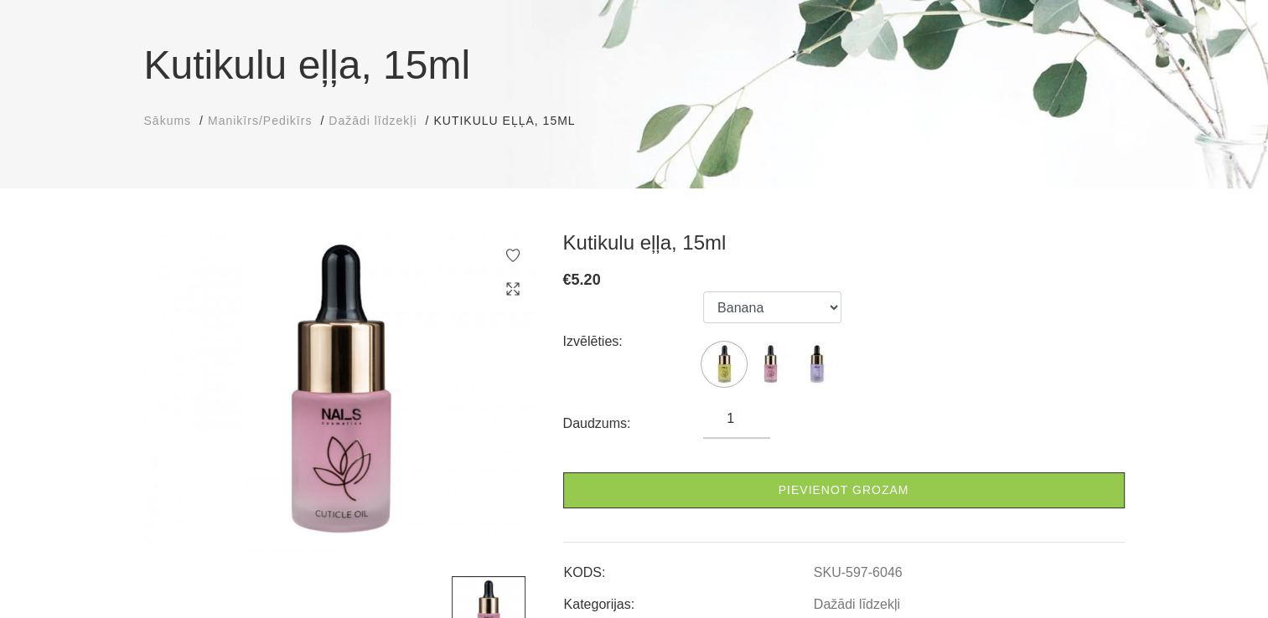
scroll to position [168, 0]
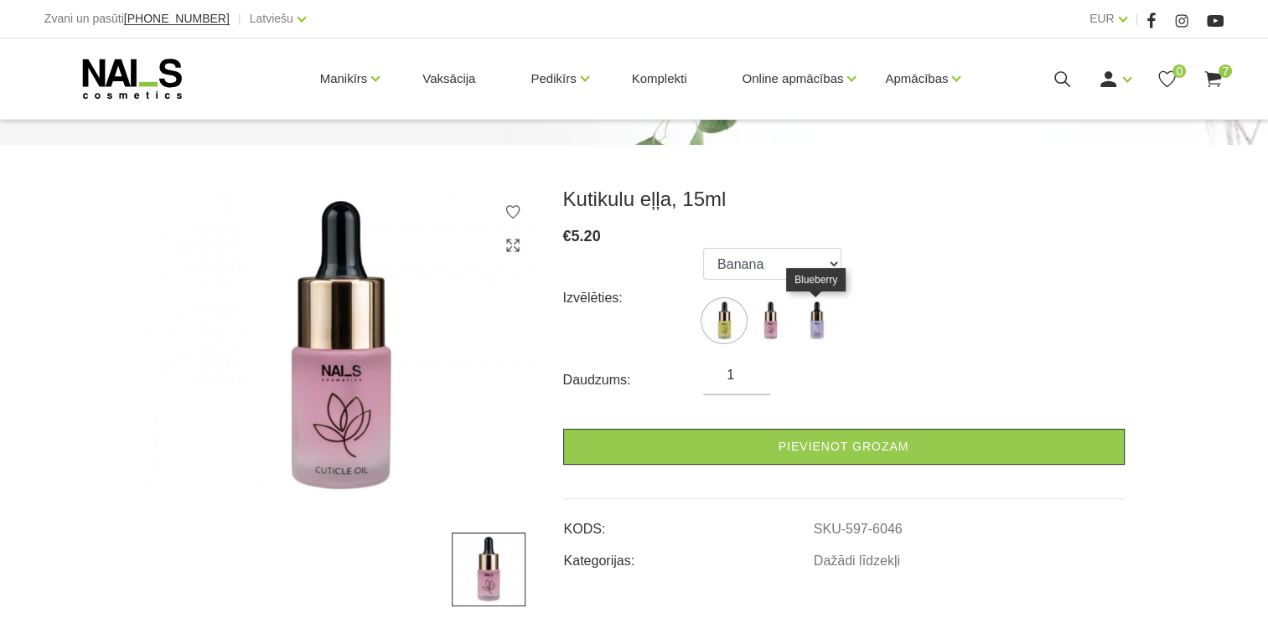
click at [819, 323] on img at bounding box center [816, 321] width 42 height 42
select select "6096"
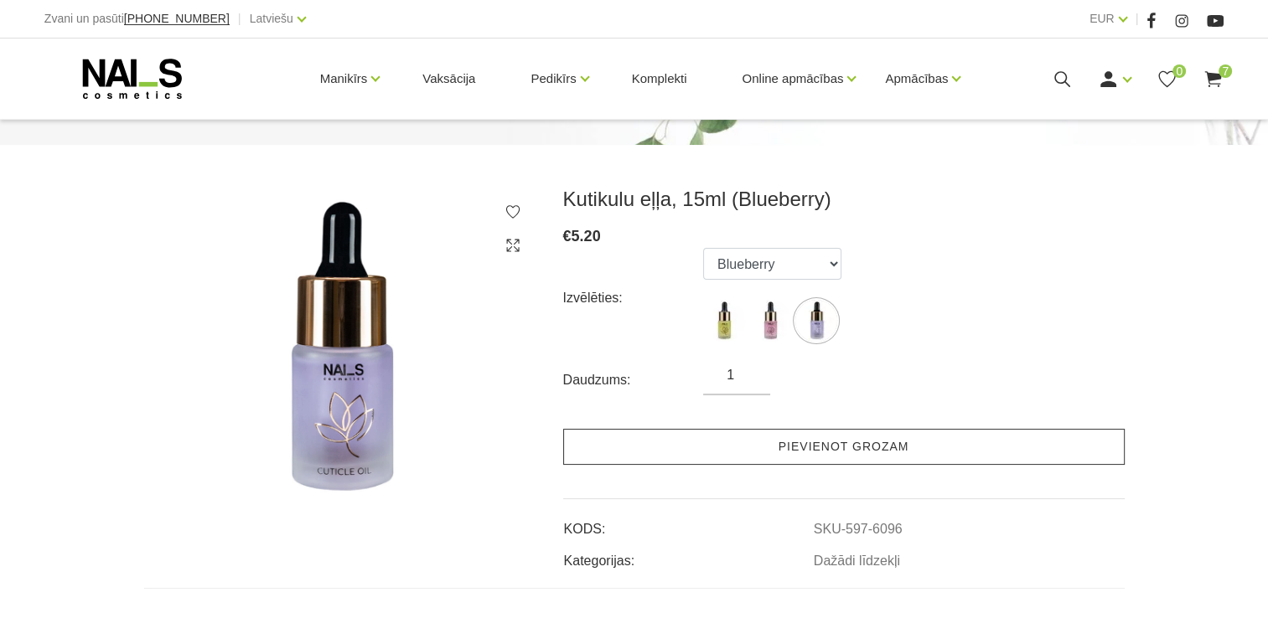
click at [816, 448] on link "Pievienot grozam" at bounding box center [843, 447] width 561 height 36
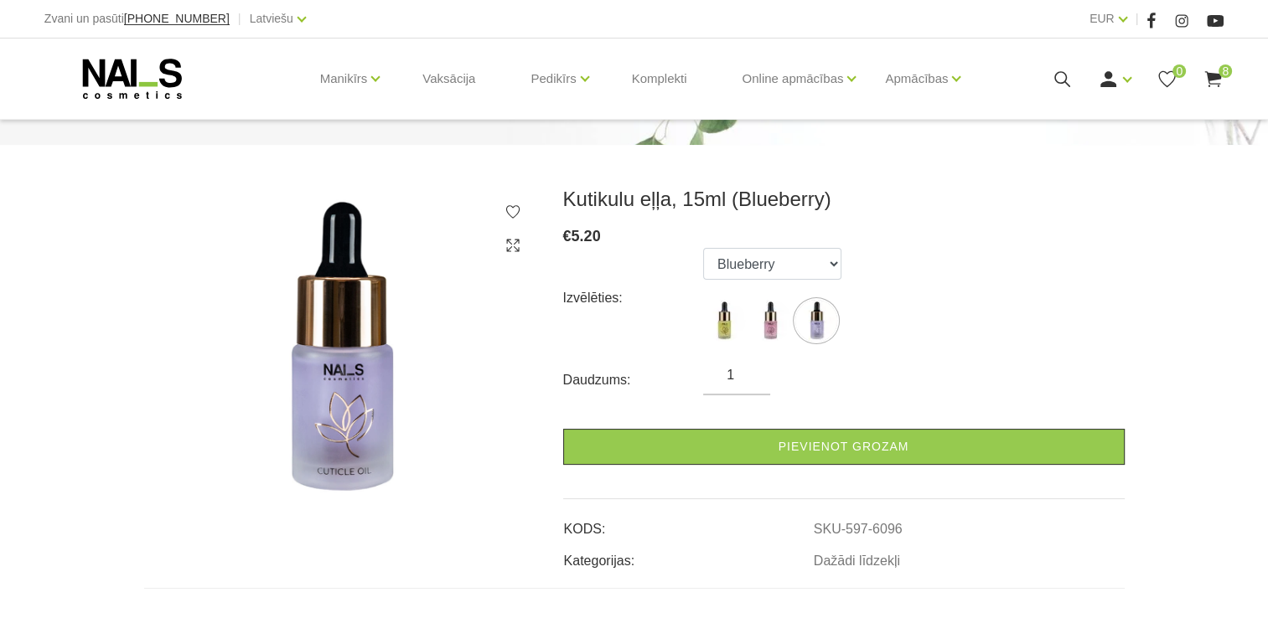
click at [1223, 74] on span "8" at bounding box center [1225, 71] width 13 height 13
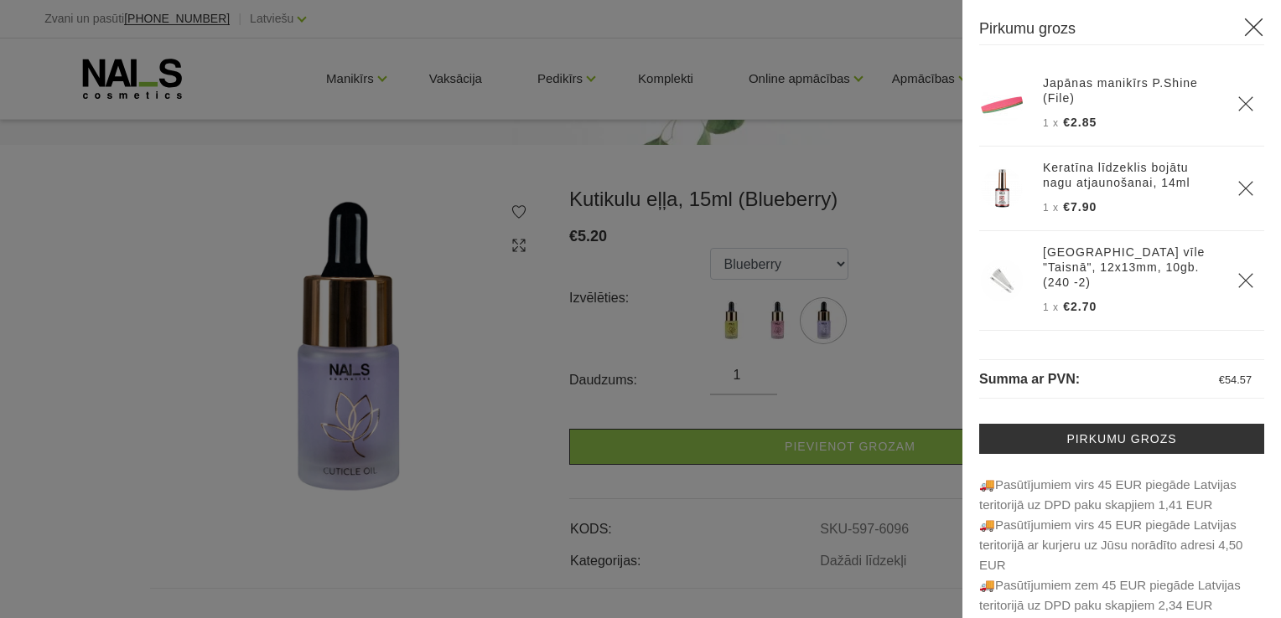
click at [918, 198] on div at bounding box center [640, 309] width 1281 height 618
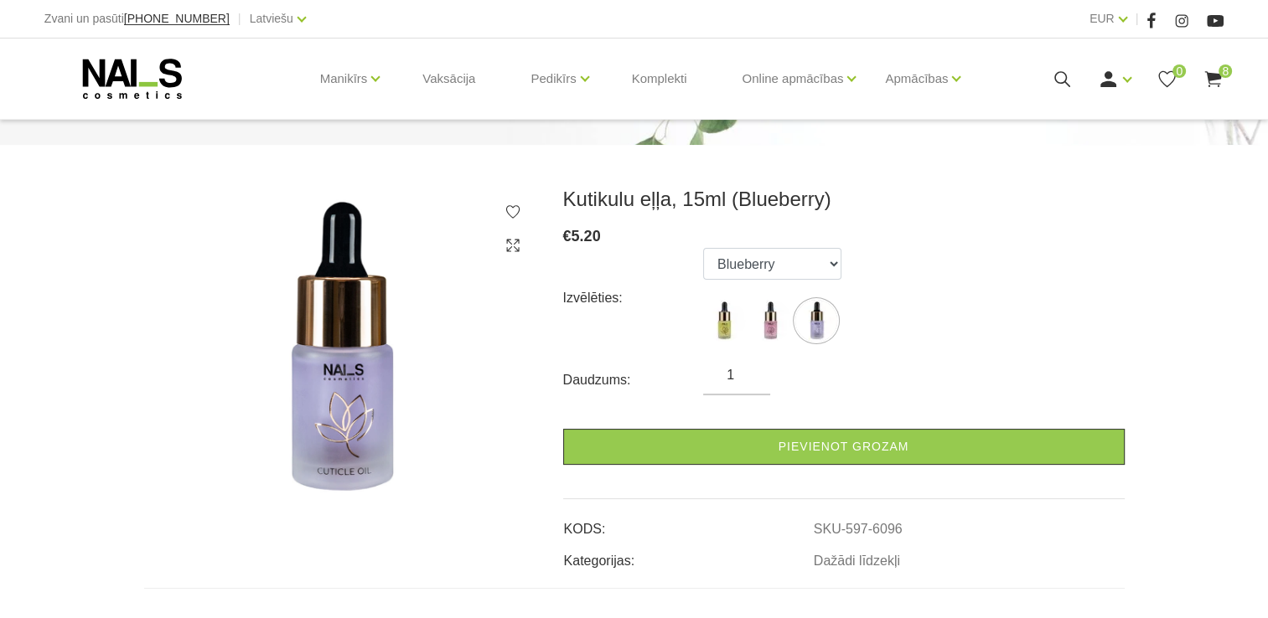
click at [1215, 74] on use at bounding box center [1213, 79] width 17 height 16
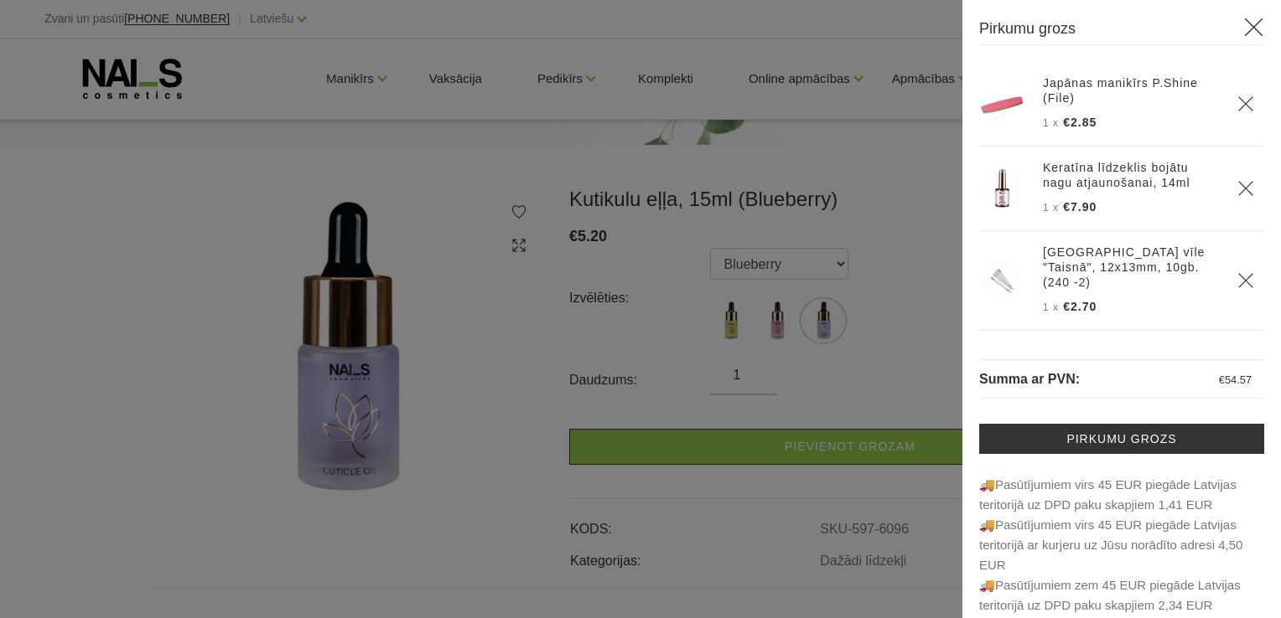
click at [909, 209] on div at bounding box center [640, 309] width 1281 height 618
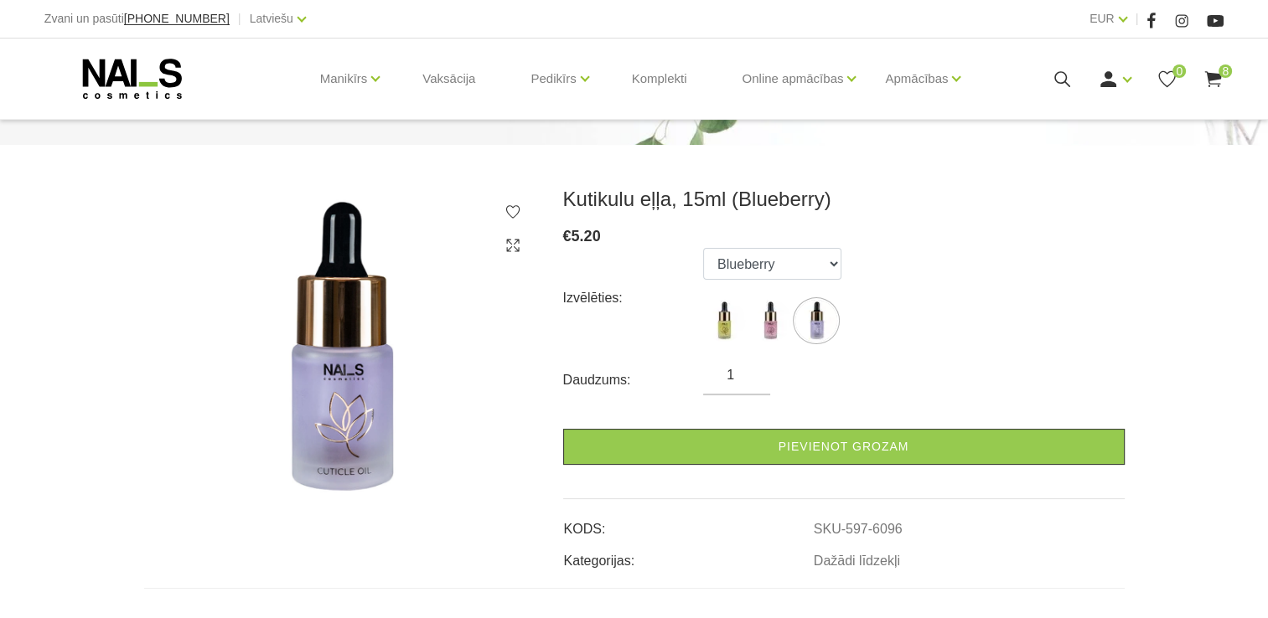
click at [1079, 102] on div "Manikīrs Gēllakas Bāzes, topi un praimeri Gēlu sistēmas Dizaina sistēmas Dažādi…" at bounding box center [633, 79] width 1179 height 80
click at [1094, 99] on link "Ienākt" at bounding box center [1077, 107] width 126 height 34
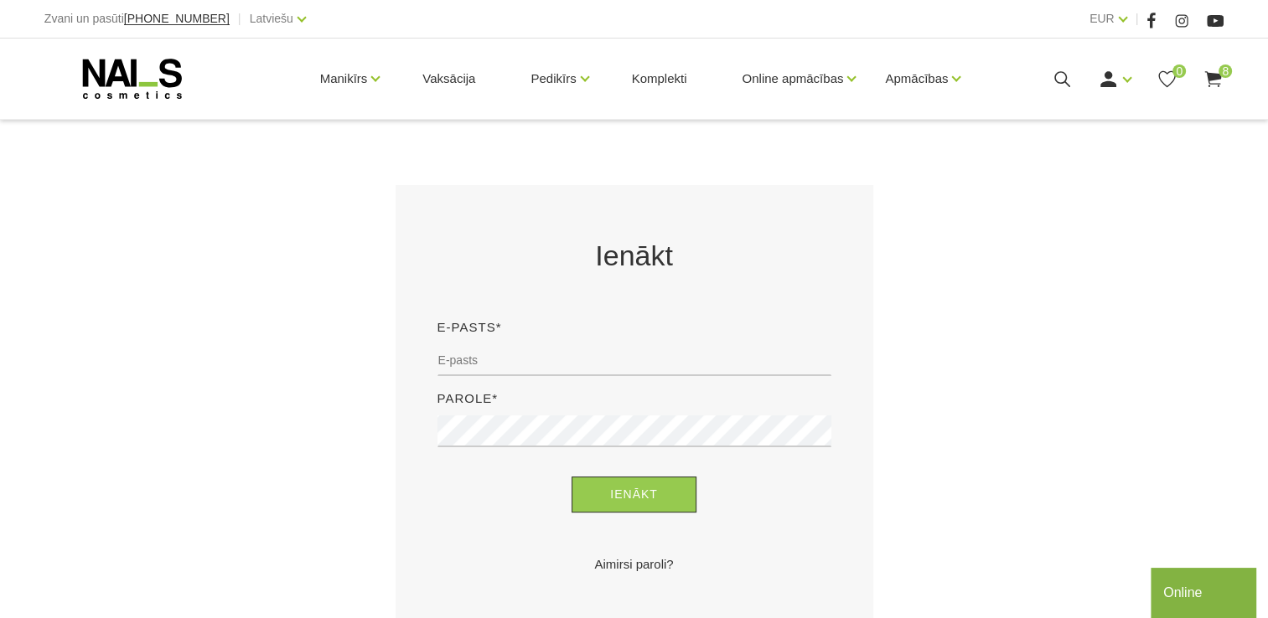
scroll to position [251, 0]
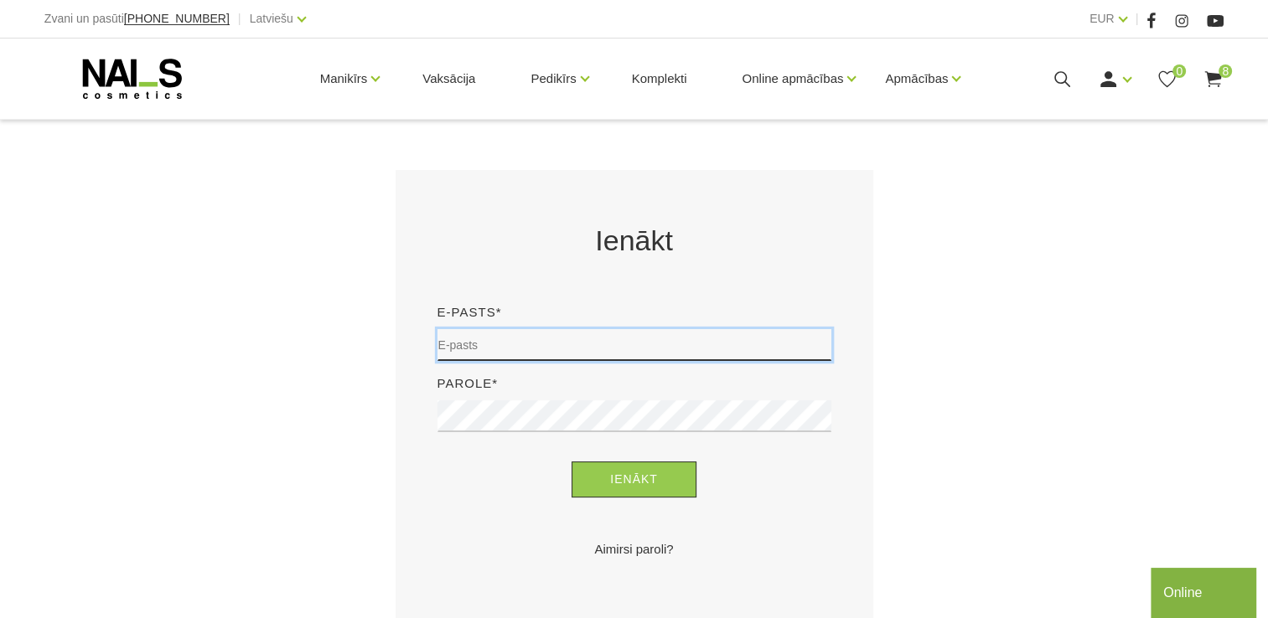
click at [535, 346] on input "email" at bounding box center [634, 345] width 394 height 32
type input "[EMAIL_ADDRESS][DOMAIN_NAME]"
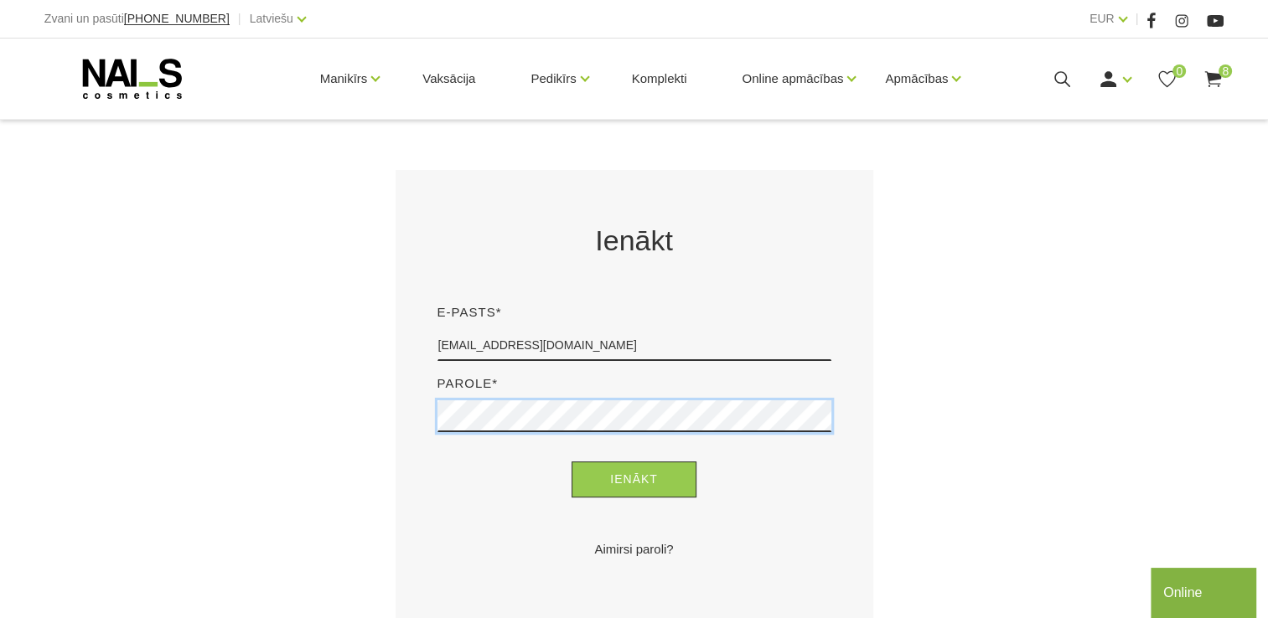
click at [572, 462] on button "Ienākt" at bounding box center [634, 480] width 125 height 36
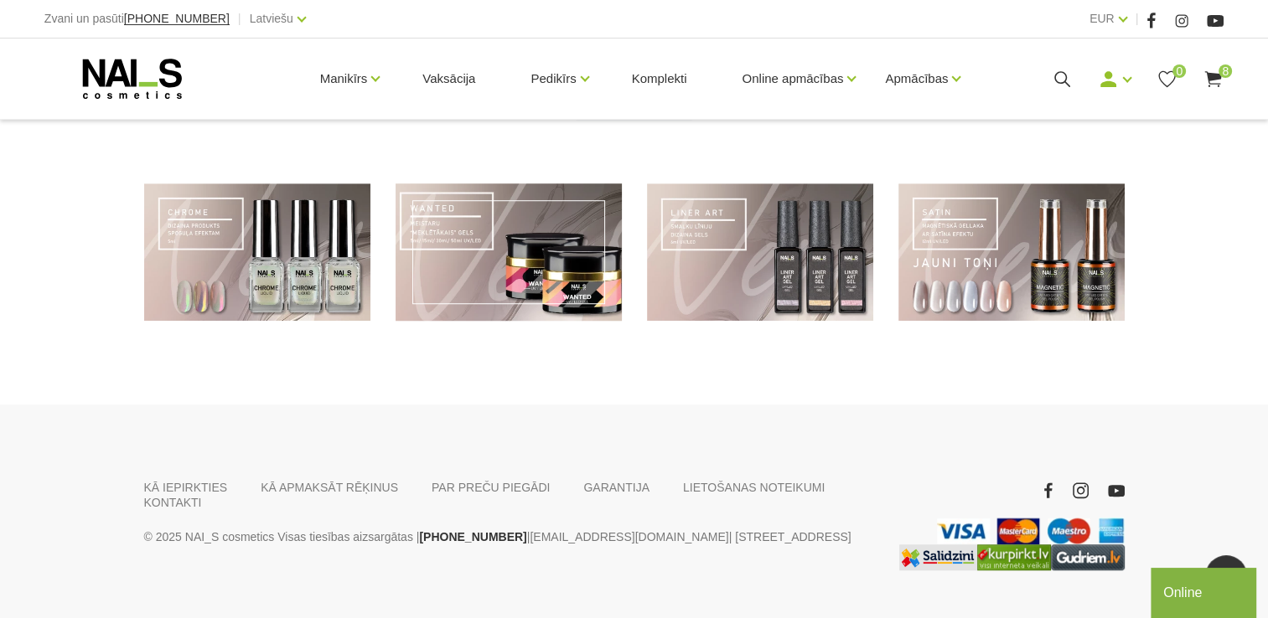
scroll to position [1300, 0]
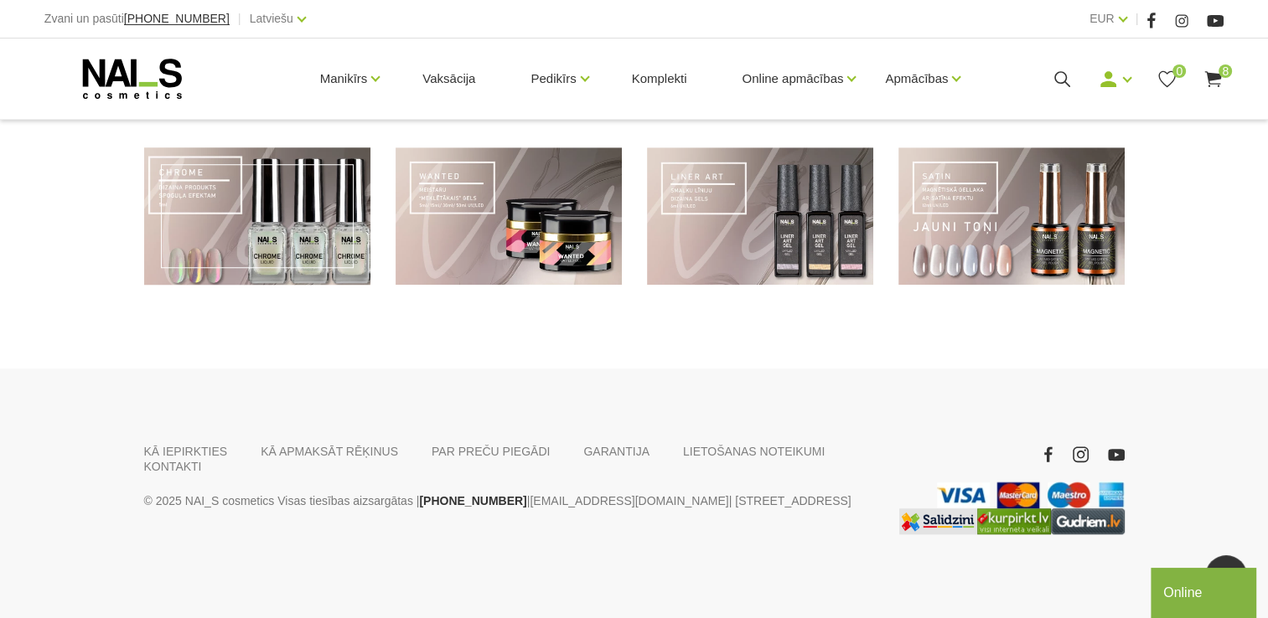
click at [279, 244] on link at bounding box center [257, 216] width 226 height 138
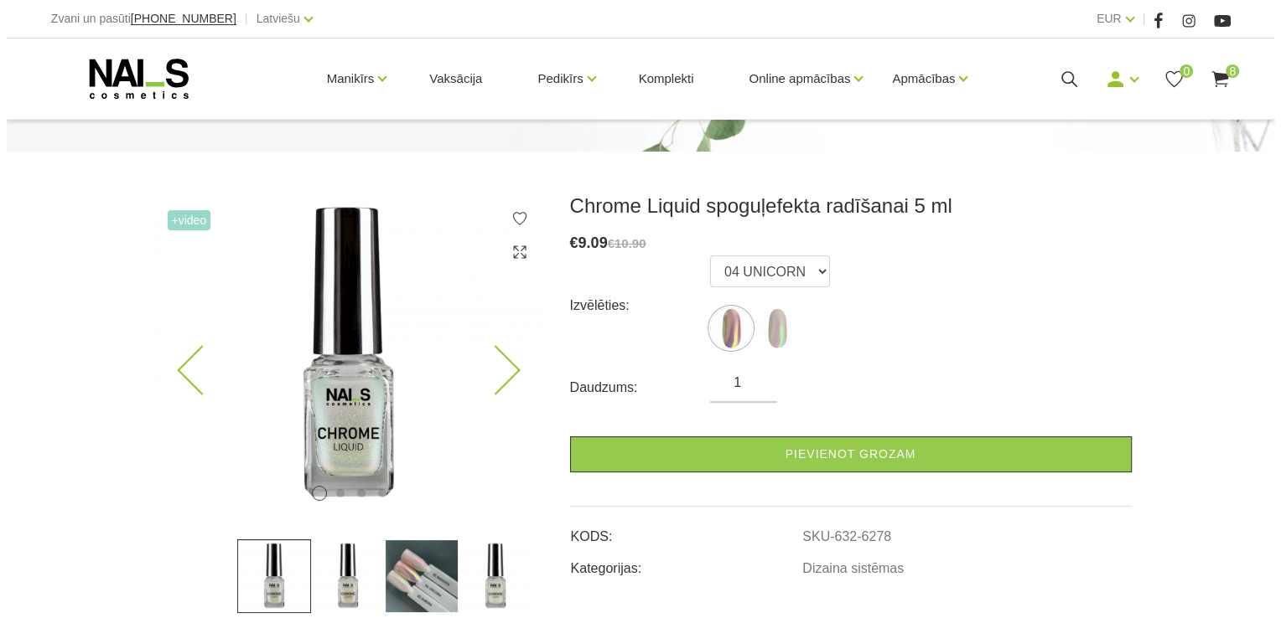
scroll to position [168, 0]
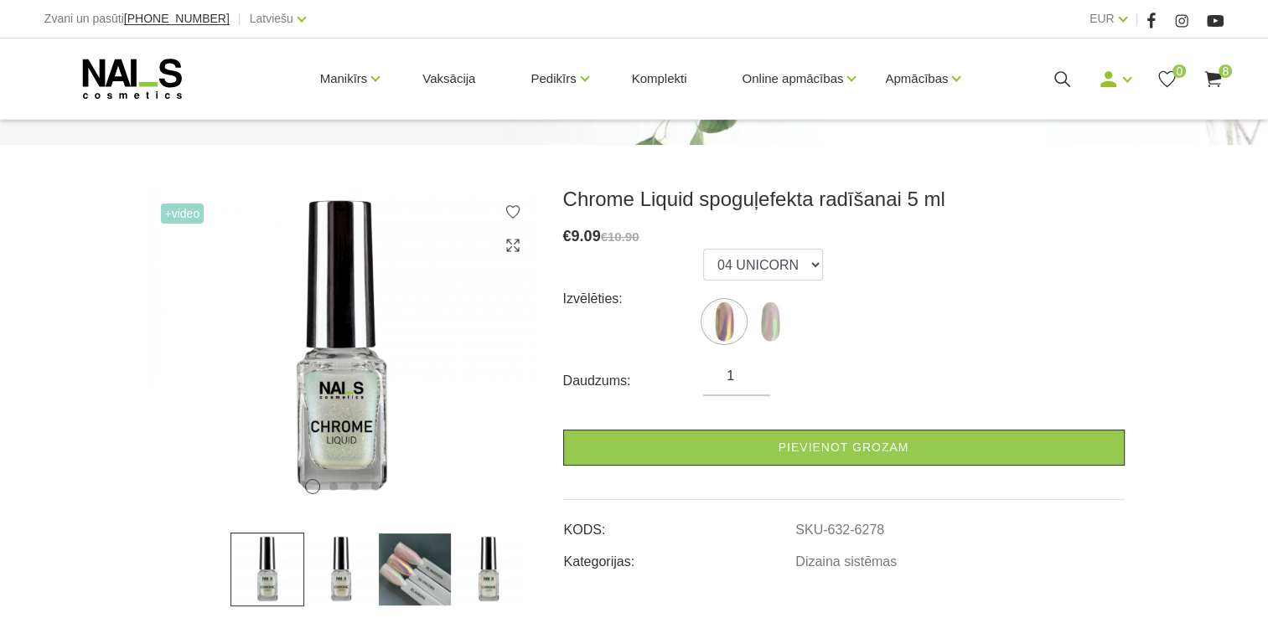
click at [337, 561] on img at bounding box center [341, 570] width 74 height 74
click at [432, 577] on img at bounding box center [415, 570] width 74 height 74
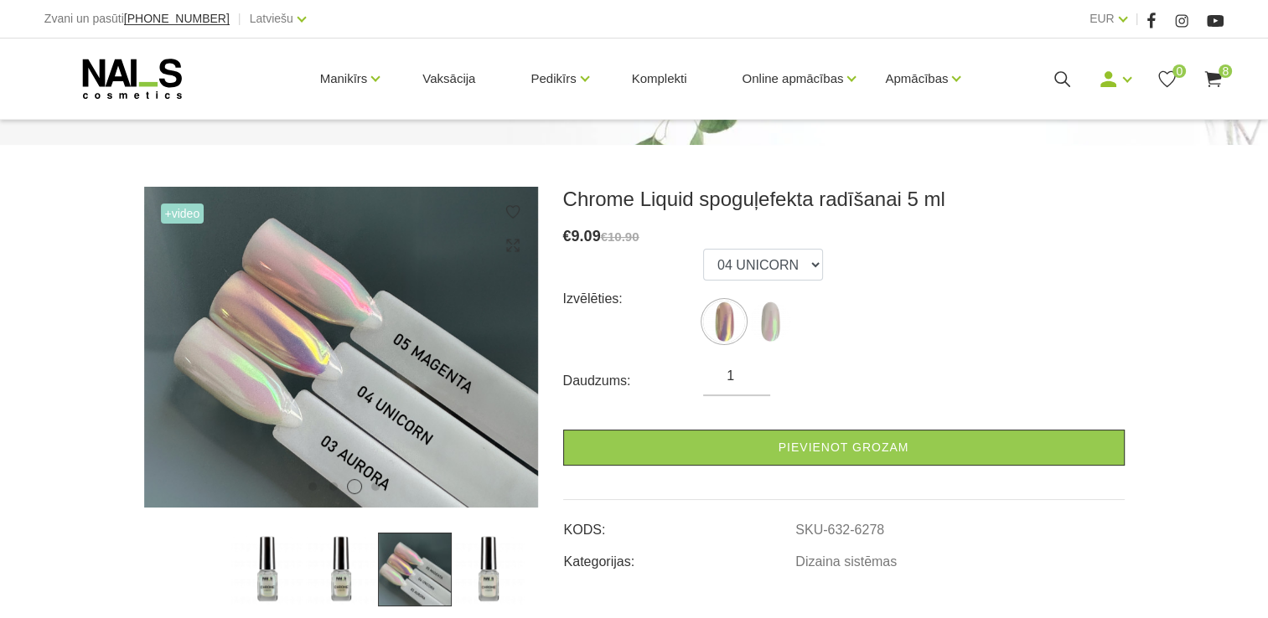
click at [820, 263] on div "Izvēlēties: 04 UNICORN 03 AURORA" at bounding box center [843, 299] width 561 height 101
click at [810, 267] on select "04 UNICORN 03 AURORA" at bounding box center [763, 265] width 120 height 32
click at [771, 334] on img at bounding box center [770, 322] width 42 height 42
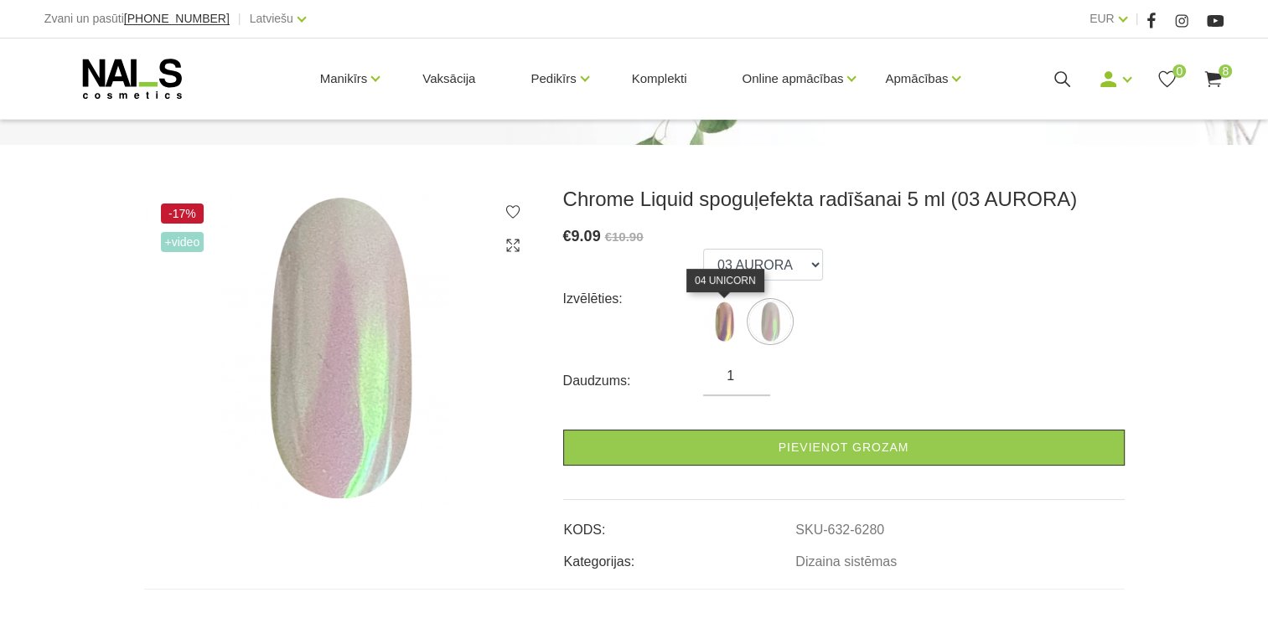
click at [718, 308] on img at bounding box center [724, 322] width 42 height 42
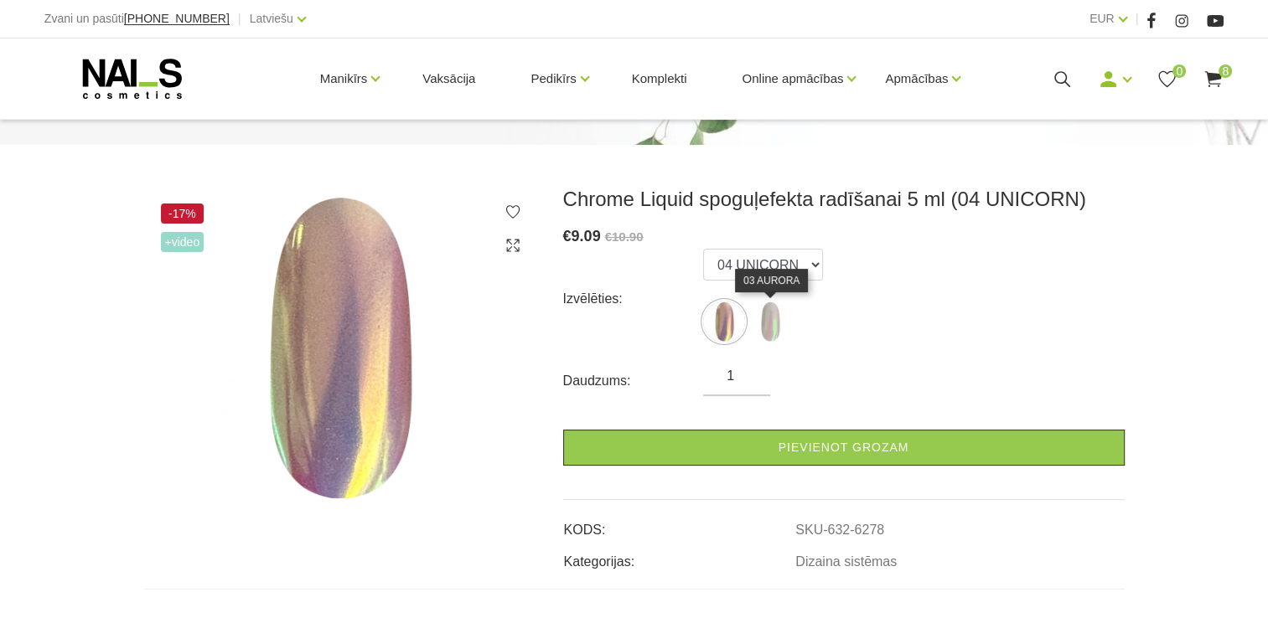
click at [768, 309] on img at bounding box center [770, 322] width 42 height 42
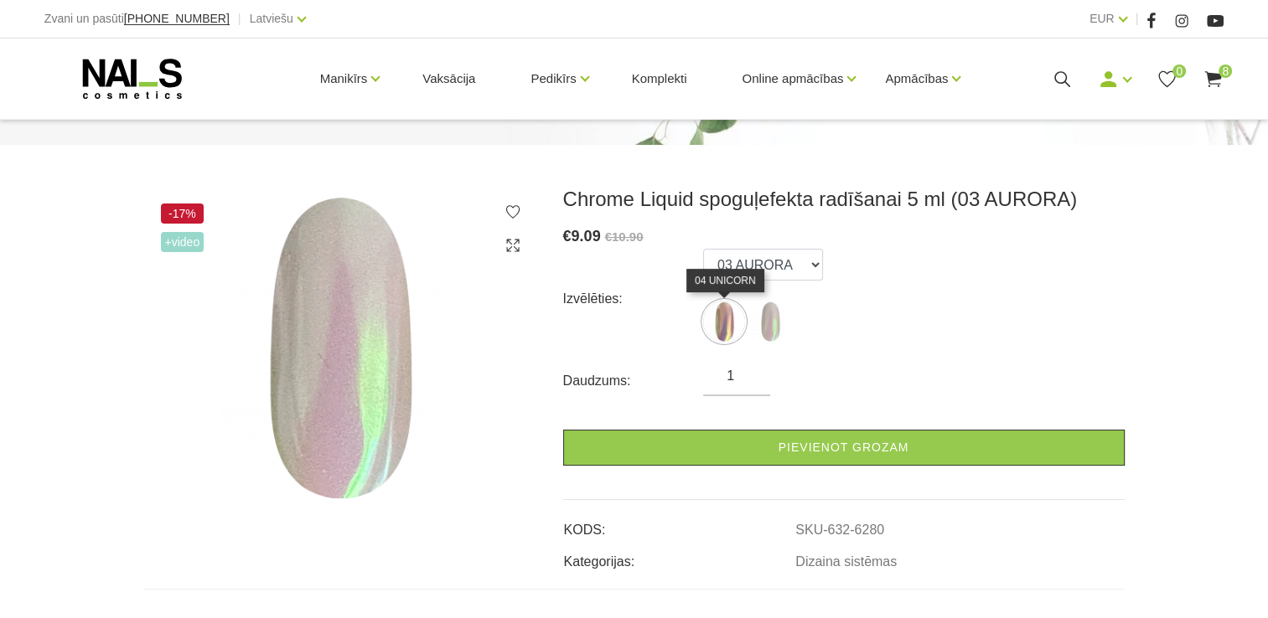
click at [712, 333] on img at bounding box center [724, 322] width 42 height 42
select select "6278"
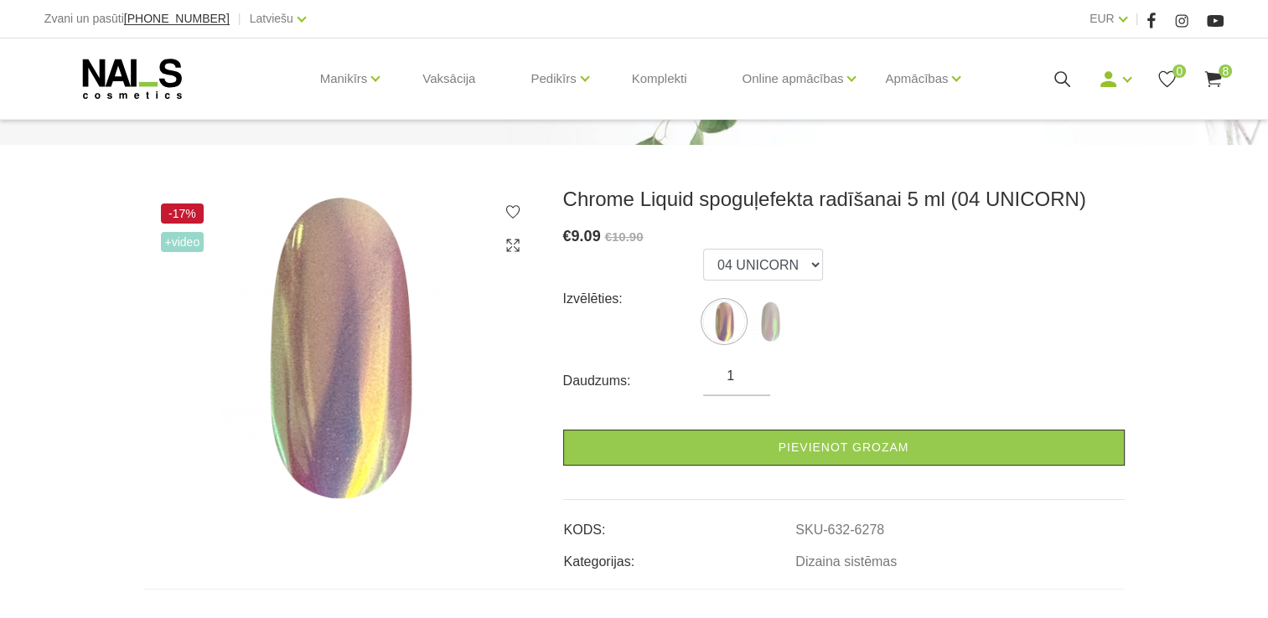
click at [1212, 72] on icon at bounding box center [1213, 79] width 21 height 21
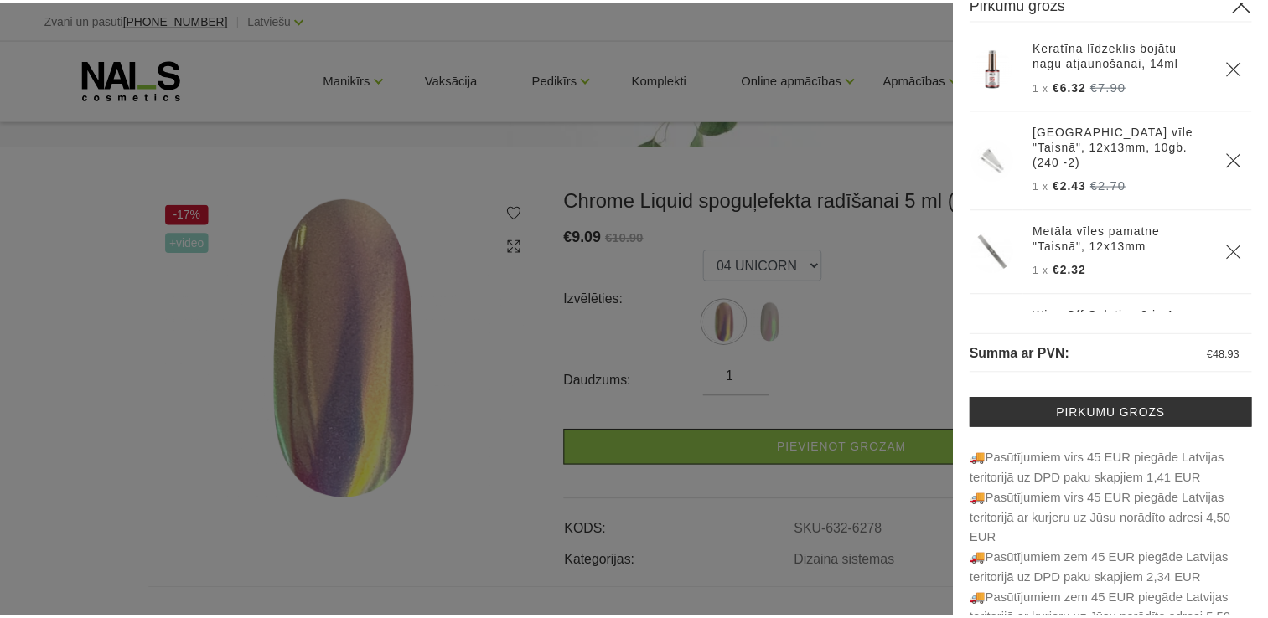
scroll to position [0, 0]
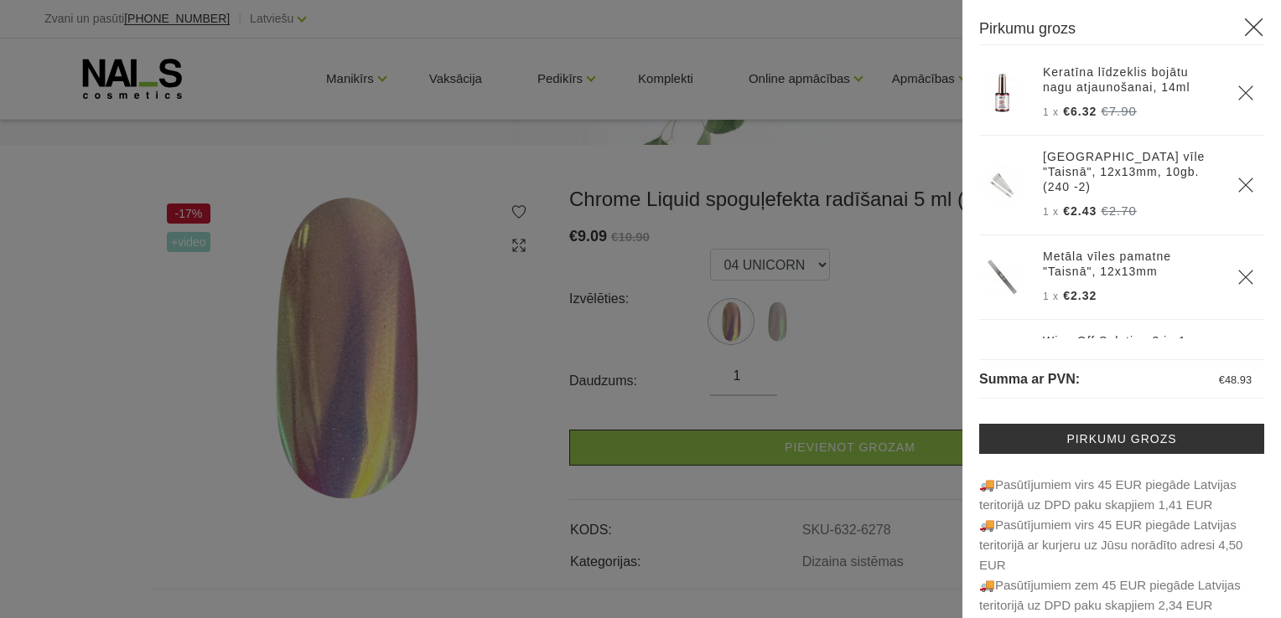
click at [344, 83] on div at bounding box center [640, 309] width 1281 height 618
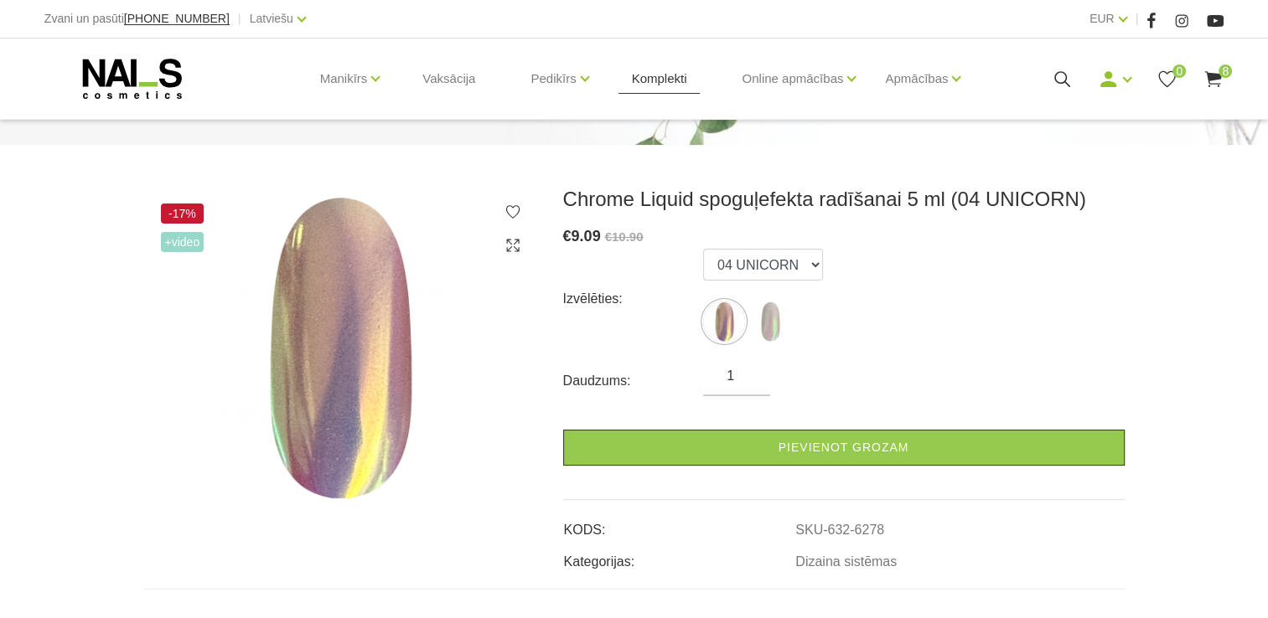
click at [680, 74] on link "Komplekti" at bounding box center [659, 79] width 82 height 80
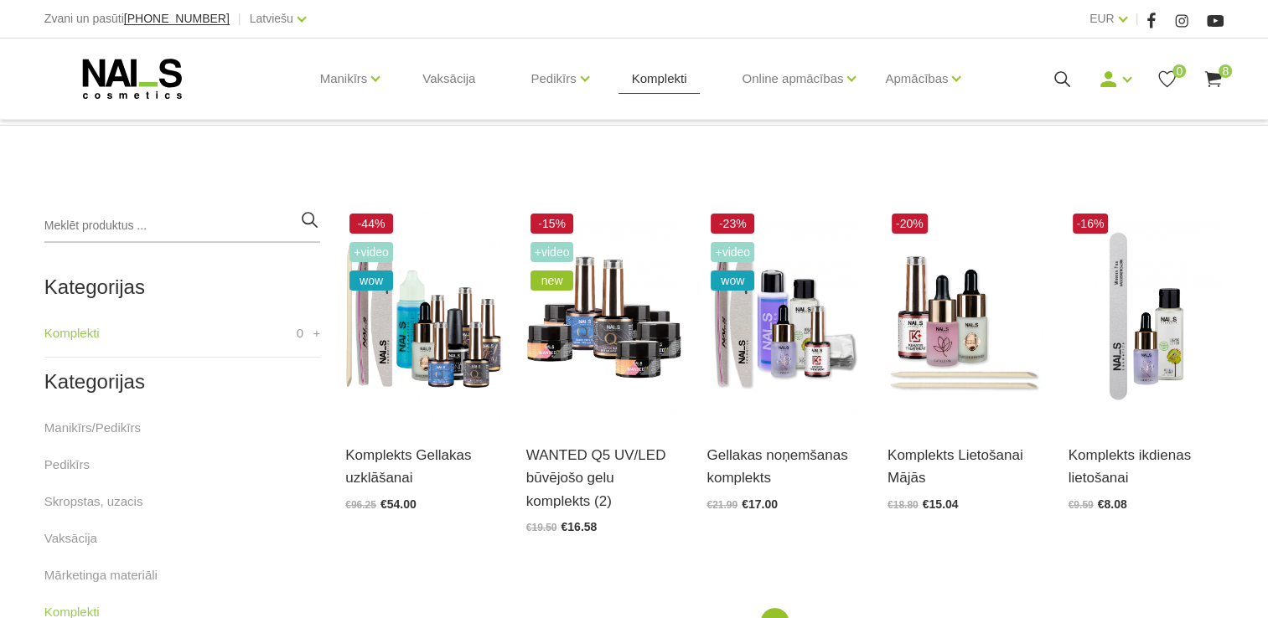
scroll to position [335, 0]
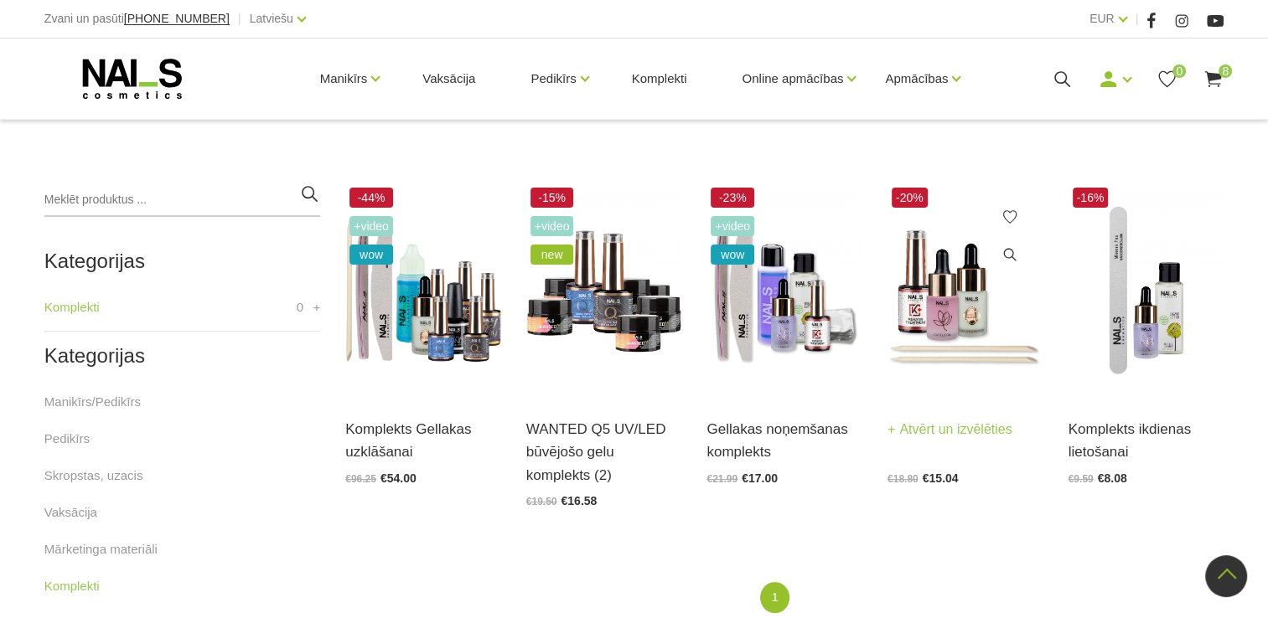
click at [929, 300] on img at bounding box center [965, 291] width 156 height 214
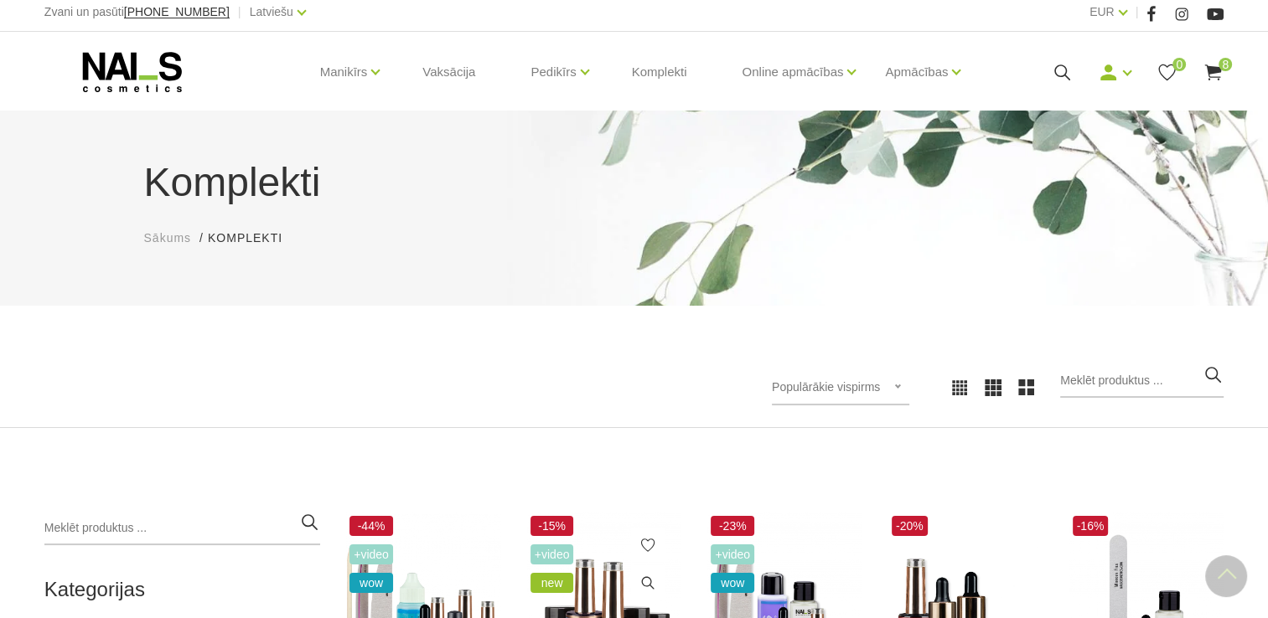
scroll to position [0, 0]
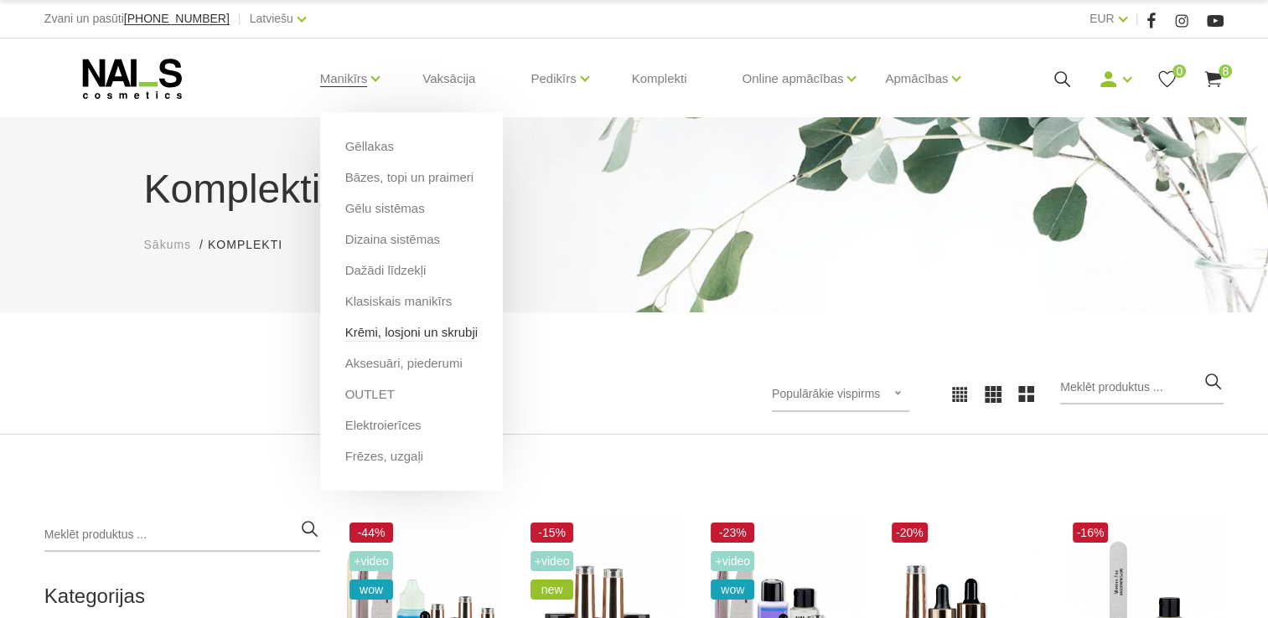
click at [415, 331] on link "Krēmi, losjoni un skrubji" at bounding box center [411, 332] width 132 height 18
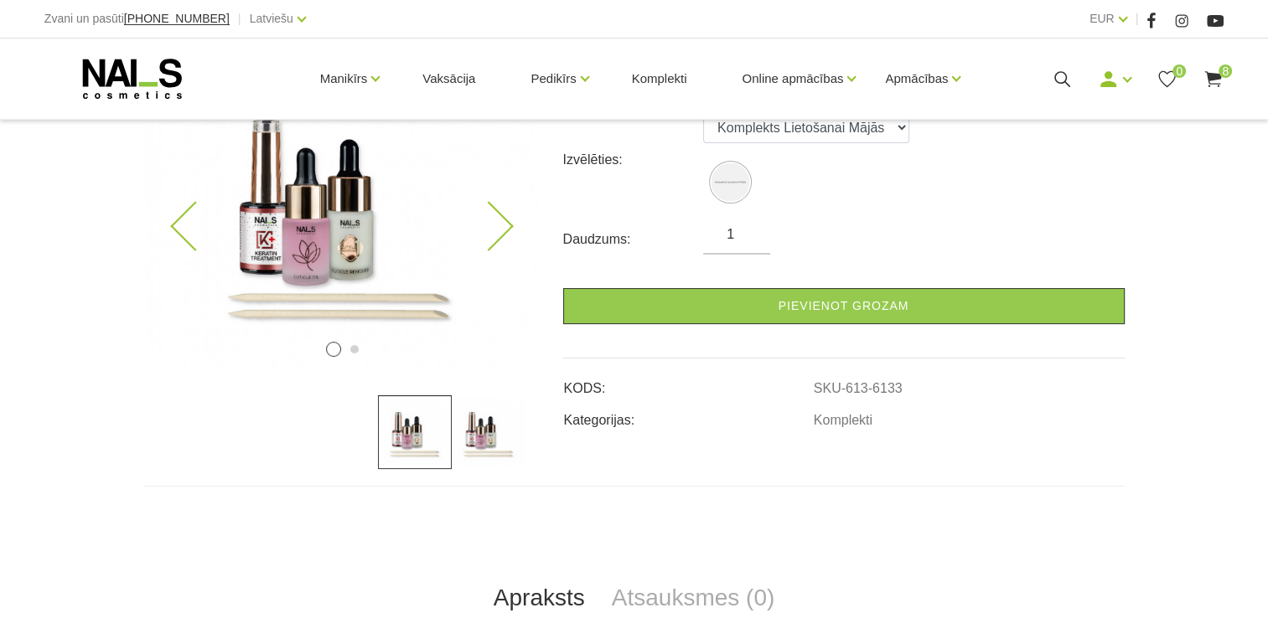
scroll to position [335, 0]
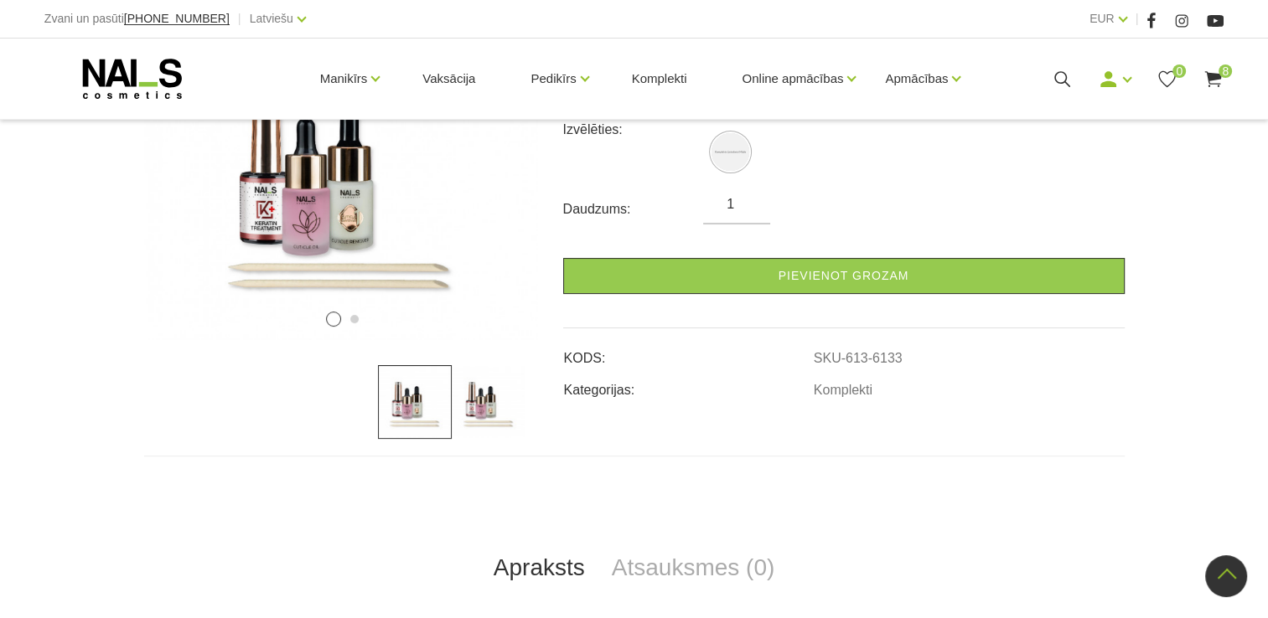
click at [494, 415] on img at bounding box center [489, 402] width 74 height 74
click at [429, 402] on img at bounding box center [415, 402] width 74 height 74
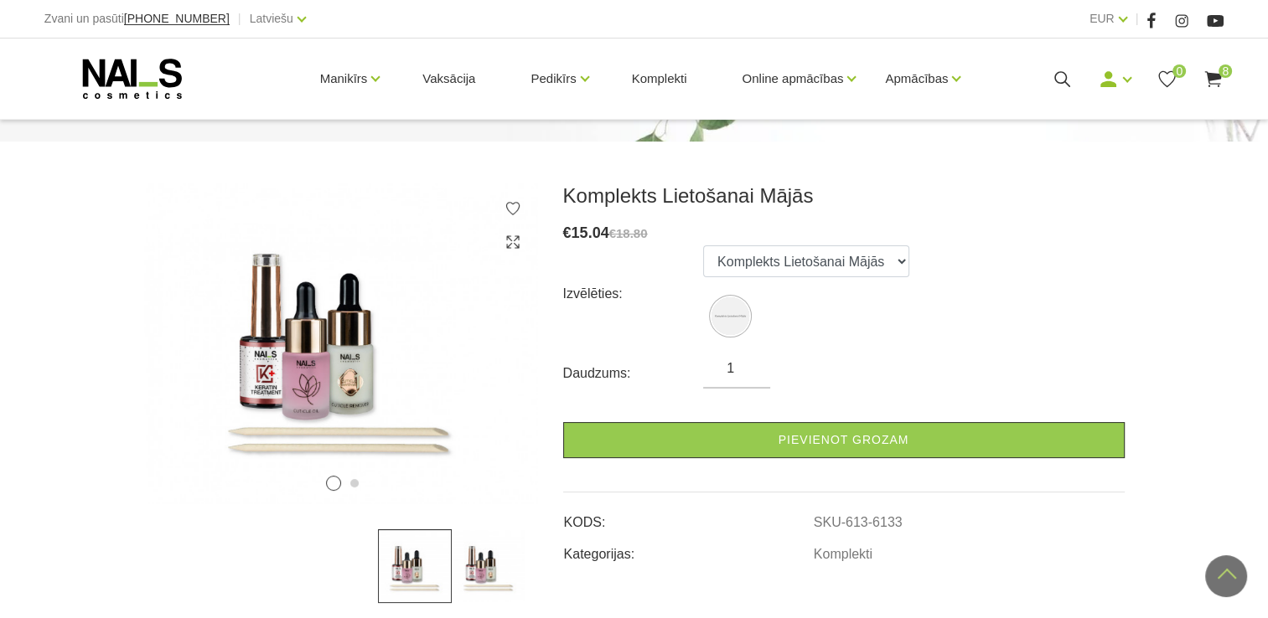
scroll to position [168, 0]
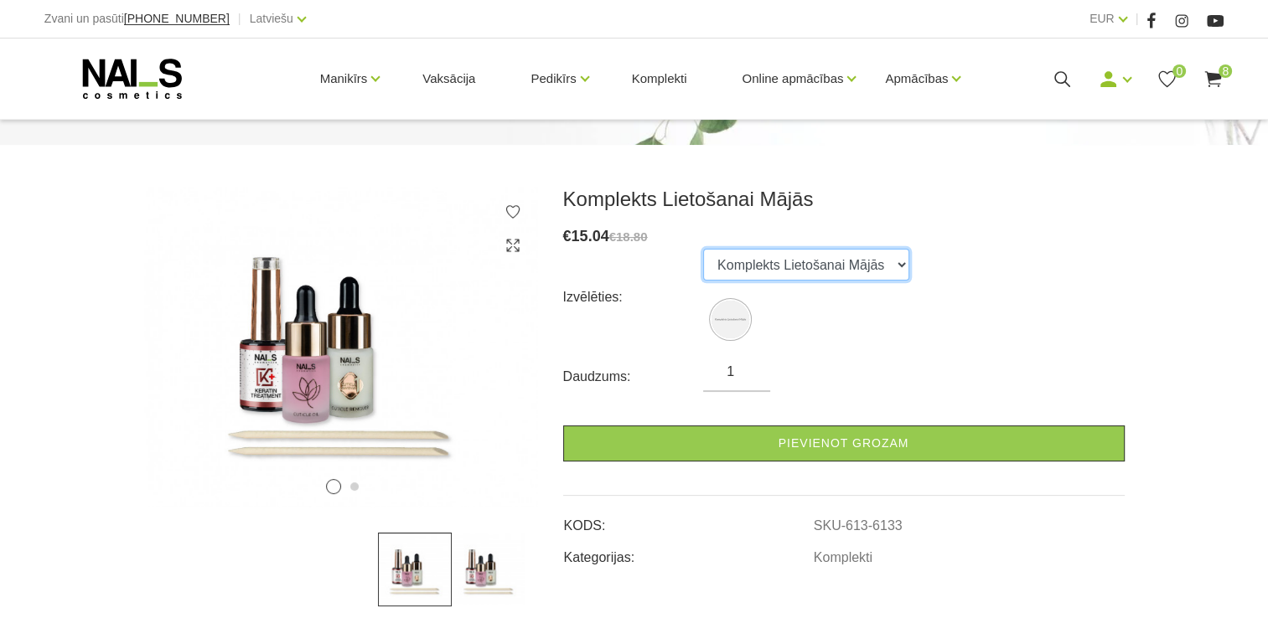
click at [862, 261] on select "Komplekts Lietošanai Mājās" at bounding box center [806, 265] width 206 height 32
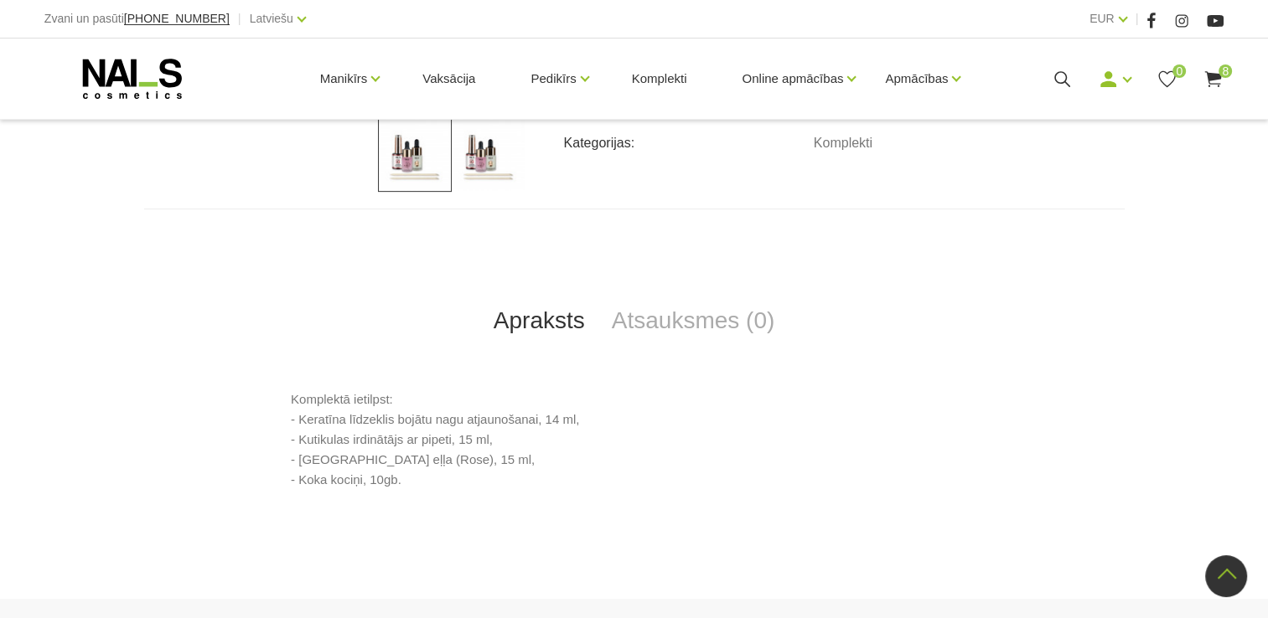
scroll to position [587, 0]
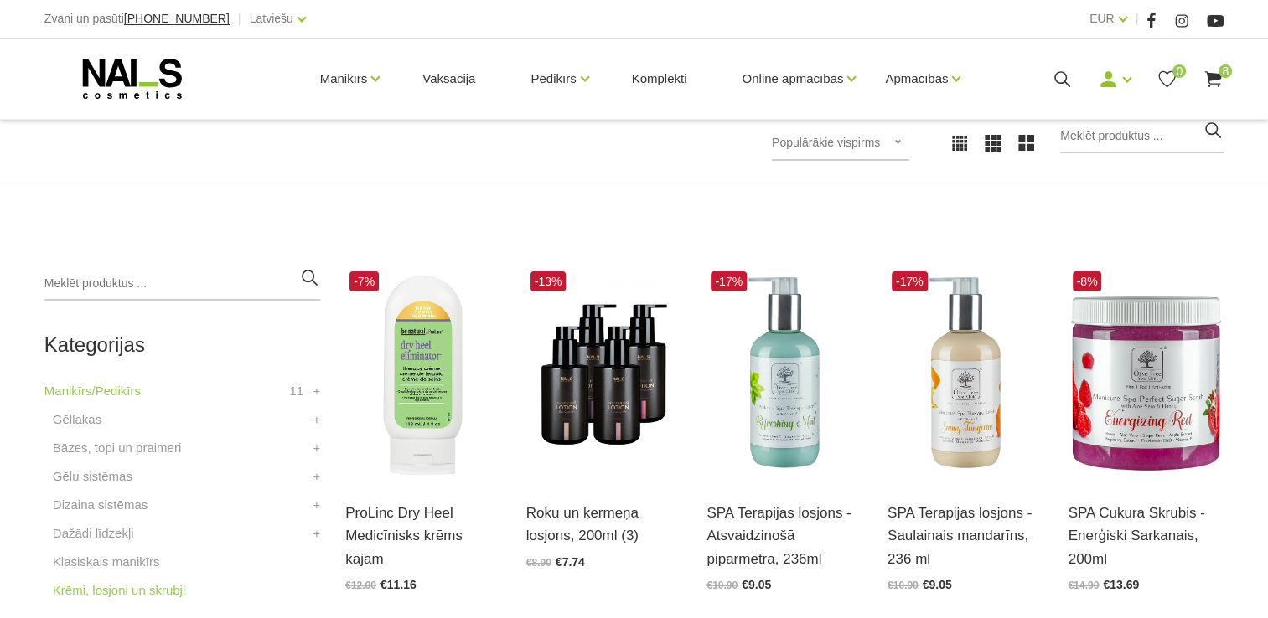
scroll to position [335, 0]
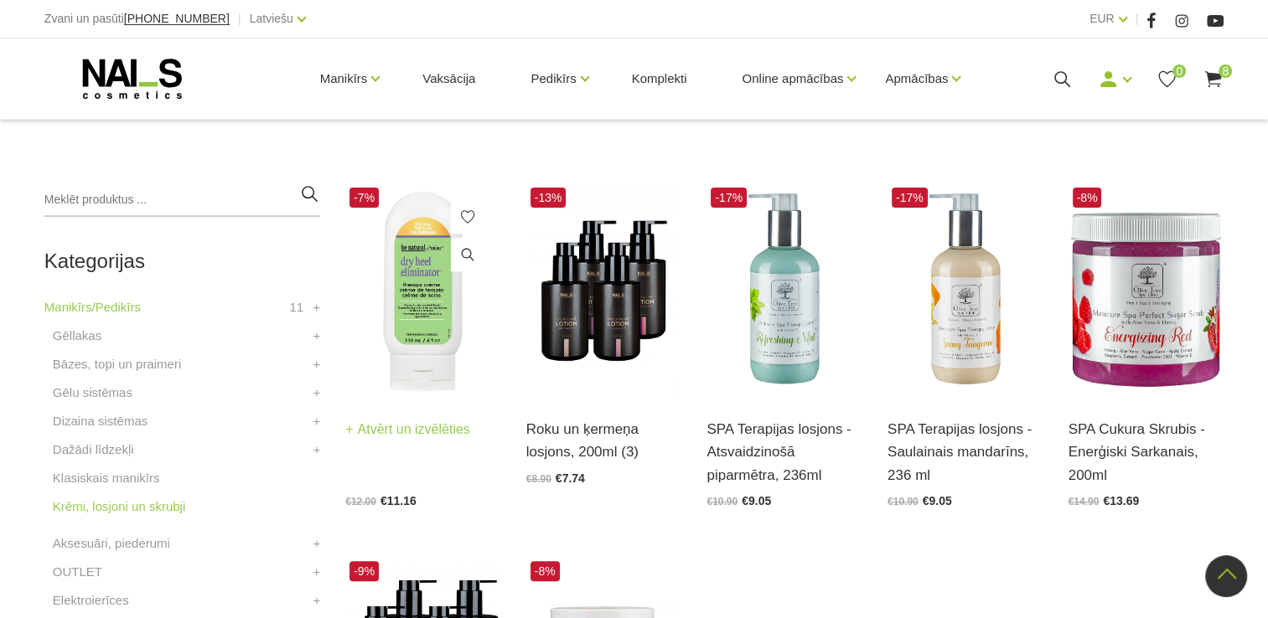
click at [419, 322] on img at bounding box center [423, 291] width 156 height 214
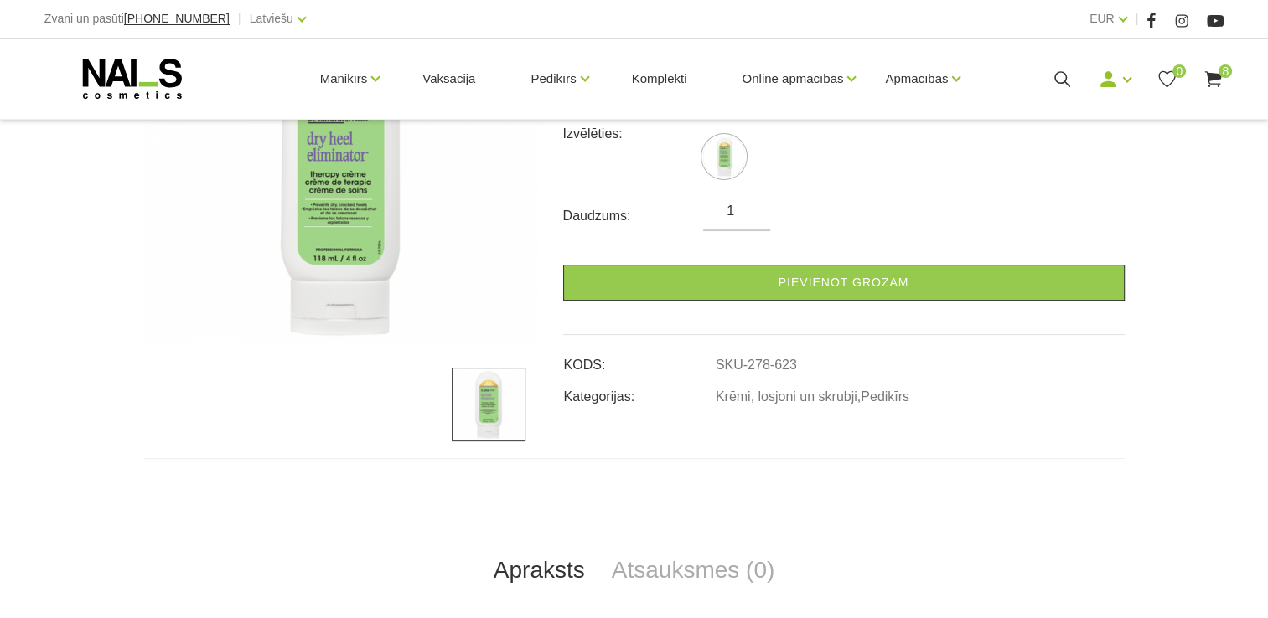
scroll to position [335, 0]
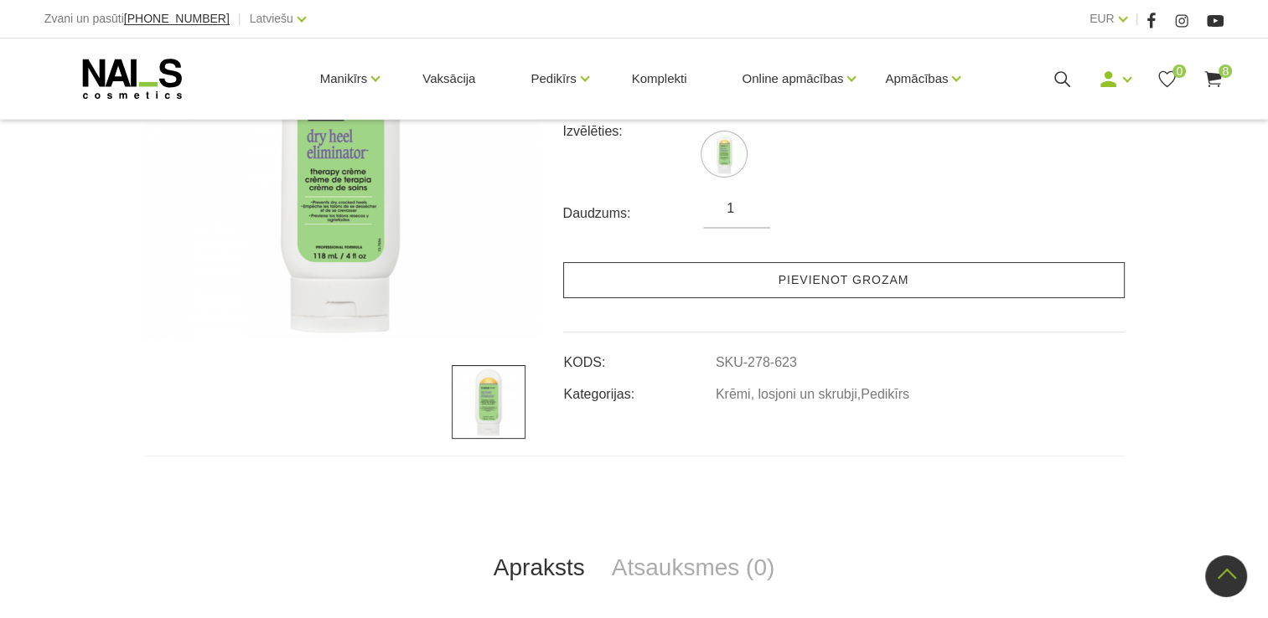
click at [911, 277] on link "Pievienot grozam" at bounding box center [843, 280] width 561 height 36
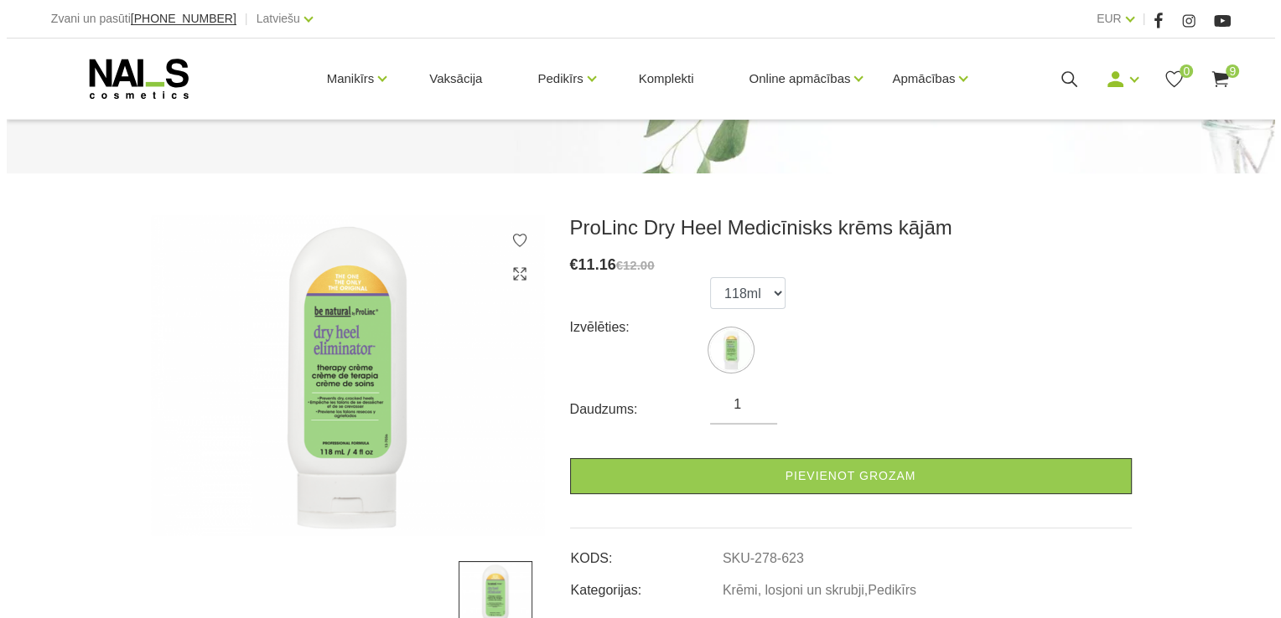
scroll to position [251, 0]
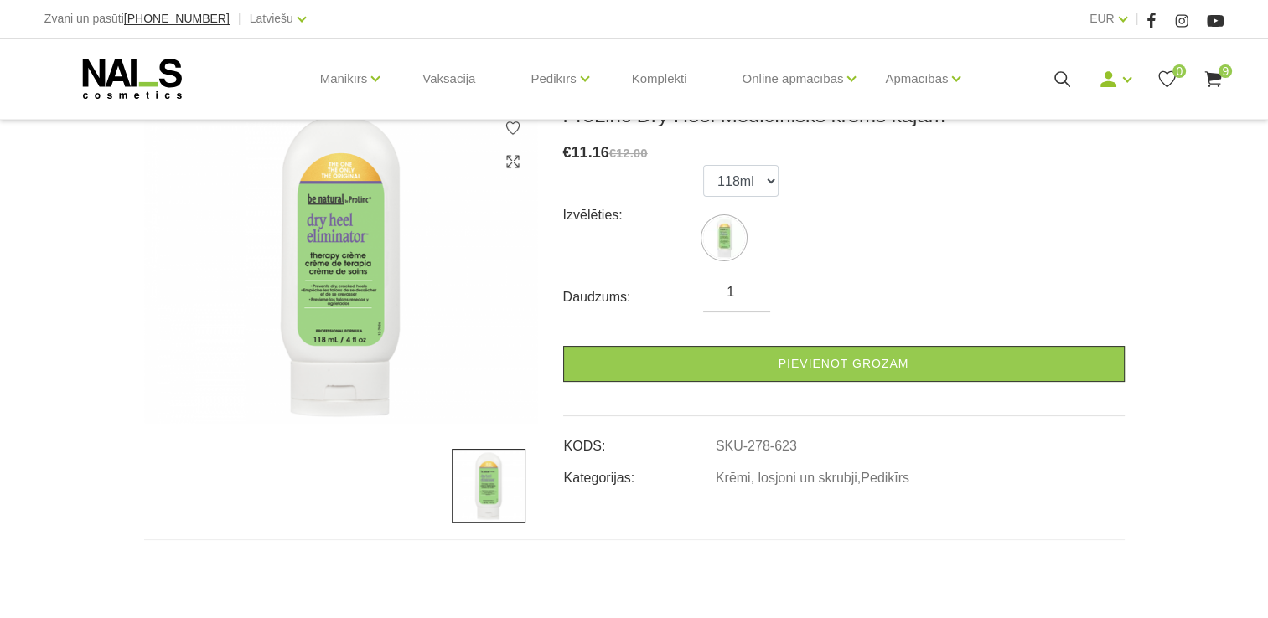
click at [1217, 69] on icon at bounding box center [1213, 79] width 21 height 21
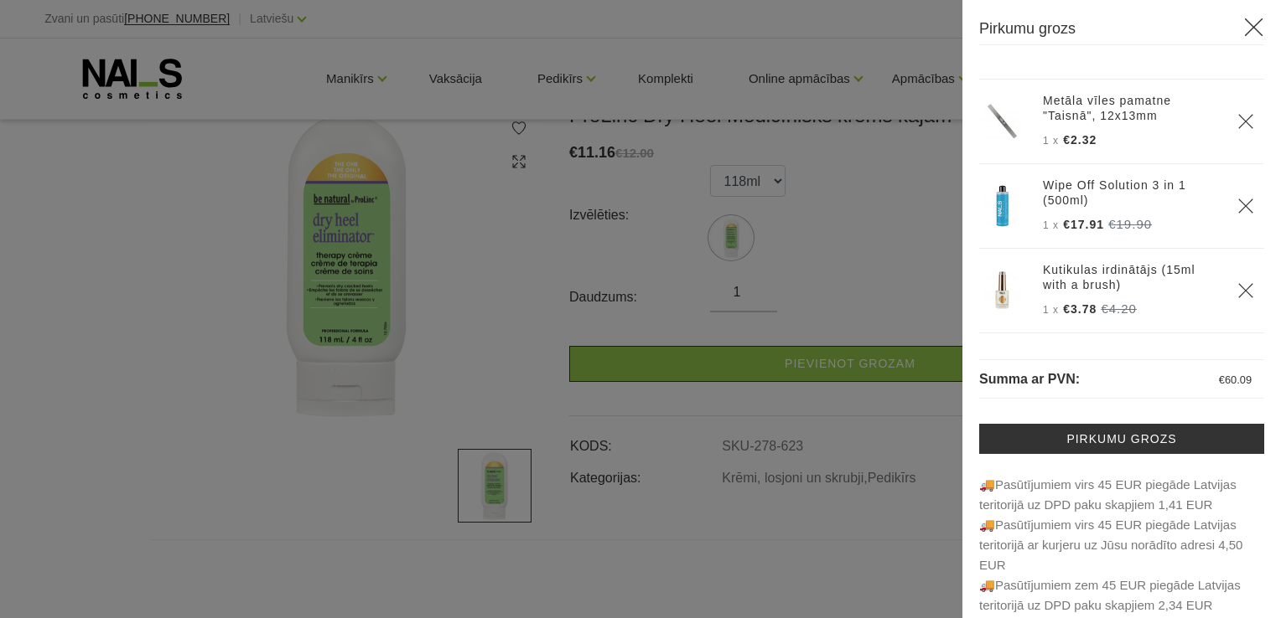
scroll to position [335, 0]
click at [1058, 184] on link "Kutikulas irdinātājs (15ml with a brush)" at bounding box center [1130, 194] width 174 height 30
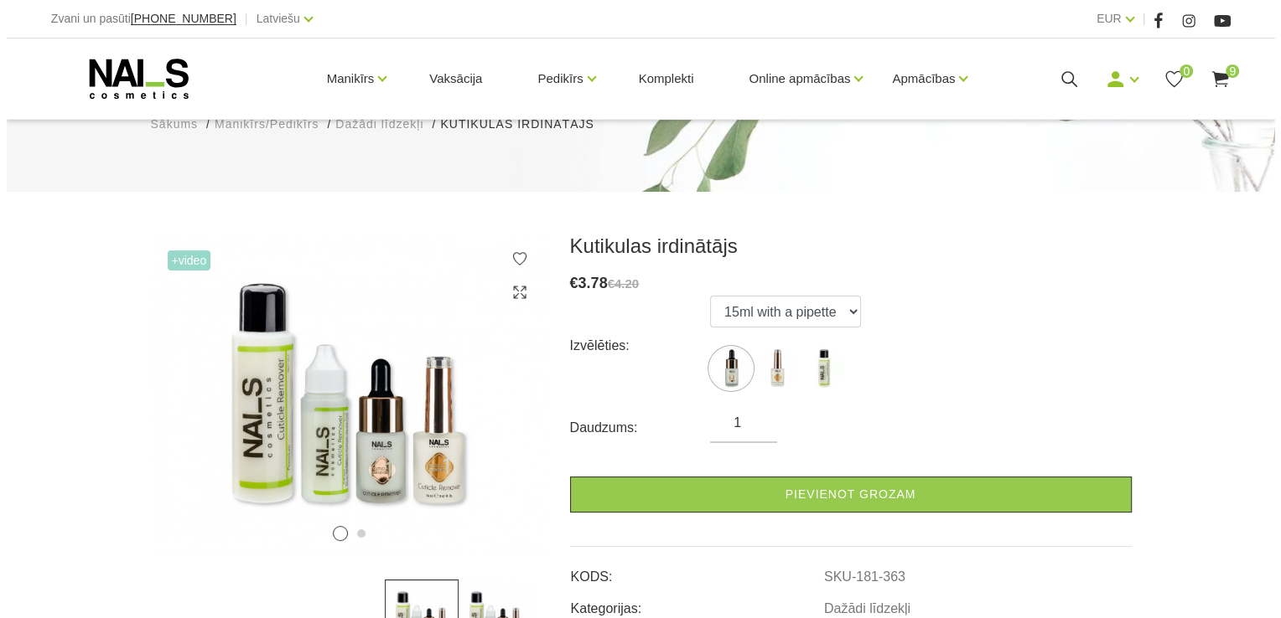
scroll to position [168, 0]
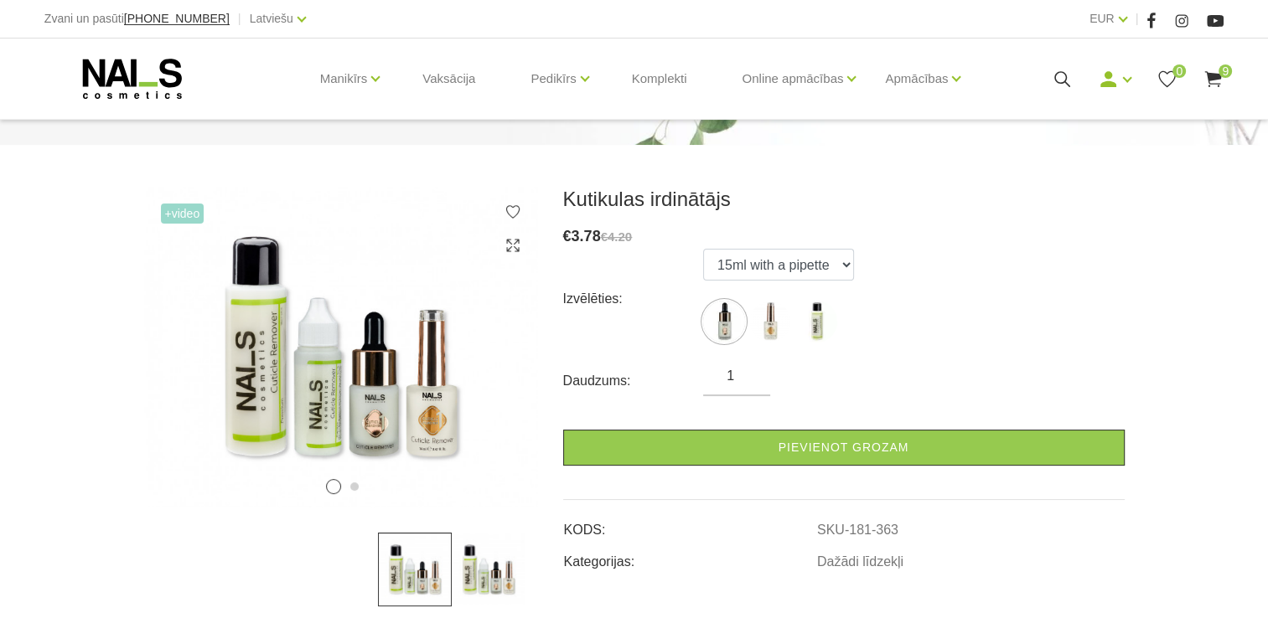
click at [1219, 73] on span "9" at bounding box center [1225, 71] width 13 height 13
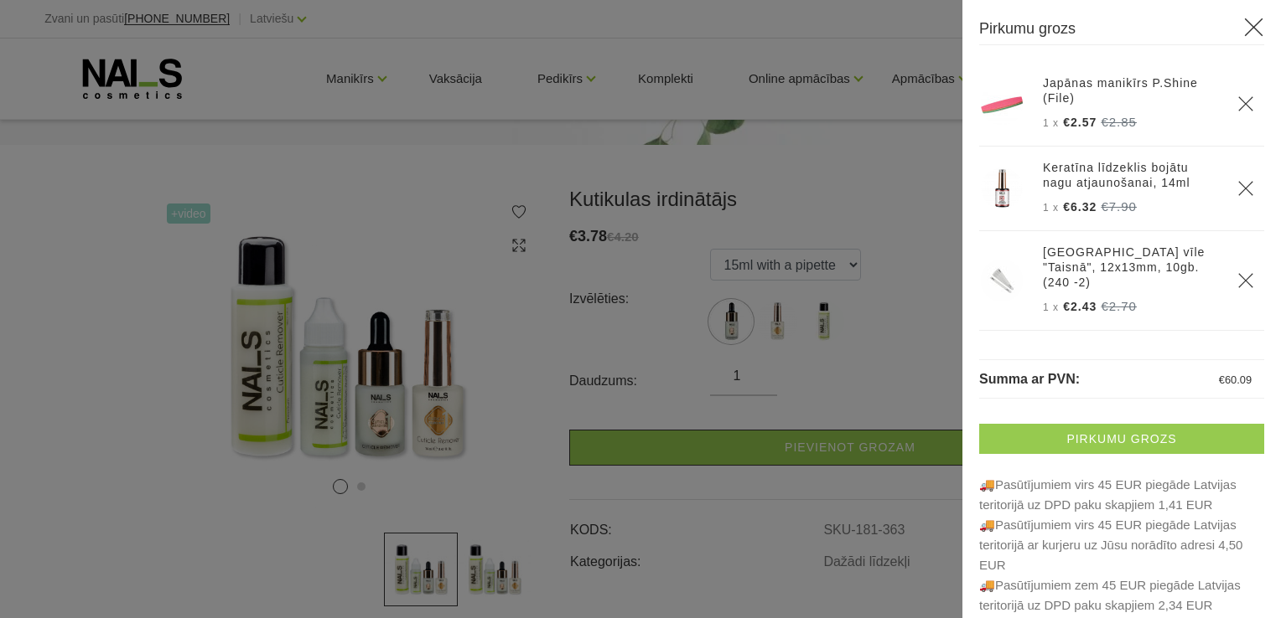
click at [1182, 441] on link "Pirkumu grozs" at bounding box center [1121, 439] width 285 height 30
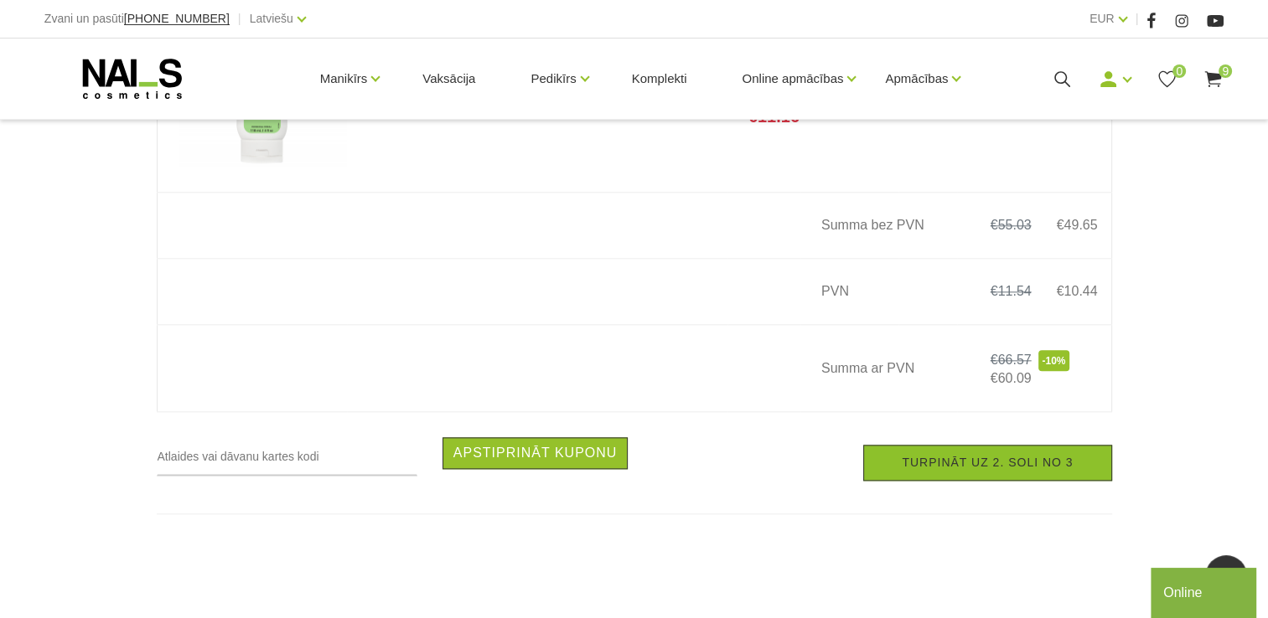
scroll to position [1927, 0]
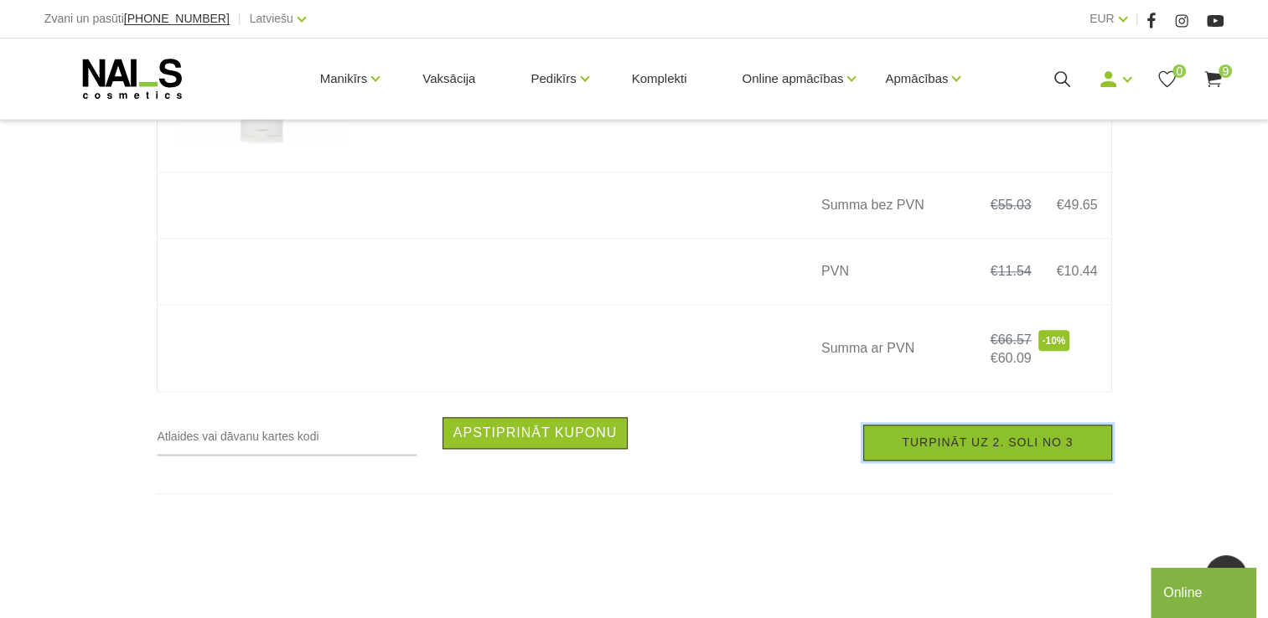
click at [988, 450] on link "Turpināt uz 2. soli no 3" at bounding box center [987, 443] width 248 height 36
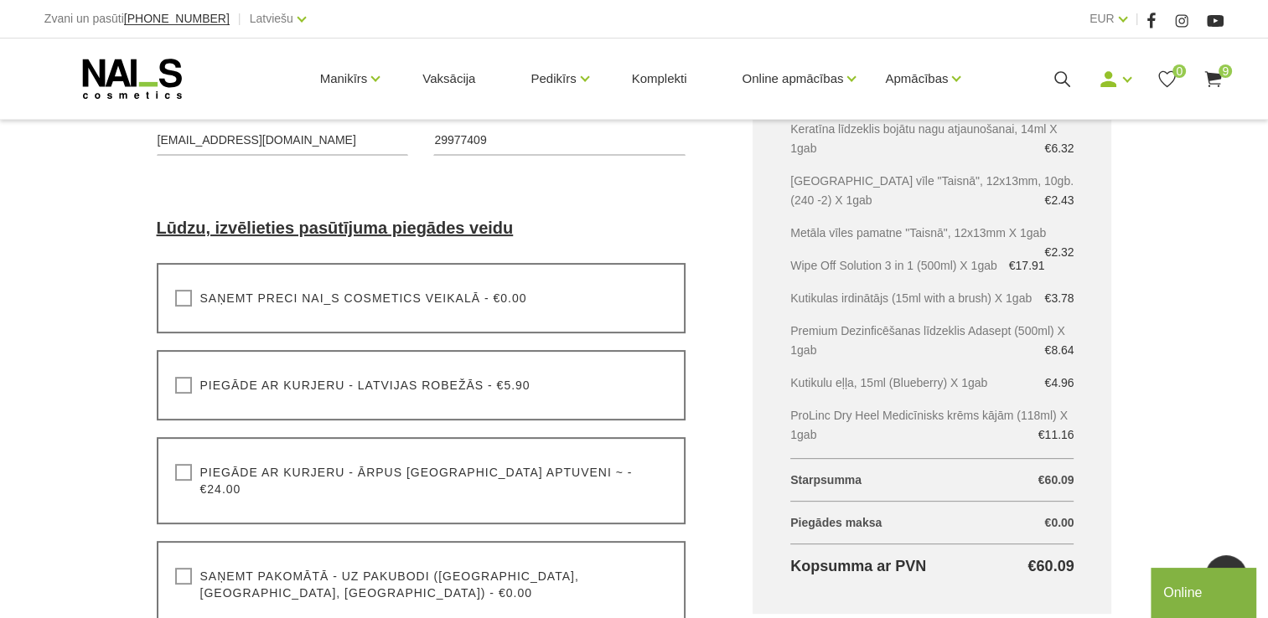
scroll to position [503, 0]
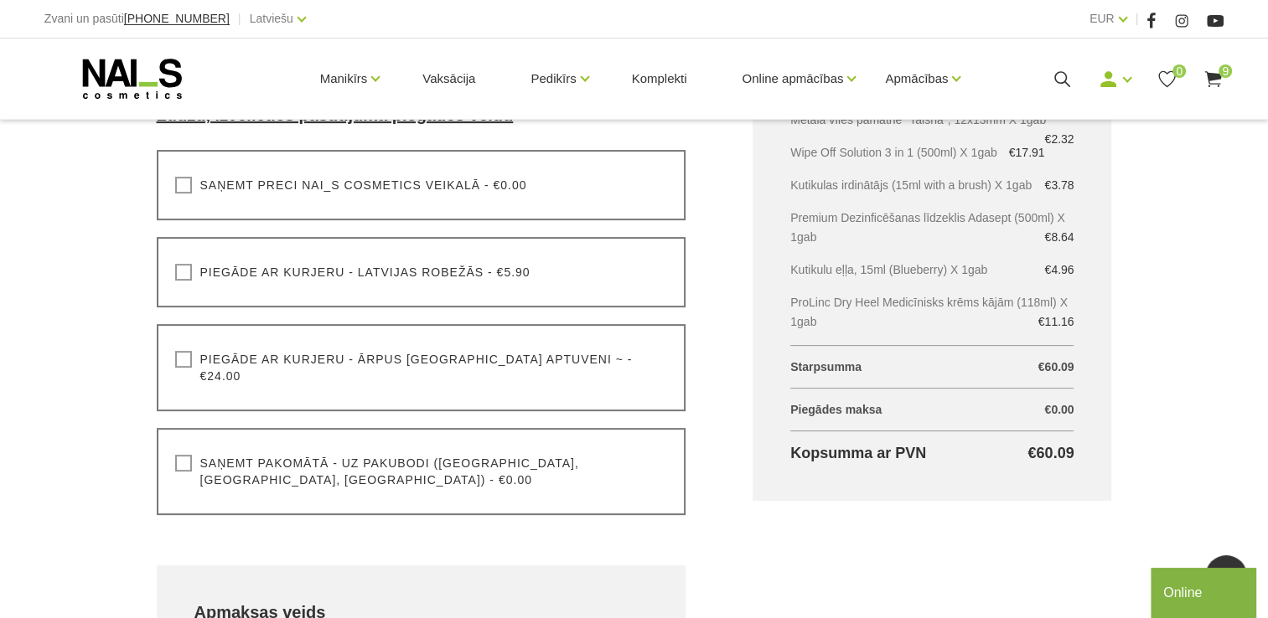
click at [189, 455] on label "Saņemt pakomātā - uz pakubodi ([GEOGRAPHIC_DATA], [GEOGRAPHIC_DATA], [GEOGRAPHI…" at bounding box center [421, 472] width 493 height 34
click at [0, 0] on input "Saņemt pakomātā - uz pakubodi ([GEOGRAPHIC_DATA], [GEOGRAPHIC_DATA], [GEOGRAPHI…" at bounding box center [0, 0] width 0 height 0
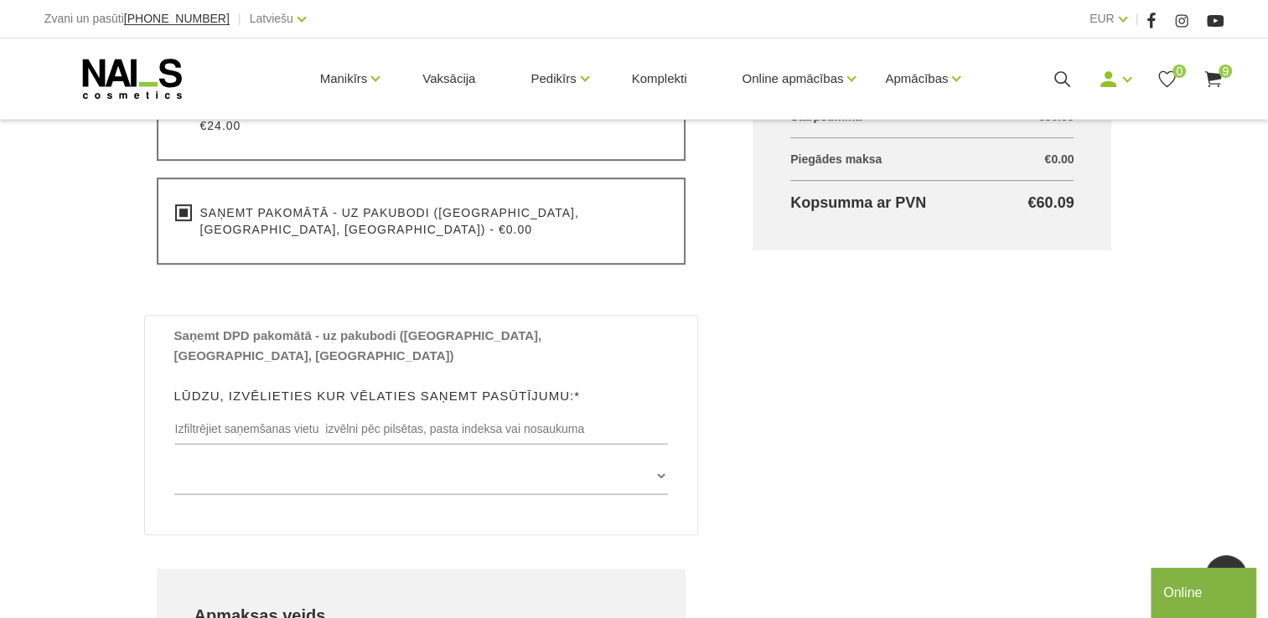
scroll to position [754, 0]
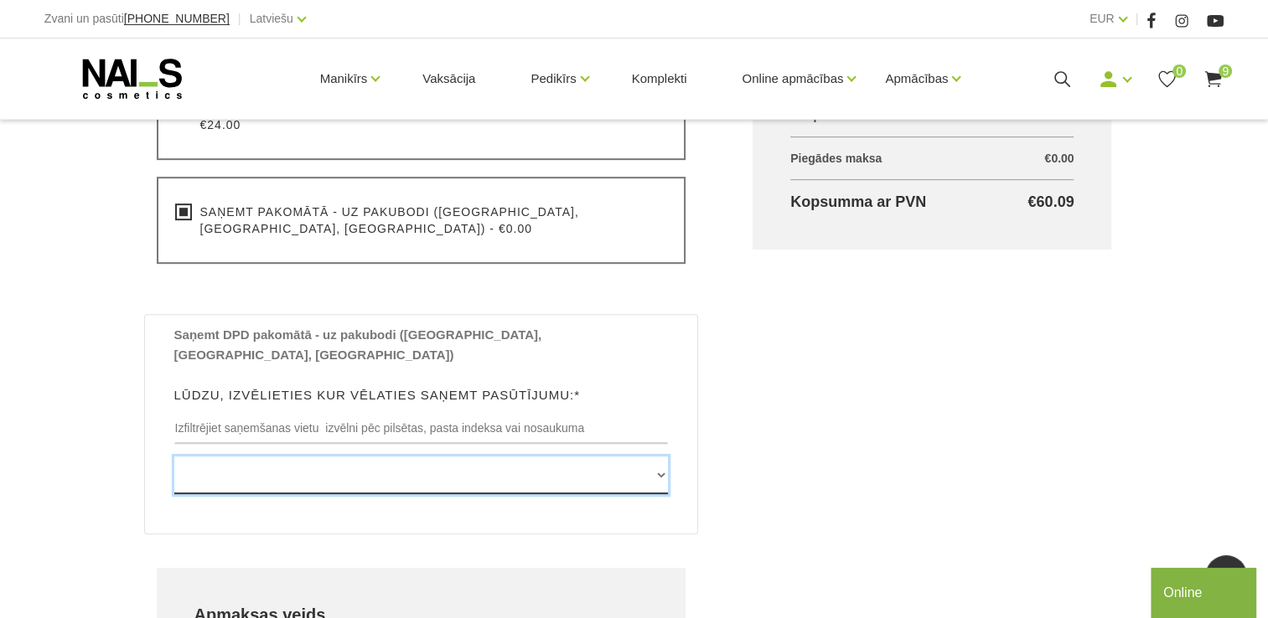
click at [663, 457] on select "[GEOGRAPHIC_DATA] , [GEOGRAPHIC_DATA], LV3913, (Paku Skapis TOP Iecava) [STREET…" at bounding box center [421, 476] width 494 height 38
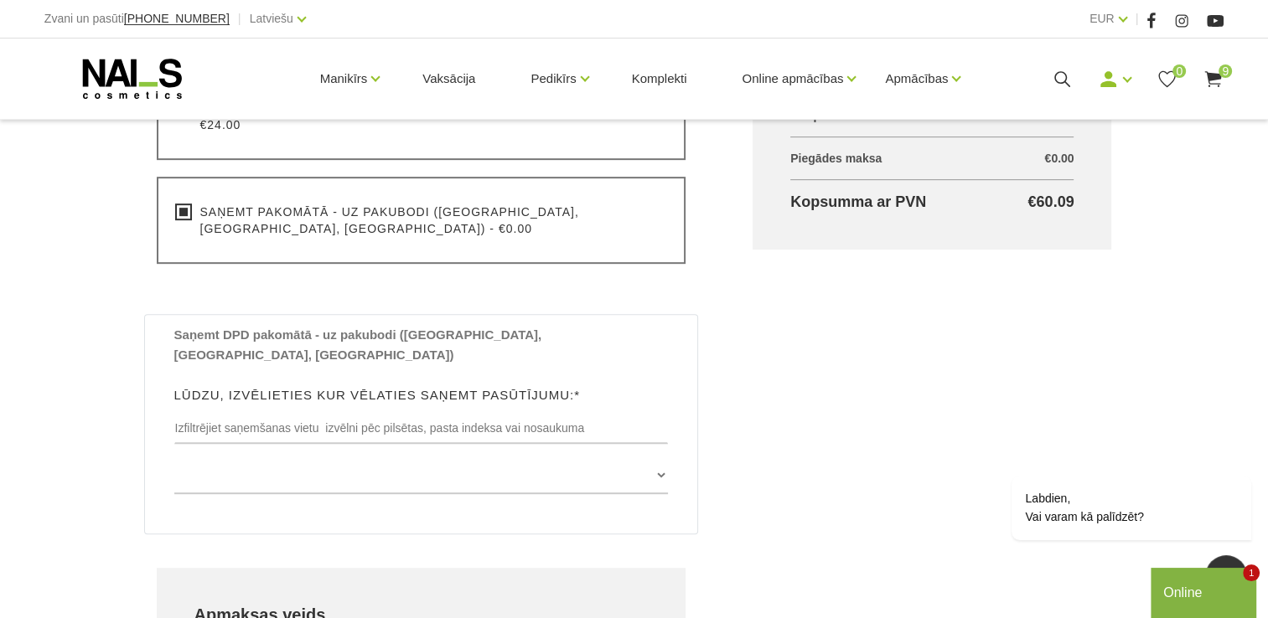
click at [660, 447] on div "Saņemt DPD pakomātā - uz pakubodi ([GEOGRAPHIC_DATA], [GEOGRAPHIC_DATA], [GEOGR…" at bounding box center [422, 416] width 520 height 182
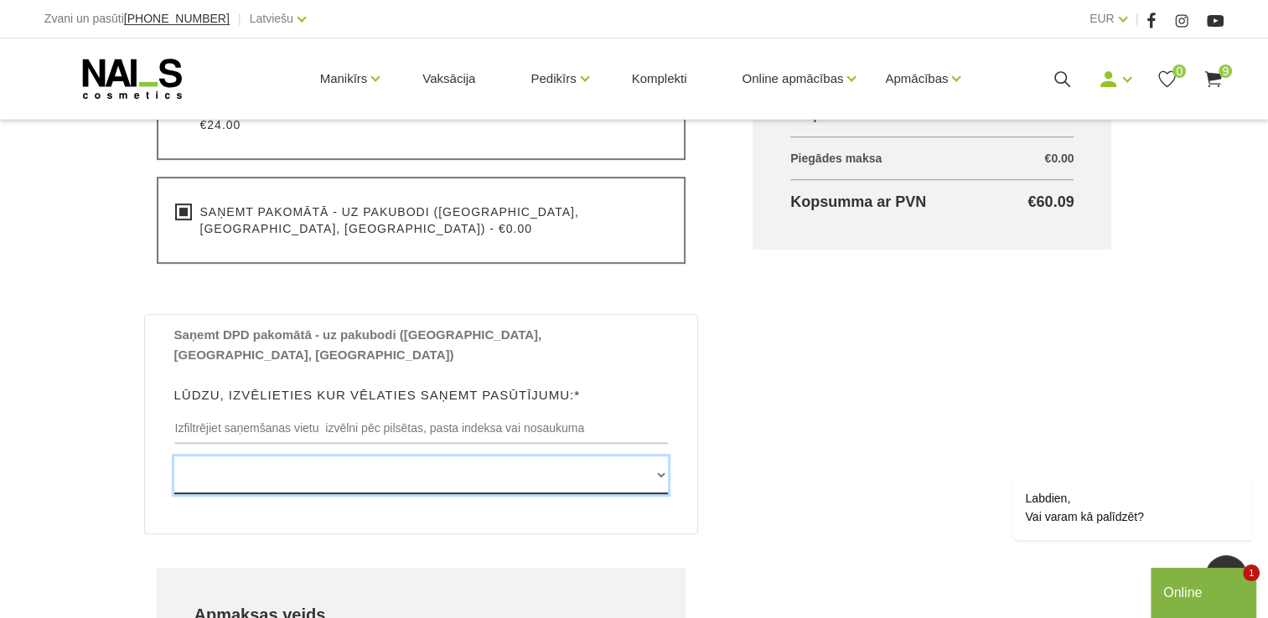
click at [657, 457] on select "[GEOGRAPHIC_DATA] , [GEOGRAPHIC_DATA], LV3913, (Paku Skapis TOP Iecava) [STREET…" at bounding box center [421, 476] width 494 height 38
click at [515, 457] on select "[GEOGRAPHIC_DATA] , [GEOGRAPHIC_DATA], LV3913, (Paku Skapis TOP Iecava) [STREET…" at bounding box center [421, 476] width 494 height 38
click at [536, 457] on select "[GEOGRAPHIC_DATA] , [GEOGRAPHIC_DATA], LV3913, (Paku Skapis TOP Iecava) [STREET…" at bounding box center [421, 476] width 494 height 38
click at [587, 457] on select "[GEOGRAPHIC_DATA] , [GEOGRAPHIC_DATA], LV3913, (Paku Skapis TOP Iecava) [STREET…" at bounding box center [421, 476] width 494 height 38
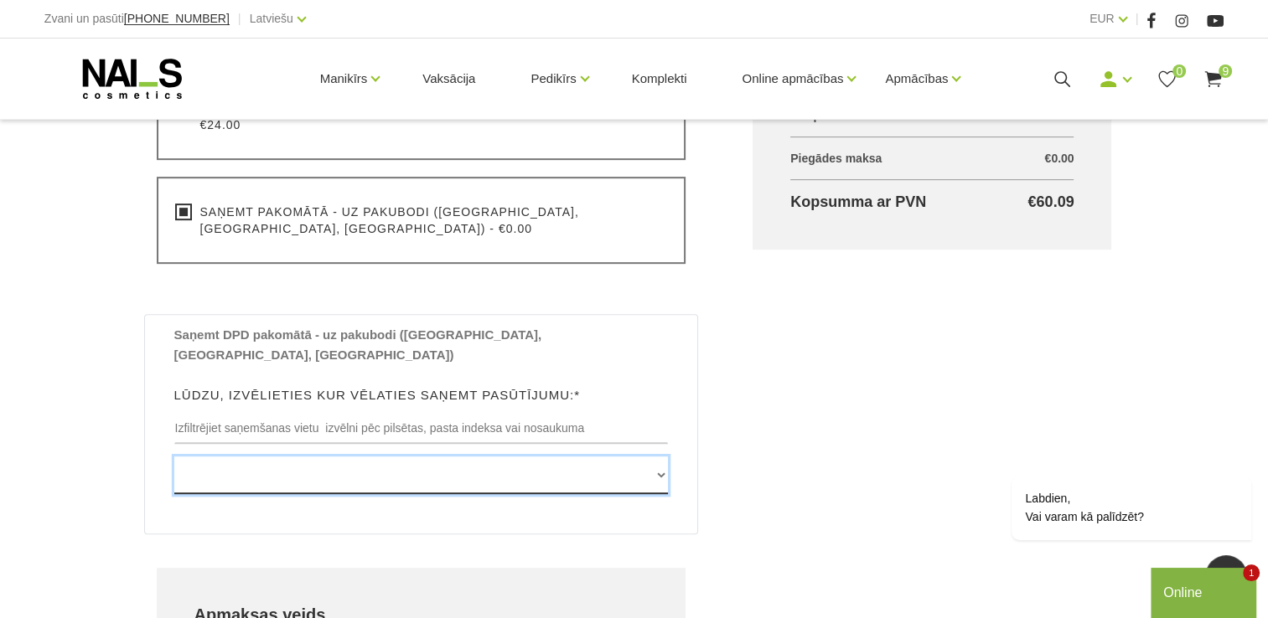
select select "[STREET_ADDRESS], (Paku Skapis [PERSON_NAME])"
click at [631, 457] on select "[GEOGRAPHIC_DATA] , [GEOGRAPHIC_DATA], LV3913, (Paku Skapis TOP Iecava) [STREET…" at bounding box center [421, 476] width 494 height 38
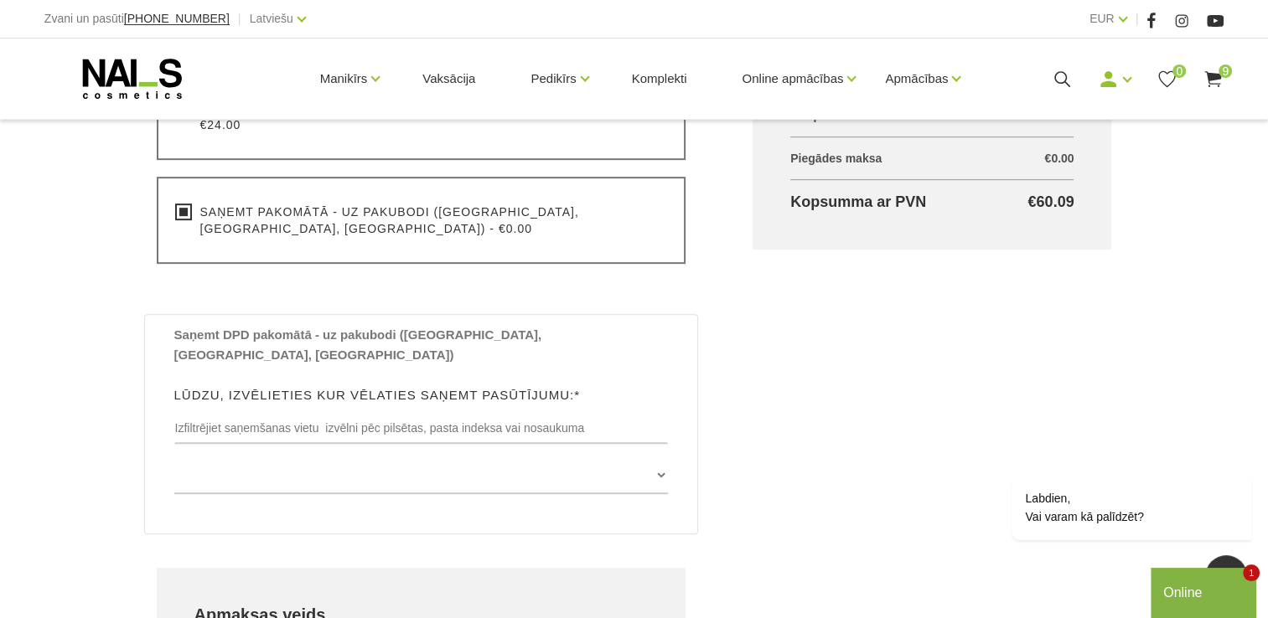
click at [684, 511] on div "Informācija par pircēju Vārds* [PERSON_NAME], ievadiet savu vārdu Uzvārds* Glot…" at bounding box center [421, 241] width 597 height 1282
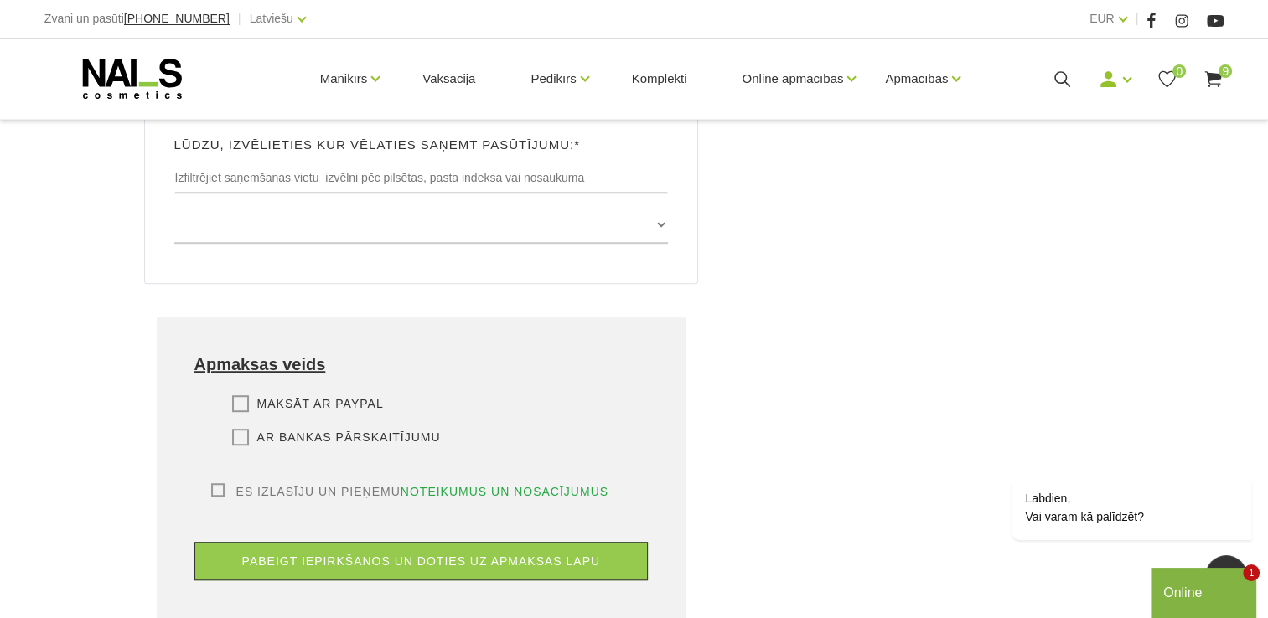
scroll to position [1006, 0]
click at [248, 428] on label "Ar bankas pārskaitījumu" at bounding box center [336, 436] width 209 height 17
click at [0, 0] on input "Ar bankas pārskaitījumu" at bounding box center [0, 0] width 0 height 0
click at [215, 483] on label "Es izlasīju un pieņemu noteikumus un nosacījumus" at bounding box center [410, 491] width 398 height 17
click at [0, 0] on input "Es izlasīju un pieņemu noteikumus un nosacījumus" at bounding box center [0, 0] width 0 height 0
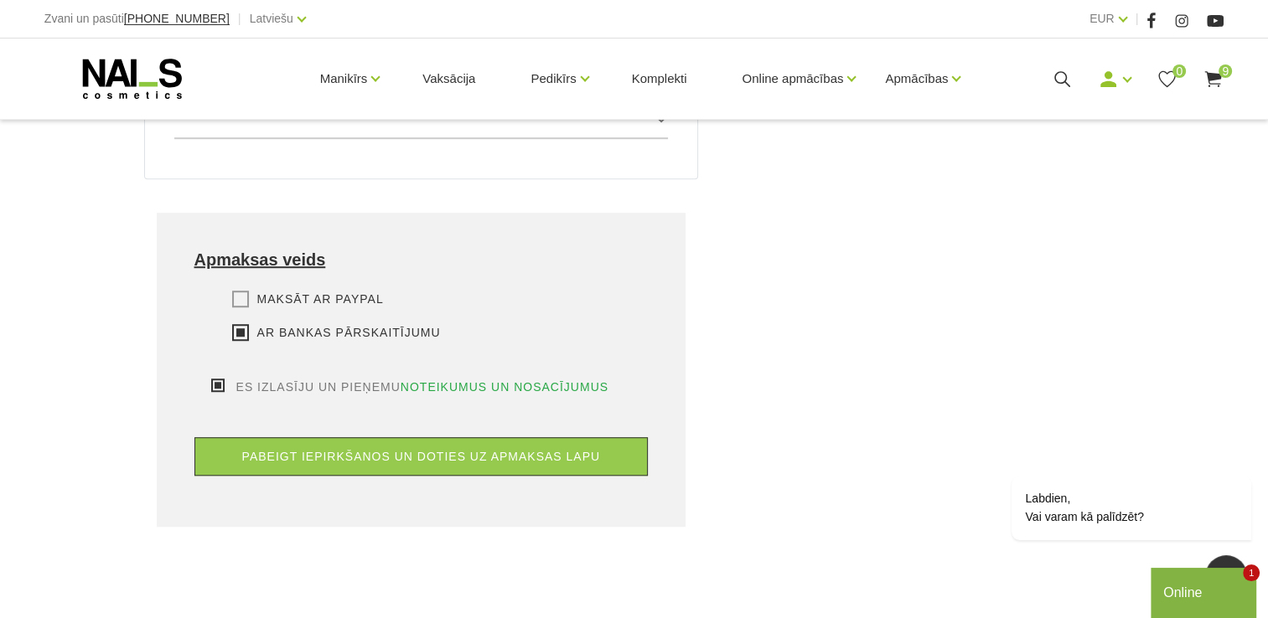
scroll to position [1135, 0]
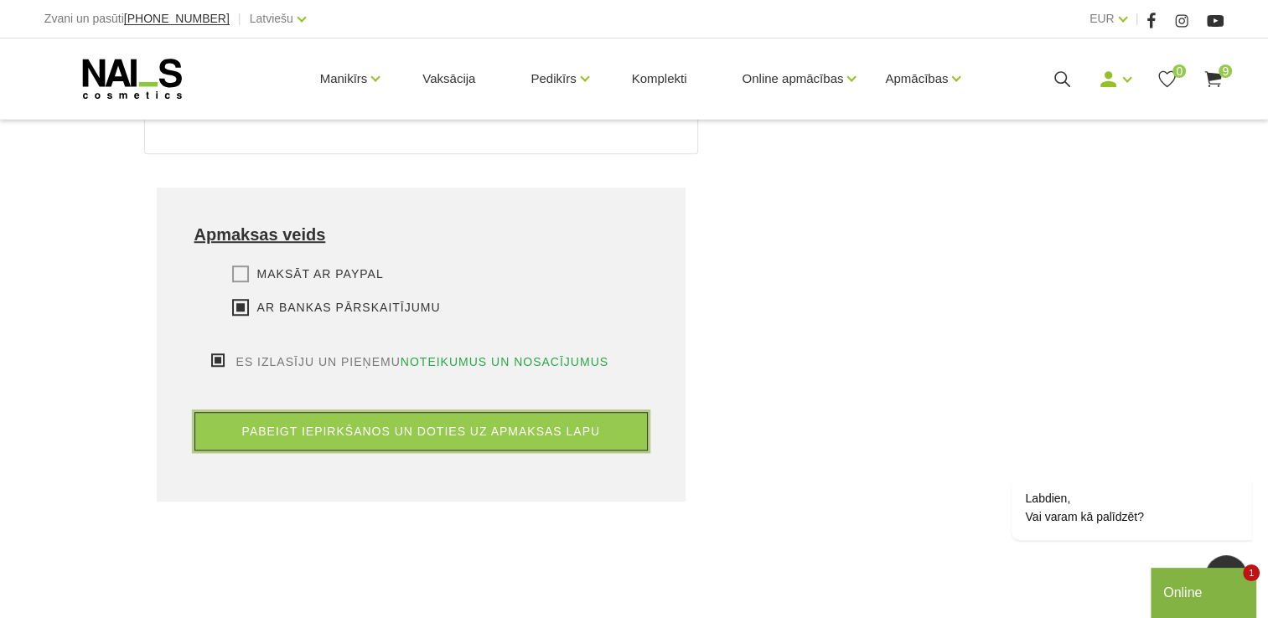
click at [627, 412] on button "pabeigt iepirkšanos un doties uz apmaksas lapu" at bounding box center [421, 431] width 454 height 39
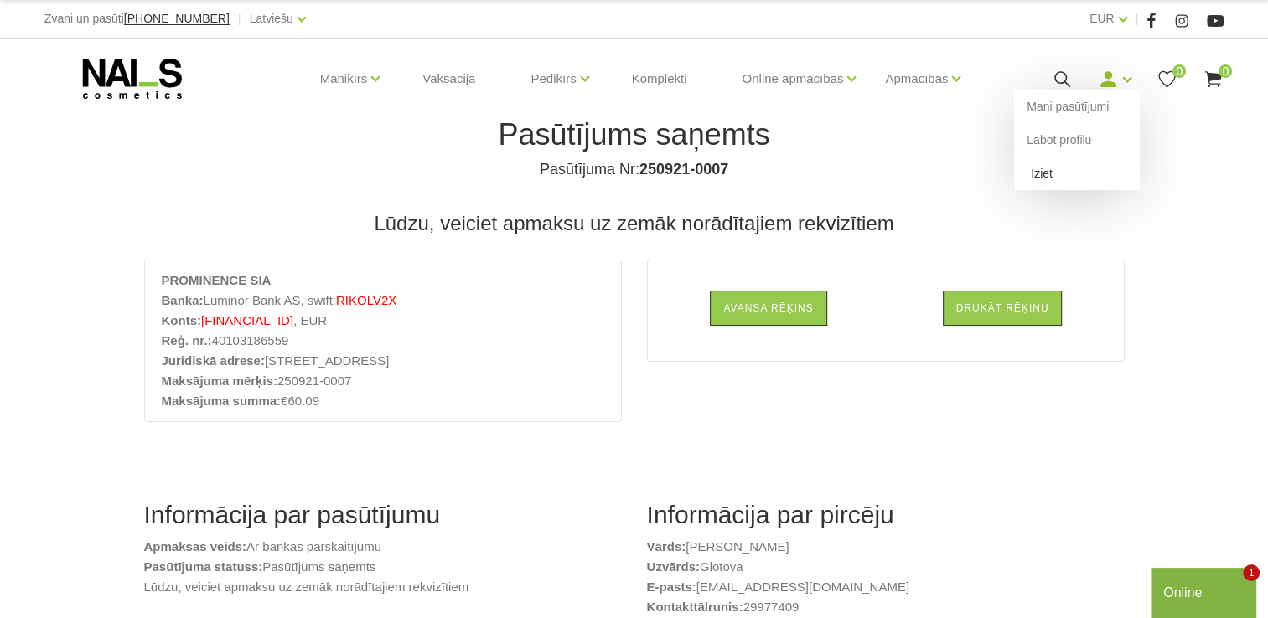
click at [1076, 171] on link "Iziet" at bounding box center [1077, 174] width 126 height 34
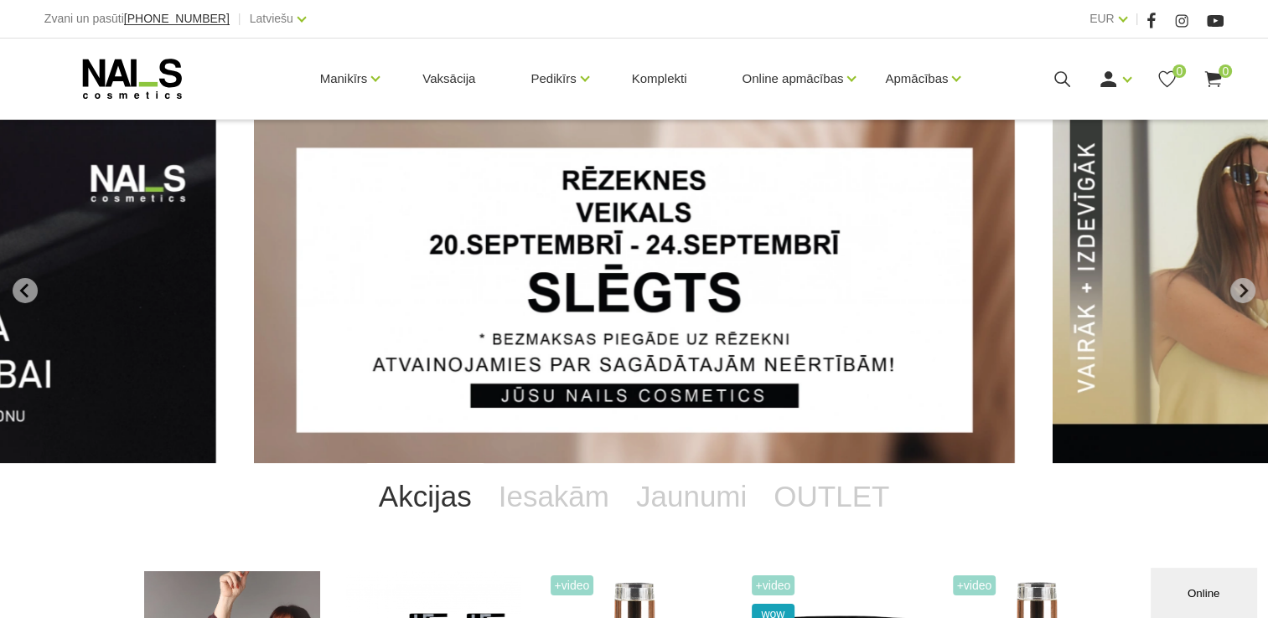
scroll to position [335, 0]
